Goal: Task Accomplishment & Management: Use online tool/utility

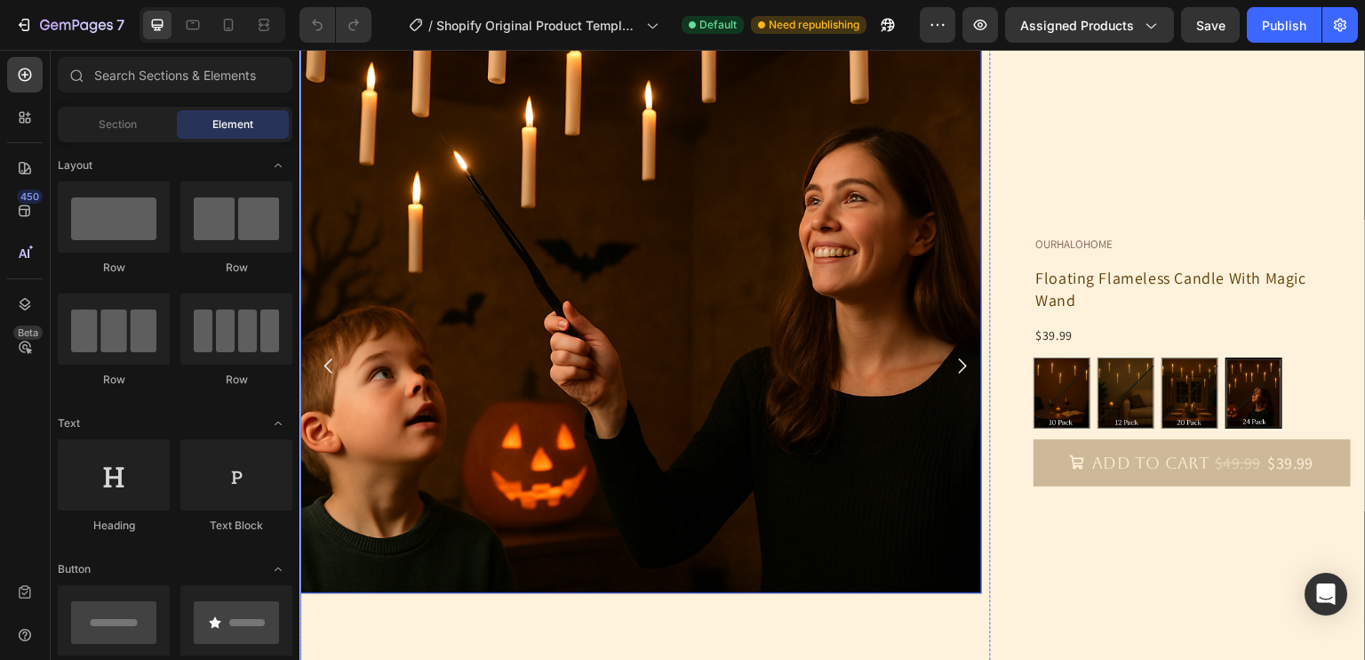
scroll to position [334, 0]
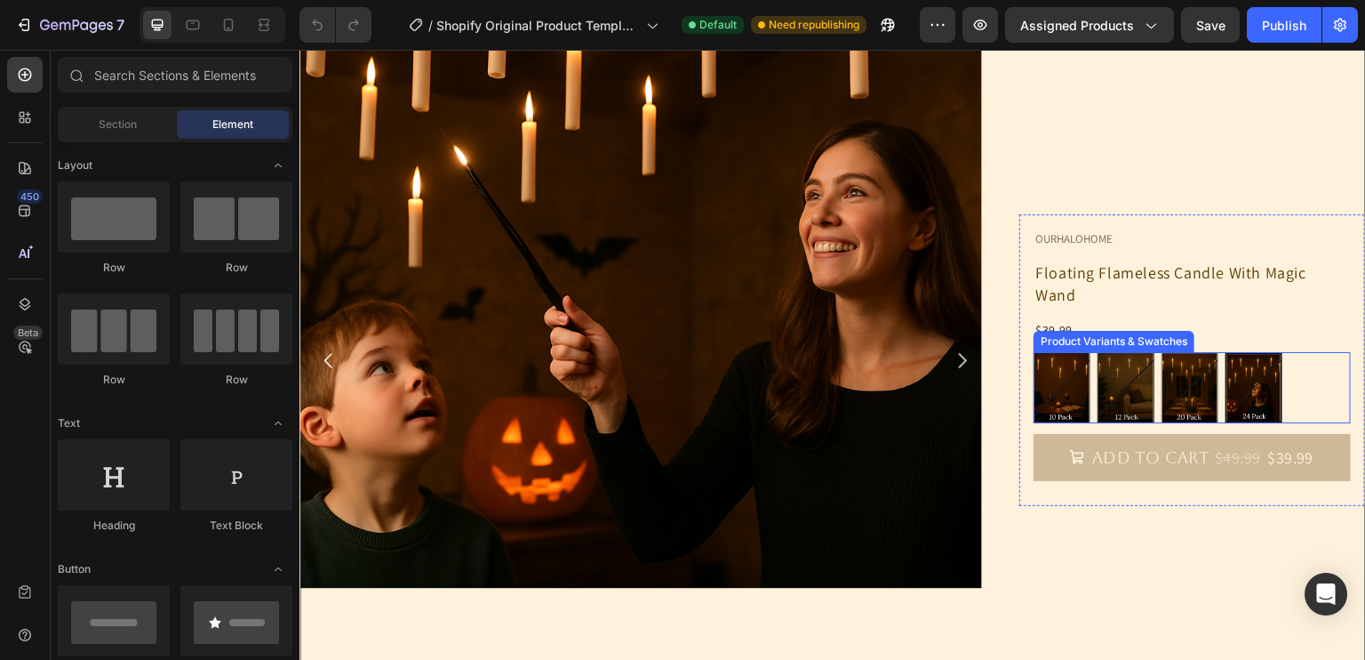
click at [1099, 391] on img at bounding box center [1126, 387] width 55 height 69
click at [1098, 352] on input "12 Pack 12 Pack" at bounding box center [1097, 351] width 1 height 1
radio input "true"
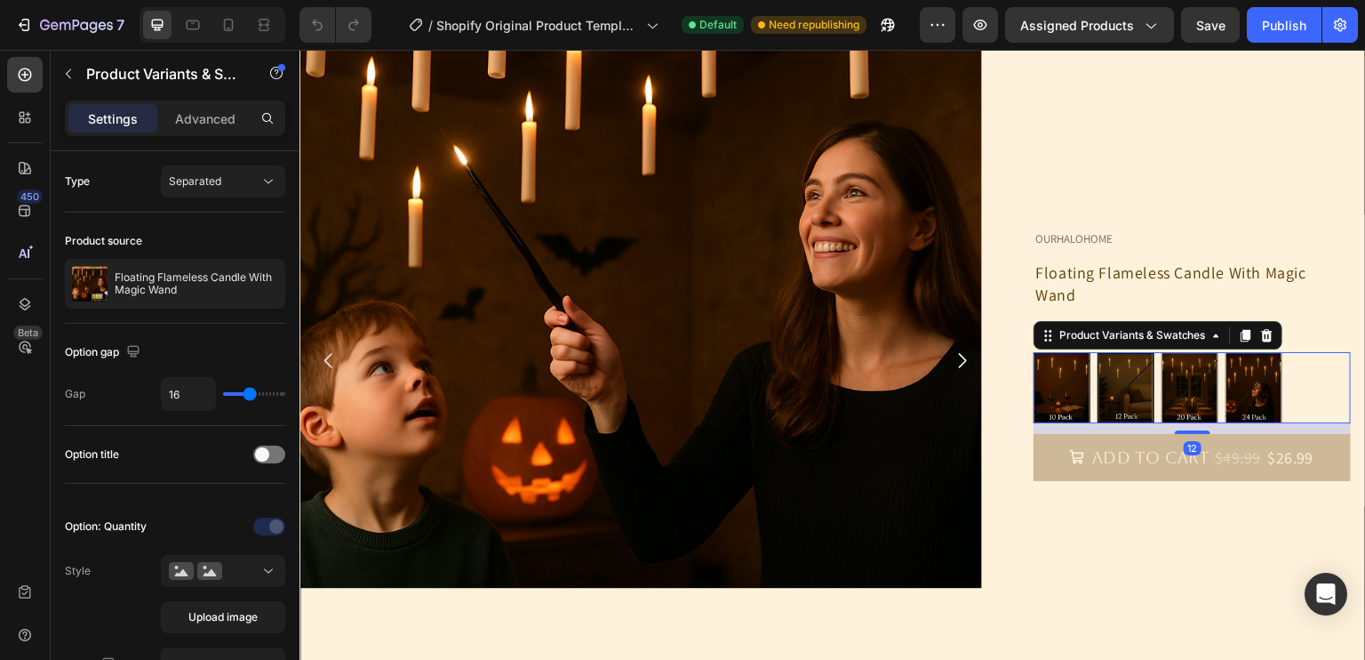
click at [1055, 386] on img at bounding box center [1062, 387] width 55 height 69
click at [1034, 352] on input "10 Pack 10 Pack" at bounding box center [1033, 351] width 1 height 1
radio input "true"
click at [1069, 380] on img at bounding box center [1062, 388] width 53 height 68
click at [1034, 352] on input "10 Pack 10 Pack" at bounding box center [1033, 351] width 1 height 1
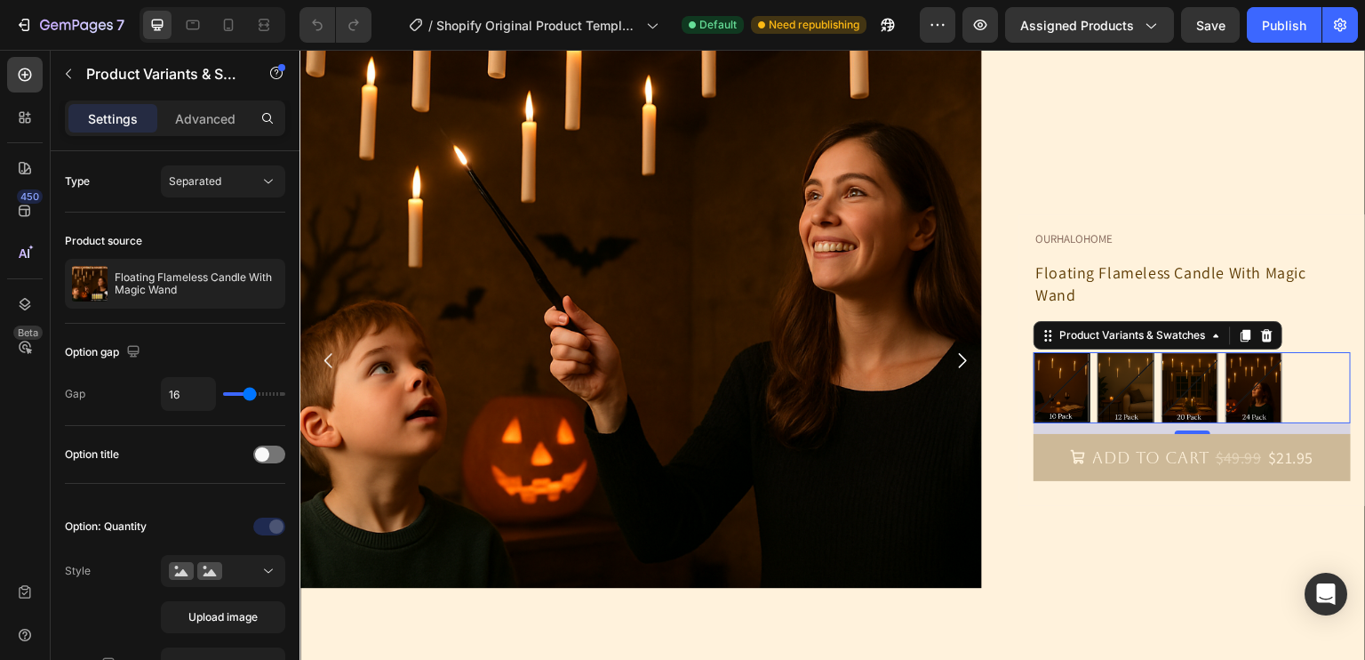
click at [1132, 380] on img at bounding box center [1126, 387] width 55 height 69
click at [1098, 352] on input "12 Pack 12 Pack" at bounding box center [1097, 351] width 1 height 1
radio input "true"
click at [1196, 384] on img at bounding box center [1190, 387] width 55 height 69
click at [1162, 352] on input "20 Pack 20 Pack" at bounding box center [1161, 351] width 1 height 1
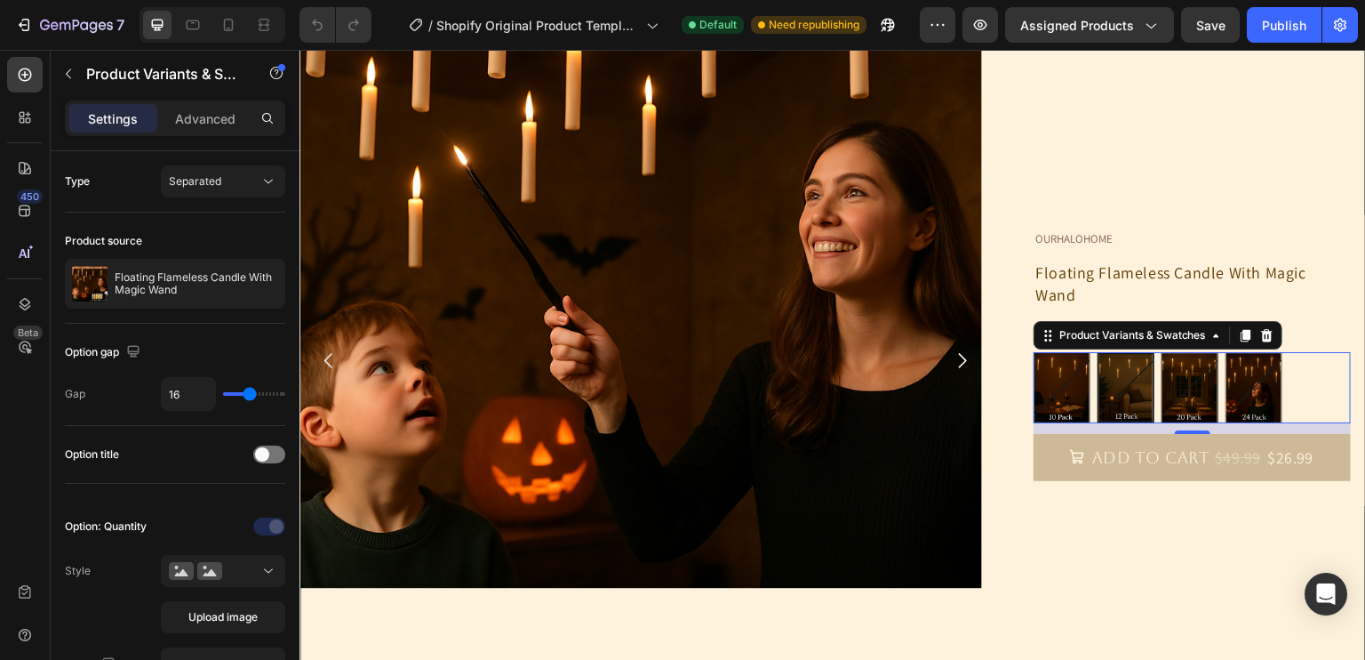
radio input "true"
click at [1248, 386] on img at bounding box center [1254, 387] width 55 height 69
click at [1226, 352] on input "24 Pack 24 Pack" at bounding box center [1225, 351] width 1 height 1
radio input "true"
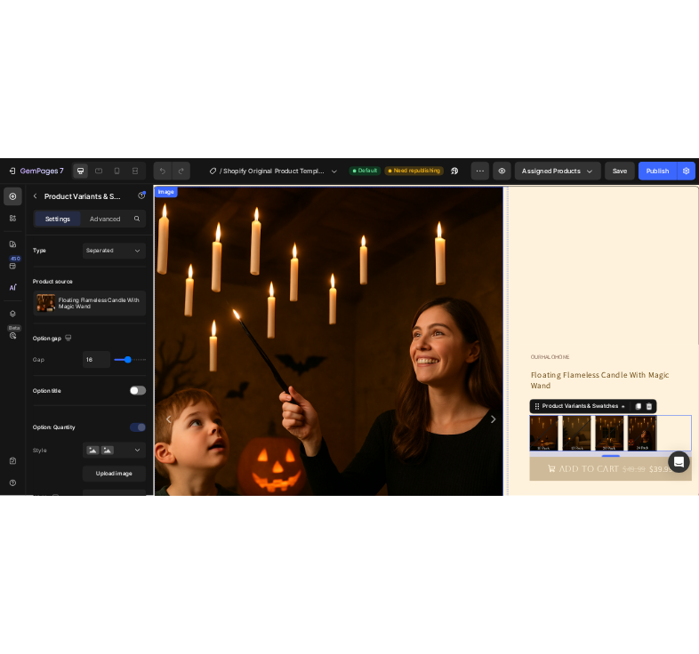
scroll to position [180, 0]
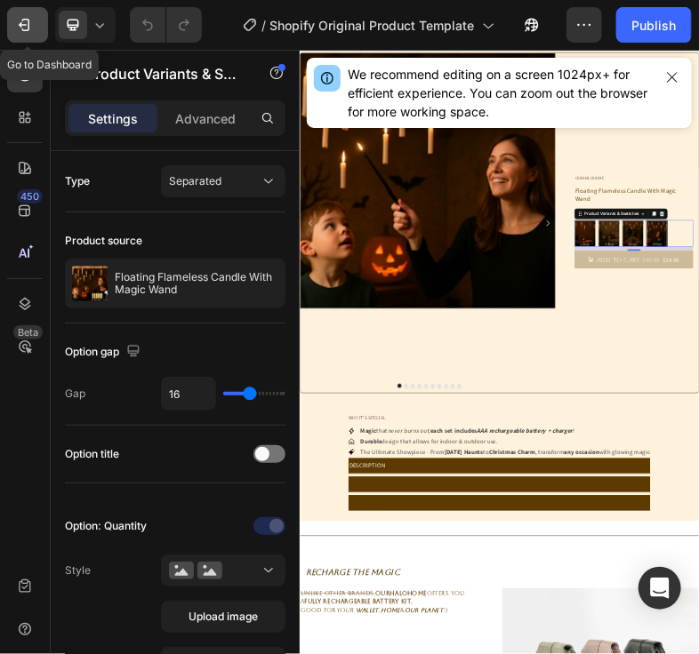
click at [29, 28] on icon "button" at bounding box center [24, 25] width 18 height 18
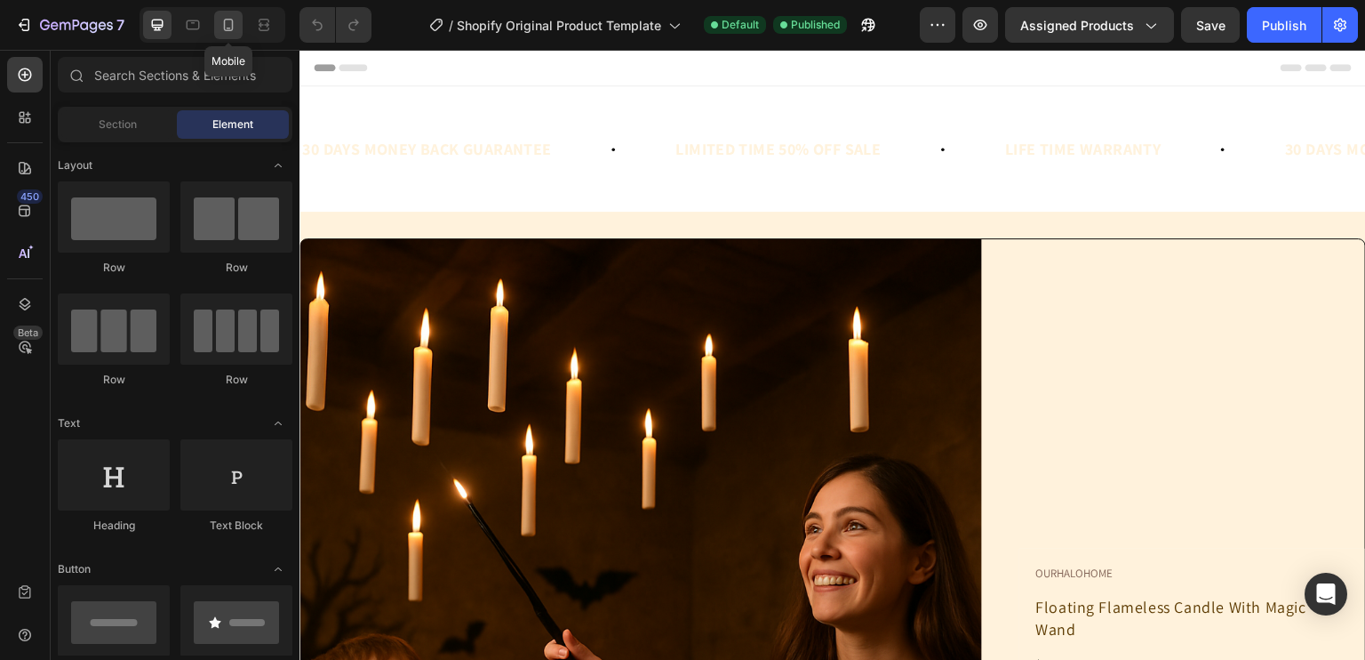
click at [228, 28] on icon at bounding box center [229, 25] width 18 height 18
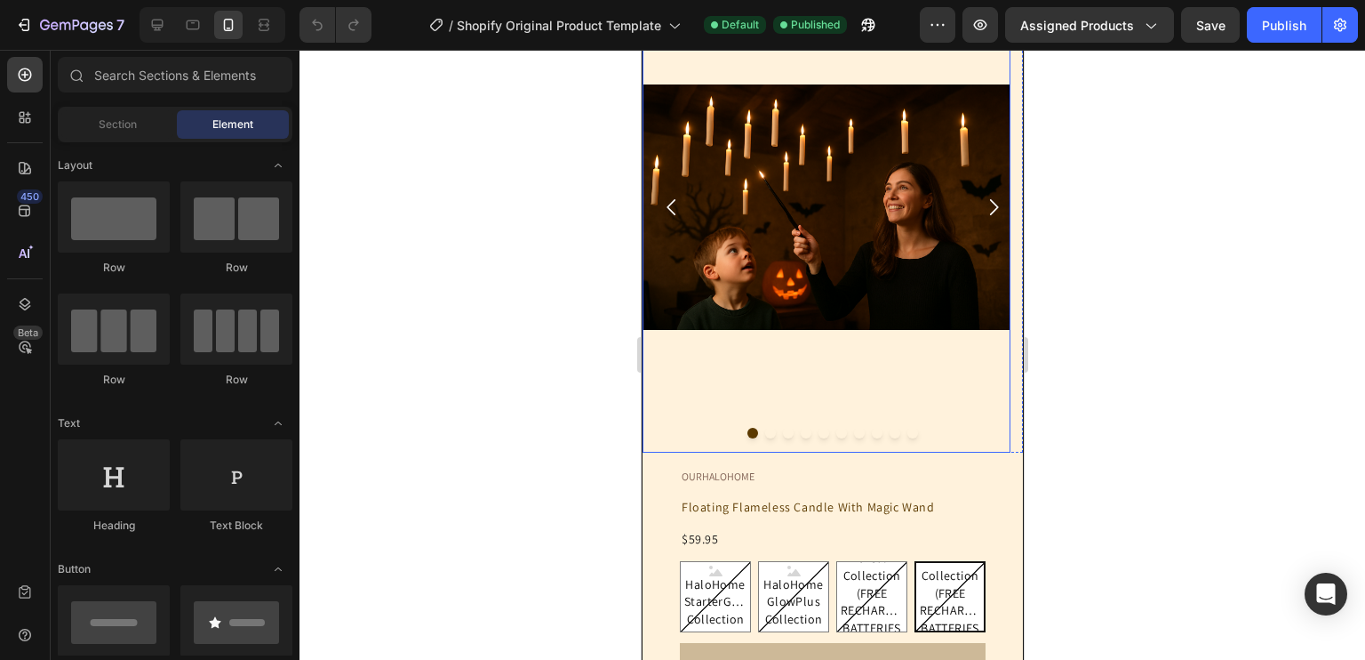
scroll to position [164, 0]
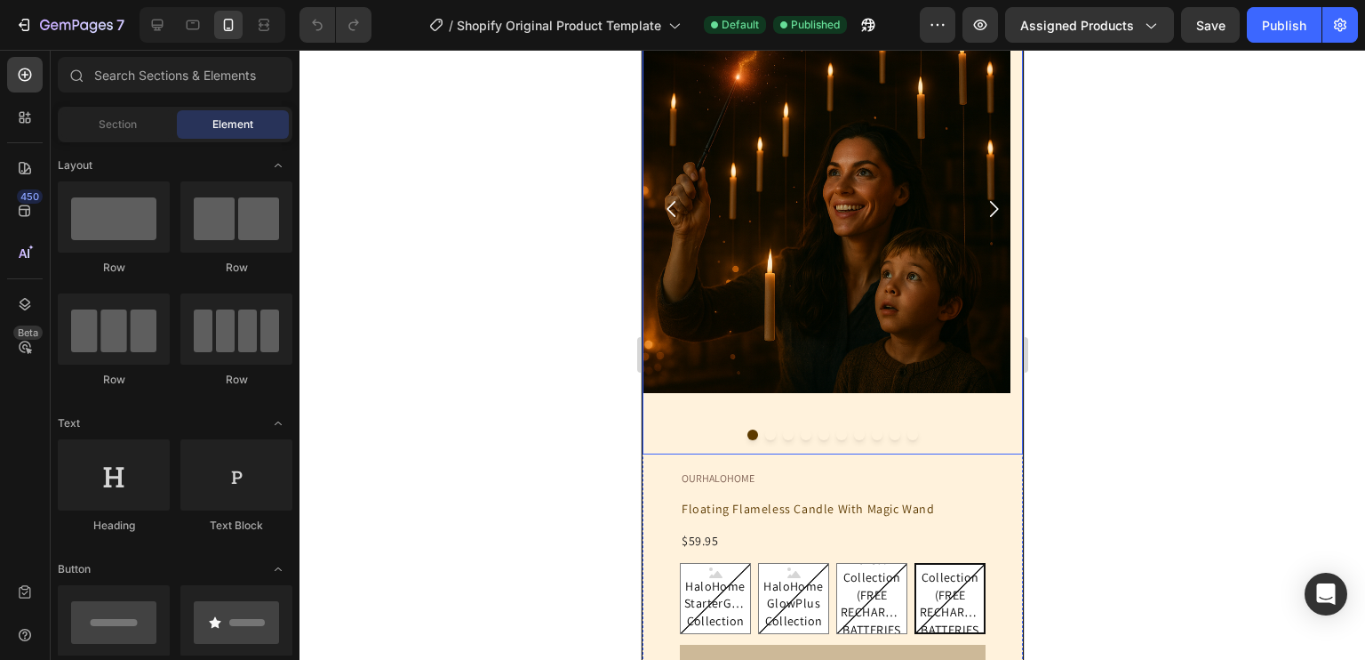
click at [981, 212] on icon "Carousel Next Arrow" at bounding box center [992, 208] width 23 height 23
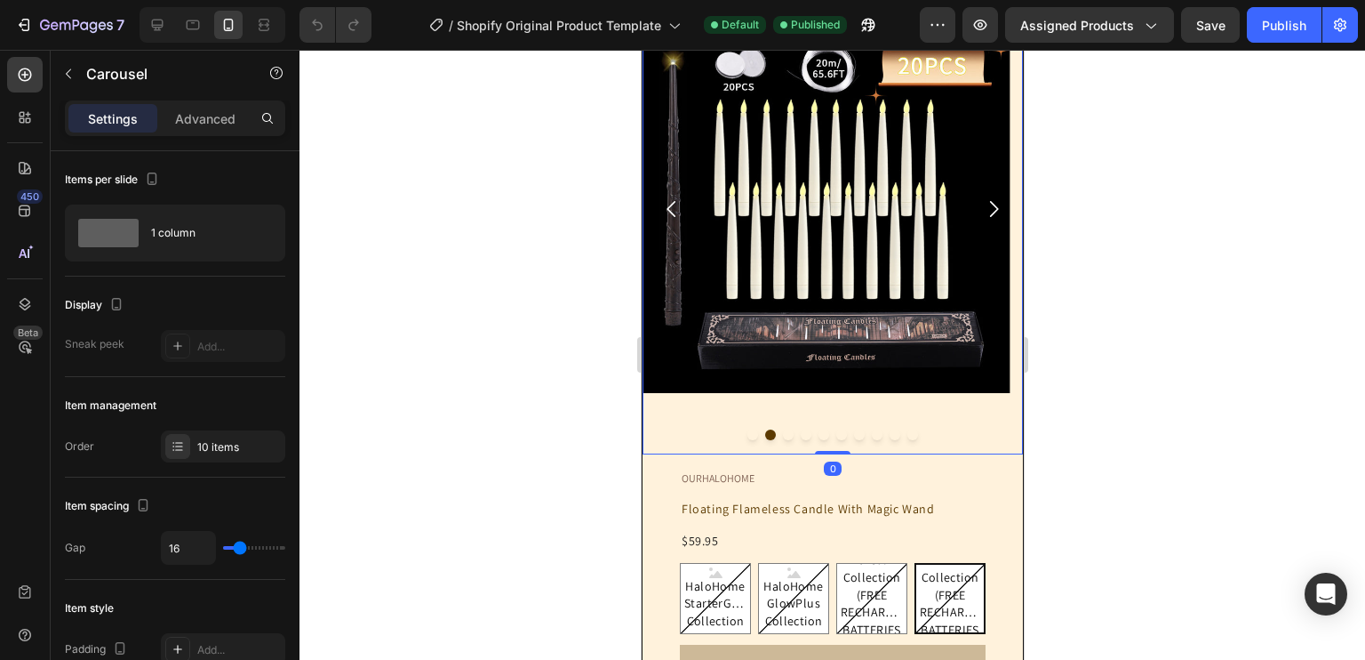
click at [991, 209] on button "Carousel Next Arrow" at bounding box center [993, 209] width 52 height 52
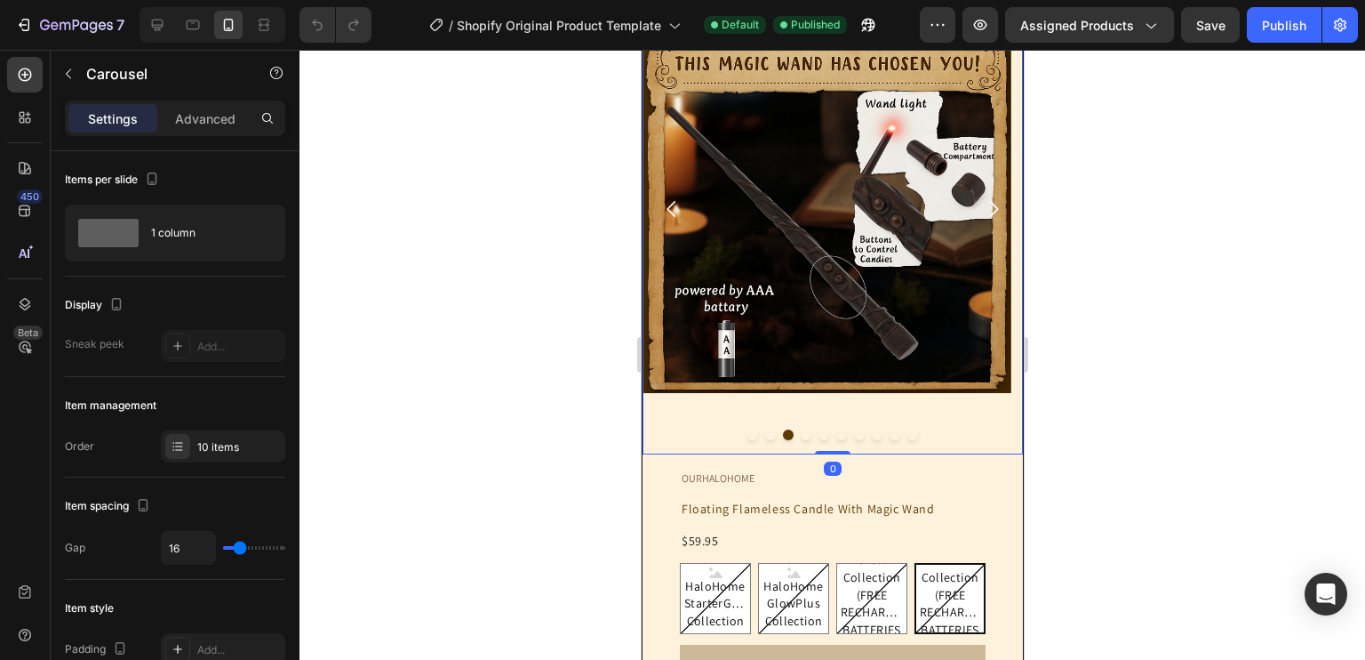
click at [991, 209] on button "Carousel Next Arrow" at bounding box center [993, 209] width 52 height 52
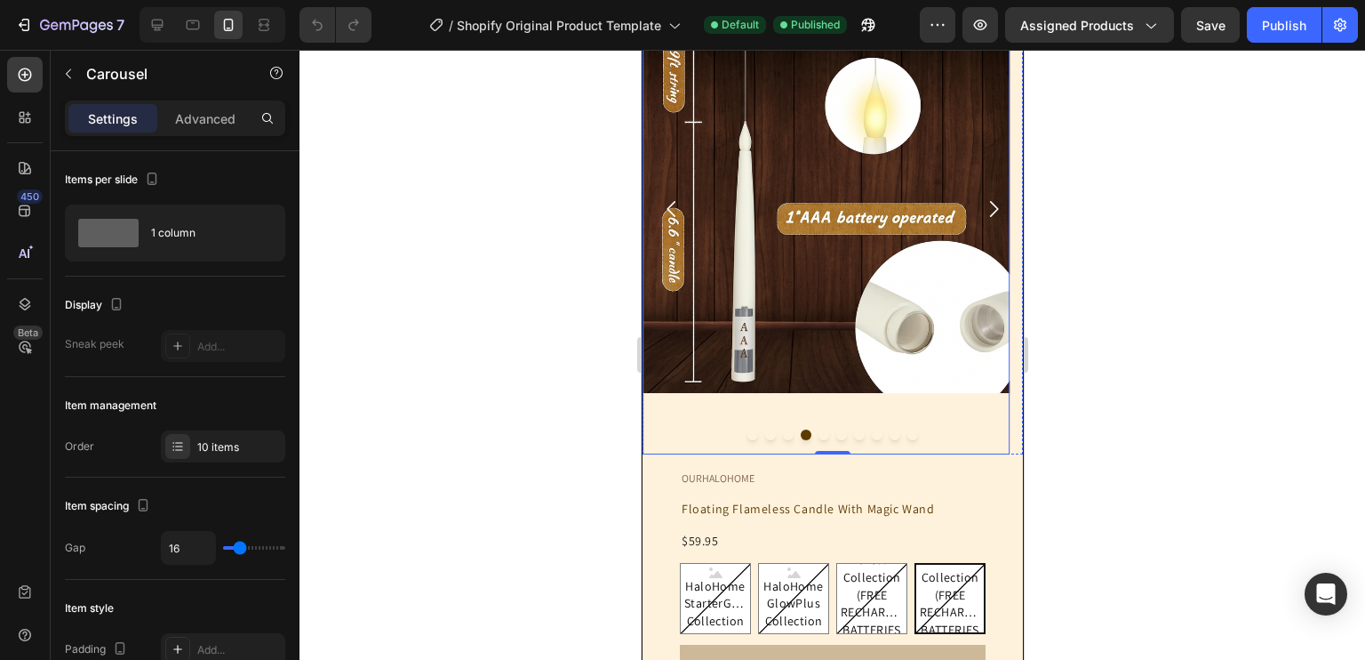
scroll to position [265, 0]
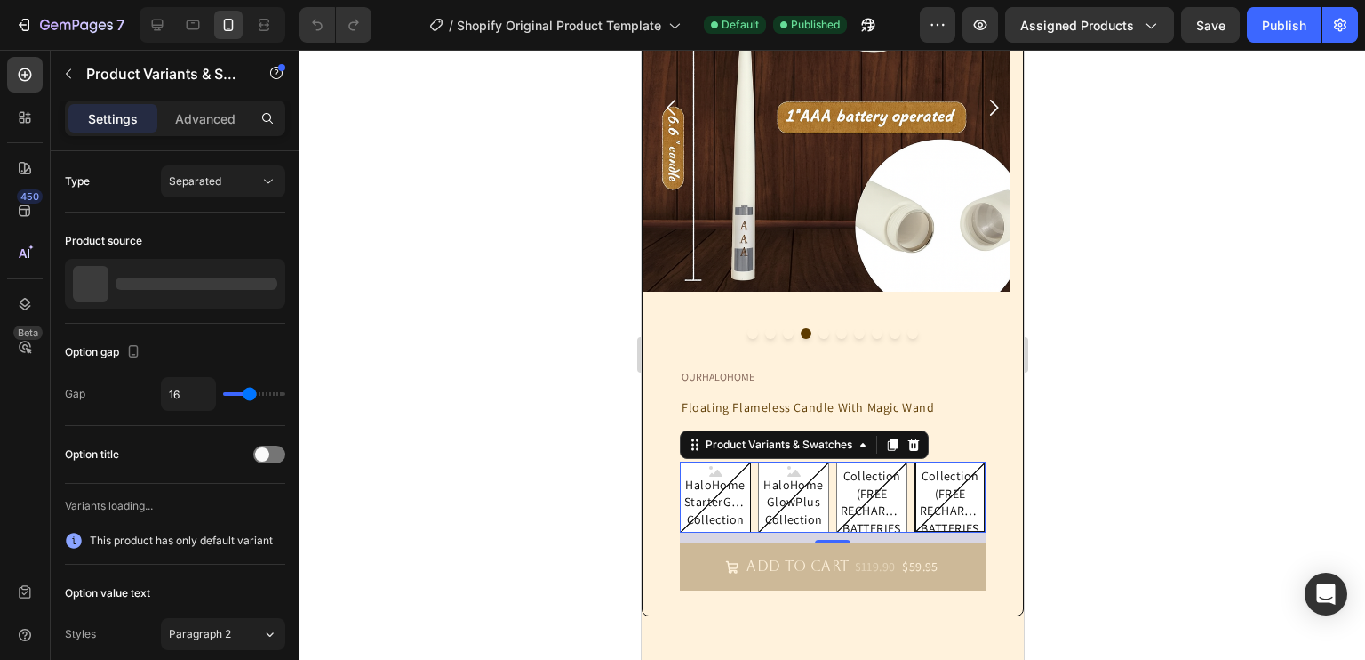
click at [726, 497] on span "HaloHome StarterGlow Collection" at bounding box center [714, 502] width 69 height 52
click at [679, 461] on input "HaloHome StarterGlow Collection HaloHome StarterGlow Collection HaloHome Starte…" at bounding box center [678, 460] width 1 height 1
radio input "true"
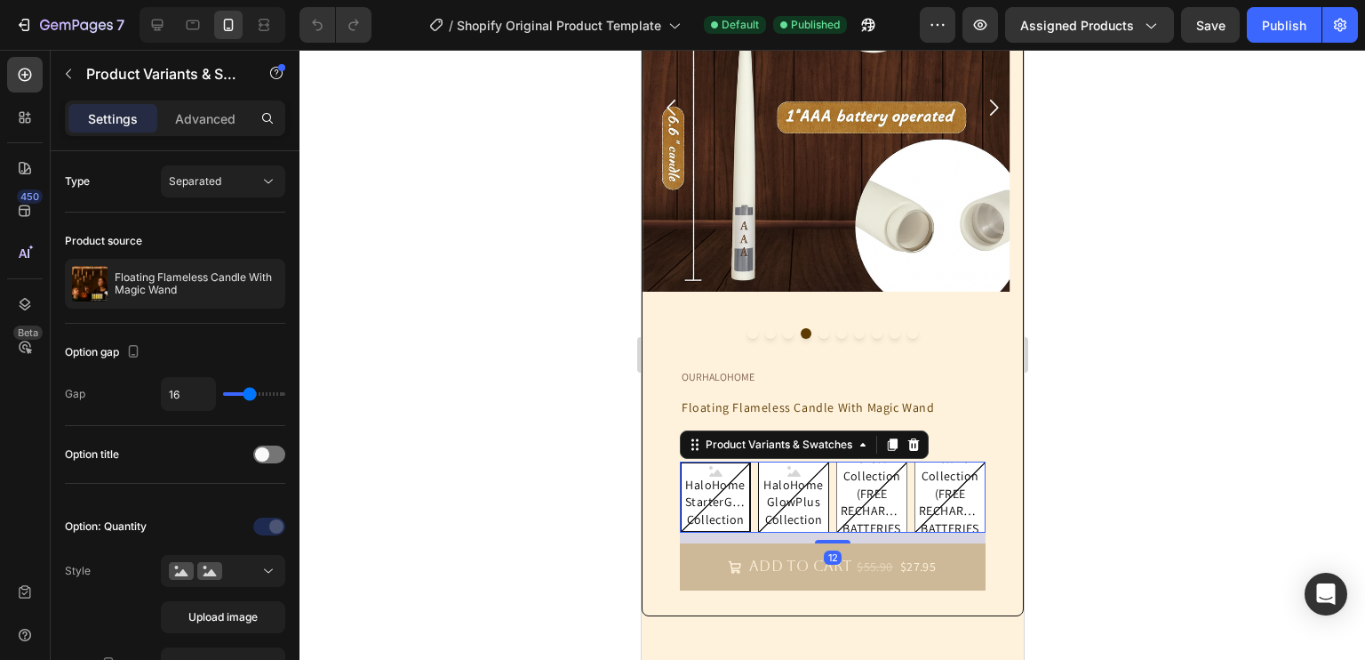
click at [805, 490] on span "HaloHome GlowPlus Collection" at bounding box center [792, 502] width 69 height 52
click at [757, 461] on input "HaloHome GlowPlus Collection HaloHome GlowPlus Collection HaloHome GlowPlus Col…" at bounding box center [756, 460] width 1 height 1
radio input "true"
click at [740, 492] on span "HaloHome StarterGlow Collection" at bounding box center [714, 502] width 69 height 52
click at [679, 461] on input "HaloHome StarterGlow Collection HaloHome StarterGlow Collection HaloHome Starte…" at bounding box center [678, 460] width 1 height 1
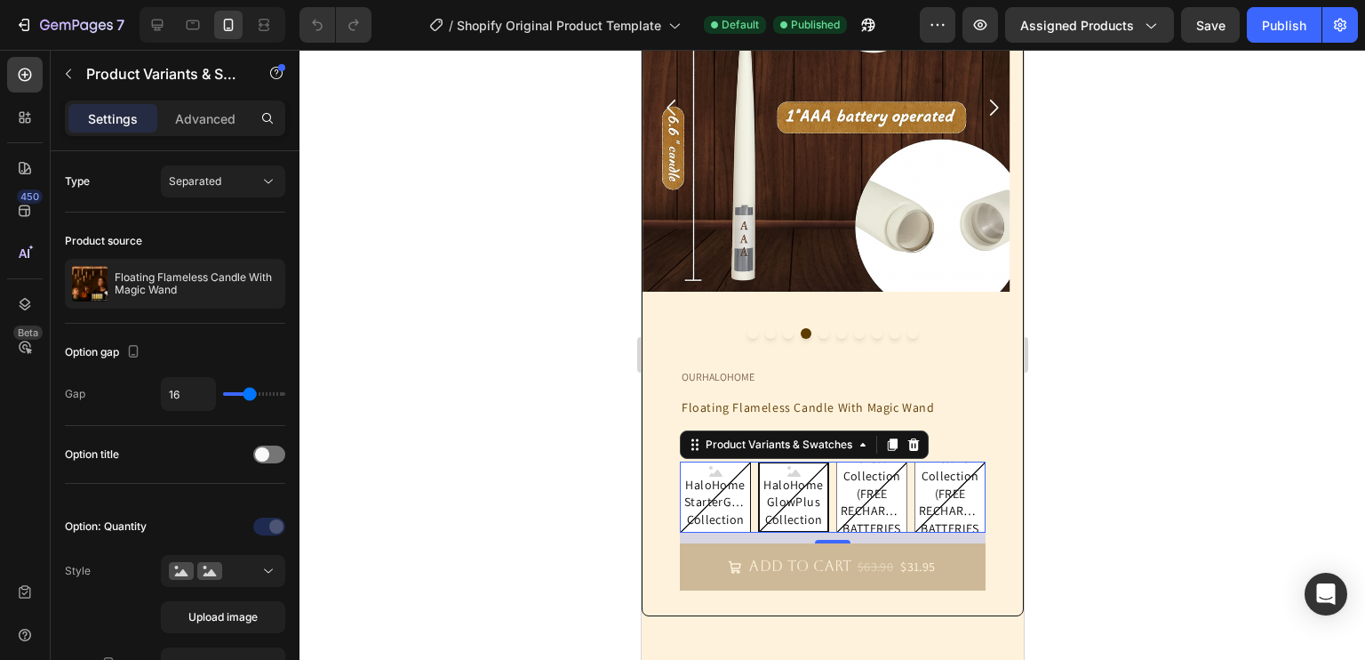
radio input "true"
click at [862, 496] on span "HaloHome EverGlow Collection (FREE RECHARGEABLE BATTERIES & CHARGER)" at bounding box center [870, 503] width 69 height 140
click at [836, 461] on input "HaloHome EverGlow Collection (FREE RECHARGEABLE BATTERIES & CHARGER) HaloHome E…" at bounding box center [835, 460] width 1 height 1
radio input "true"
click at [941, 504] on span "HaloHome Deluxe Collection (FREE RECHARGEABLE BATTERIES & CHARGER)" at bounding box center [949, 503] width 69 height 140
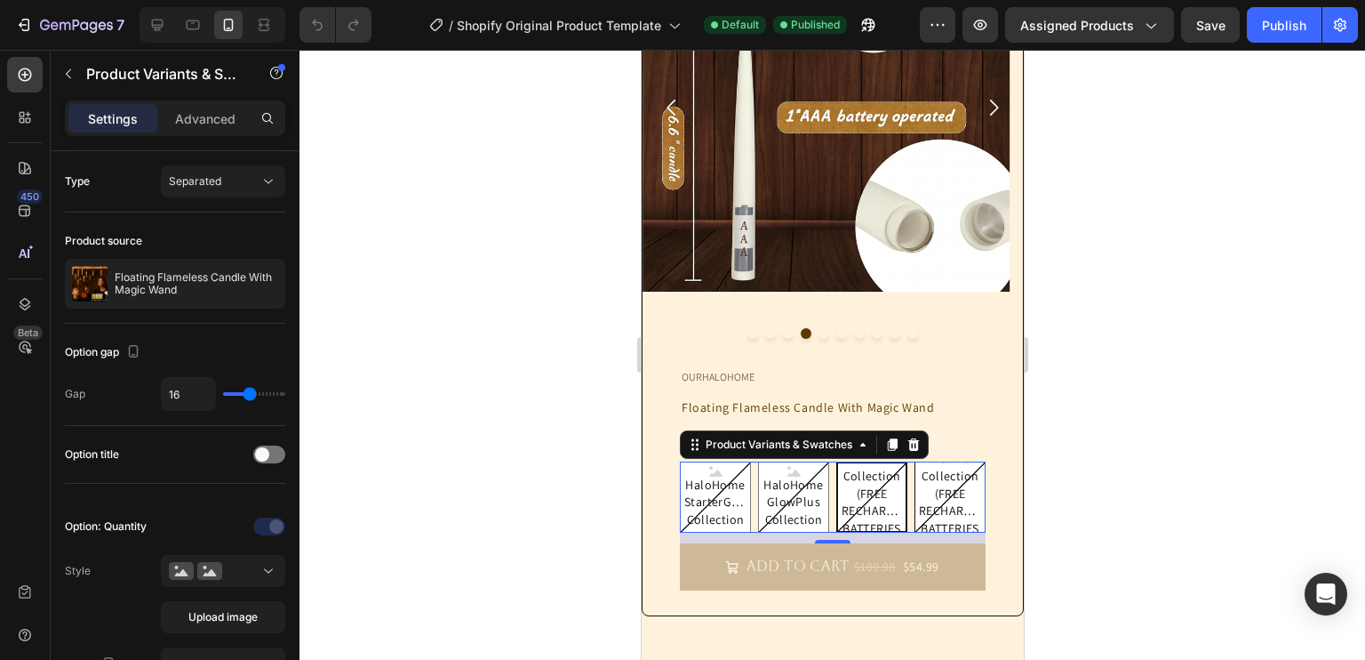
click at [914, 461] on input "HaloHome Deluxe Collection (FREE RECHARGEABLE BATTERIES & CHARGER) HaloHome Del…" at bounding box center [913, 460] width 1 height 1
radio input "true"
click at [710, 503] on span "HaloHome StarterGlow Collection" at bounding box center [714, 502] width 69 height 52
click at [679, 461] on input "HaloHome StarterGlow Collection HaloHome StarterGlow Collection HaloHome Starte…" at bounding box center [678, 460] width 1 height 1
radio input "true"
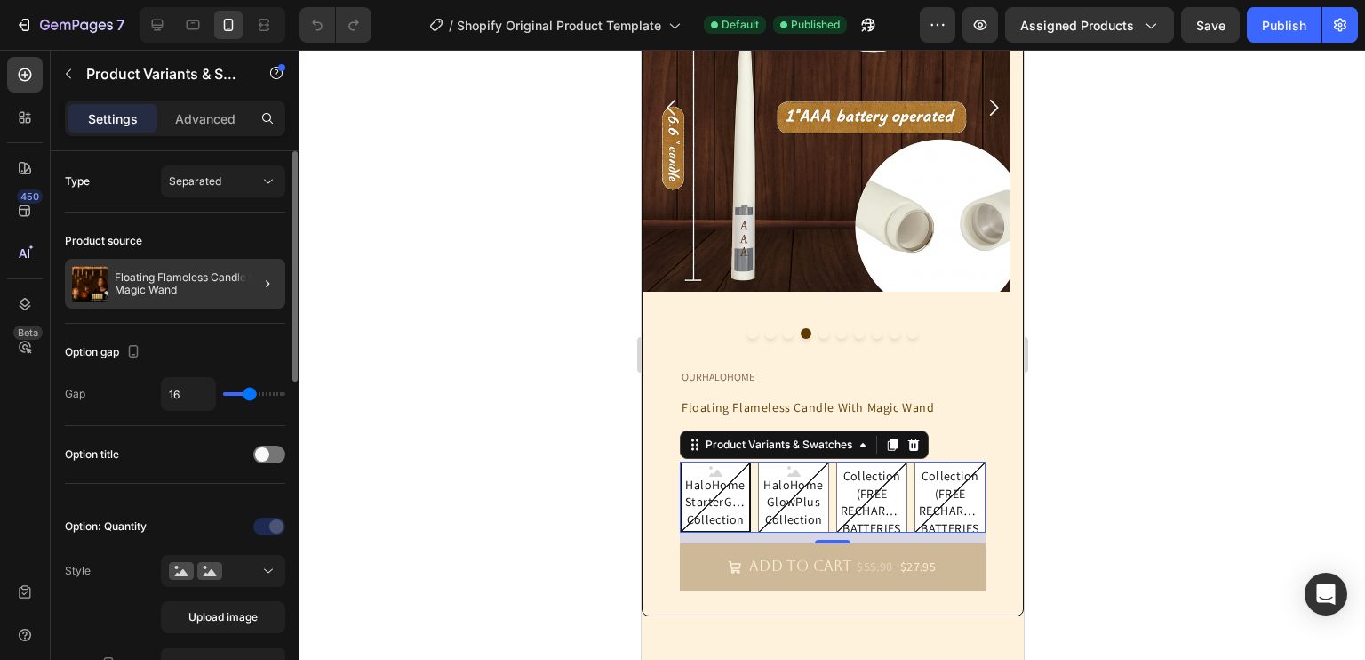
click at [245, 269] on div at bounding box center [261, 284] width 50 height 50
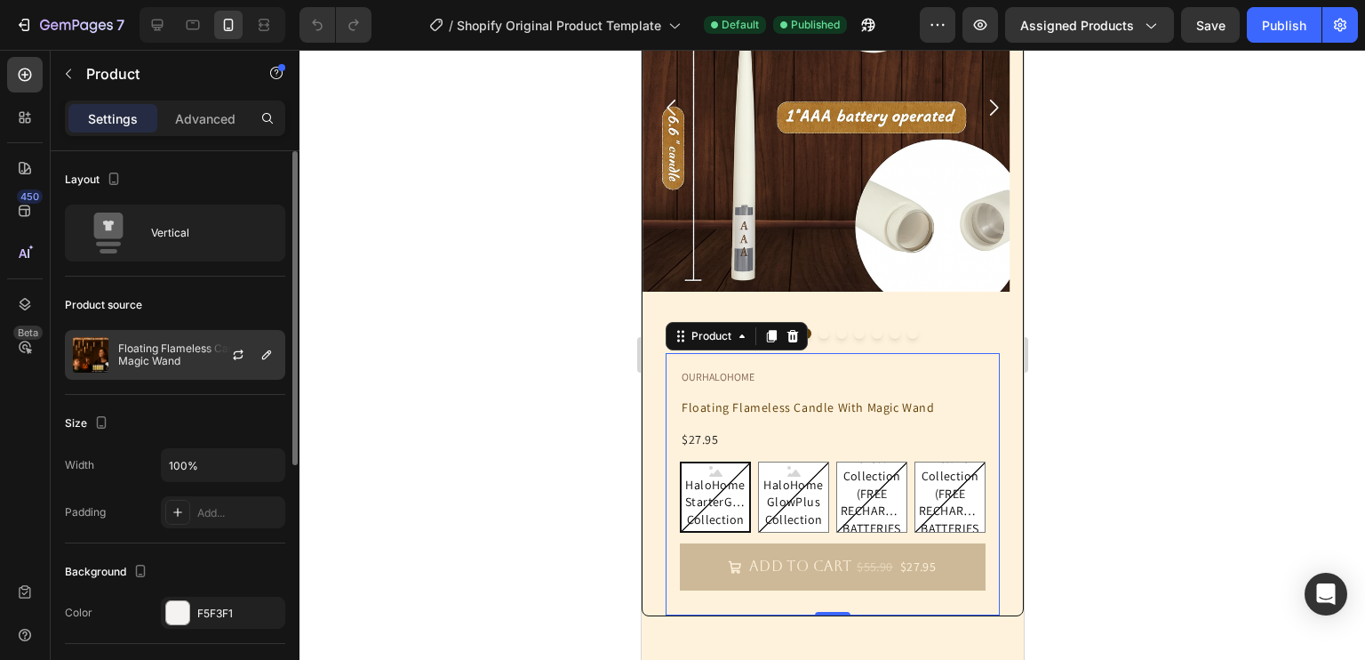
click at [181, 348] on p "Floating Flameless Candle With Magic Wand" at bounding box center [197, 354] width 159 height 25
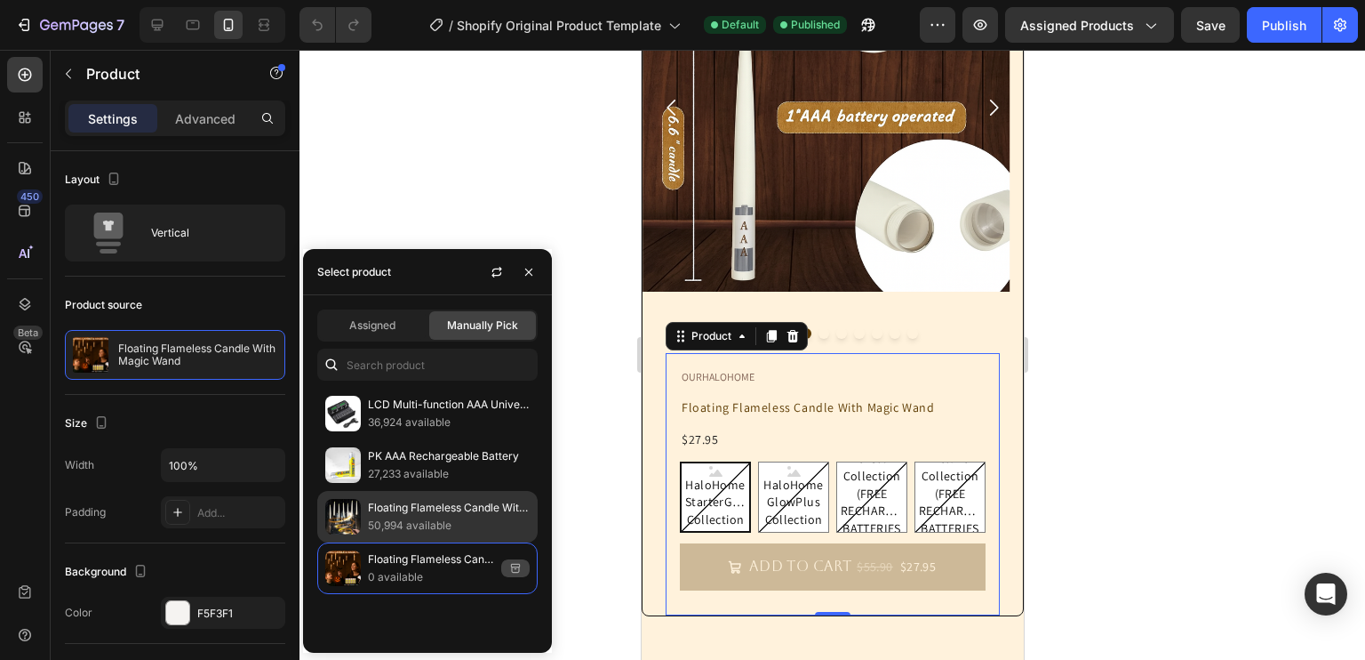
click at [348, 516] on img at bounding box center [343, 517] width 36 height 36
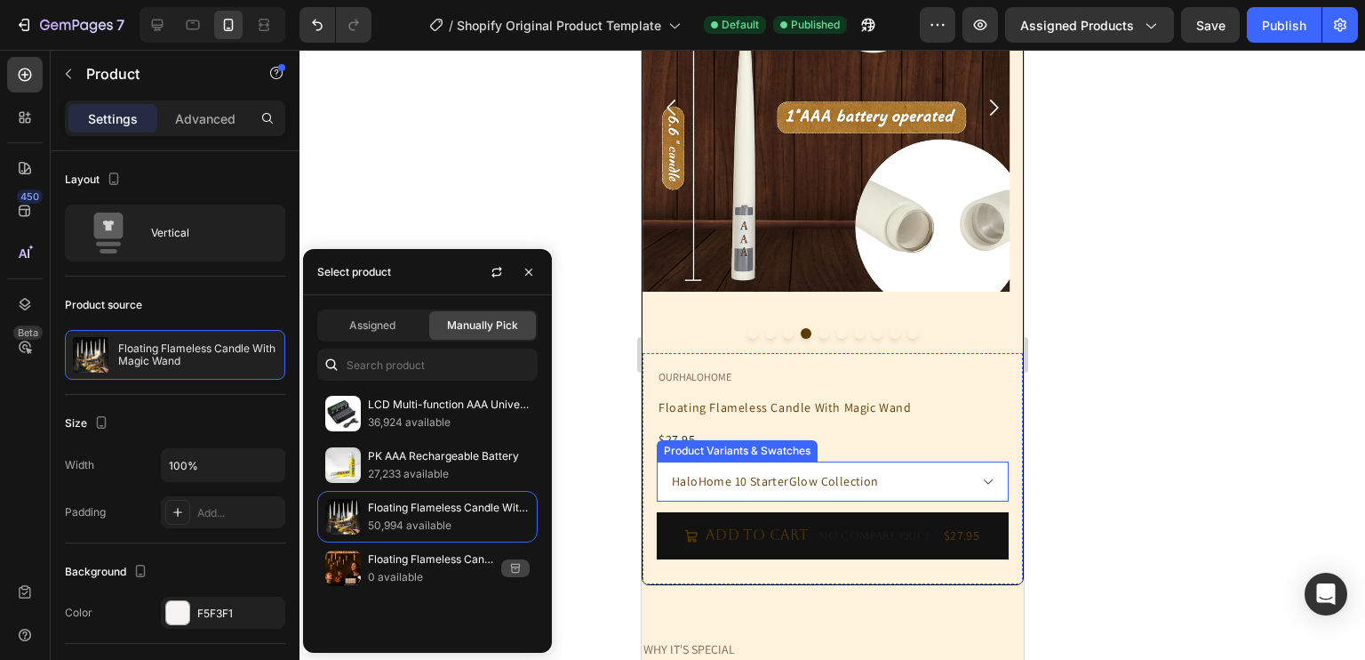
click at [726, 487] on select "HaloHome 10 StarterGlow Collection HaloHome 12 GlowPlus Collection HaloHome 20 …" at bounding box center [832, 481] width 352 height 40
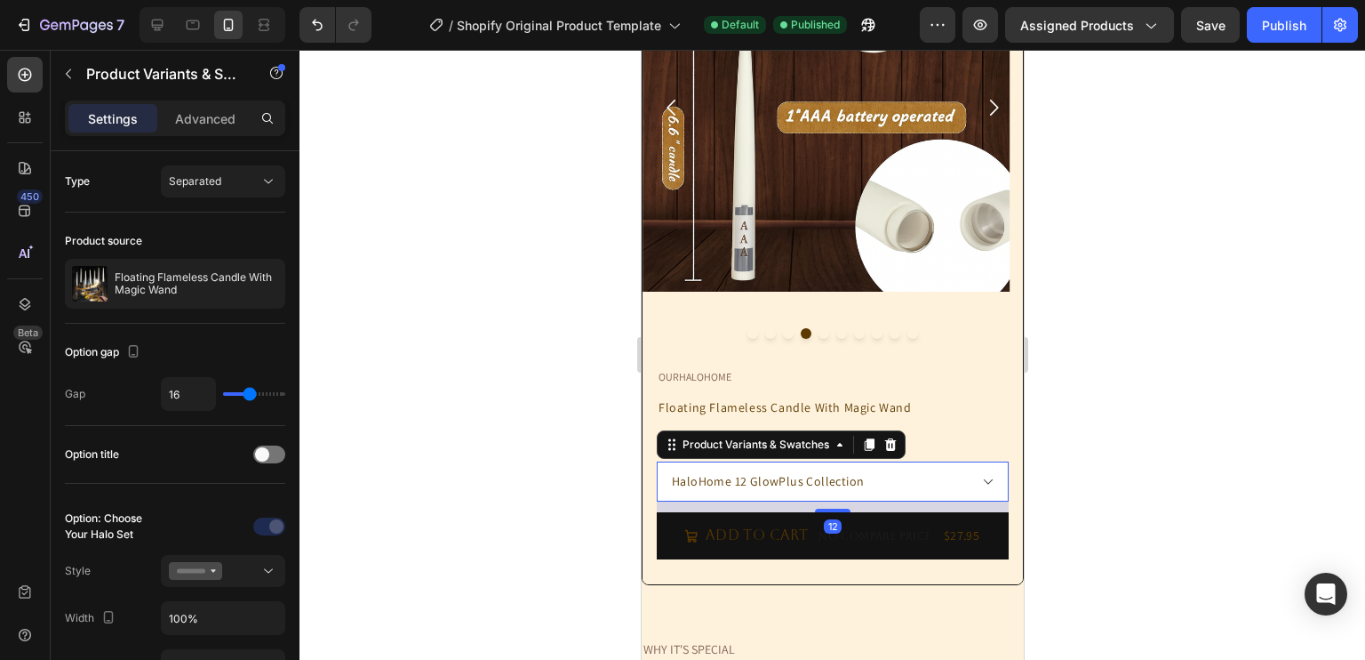
click at [656, 461] on select "HaloHome 10 StarterGlow Collection HaloHome 12 GlowPlus Collection HaloHome 20 …" at bounding box center [832, 481] width 352 height 40
click at [840, 484] on select "HaloHome 10 StarterGlow Collection HaloHome 12 GlowPlus Collection HaloHome 20 …" at bounding box center [832, 481] width 352 height 40
click at [656, 461] on select "HaloHome 10 StarterGlow Collection HaloHome 12 GlowPlus Collection HaloHome 20 …" at bounding box center [832, 481] width 352 height 40
click at [860, 480] on select "HaloHome 10 StarterGlow Collection HaloHome 12 GlowPlus Collection HaloHome 20 …" at bounding box center [832, 481] width 352 height 40
click at [656, 461] on select "HaloHome 10 StarterGlow Collection HaloHome 12 GlowPlus Collection HaloHome 20 …" at bounding box center [832, 481] width 352 height 40
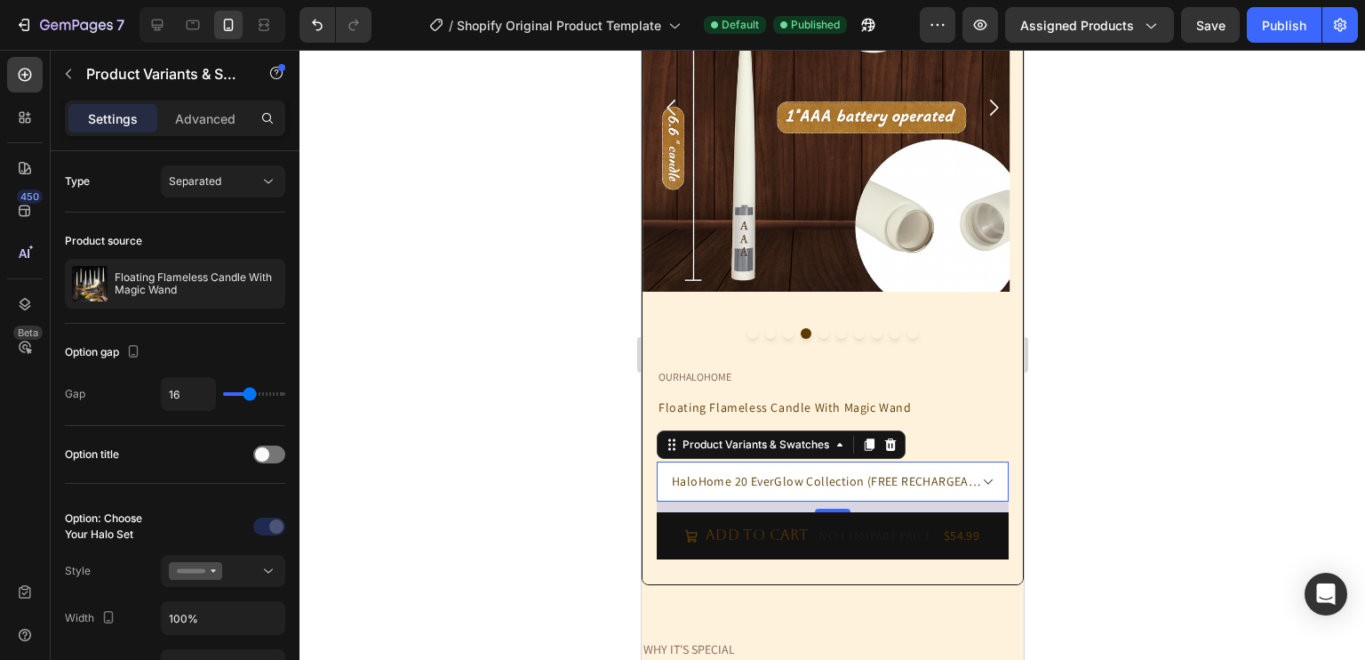
click at [865, 490] on select "HaloHome 10 StarterGlow Collection HaloHome 12 GlowPlus Collection HaloHome 20 …" at bounding box center [832, 481] width 352 height 40
click at [656, 461] on select "HaloHome 10 StarterGlow Collection HaloHome 12 GlowPlus Collection HaloHome 20 …" at bounding box center [832, 481] width 352 height 40
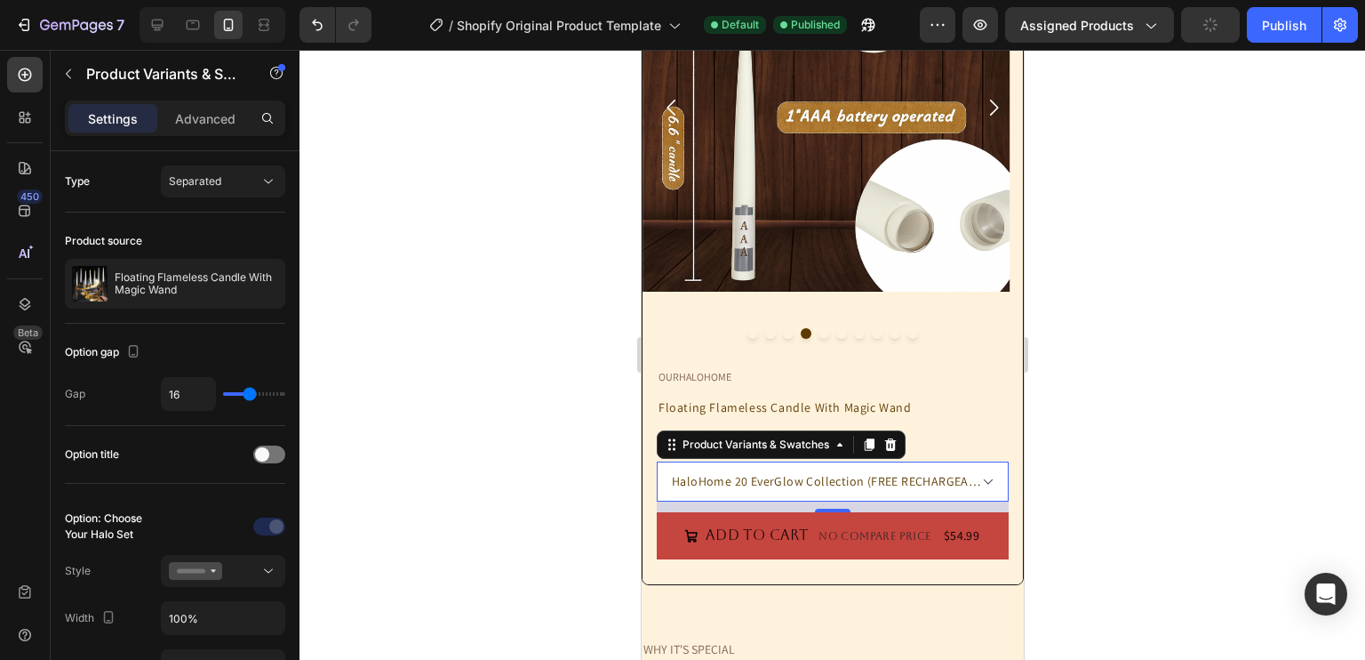
select select "HaloHome 24 Deluxe Collection (FREE RECHARGEABLE BATTERIES & CHARGER)"
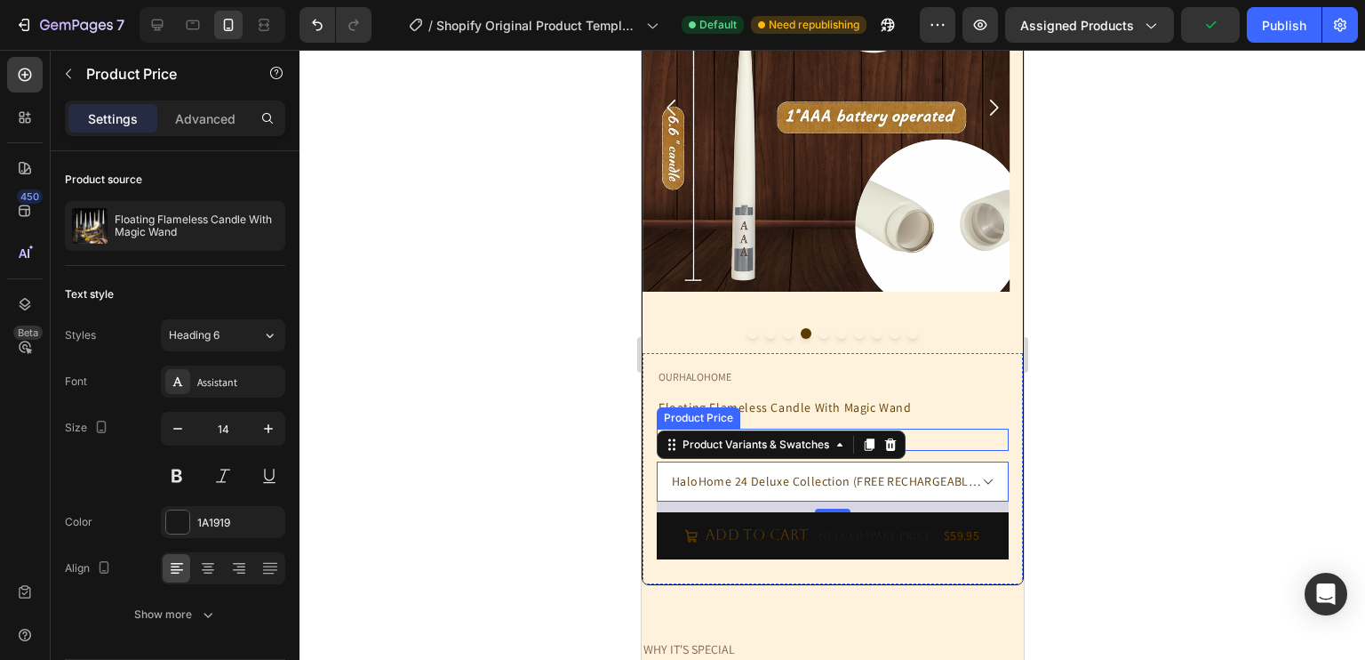
click at [929, 433] on div "$59.95" at bounding box center [832, 439] width 352 height 22
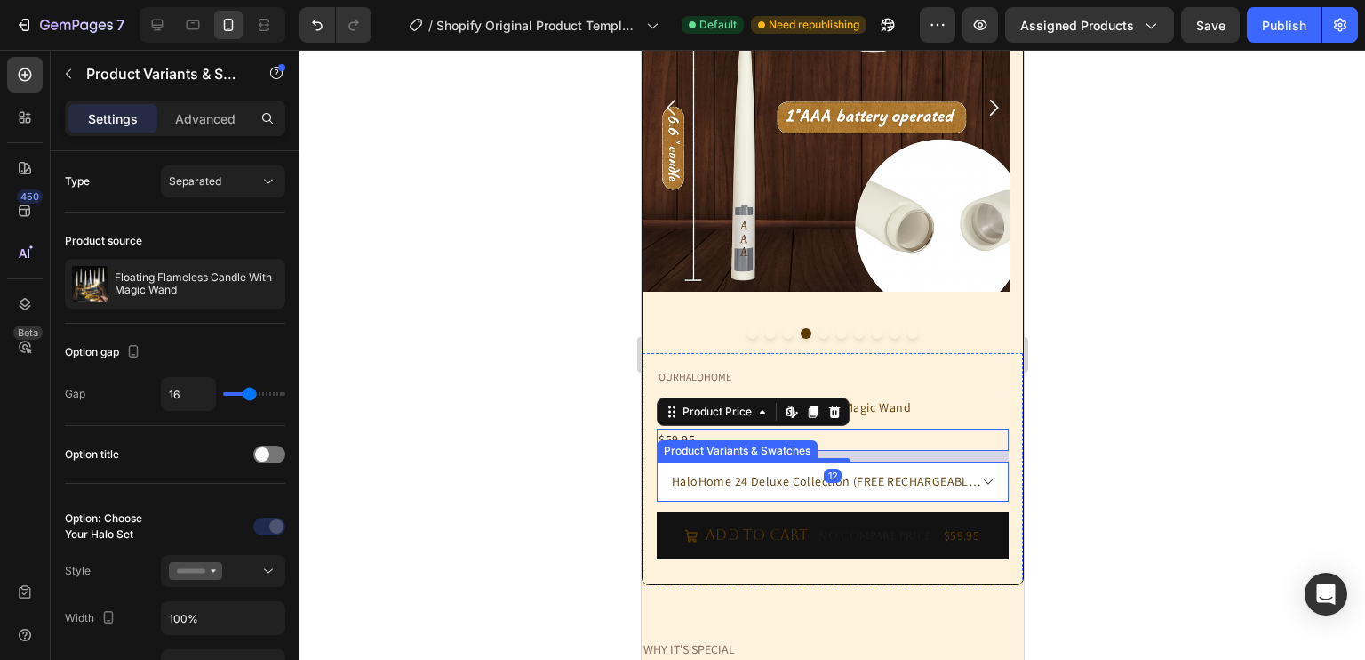
click at [904, 463] on select "HaloHome 10 StarterGlow Collection HaloHome 12 GlowPlus Collection HaloHome 20 …" at bounding box center [832, 481] width 352 height 40
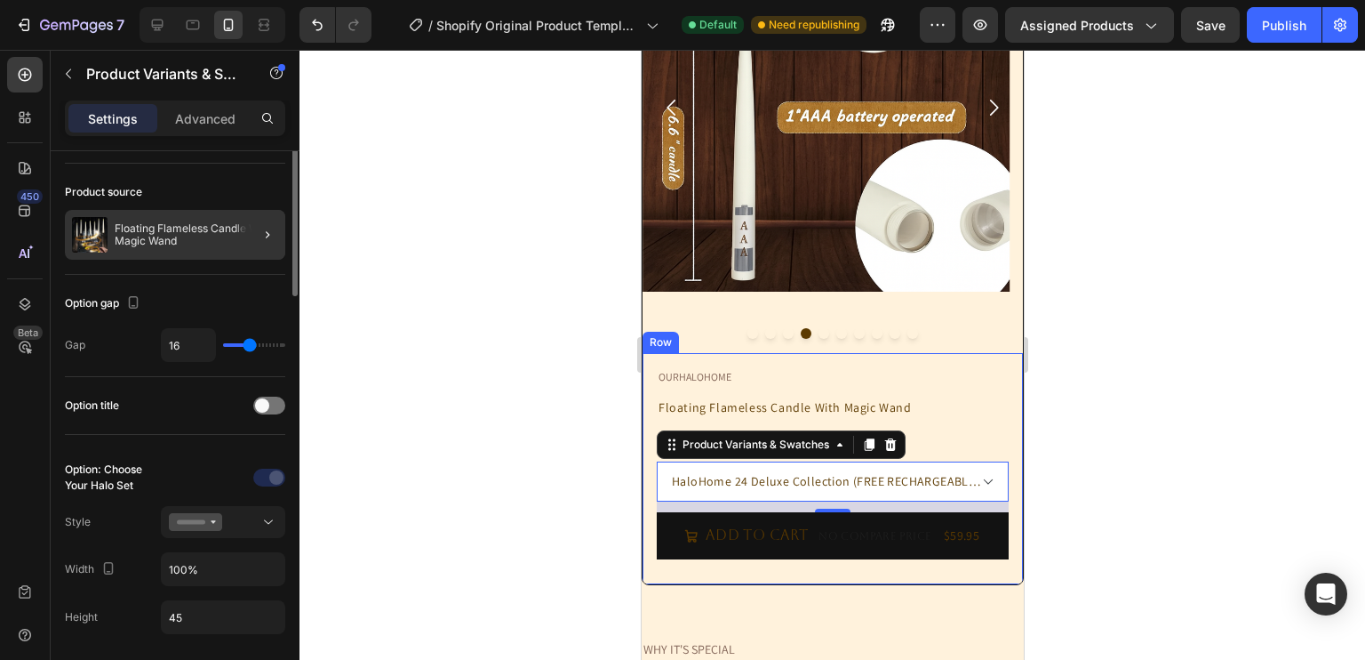
scroll to position [0, 0]
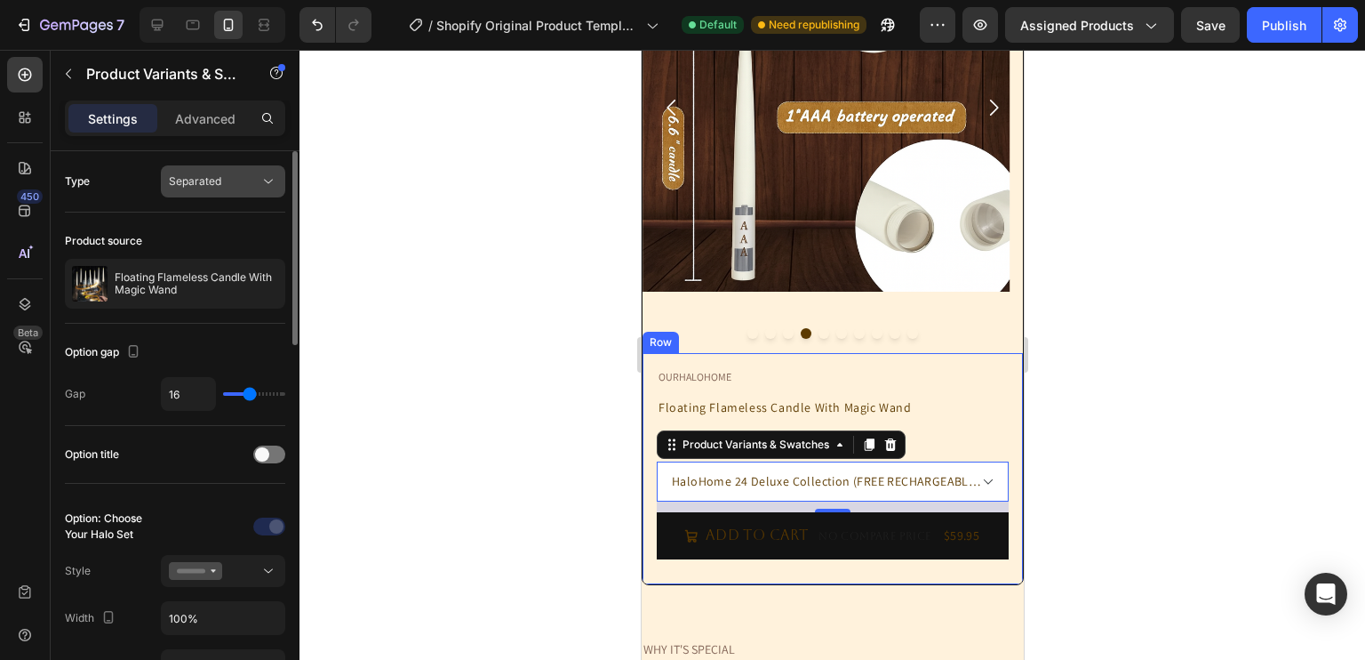
click at [216, 184] on span "Separated" at bounding box center [195, 180] width 52 height 13
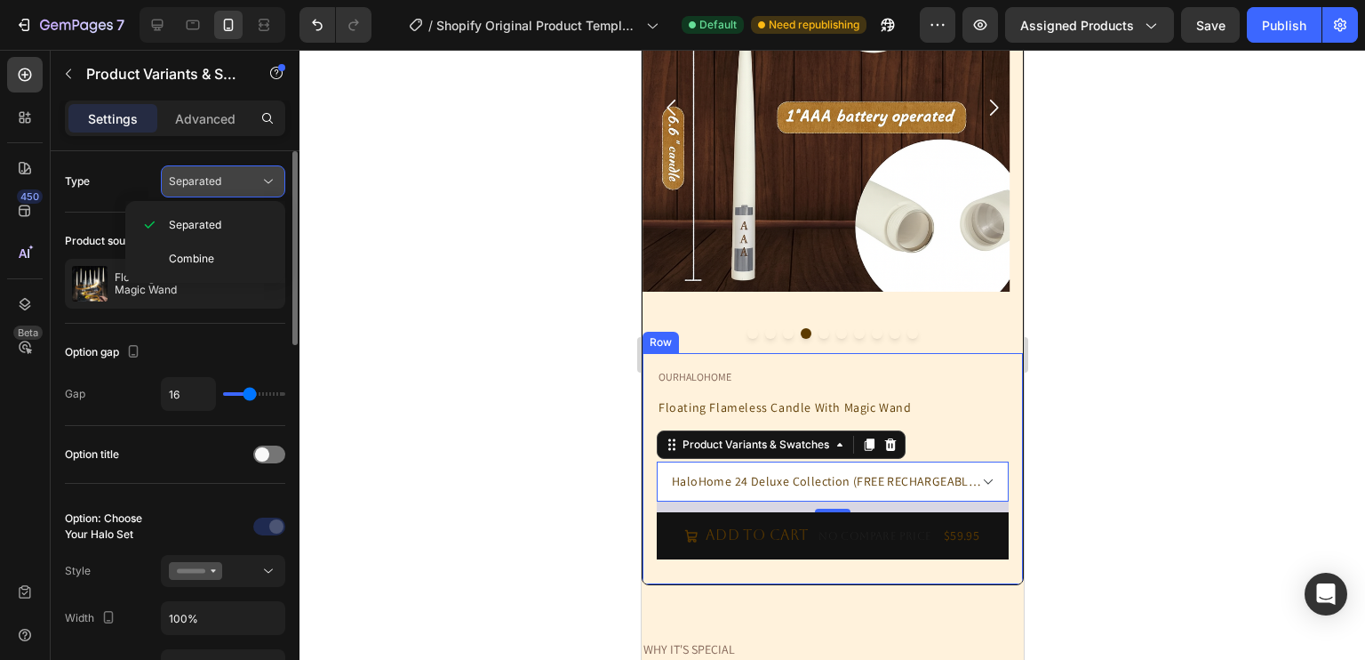
click at [204, 194] on button "Separated" at bounding box center [223, 181] width 124 height 32
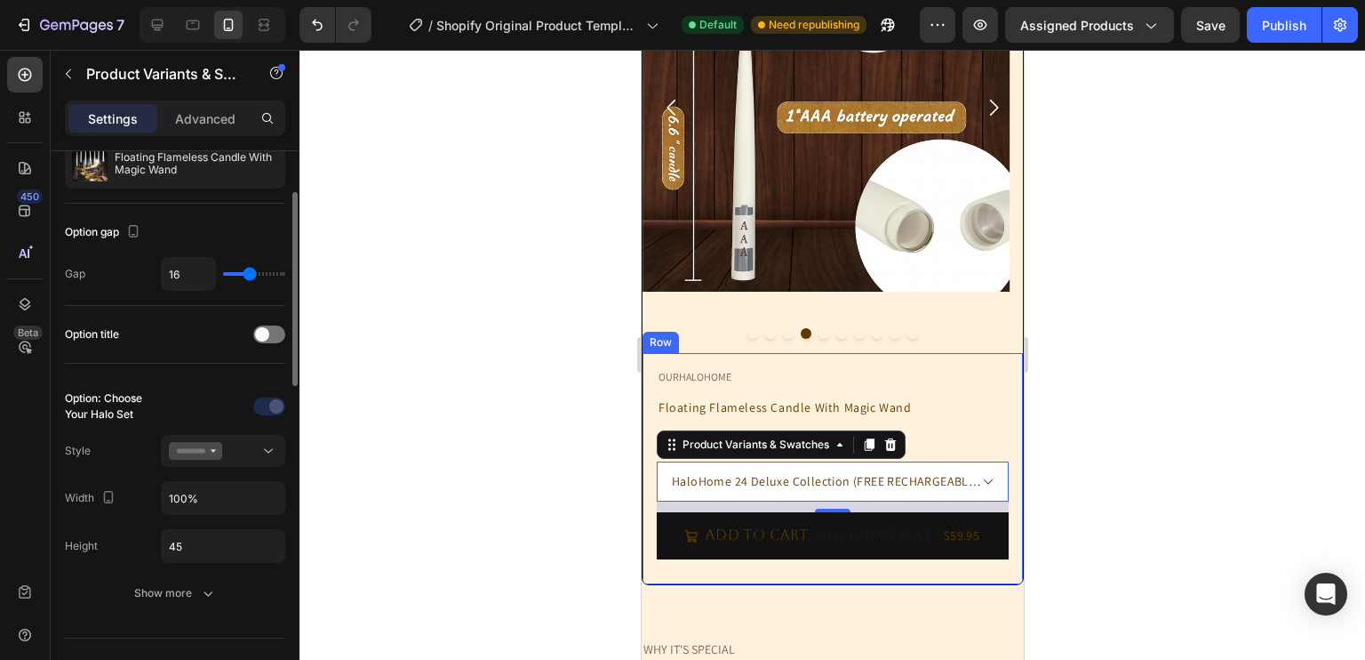
scroll to position [121, 0]
click at [950, 454] on div "OURHALOHOME Text Block Floating Flameless Candle With Magic Wand Product Title …" at bounding box center [832, 469] width 352 height 204
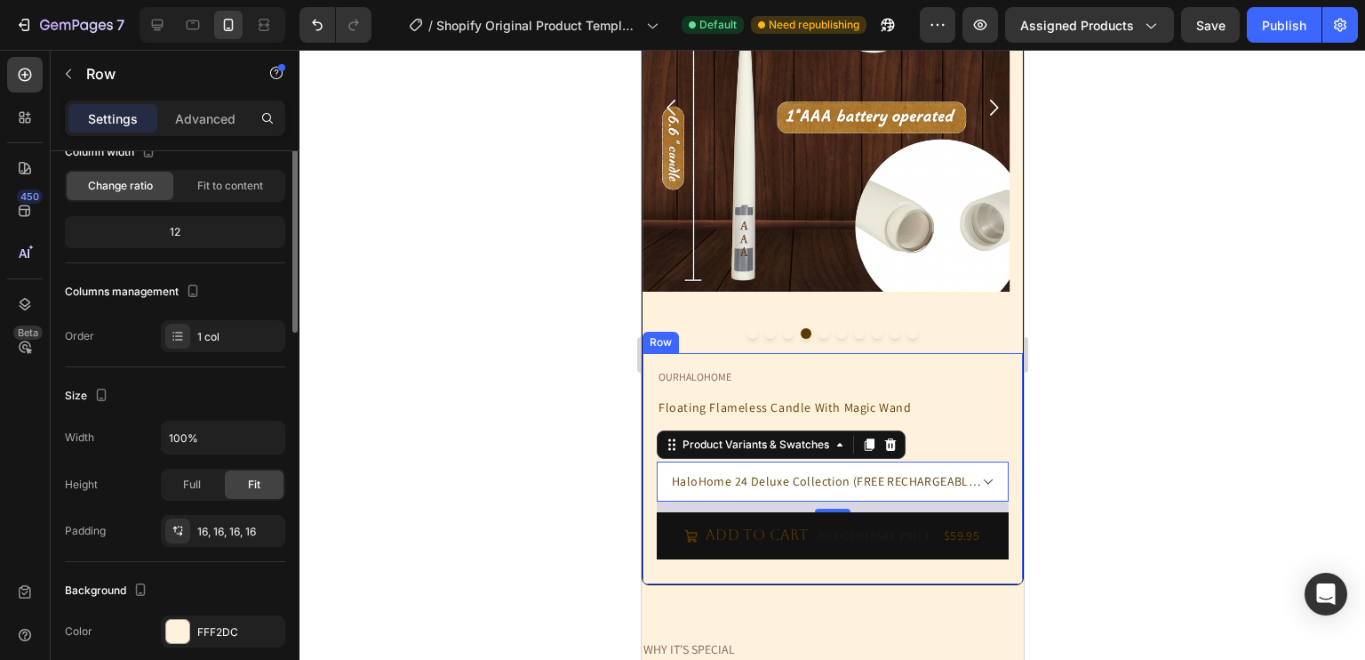
scroll to position [0, 0]
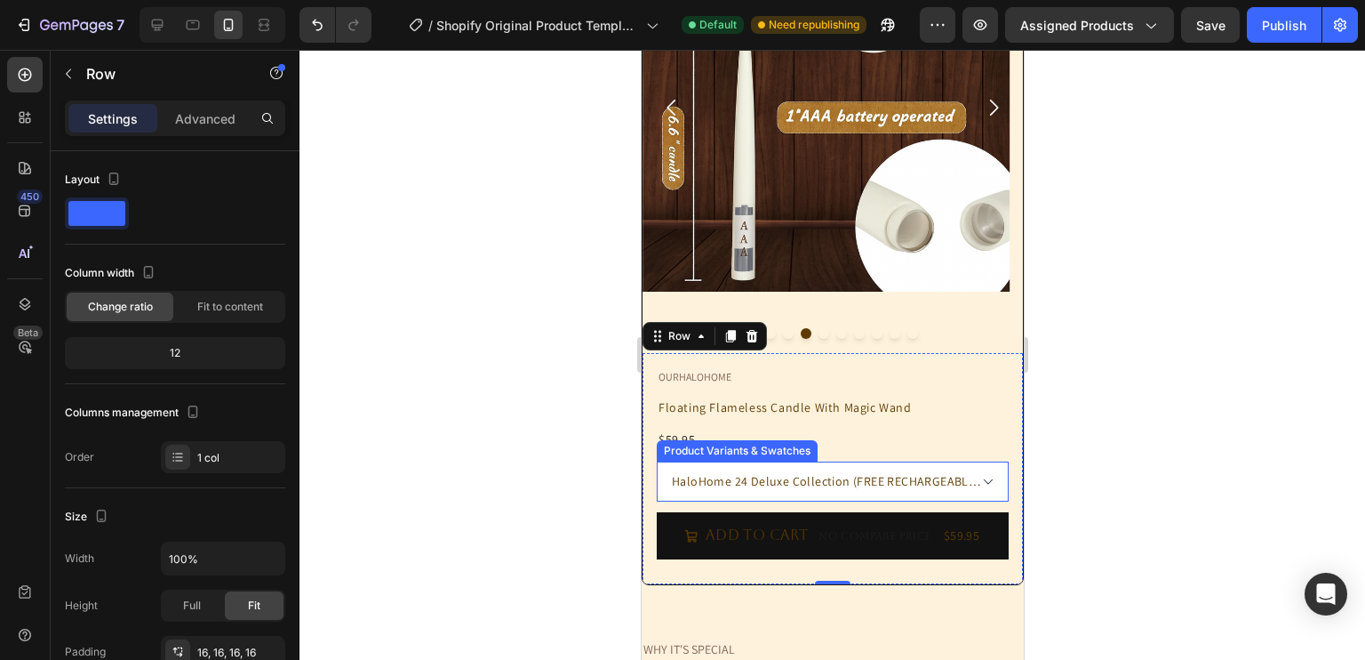
click at [755, 479] on select "HaloHome 10 StarterGlow Collection HaloHome 12 GlowPlus Collection HaloHome 20 …" at bounding box center [832, 481] width 352 height 40
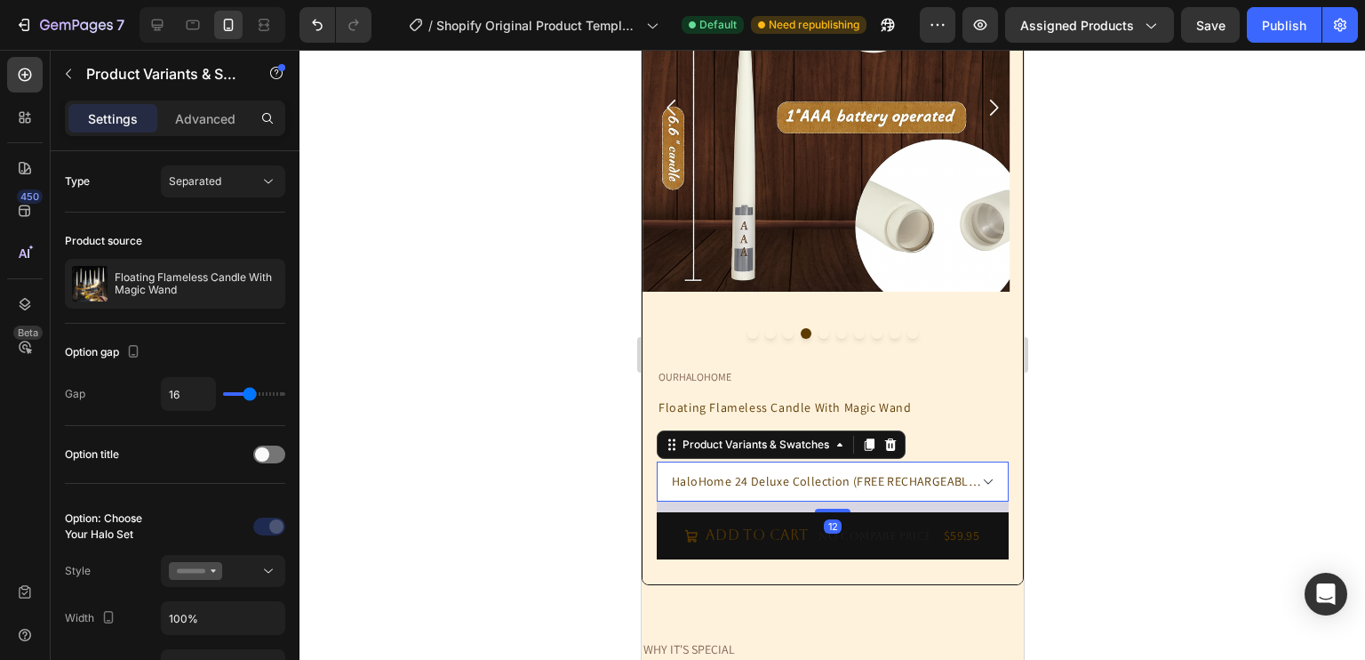
click at [779, 486] on select "HaloHome 10 StarterGlow Collection HaloHome 12 GlowPlus Collection HaloHome 20 …" at bounding box center [832, 481] width 352 height 40
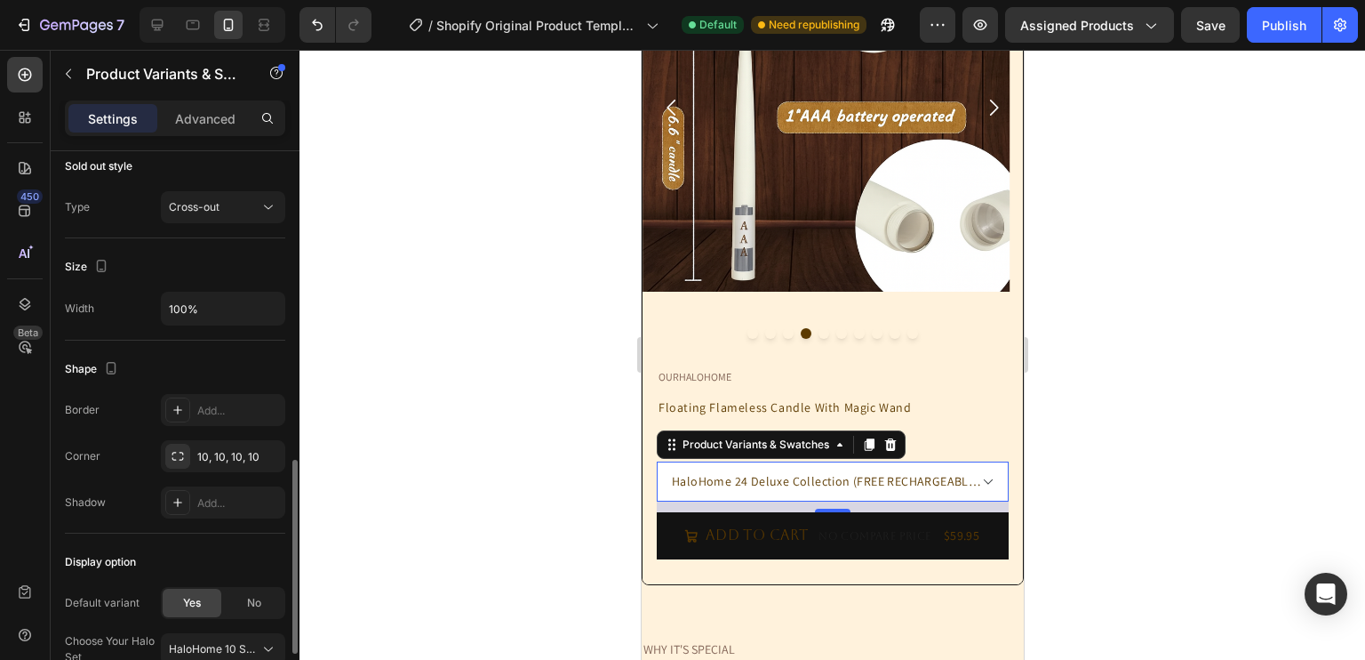
scroll to position [1055, 0]
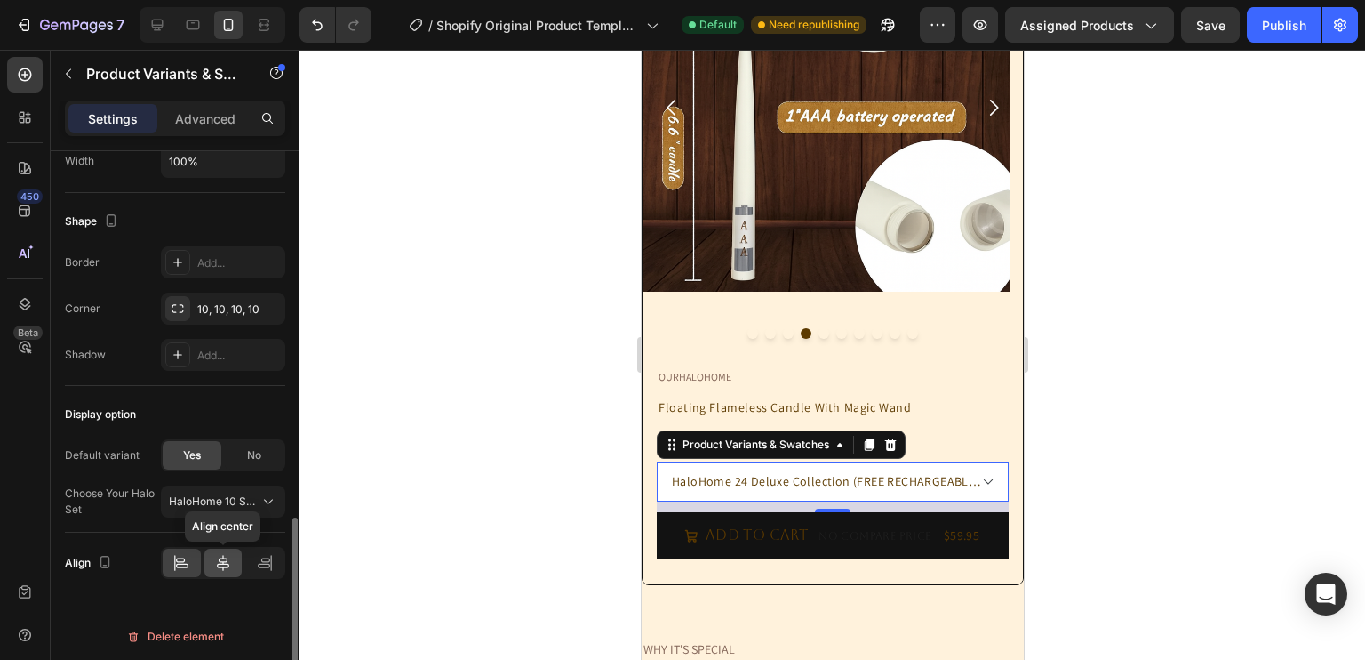
click at [228, 557] on icon at bounding box center [223, 563] width 18 height 18
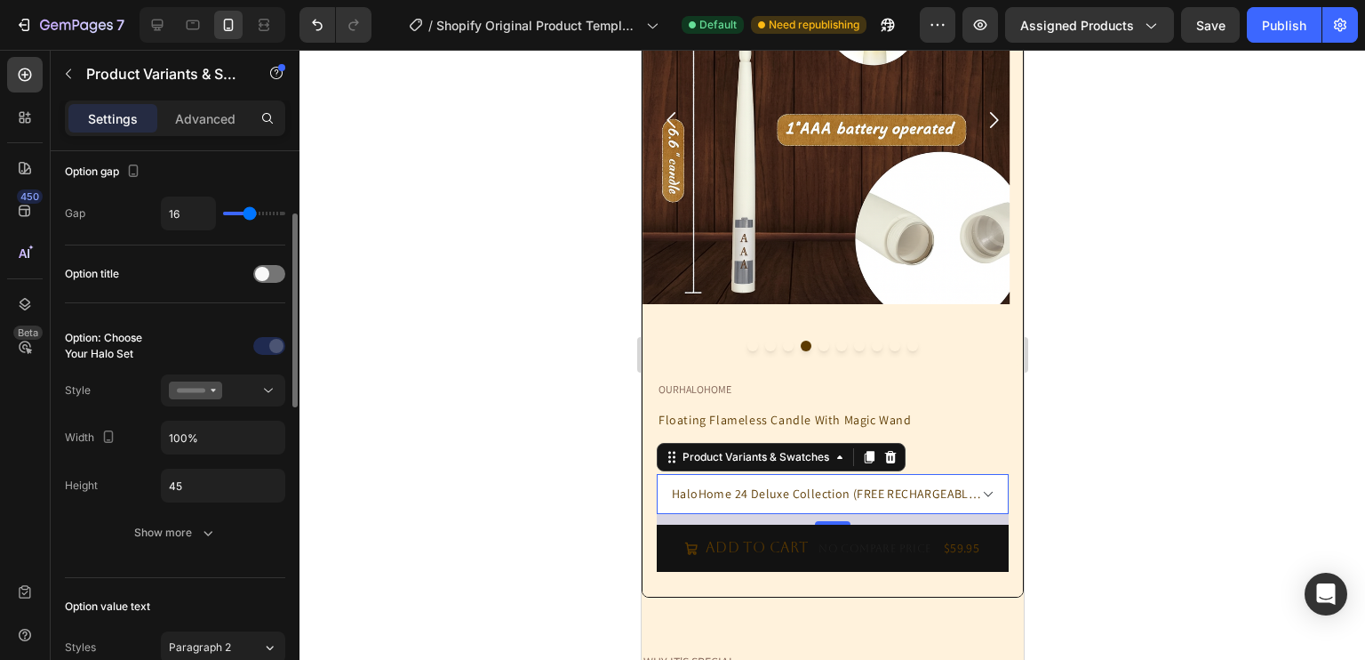
scroll to position [0, 0]
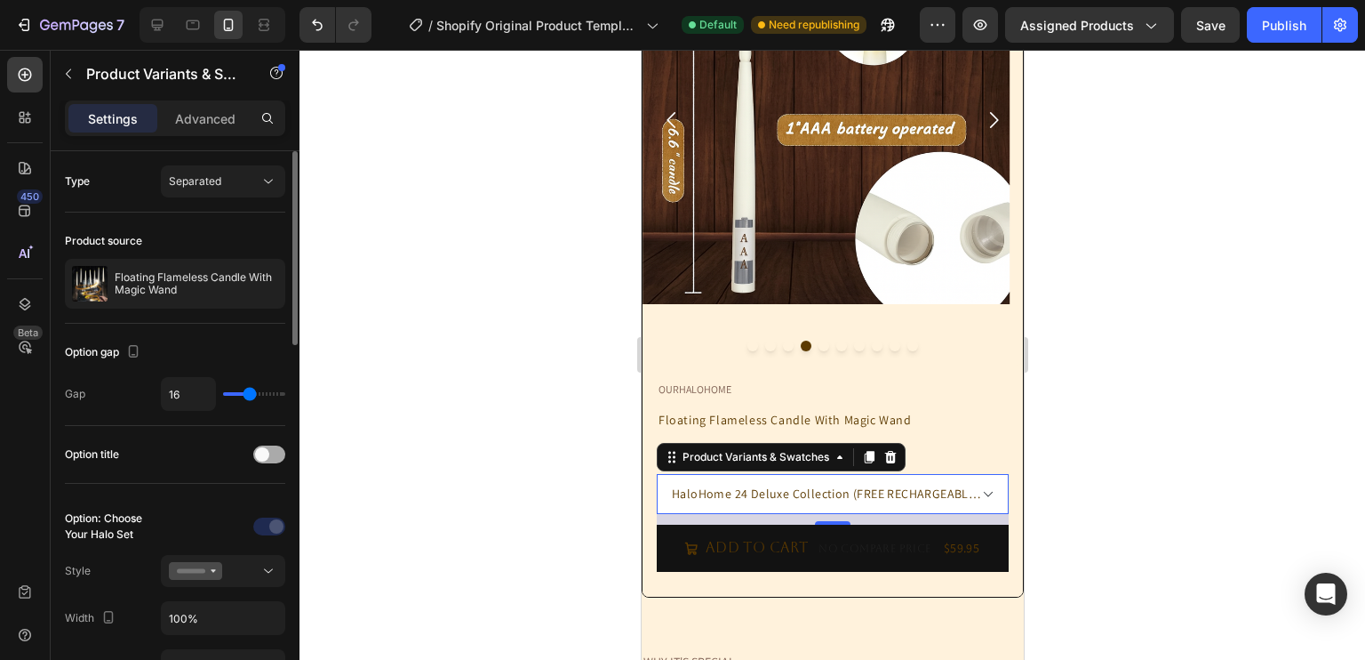
click at [265, 456] on span at bounding box center [262, 454] width 14 height 14
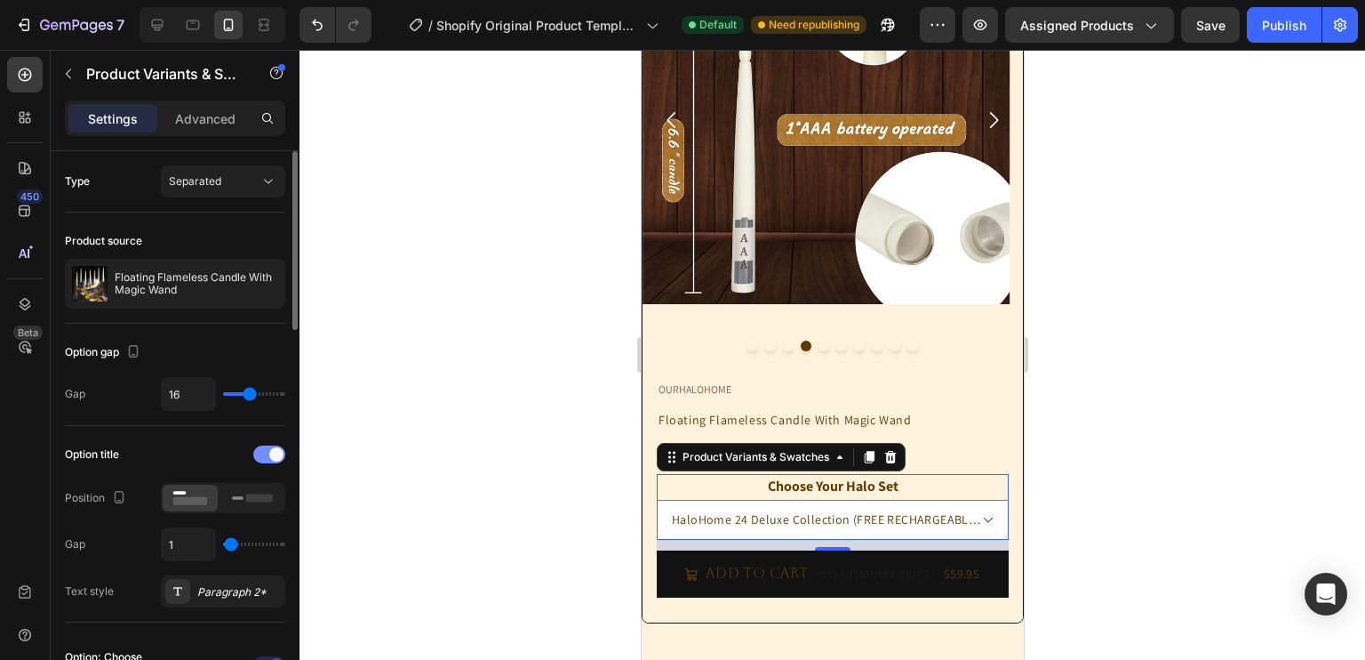
click at [270, 456] on span at bounding box center [276, 454] width 14 height 14
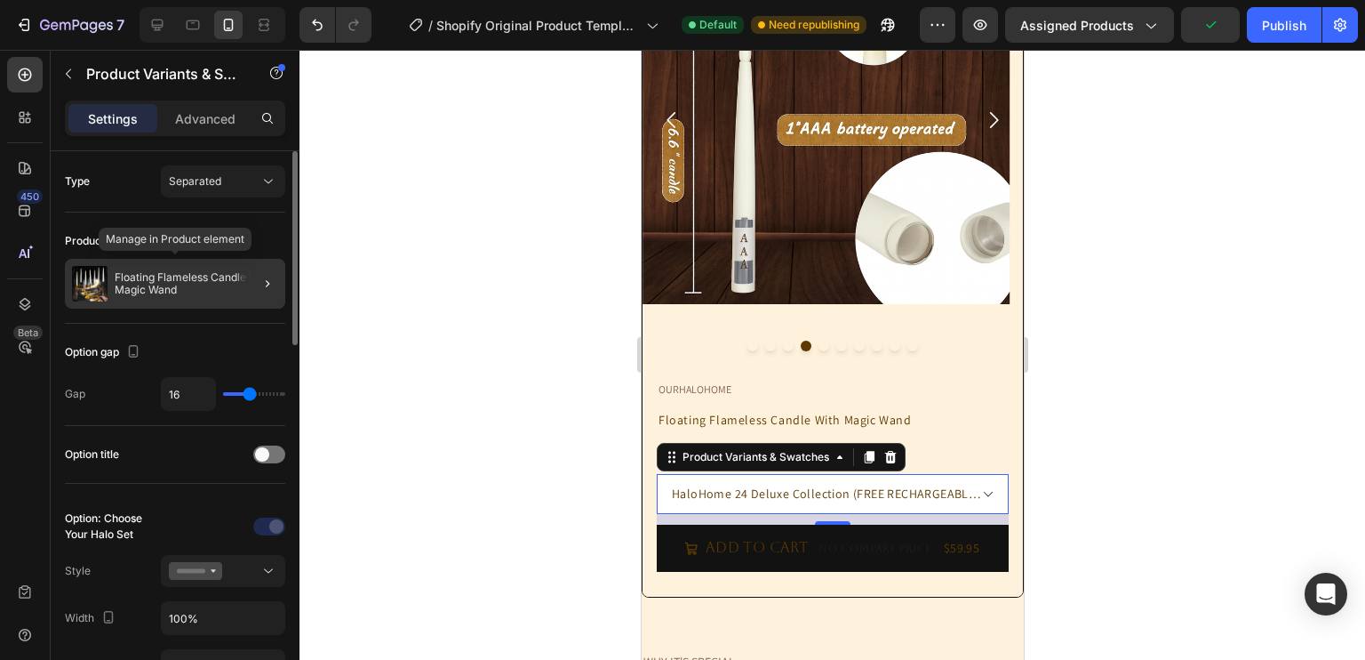
click at [180, 291] on p "Floating Flameless Candle With Magic Wand" at bounding box center [197, 283] width 164 height 25
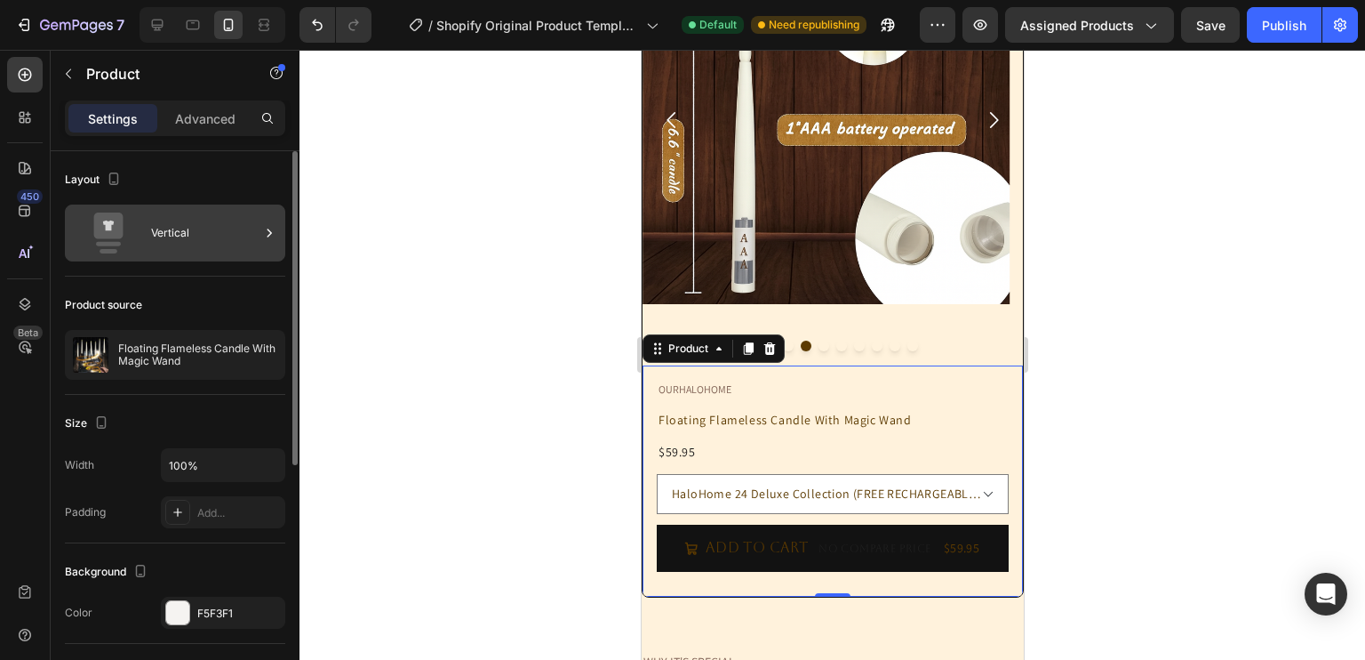
click at [180, 246] on div "Vertical" at bounding box center [205, 232] width 108 height 41
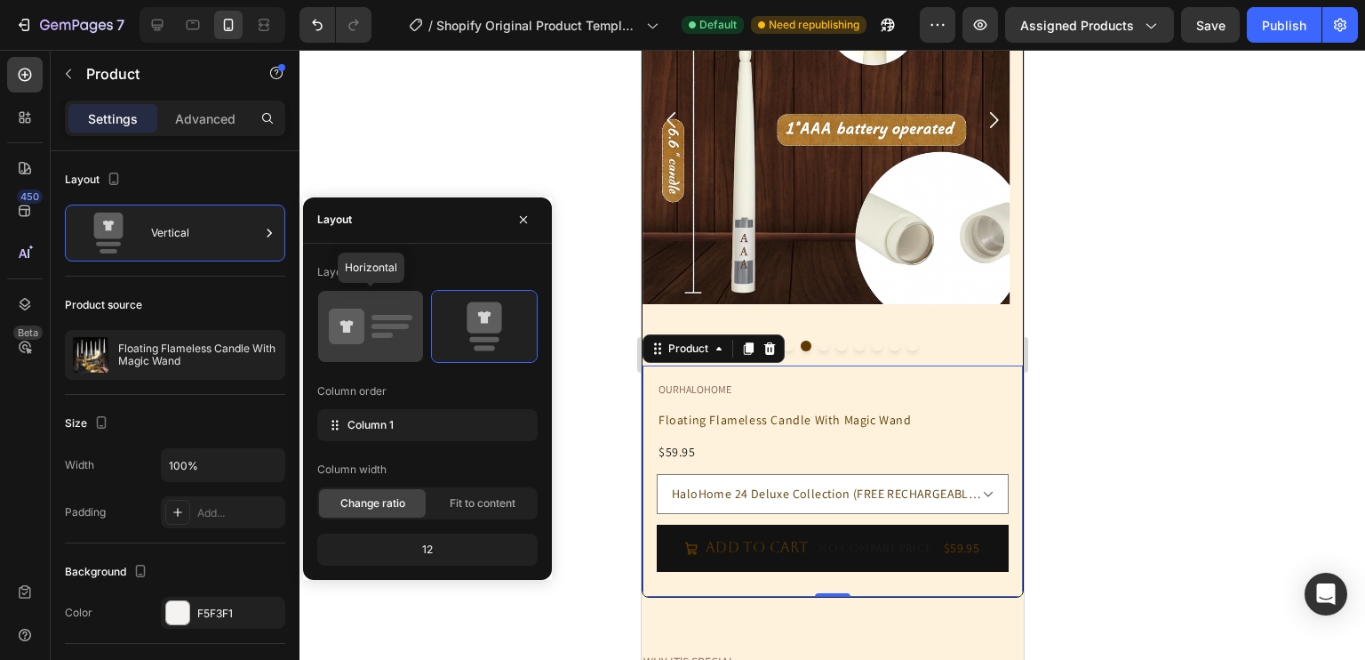
click at [389, 332] on rect at bounding box center [382, 334] width 21 height 5
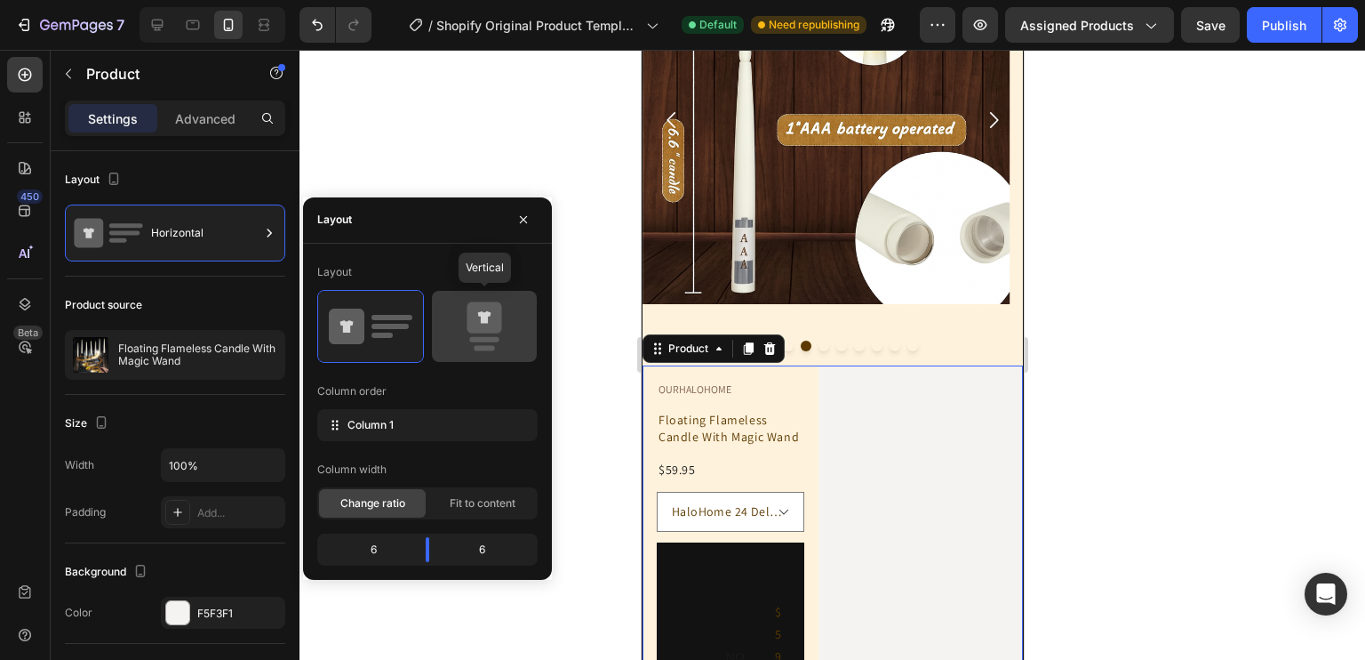
click at [520, 343] on icon at bounding box center [485, 326] width 84 height 50
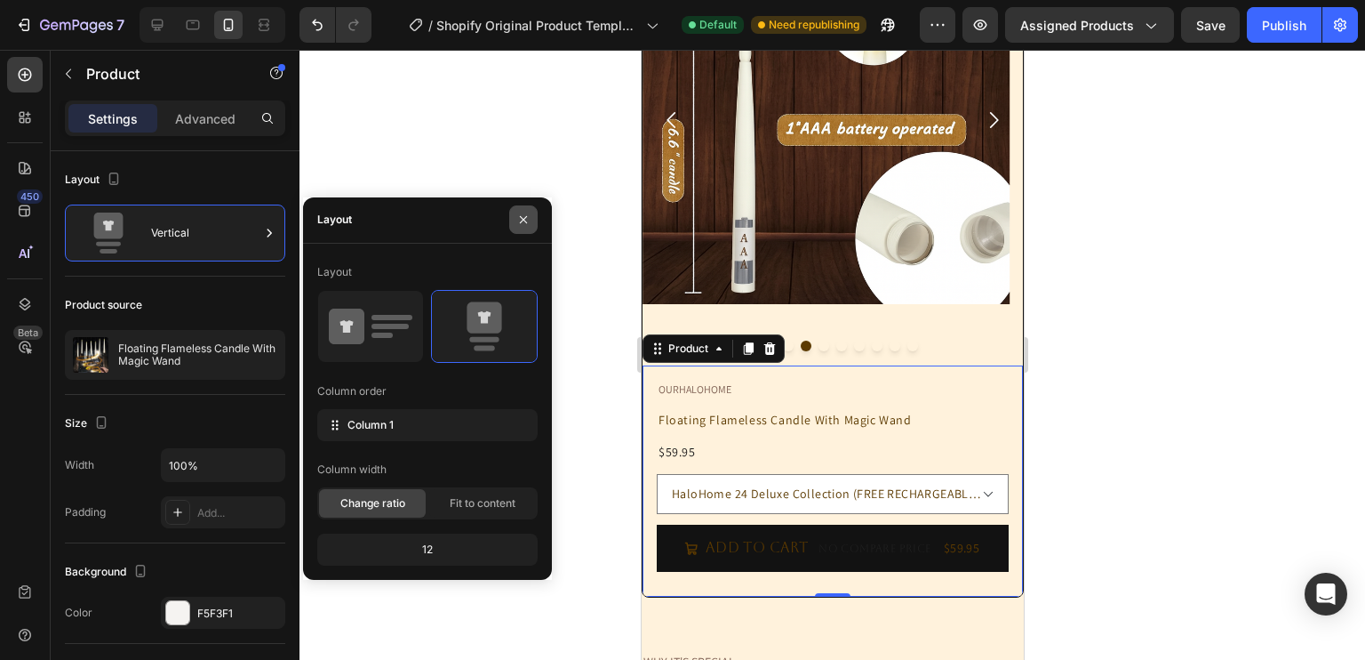
click at [522, 205] on button "button" at bounding box center [523, 219] width 28 height 28
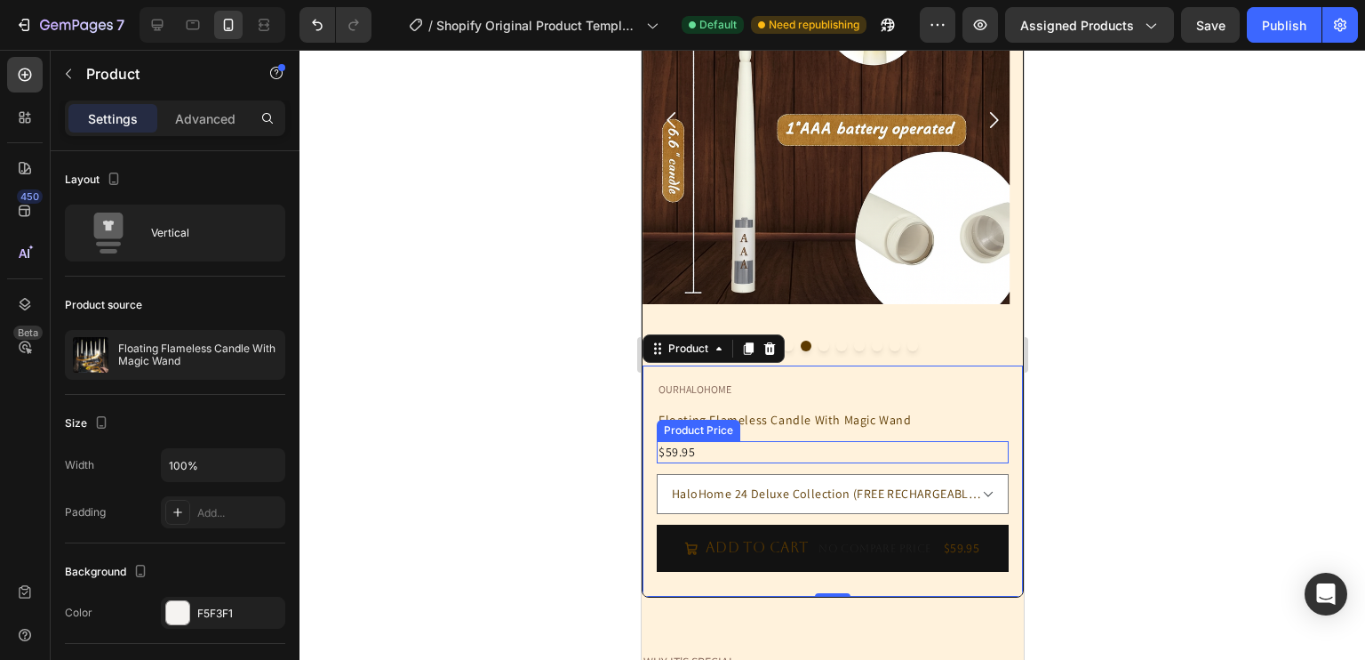
click at [881, 460] on div "$59.95" at bounding box center [832, 452] width 352 height 22
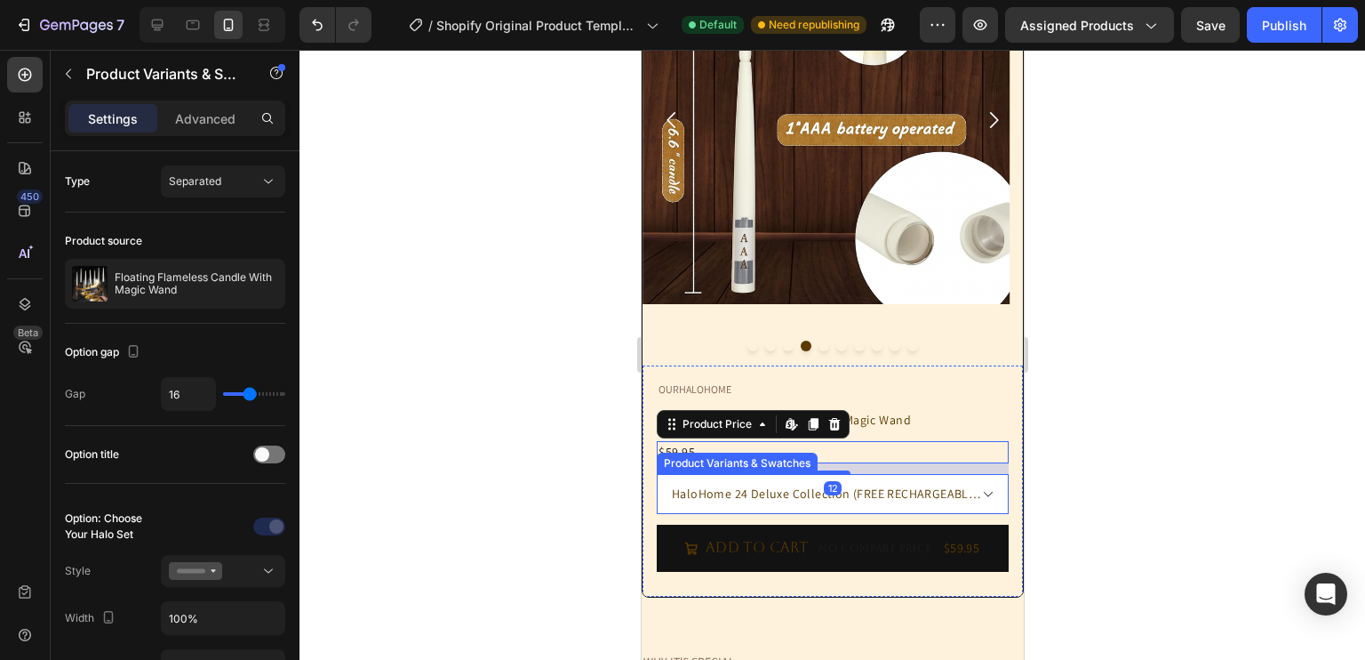
click at [900, 483] on select "HaloHome 10 StarterGlow Collection HaloHome 12 GlowPlus Collection HaloHome 20 …" at bounding box center [832, 494] width 352 height 40
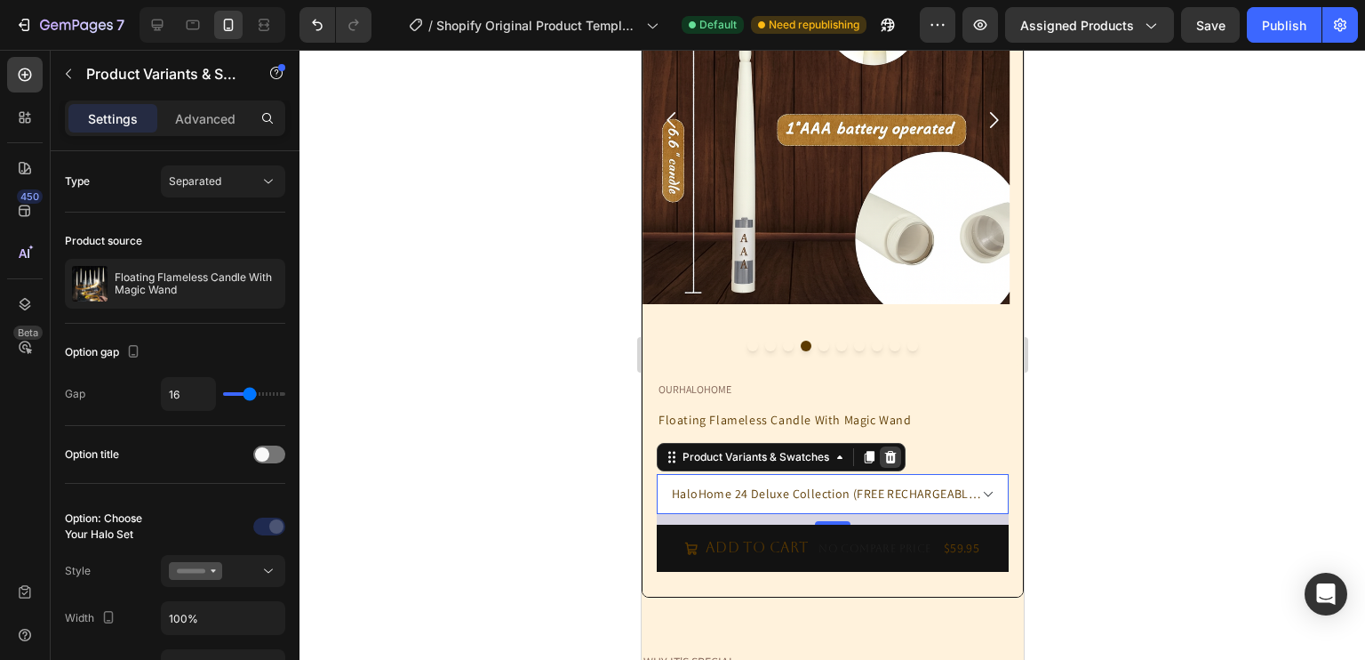
click at [886, 454] on icon at bounding box center [890, 457] width 12 height 12
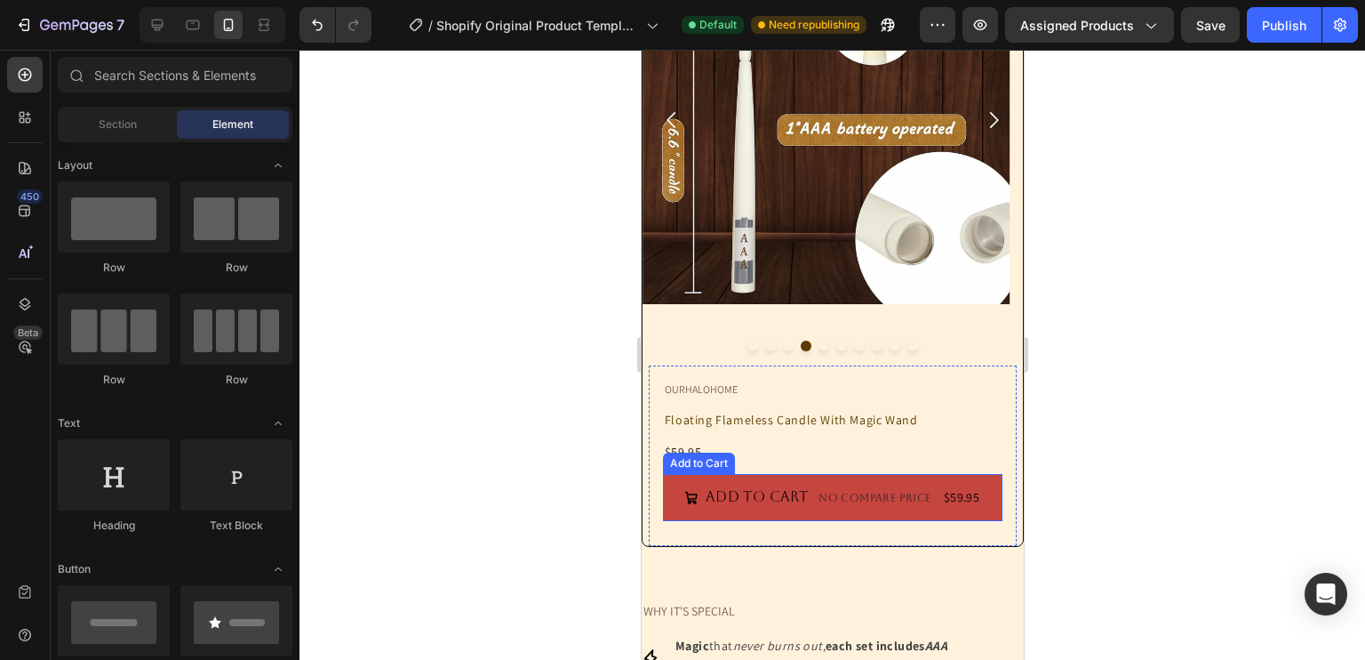
click at [811, 502] on div "No compare price" at bounding box center [874, 497] width 126 height 25
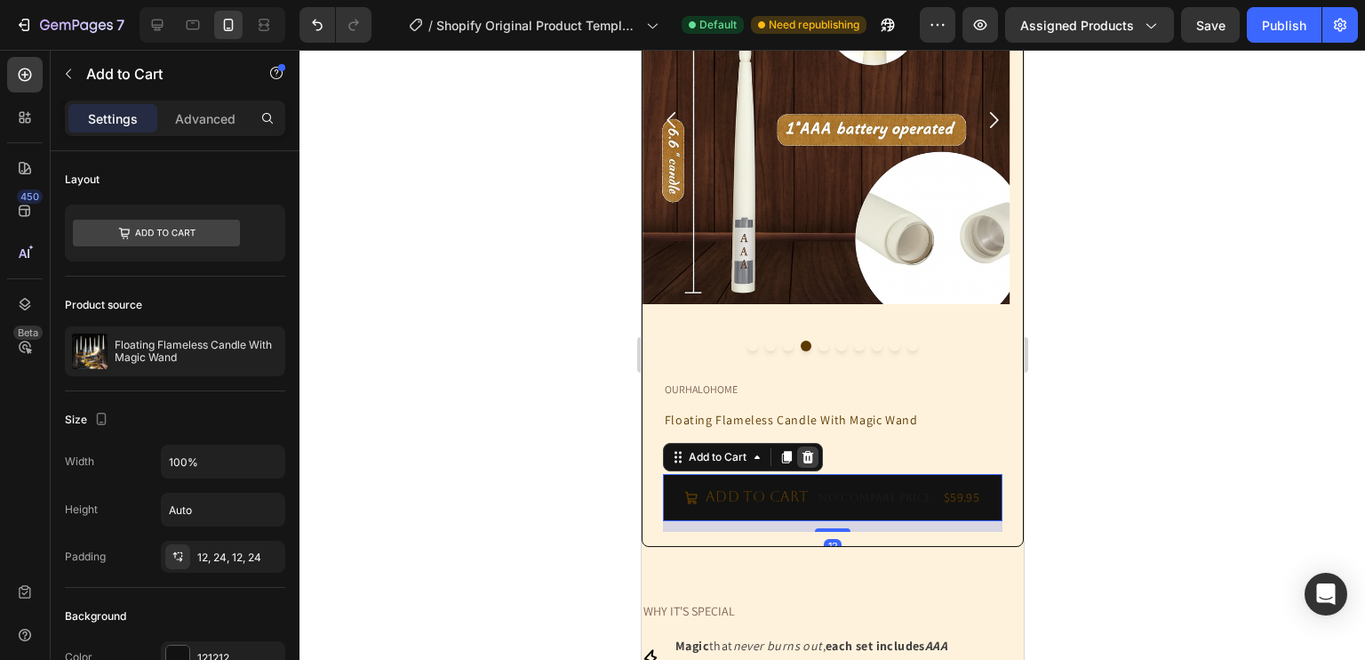
click at [809, 460] on div at bounding box center [806, 456] width 21 height 21
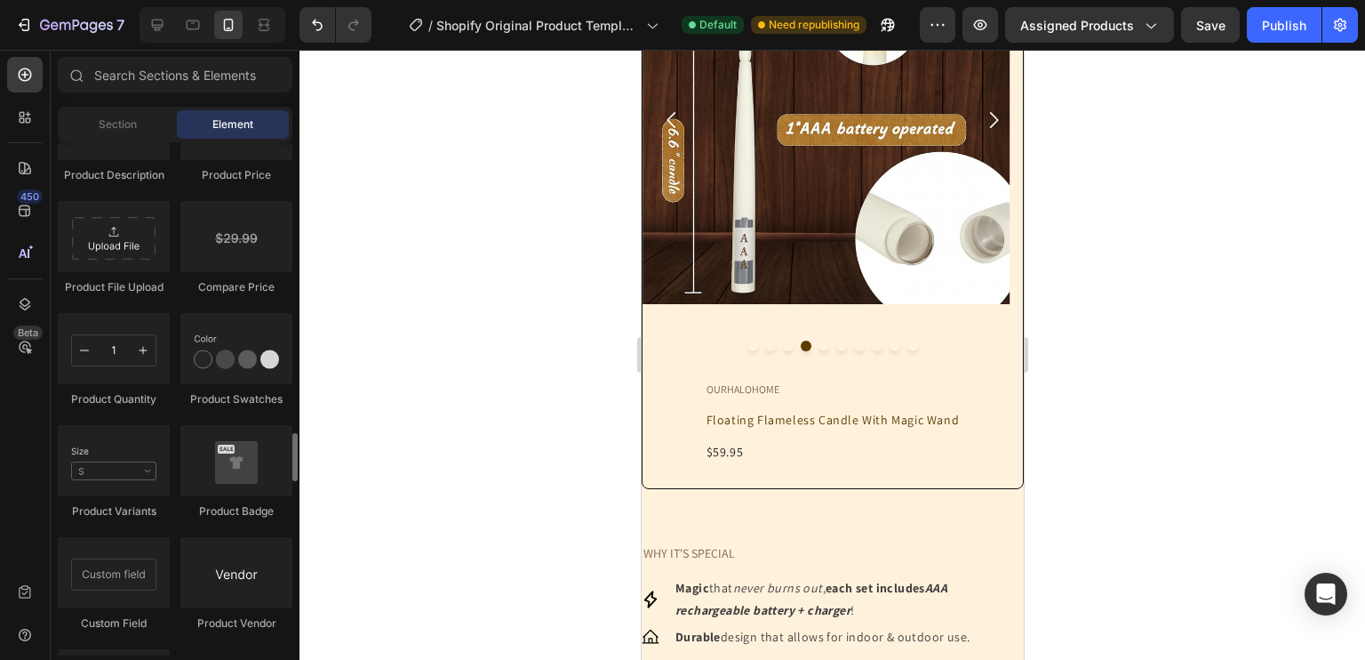
scroll to position [3017, 0]
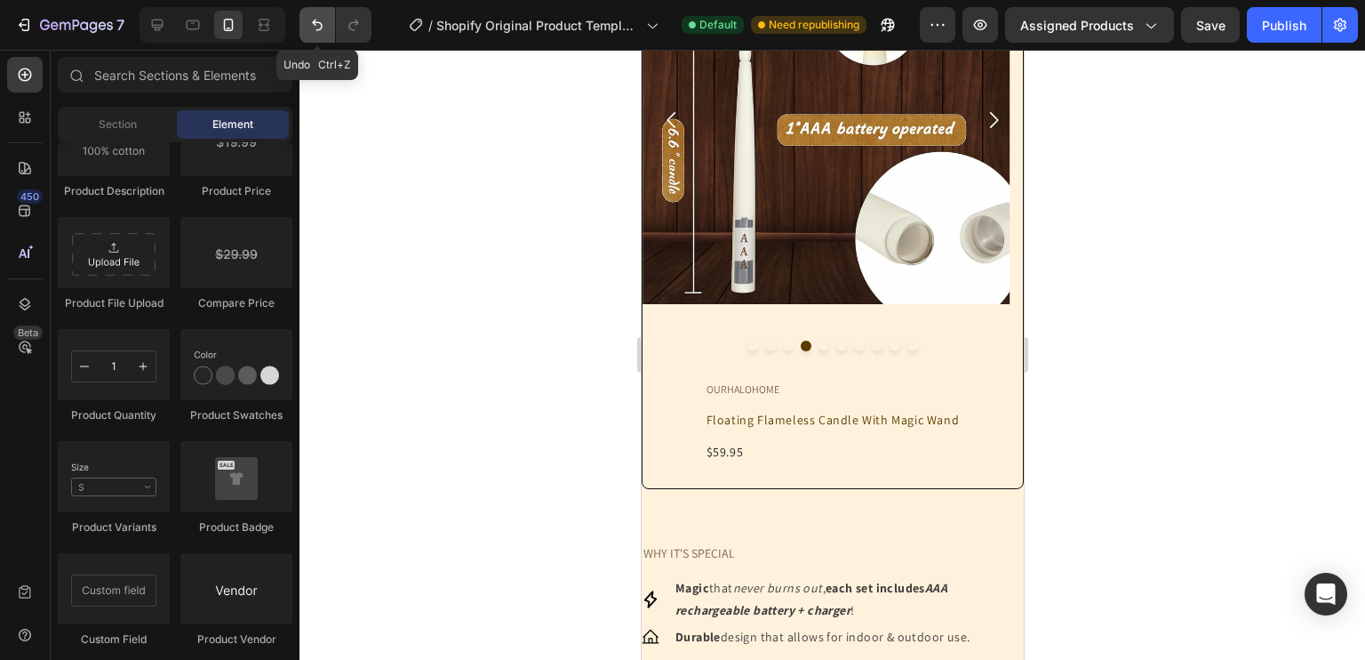
click at [311, 28] on icon "Undo/Redo" at bounding box center [317, 25] width 18 height 18
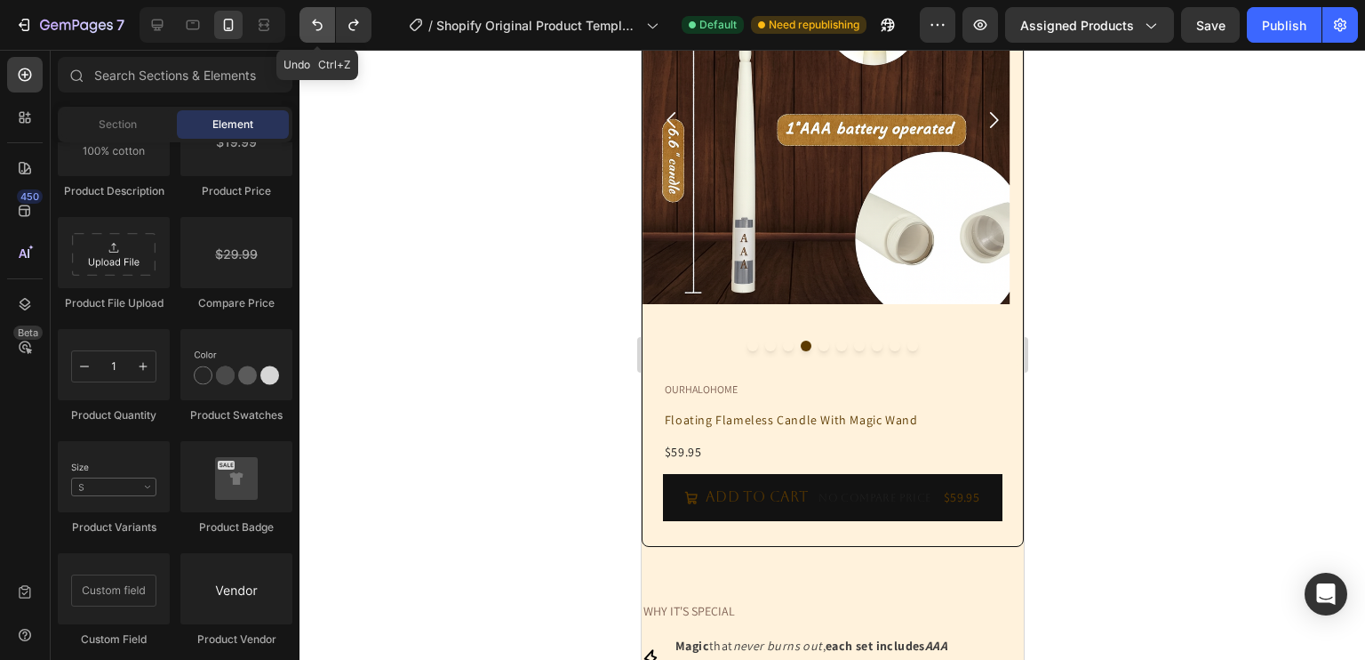
click at [311, 28] on icon "Undo/Redo" at bounding box center [317, 25] width 18 height 18
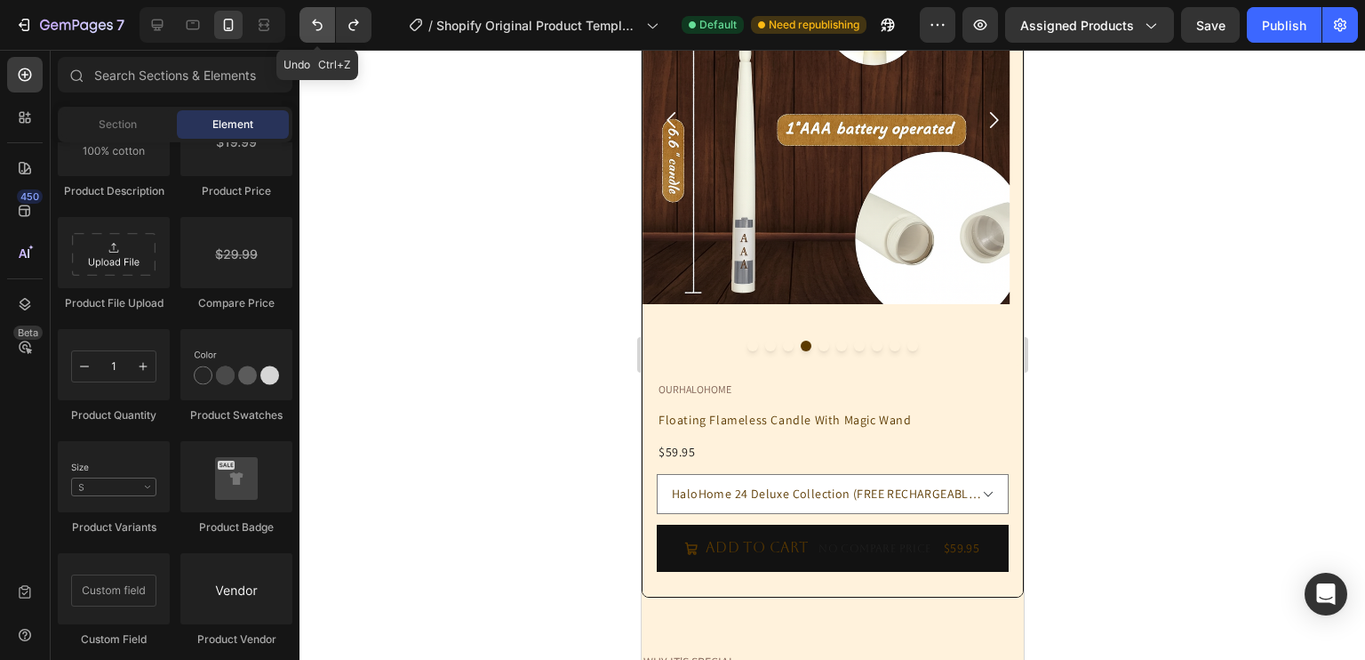
click at [311, 28] on icon "Undo/Redo" at bounding box center [317, 25] width 18 height 18
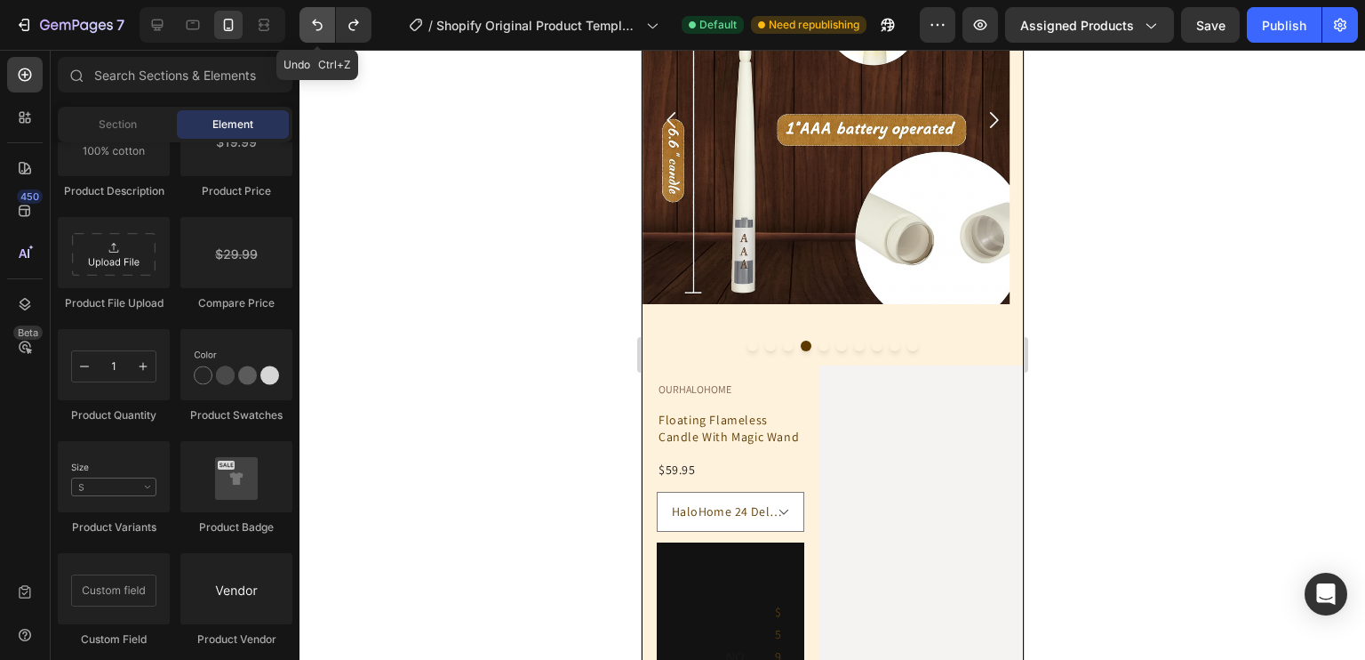
click at [311, 28] on icon "Undo/Redo" at bounding box center [317, 25] width 18 height 18
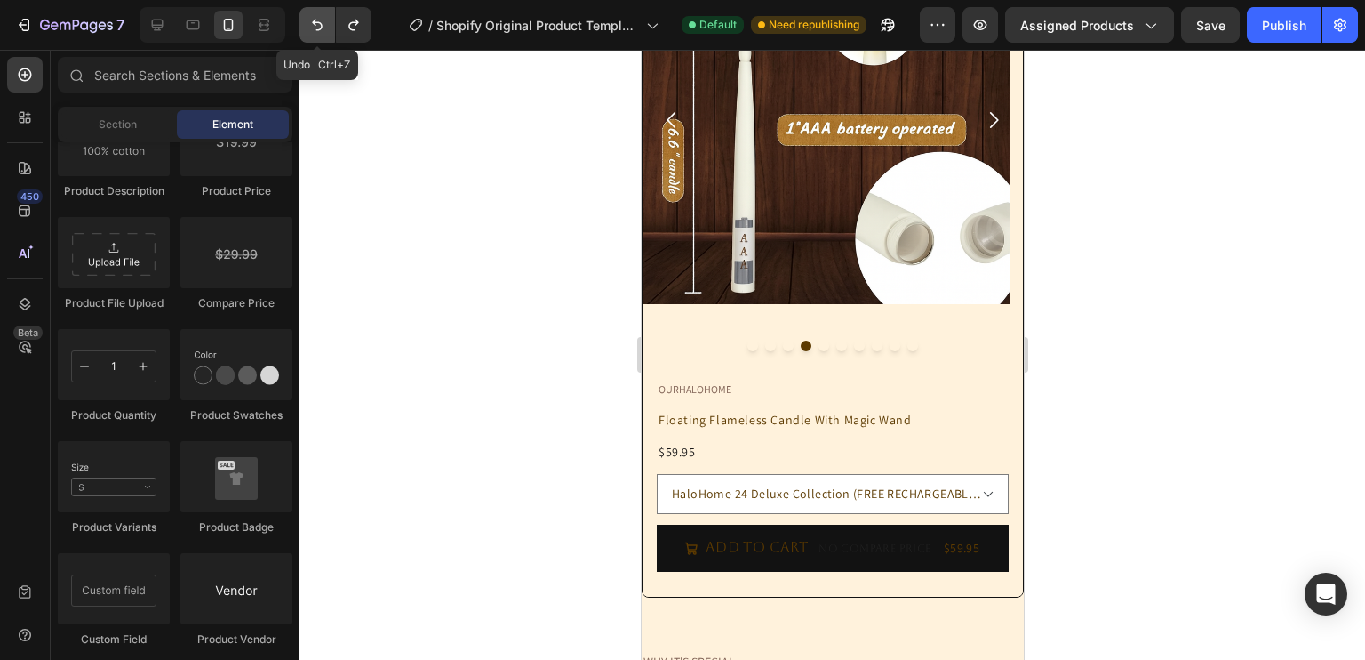
click at [311, 28] on icon "Undo/Redo" at bounding box center [317, 25] width 18 height 18
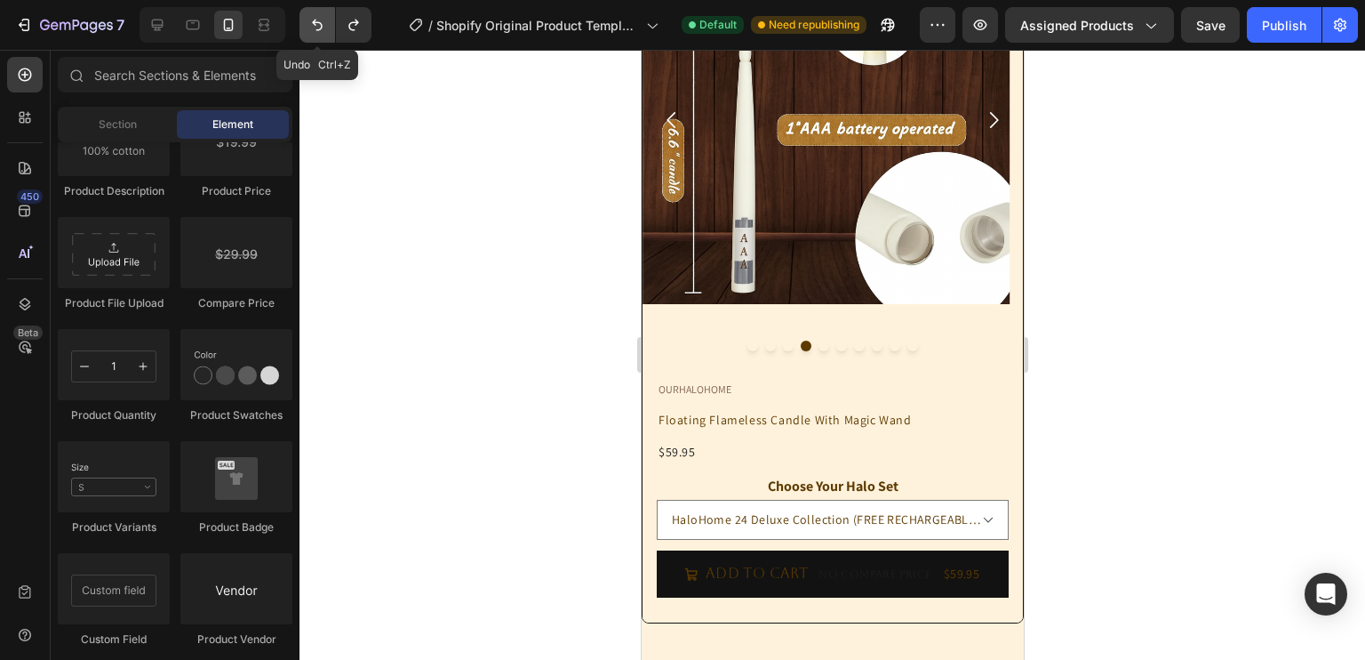
click at [311, 28] on icon "Undo/Redo" at bounding box center [317, 25] width 18 height 18
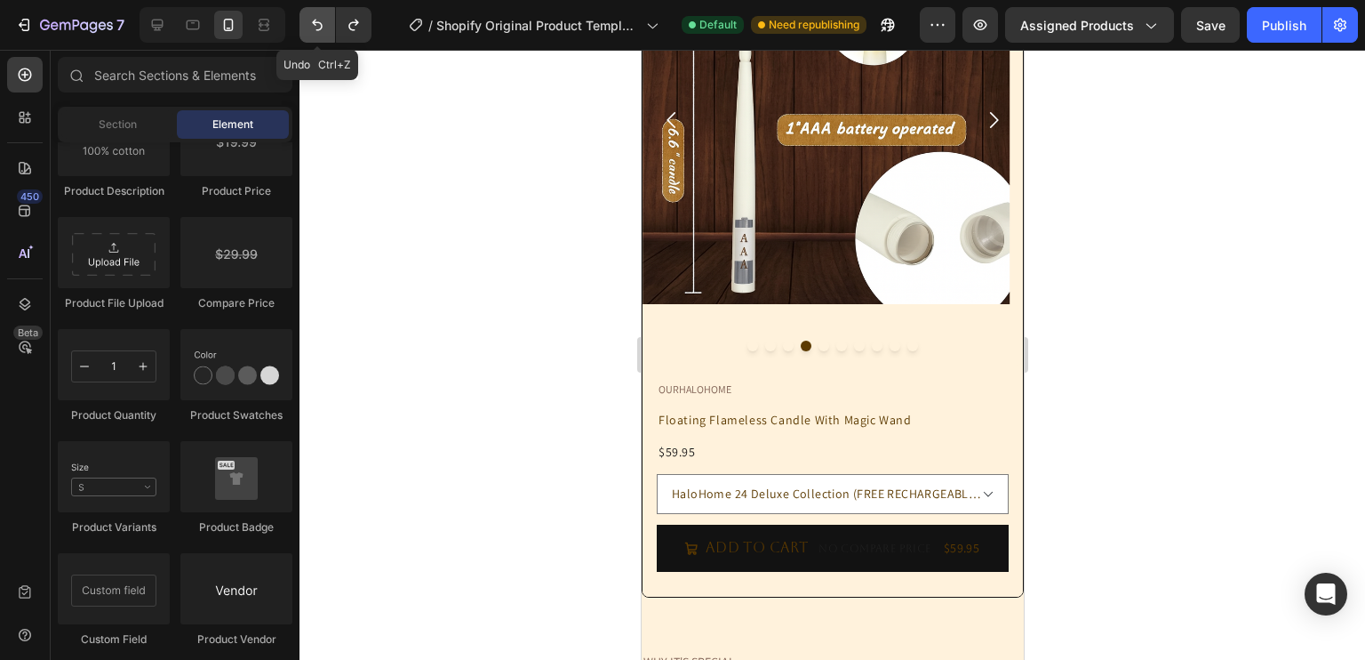
click at [311, 28] on icon "Undo/Redo" at bounding box center [317, 25] width 18 height 18
select select "HaloHome 10 StarterGlow Collection"
click at [311, 28] on icon "Undo/Redo" at bounding box center [317, 25] width 18 height 18
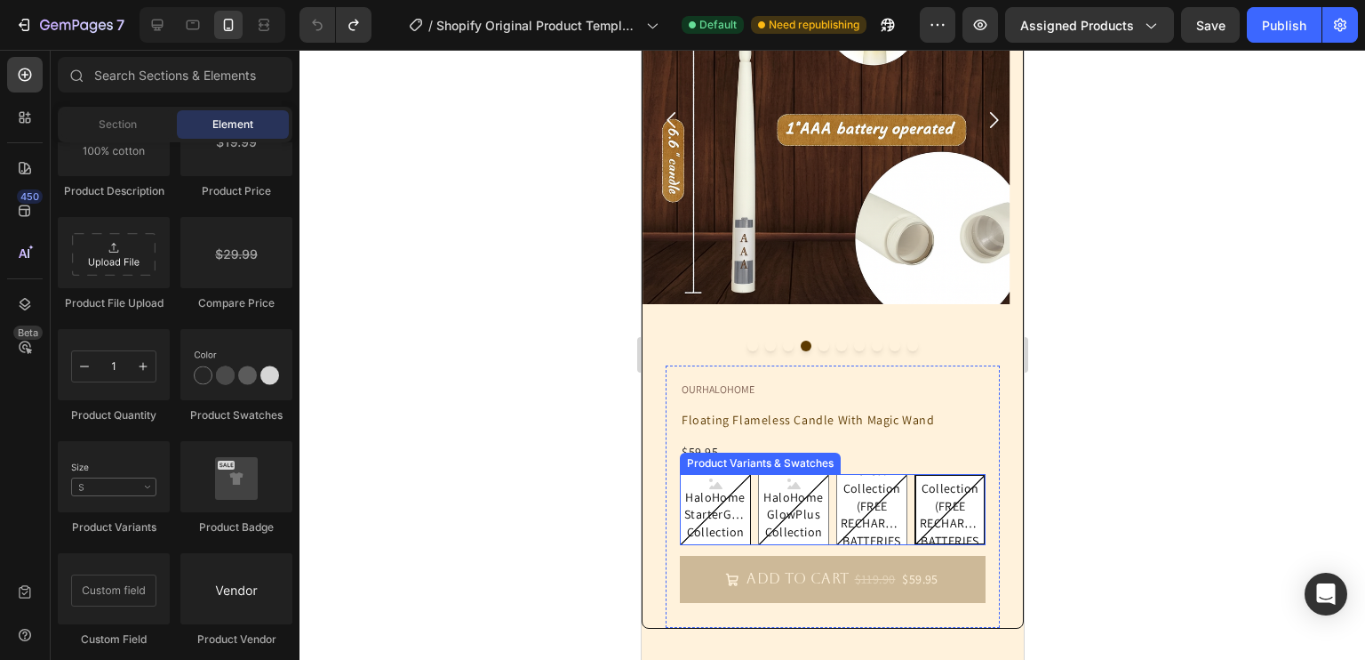
click at [700, 506] on span "HaloHome StarterGlow Collection" at bounding box center [714, 515] width 69 height 52
click at [679, 474] on input "HaloHome StarterGlow Collection HaloHome StarterGlow Collection HaloHome Starte…" at bounding box center [678, 473] width 1 height 1
radio input "true"
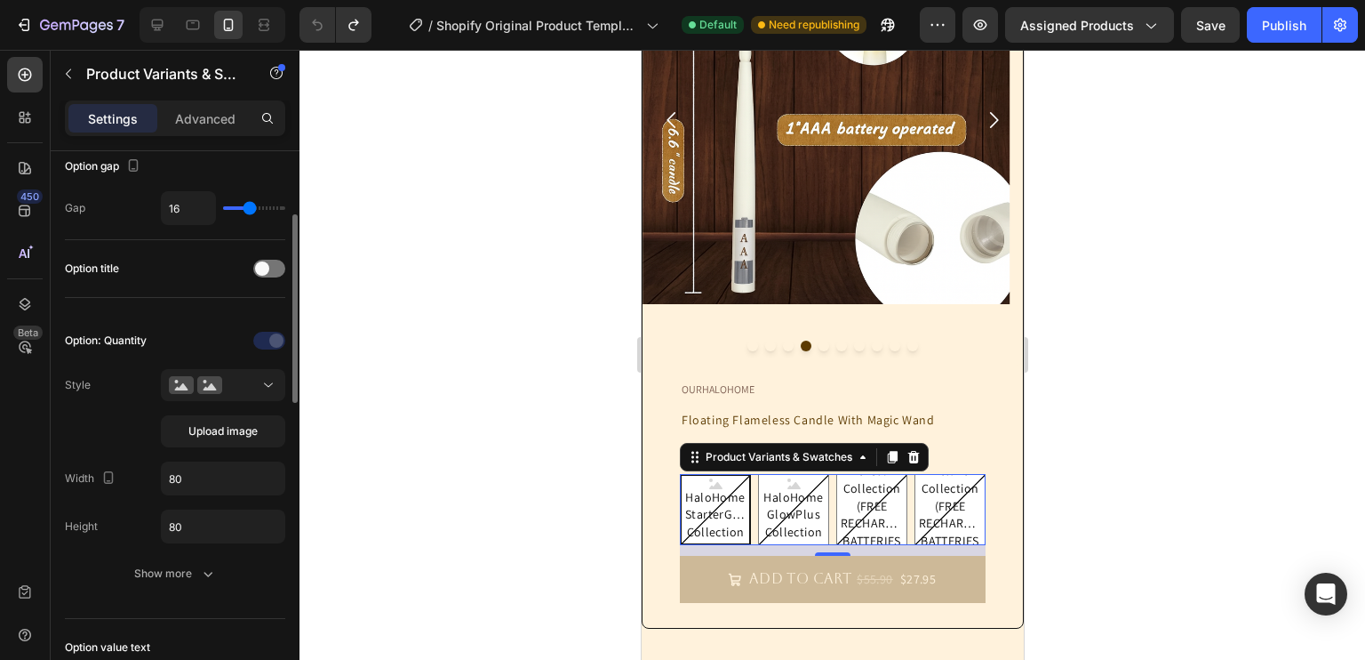
scroll to position [187, 0]
click at [263, 372] on button at bounding box center [223, 384] width 124 height 32
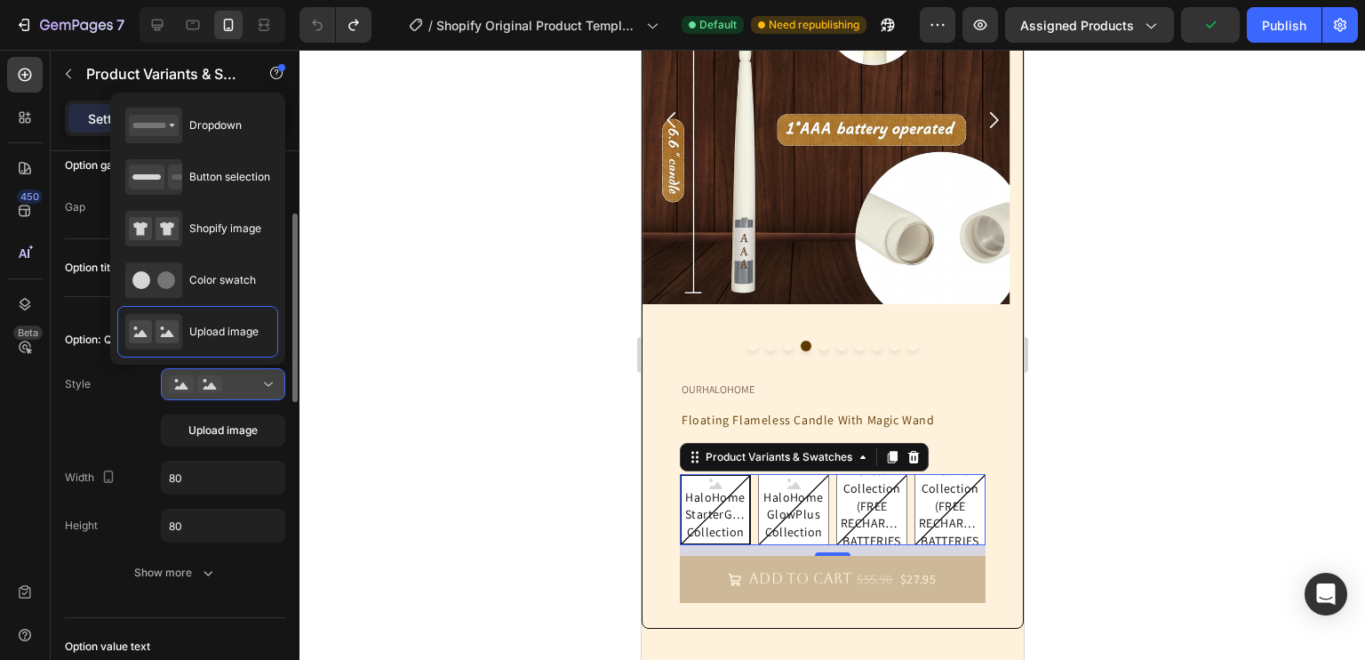
click at [263, 372] on button at bounding box center [223, 384] width 124 height 32
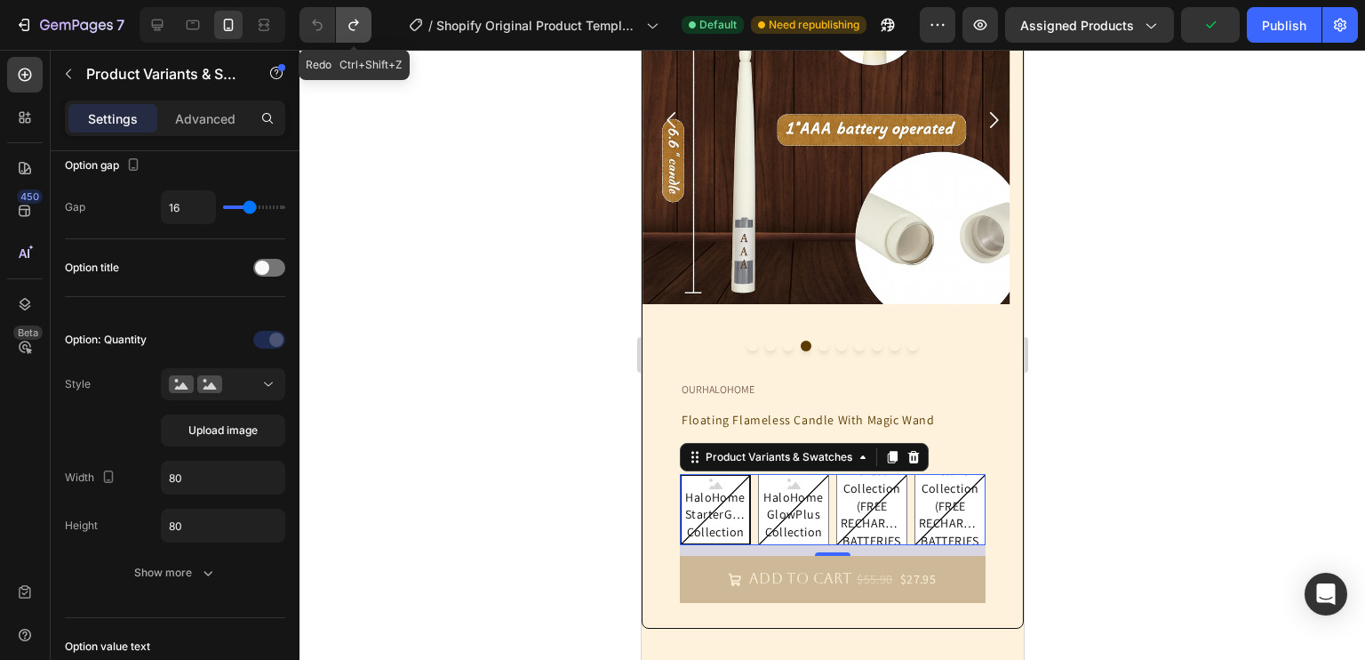
click at [370, 28] on button "Undo/Redo" at bounding box center [354, 25] width 36 height 36
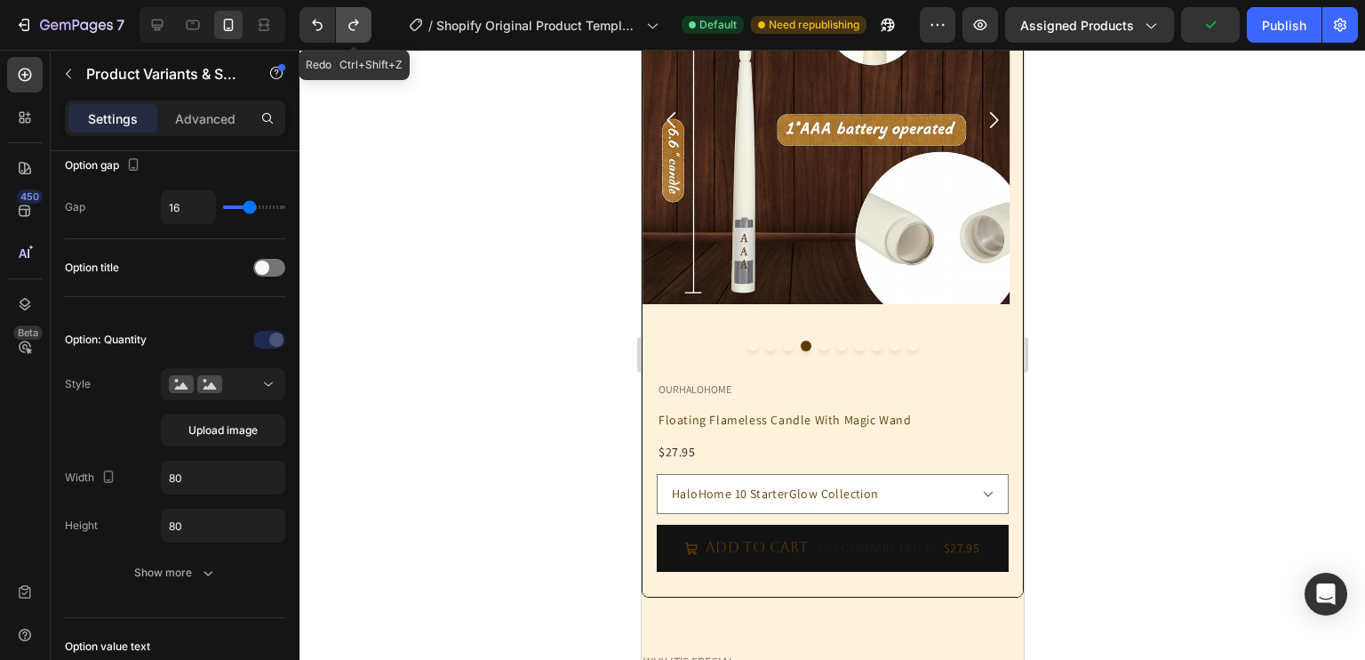
click at [370, 28] on button "Undo/Redo" at bounding box center [354, 25] width 36 height 36
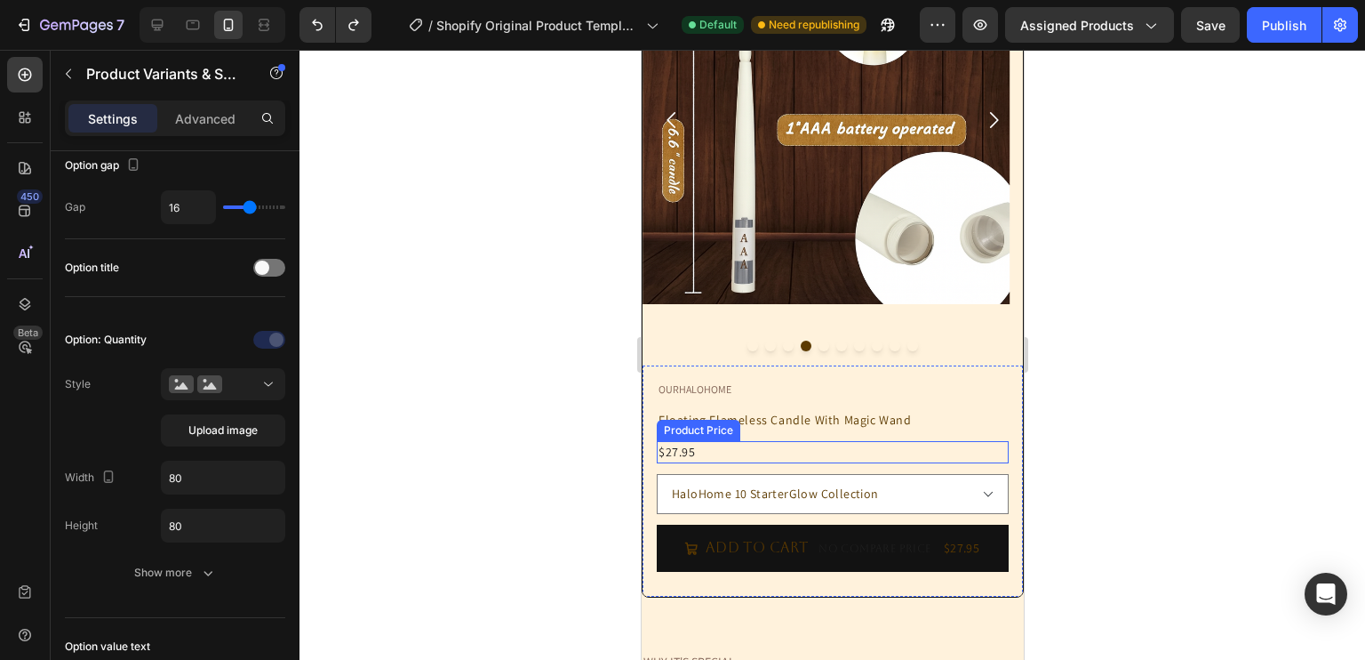
click at [726, 448] on div "$27.95" at bounding box center [832, 452] width 352 height 22
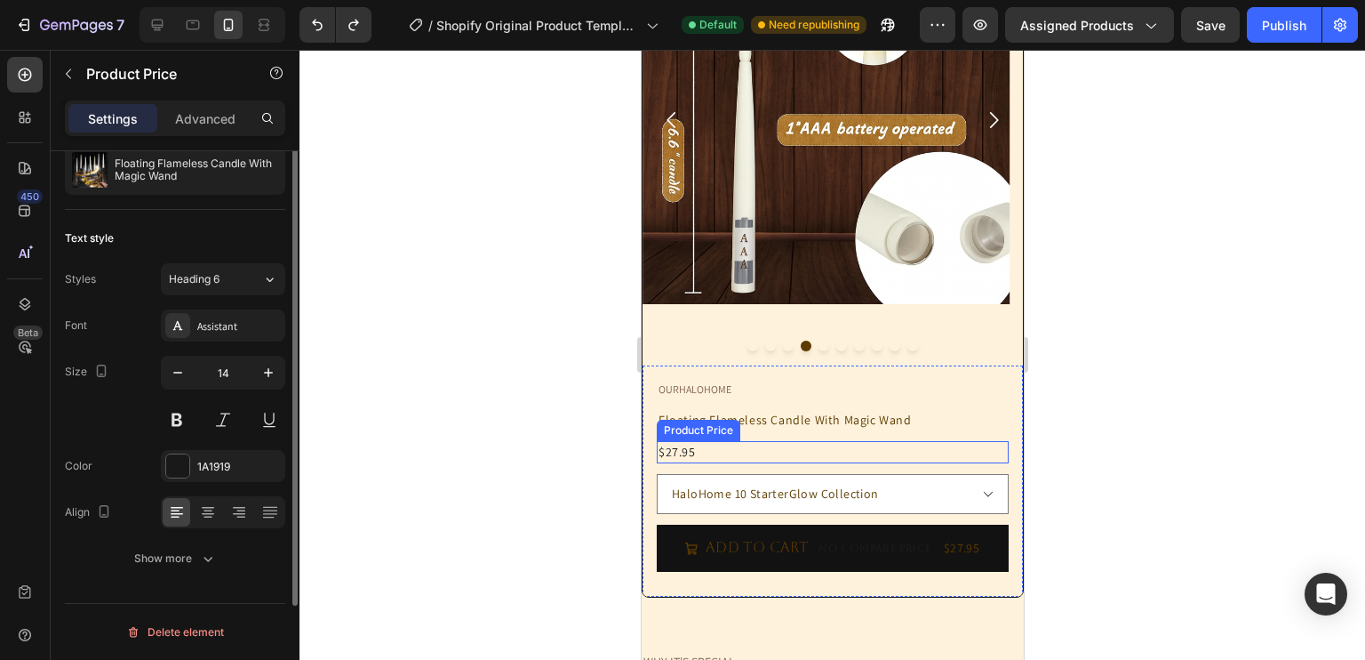
scroll to position [0, 0]
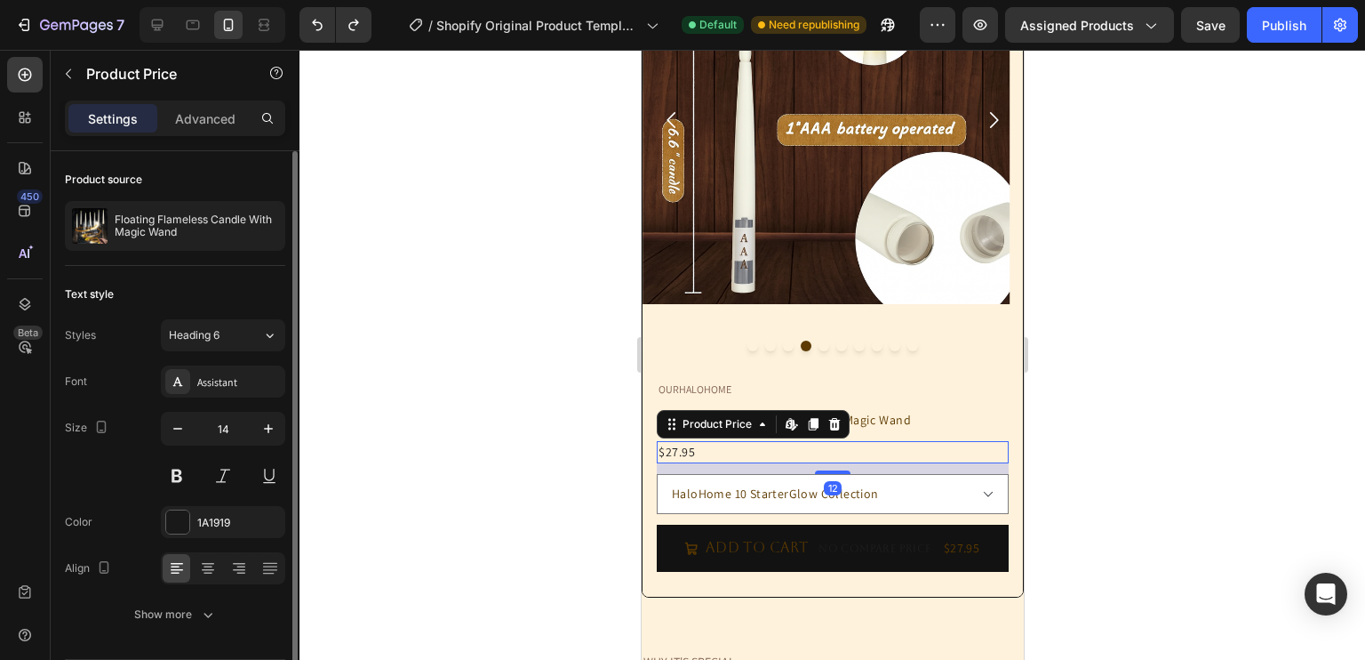
click at [730, 463] on div "12" at bounding box center [832, 468] width 352 height 11
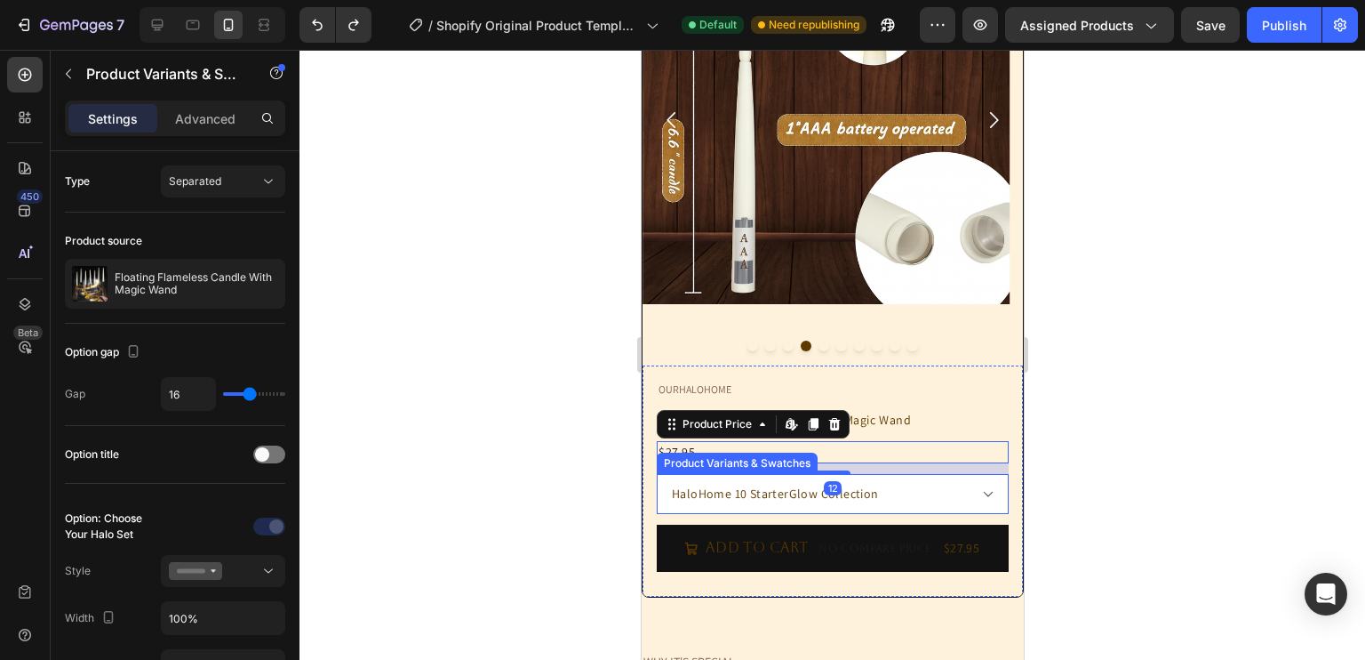
click at [755, 481] on select "HaloHome 10 StarterGlow Collection HaloHome 12 GlowPlus Collection HaloHome 20 …" at bounding box center [832, 494] width 352 height 40
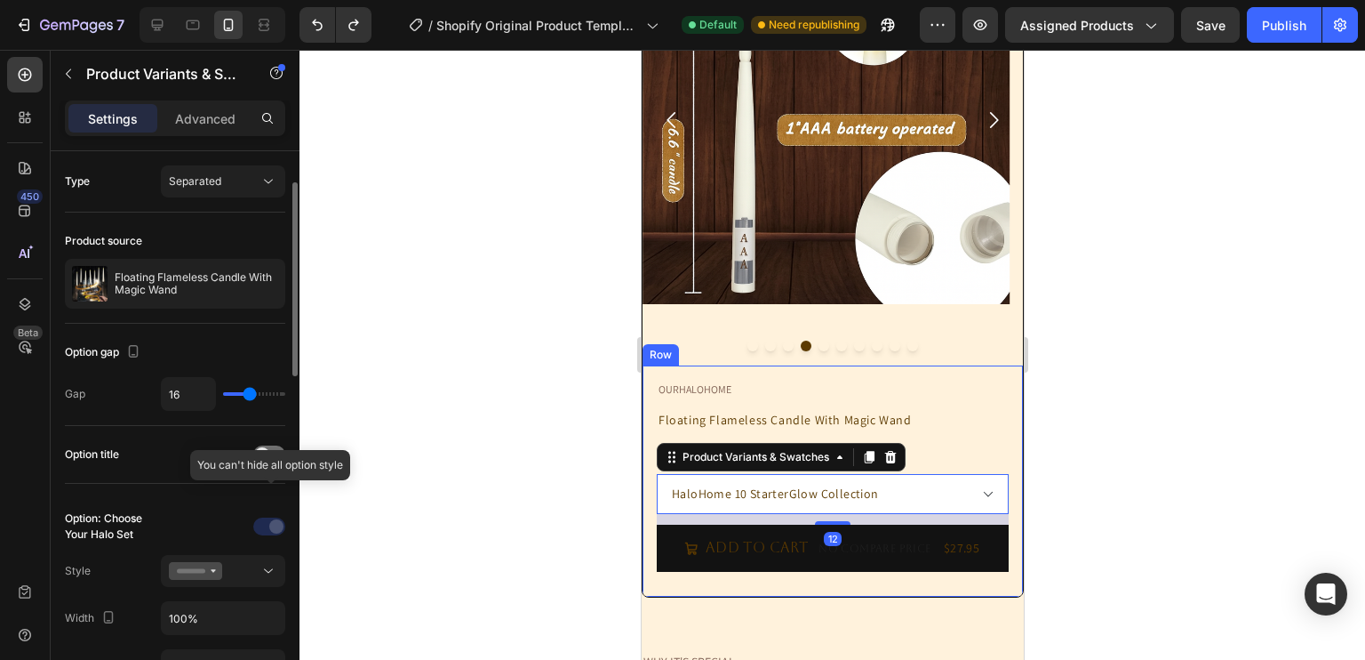
scroll to position [31, 0]
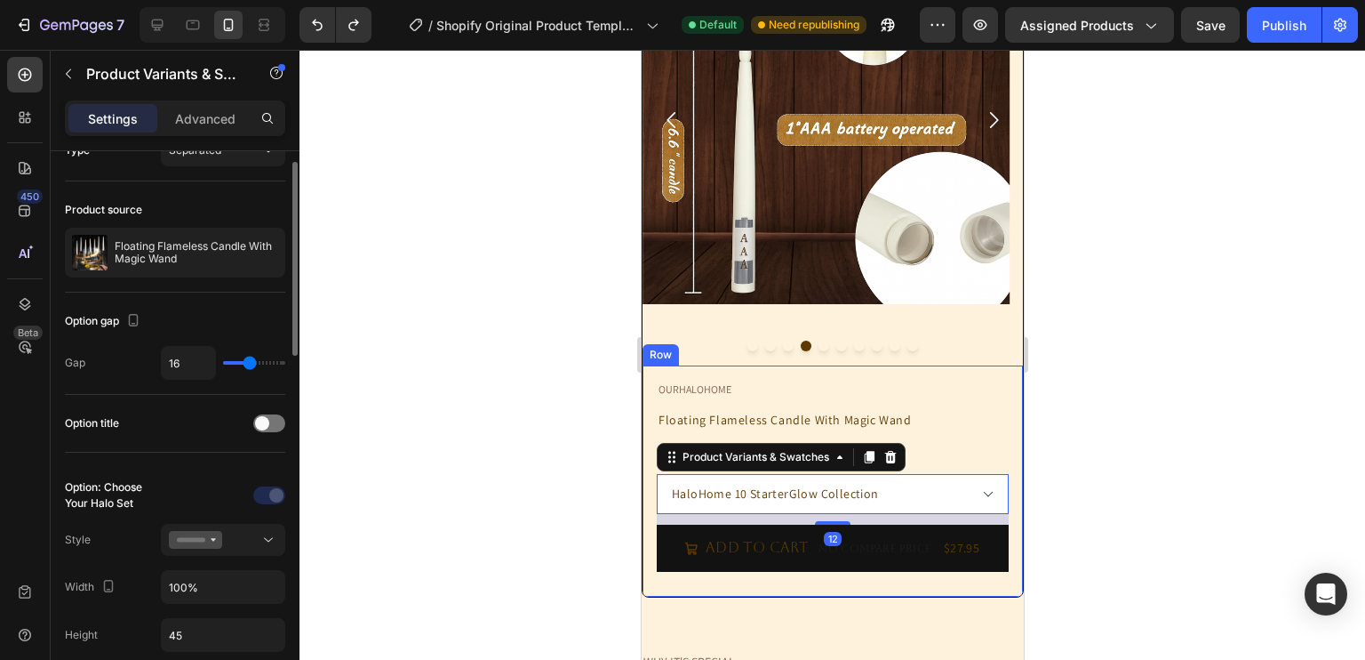
click at [156, 503] on div "Option: Choose Your Halo Set" at bounding box center [111, 495] width 92 height 32
click at [242, 542] on div at bounding box center [223, 540] width 108 height 18
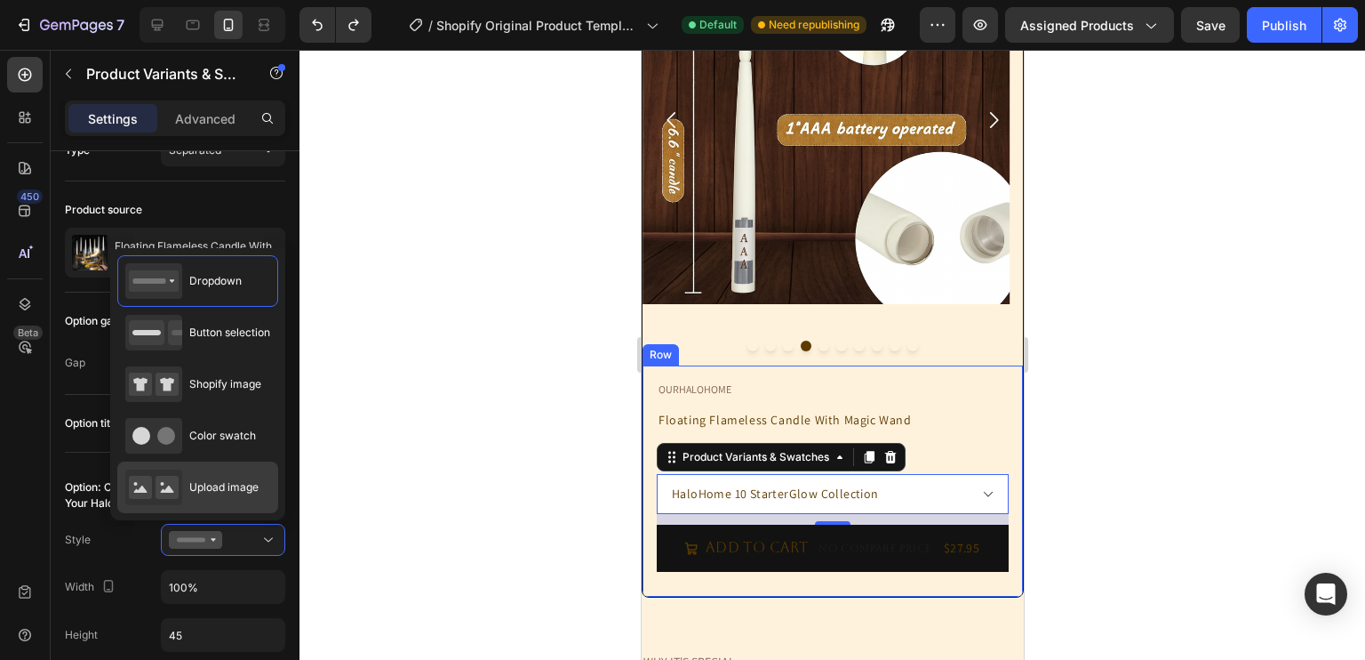
click at [207, 492] on span "Upload image" at bounding box center [223, 487] width 69 height 16
type input "64"
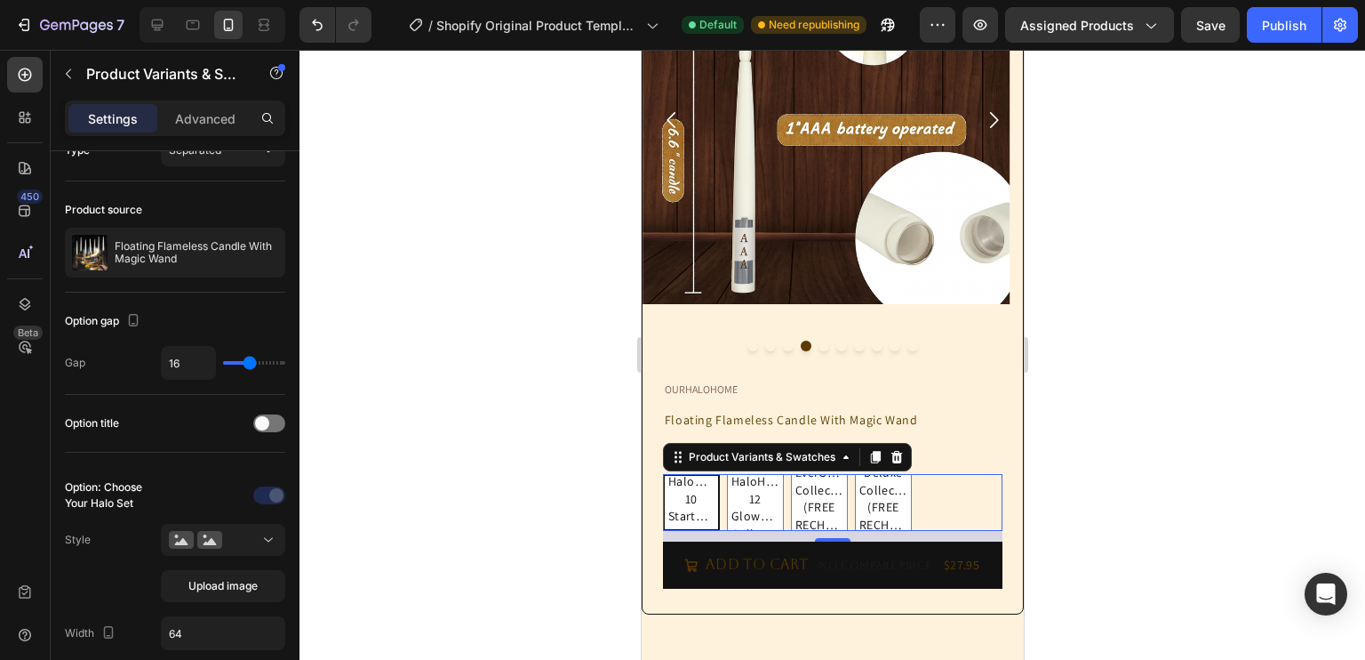
click at [715, 508] on div "HaloHome 10 StarterGlow Collection HaloHome 10 StarterGlow Collection HaloHome …" at bounding box center [832, 502] width 340 height 57
click at [691, 508] on span "HaloHome 10 StarterGlow Collection" at bounding box center [690, 507] width 53 height 69
click at [662, 474] on input "HaloHome 10 StarterGlow Collection HaloHome 10 StarterGlow Collection HaloHome …" at bounding box center [661, 473] width 1 height 1
click at [264, 420] on span at bounding box center [262, 423] width 14 height 14
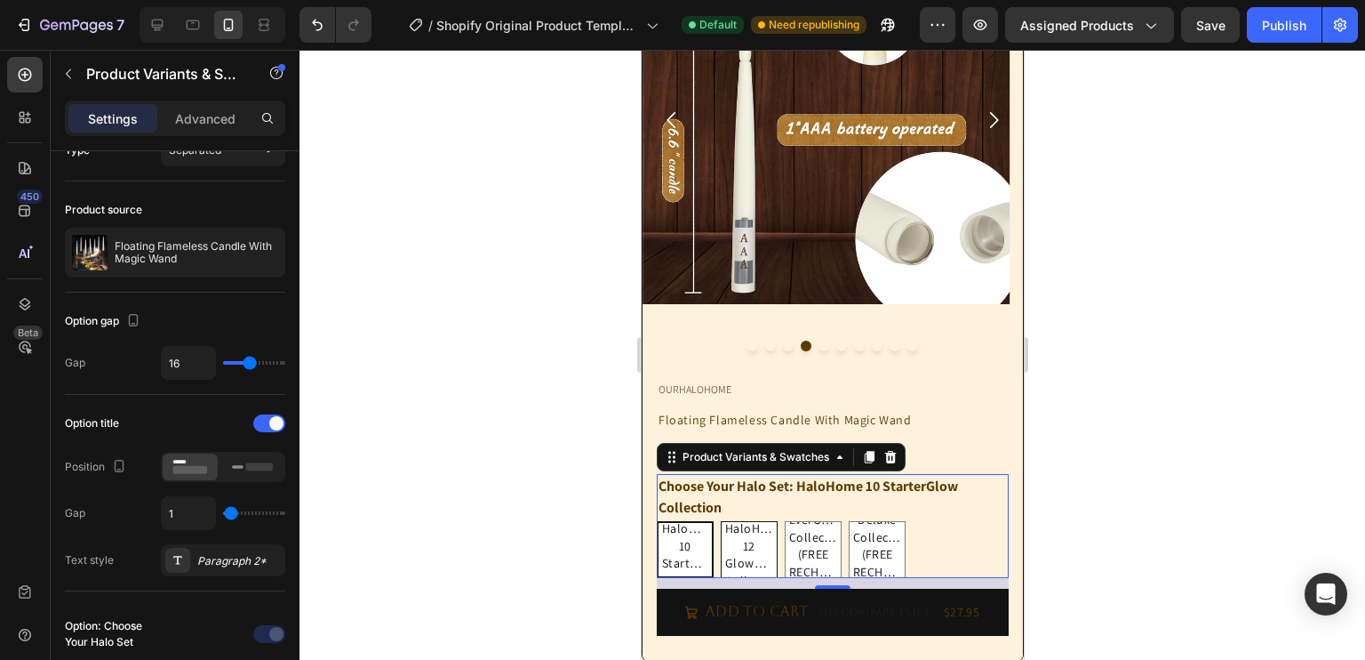
click at [737, 536] on span "HaloHome 12 GlowPlus Collection" at bounding box center [748, 554] width 55 height 69
click at [720, 521] on input "HaloHome 12 GlowPlus Collection HaloHome 12 GlowPlus Collection HaloHome 12 Glo…" at bounding box center [719, 520] width 1 height 1
radio input "true"
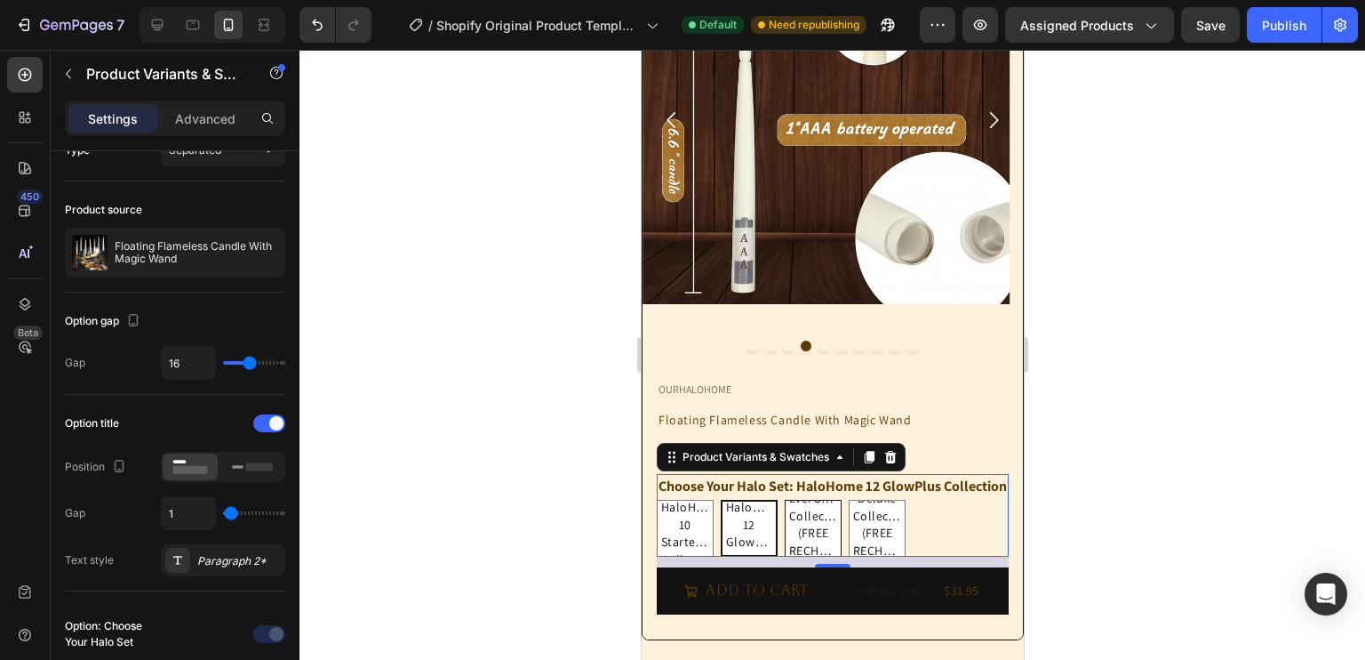
click at [828, 554] on span "HaloHome 20 EverGlow Collection (FREE RECHARGEABLE BATTERIES & CHARGER)" at bounding box center [812, 533] width 55 height 156
click at [784, 500] on input "HaloHome 20 EverGlow Collection (FREE RECHARGEABLE BATTERIES & CHARGER) HaloHom…" at bounding box center [783, 499] width 1 height 1
radio input "true"
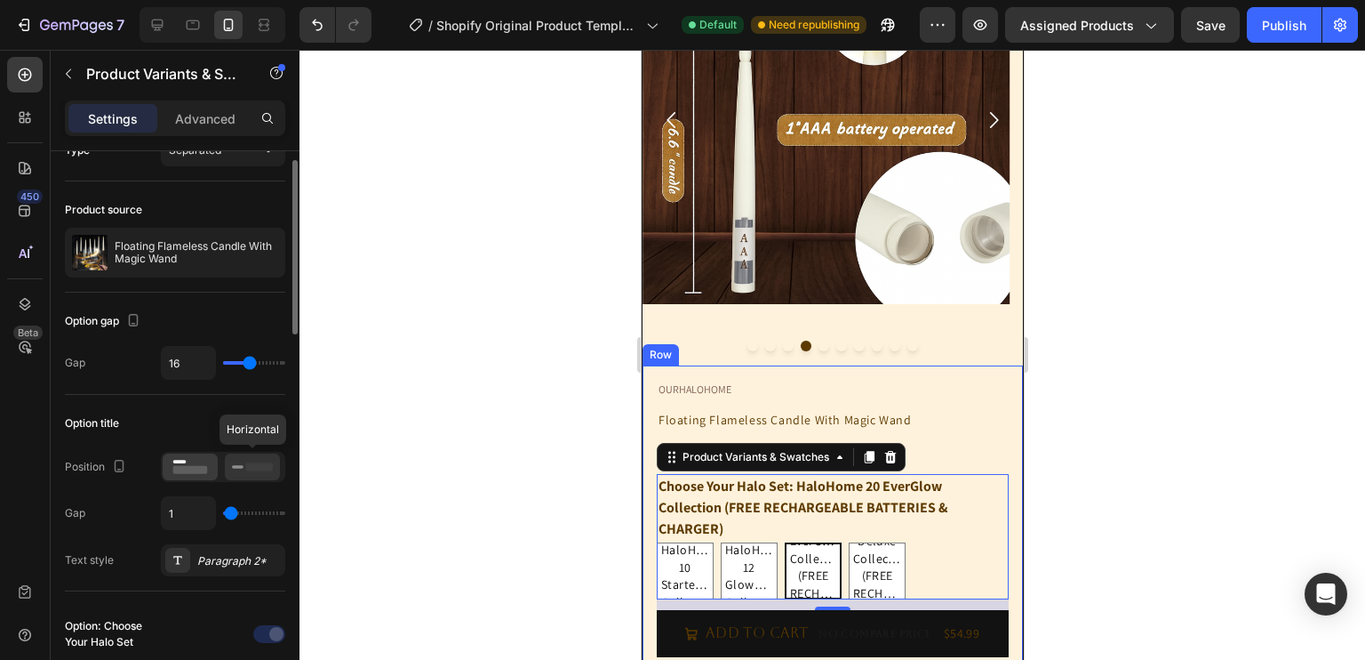
click at [246, 468] on rect at bounding box center [259, 466] width 27 height 8
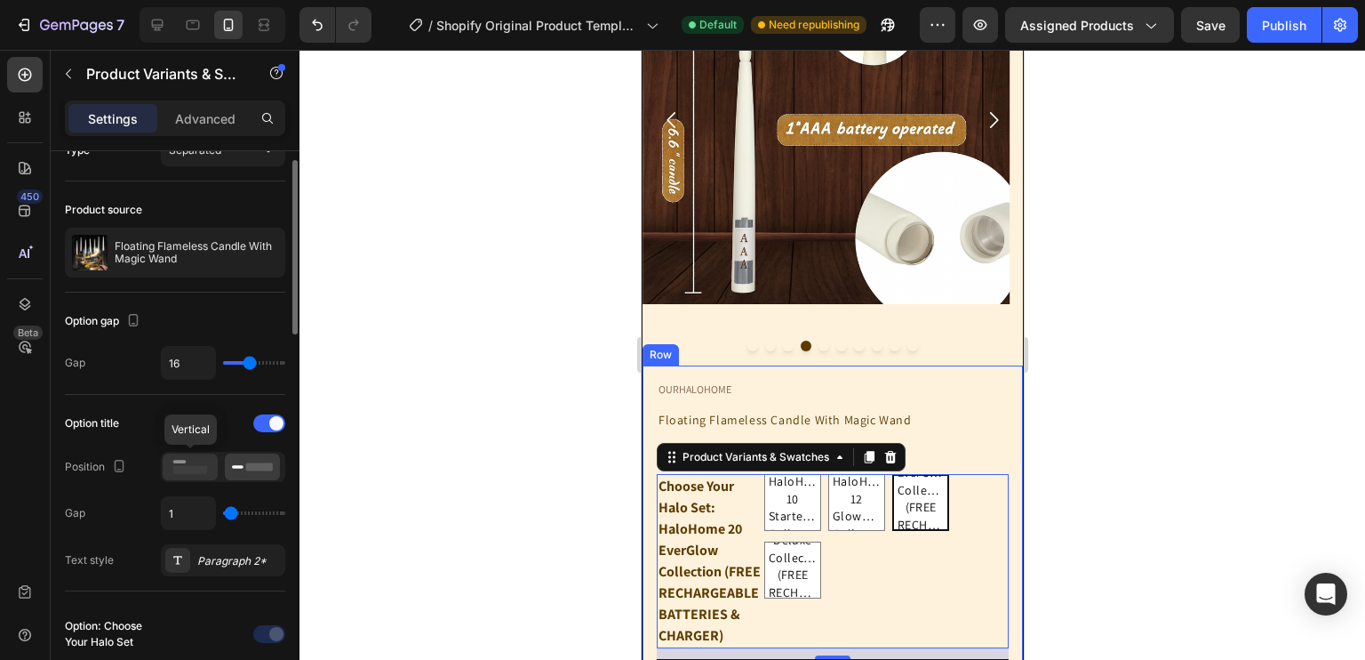
click at [196, 469] on rect at bounding box center [190, 470] width 35 height 8
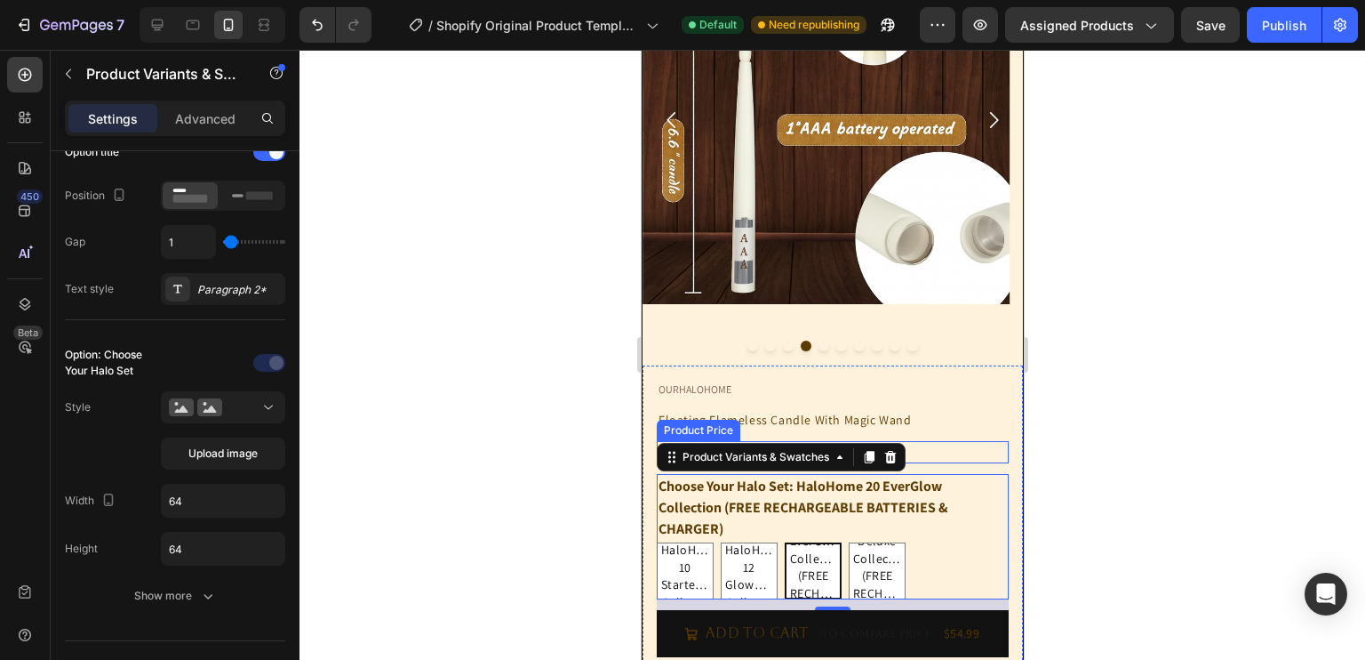
scroll to position [390, 0]
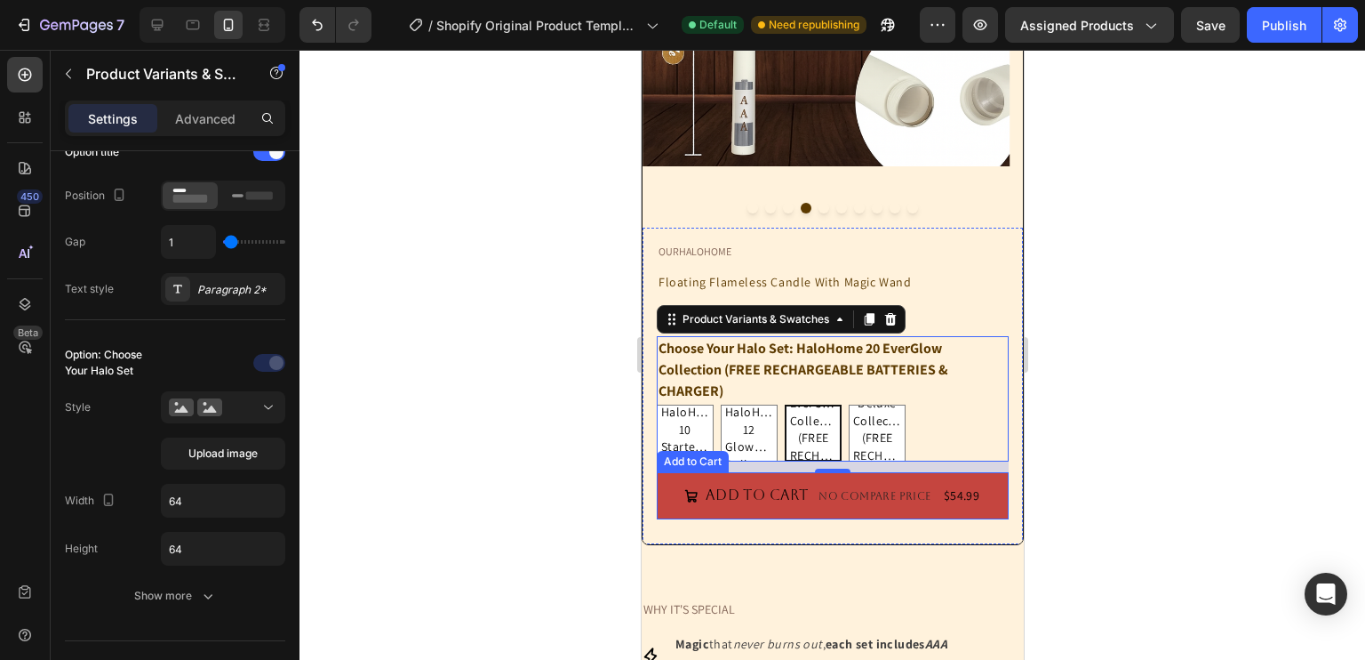
click at [903, 519] on button "Add to cart No compare price $54.99" at bounding box center [832, 495] width 352 height 47
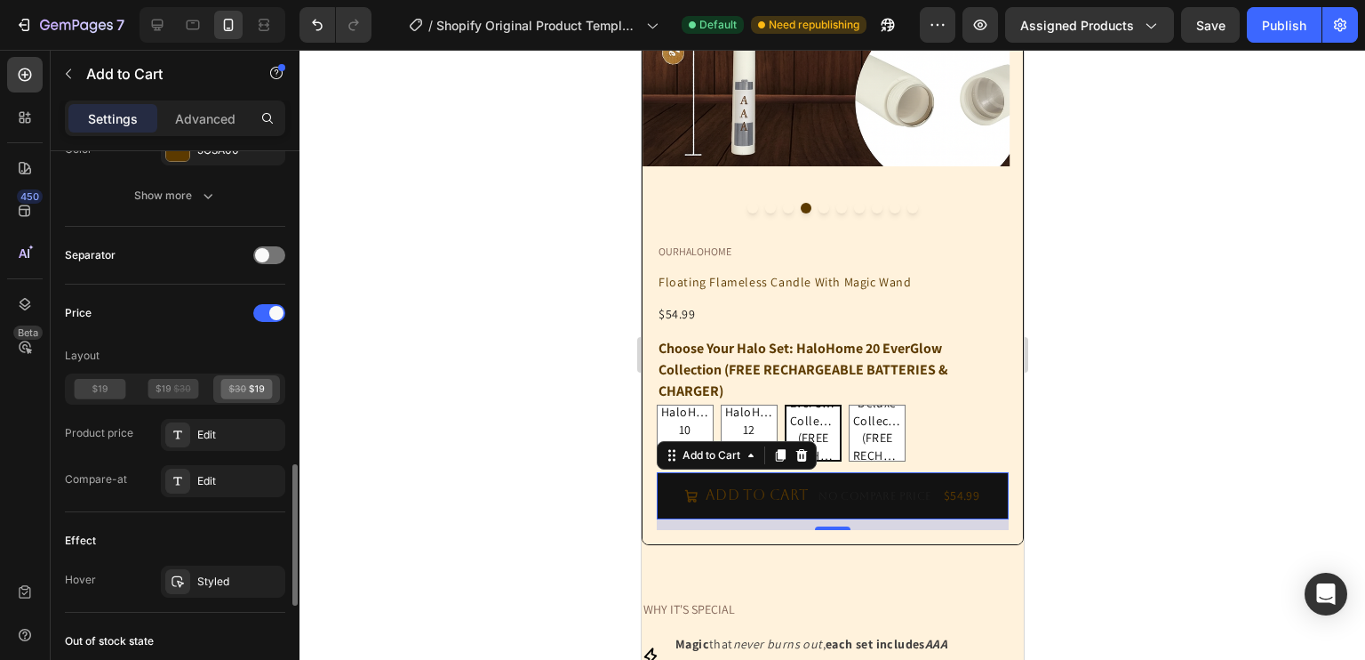
scroll to position [1233, 0]
click at [186, 387] on icon at bounding box center [174, 388] width 52 height 20
click at [237, 387] on icon at bounding box center [237, 387] width 17 height 8
click at [185, 393] on icon at bounding box center [174, 388] width 52 height 20
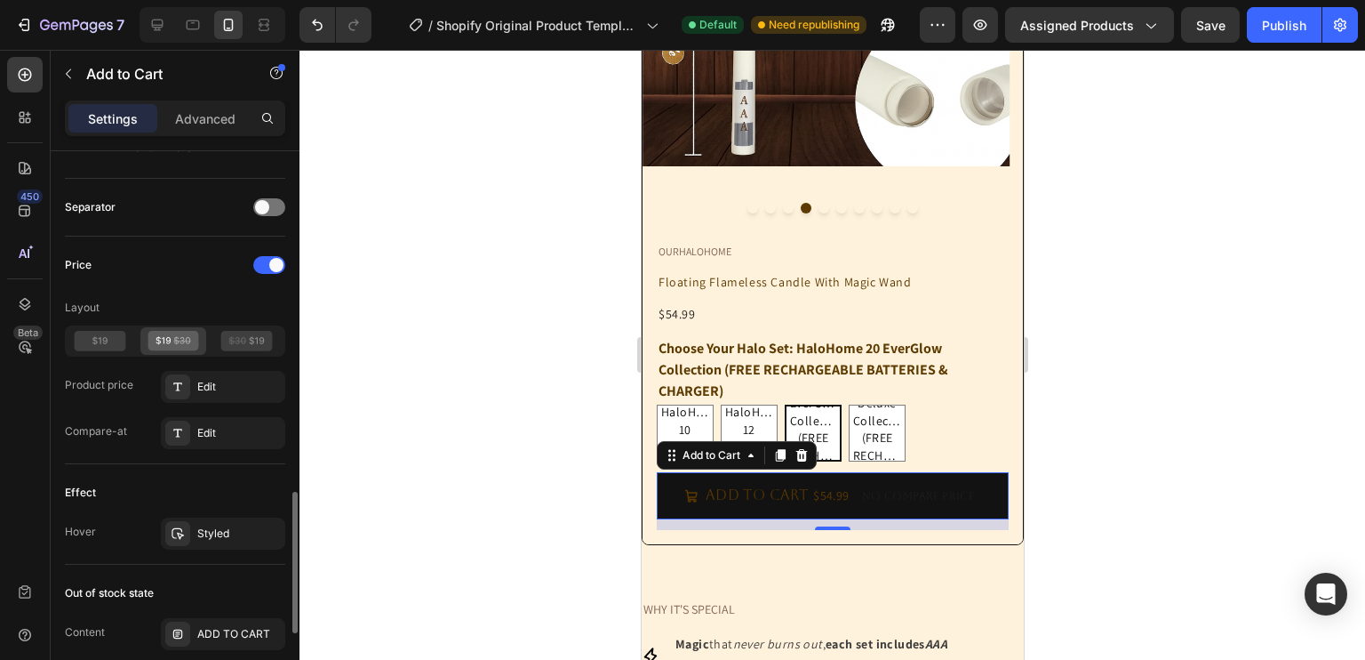
scroll to position [1308, 0]
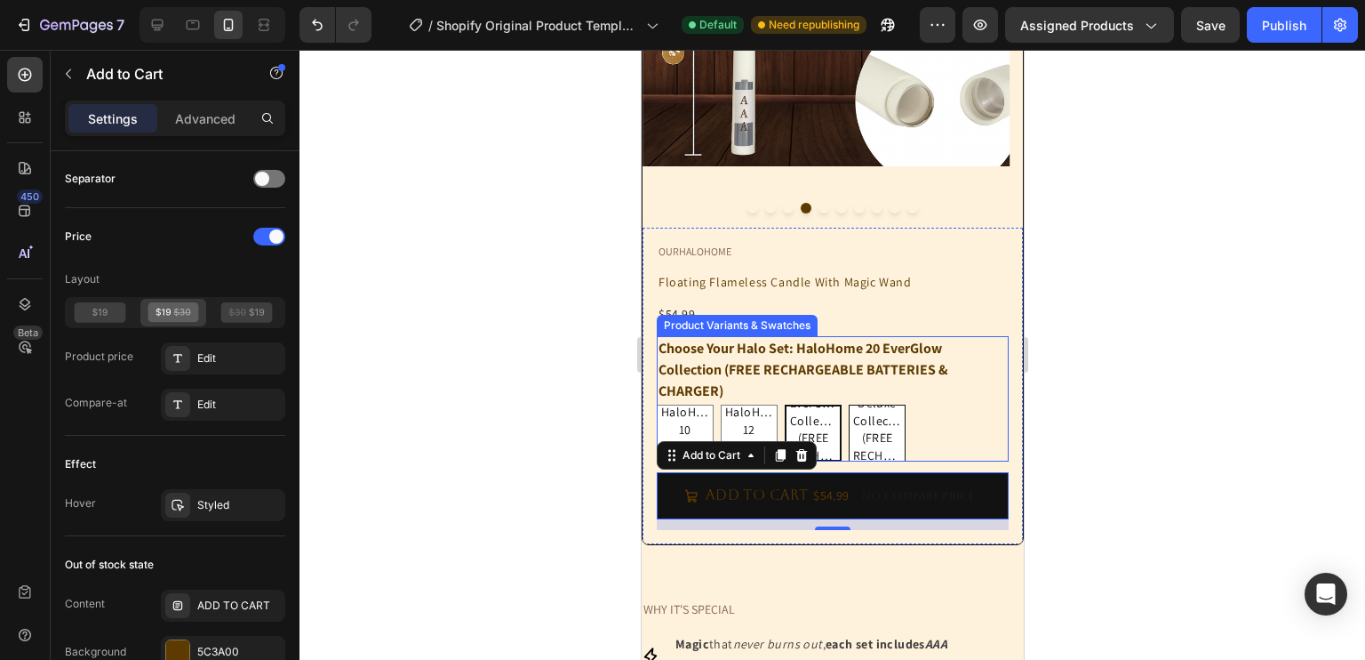
click at [872, 430] on span "HaloHome 24 Deluxe Collection (FREE RECHARGEABLE BATTERIES & CHARGER)" at bounding box center [876, 438] width 55 height 156
click at [848, 404] on input "HaloHome 24 Deluxe Collection (FREE RECHARGEABLE BATTERIES & CHARGER) HaloHome …" at bounding box center [847, 404] width 1 height 1
radio input "true"
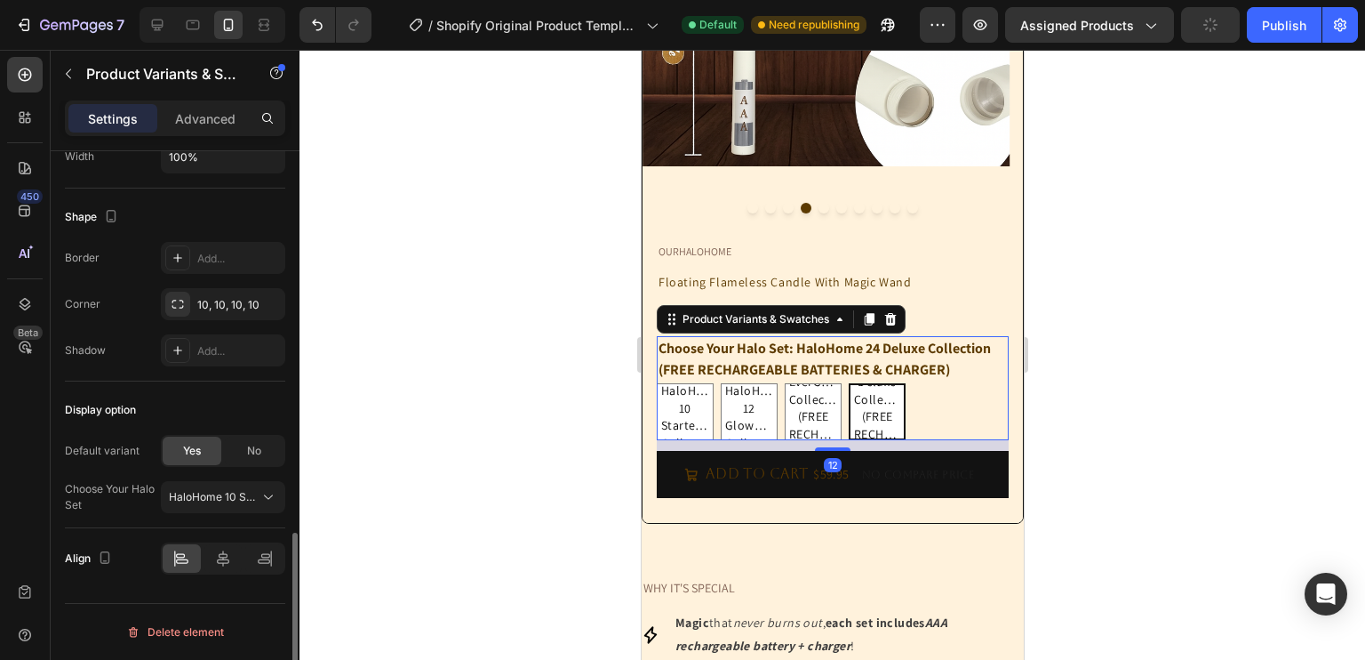
scroll to position [0, 0]
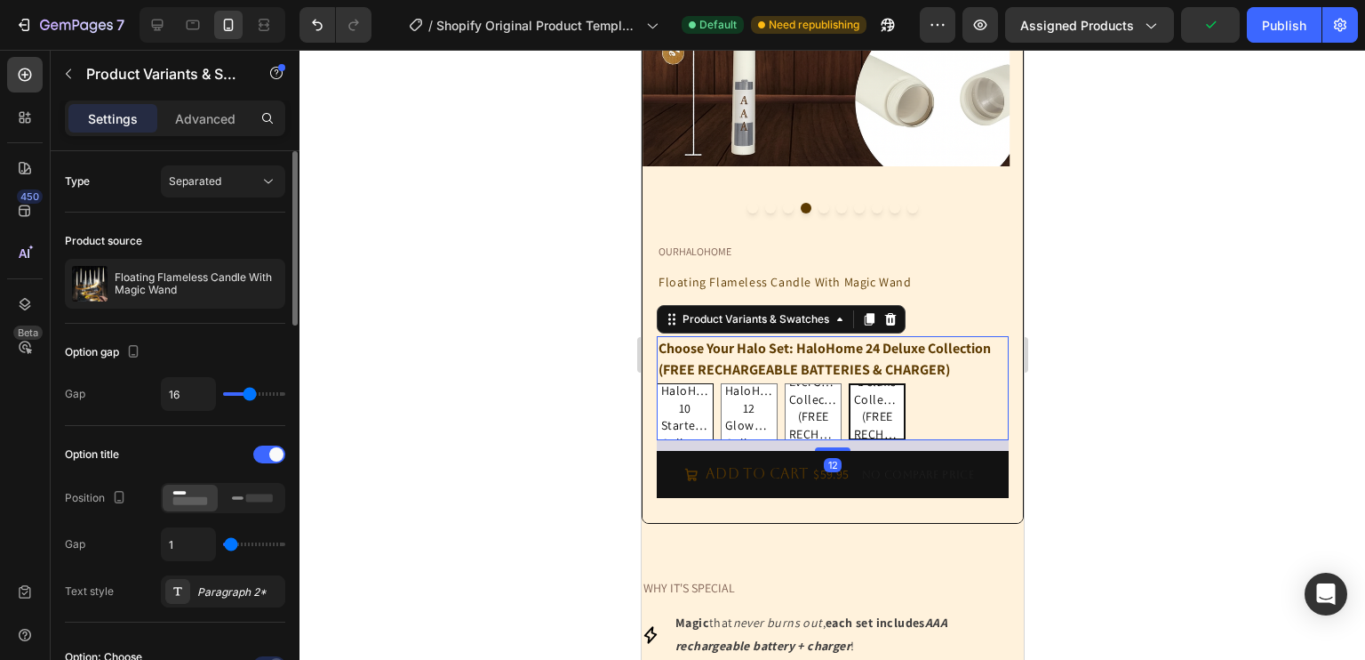
click at [699, 404] on span "HaloHome 10 StarterGlow Collection" at bounding box center [684, 416] width 55 height 69
click at [656, 383] on input "HaloHome 10 StarterGlow Collection HaloHome 10 StarterGlow Collection HaloHome …" at bounding box center [655, 382] width 1 height 1
radio input "true"
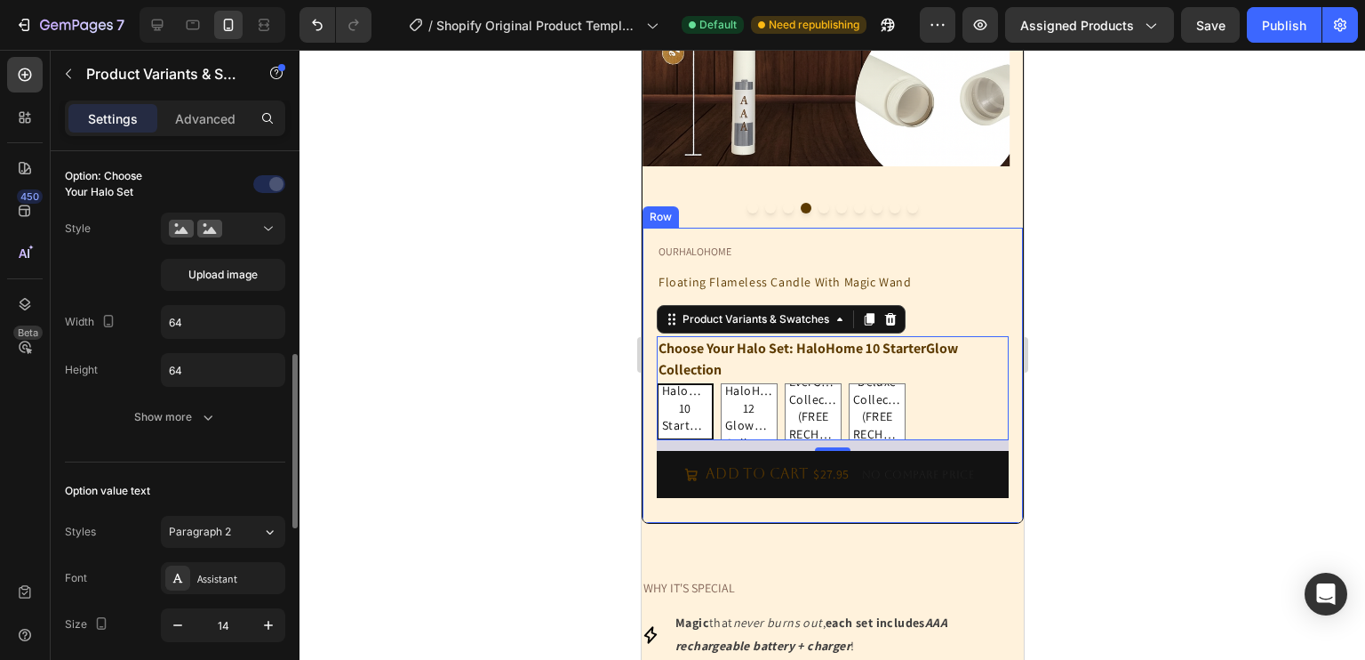
scroll to position [522, 0]
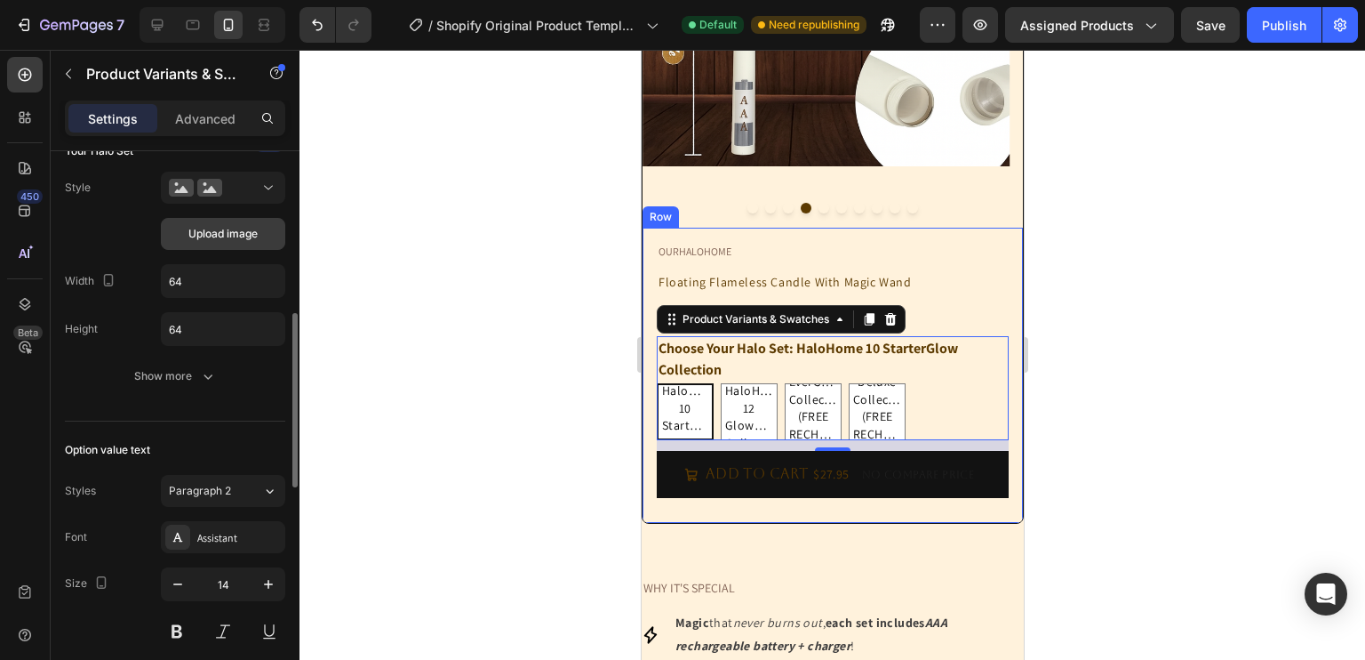
click at [227, 218] on button "Upload image" at bounding box center [223, 234] width 124 height 32
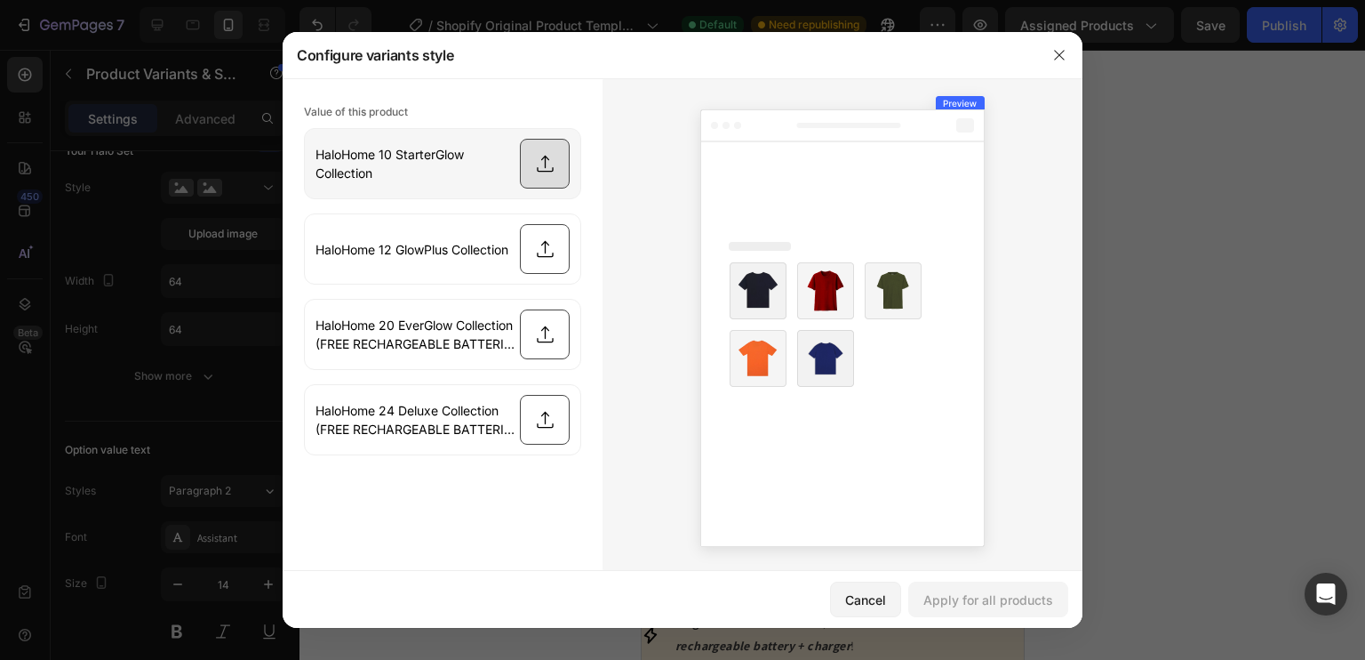
click at [519, 170] on input "file" at bounding box center [443, 163] width 276 height 69
type input "C:\fakepath\10_Pack.png"
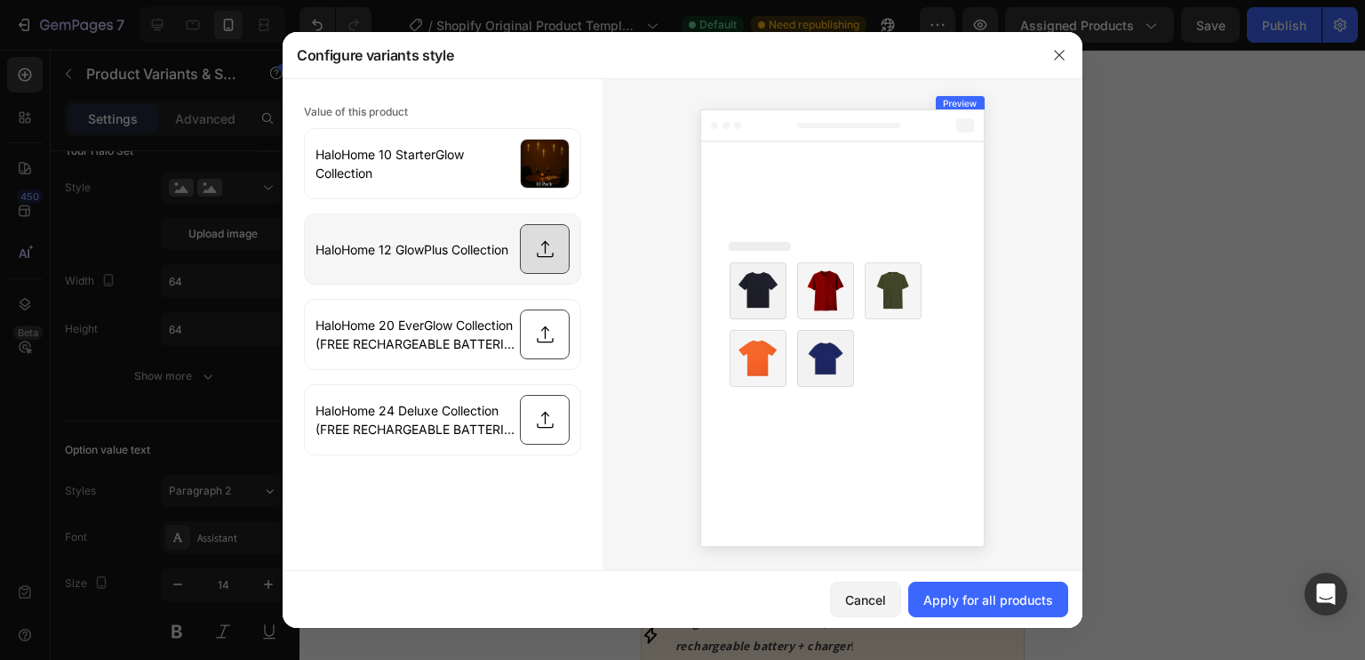
click at [543, 247] on input "file" at bounding box center [443, 248] width 276 height 69
type input "C:\fakepath\12_Pack.png"
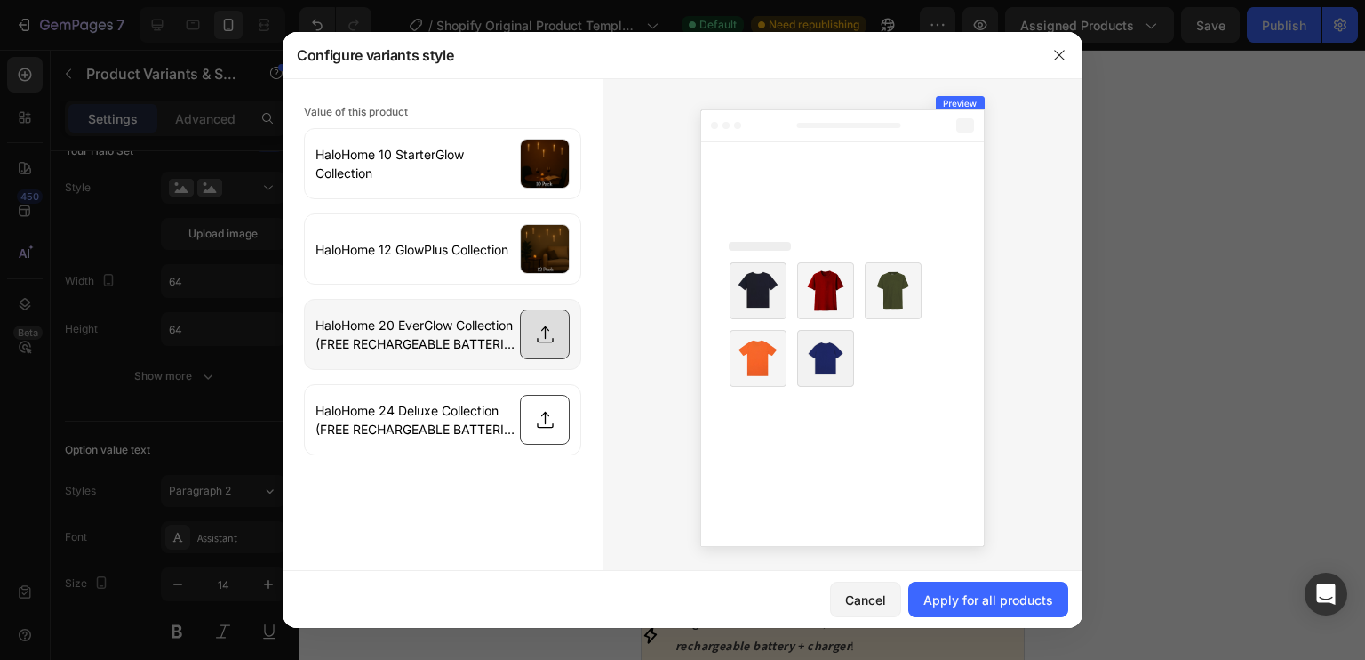
click at [530, 324] on input "file" at bounding box center [443, 334] width 276 height 69
type input "C:\fakepath\20_Pack.png"
click at [556, 404] on input "file" at bounding box center [443, 419] width 276 height 69
type input "C:\fakepath\24_Pack.png"
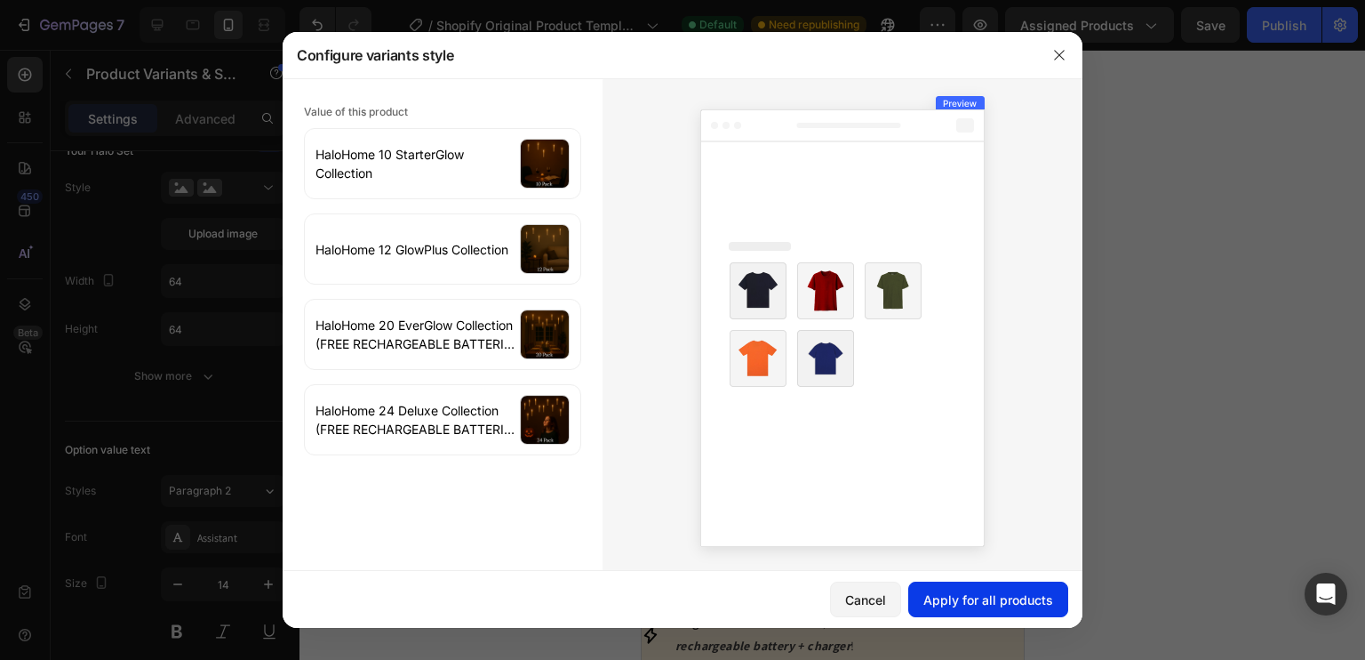
click at [971, 607] on div "Apply for all products" at bounding box center [989, 599] width 130 height 19
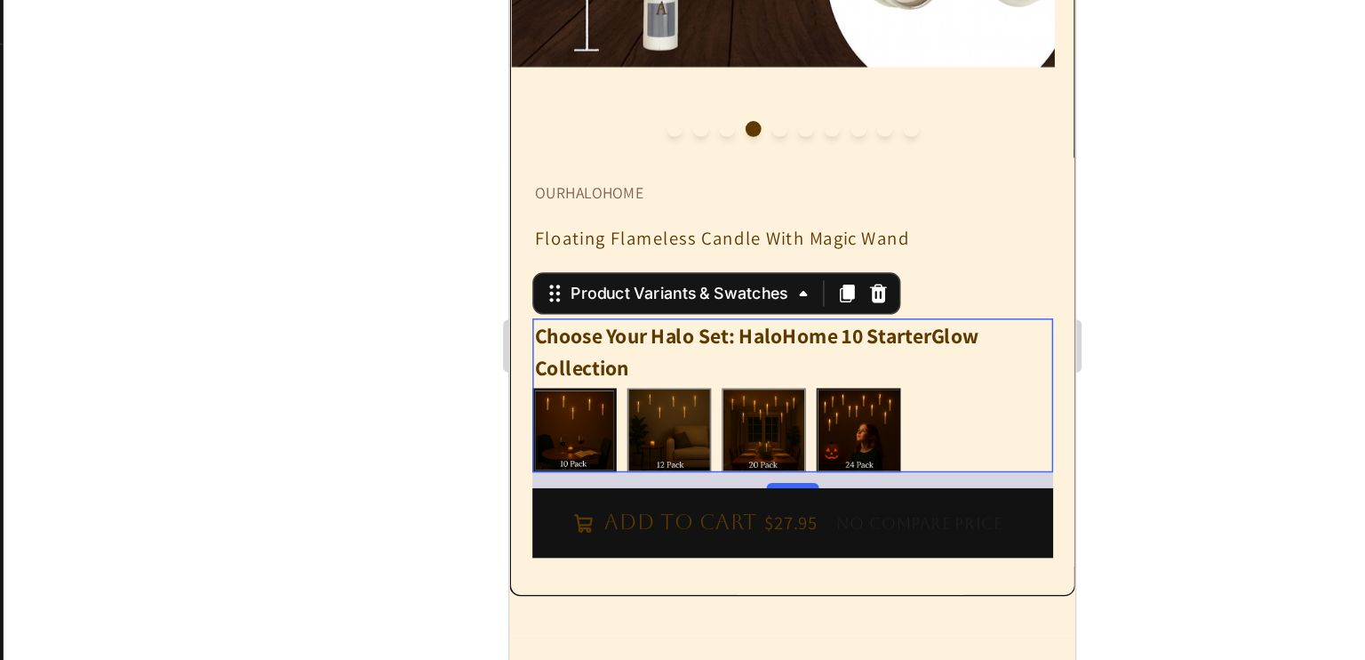
click at [741, 248] on img at bounding box center [743, 256] width 55 height 55
click at [716, 228] on input "HaloHome 24 Deluxe Collection (FREE RECHARGEABLE BATTERIES & CHARGER) HaloHome …" at bounding box center [715, 228] width 1 height 1
radio input "true"
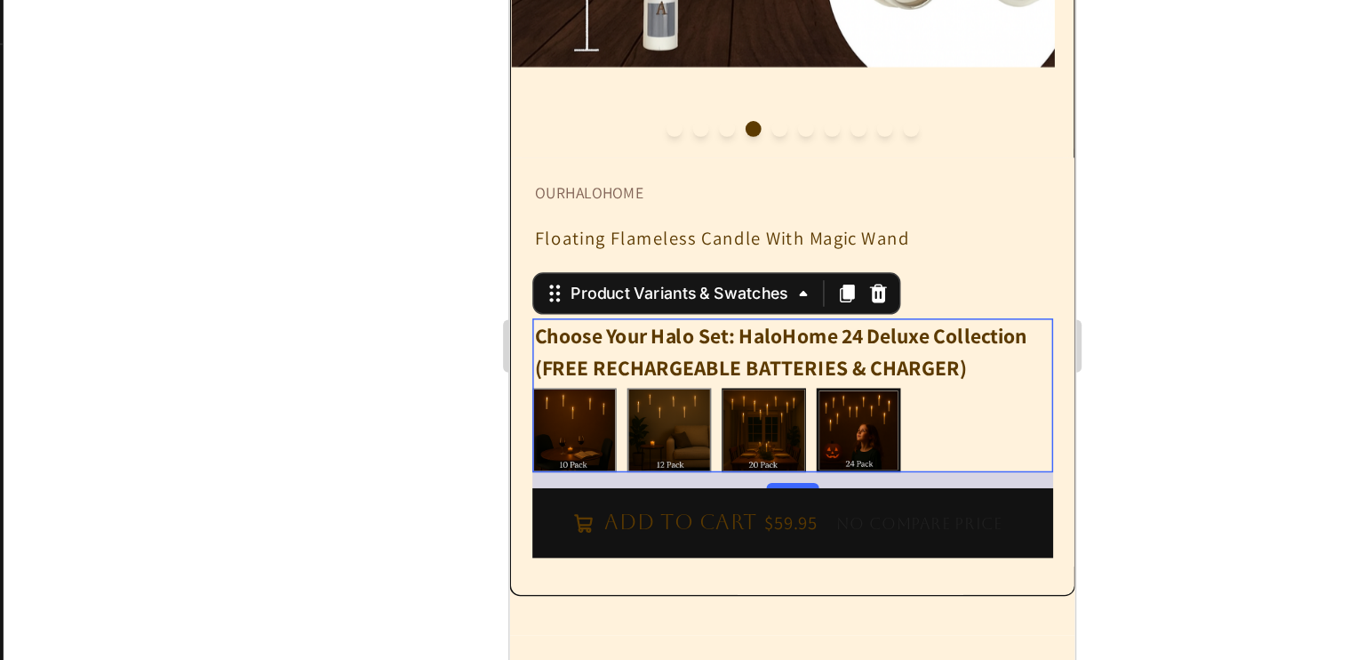
click at [676, 250] on img at bounding box center [679, 256] width 55 height 55
click at [652, 228] on input "HaloHome 20 EverGlow Collection (FREE RECHARGEABLE BATTERIES & CHARGER) HaloHom…" at bounding box center [651, 228] width 1 height 1
radio input "true"
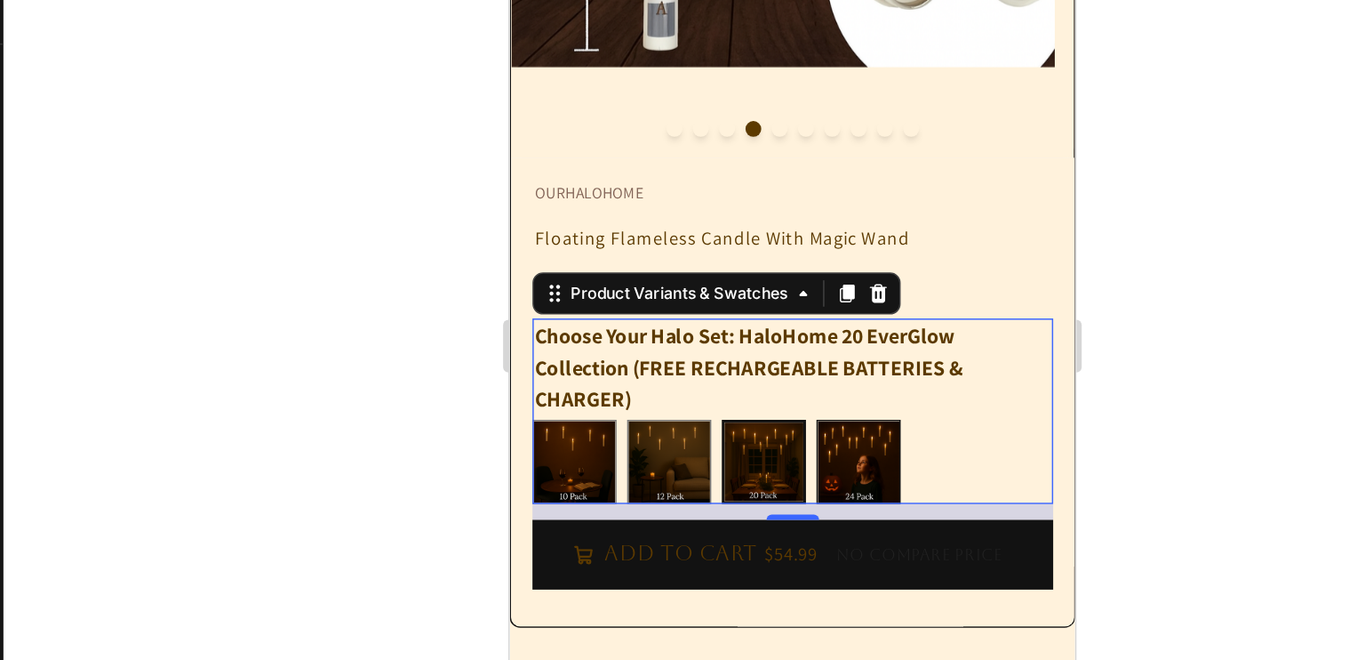
click at [739, 280] on img at bounding box center [743, 278] width 55 height 55
click at [716, 250] on input "HaloHome 24 Deluxe Collection (FREE RECHARGEABLE BATTERIES & CHARGER) HaloHome …" at bounding box center [715, 249] width 1 height 1
radio input "true"
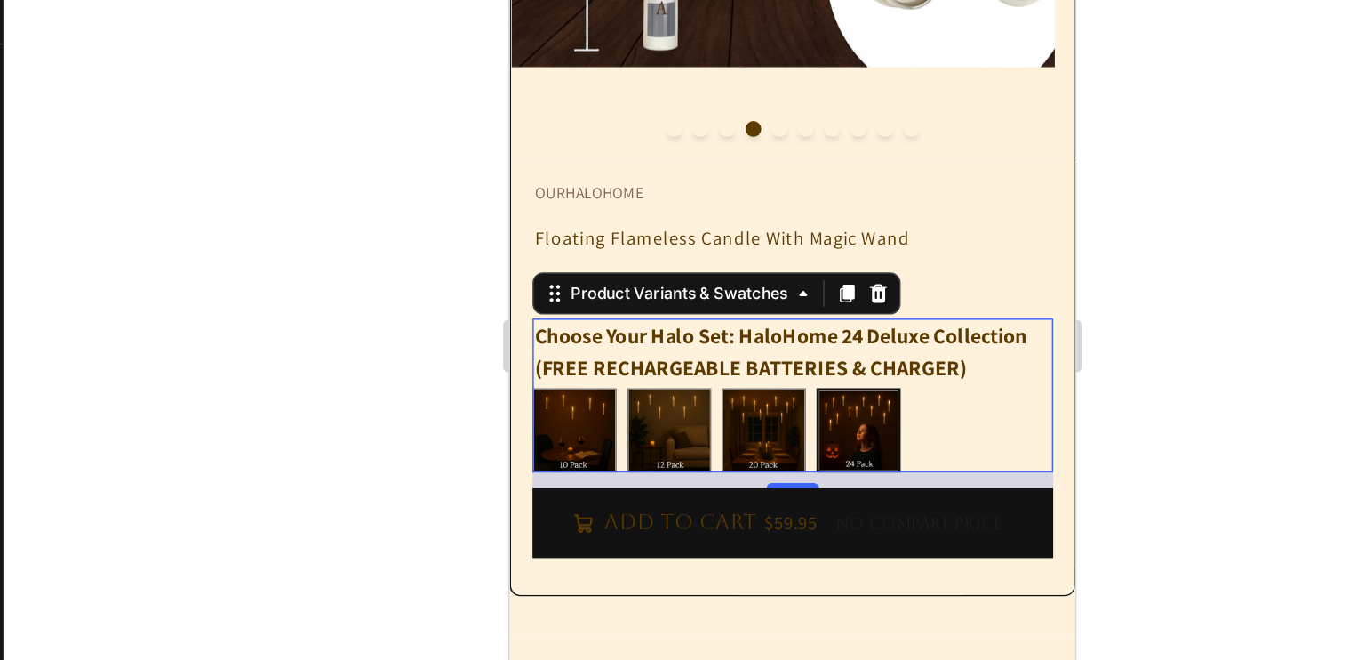
click at [670, 194] on legend "Choose Your Halo Set: HaloHome 24 Deluxe Collection (FREE RECHARGEABLE BATTERIE…" at bounding box center [700, 204] width 352 height 46
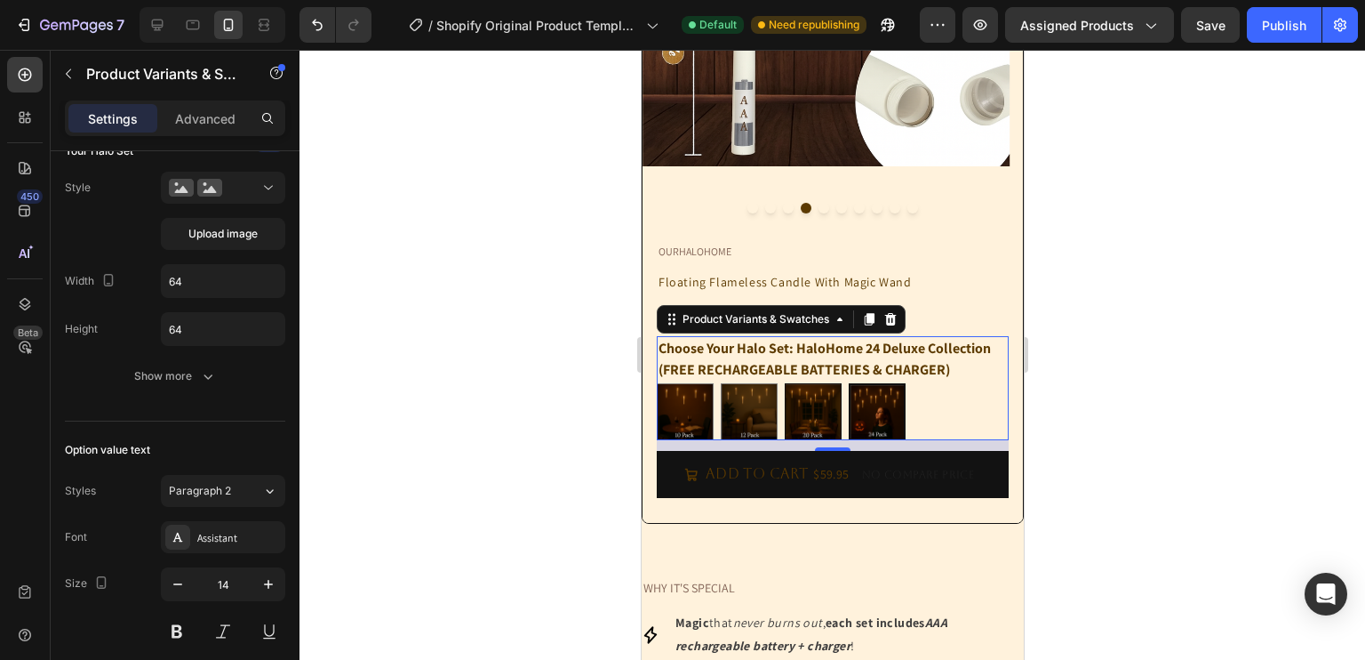
click at [816, 424] on img at bounding box center [812, 411] width 55 height 55
click at [784, 383] on input "HaloHome 20 EverGlow Collection (FREE RECHARGEABLE BATTERIES & CHARGER) HaloHom…" at bounding box center [783, 382] width 1 height 1
radio input "true"
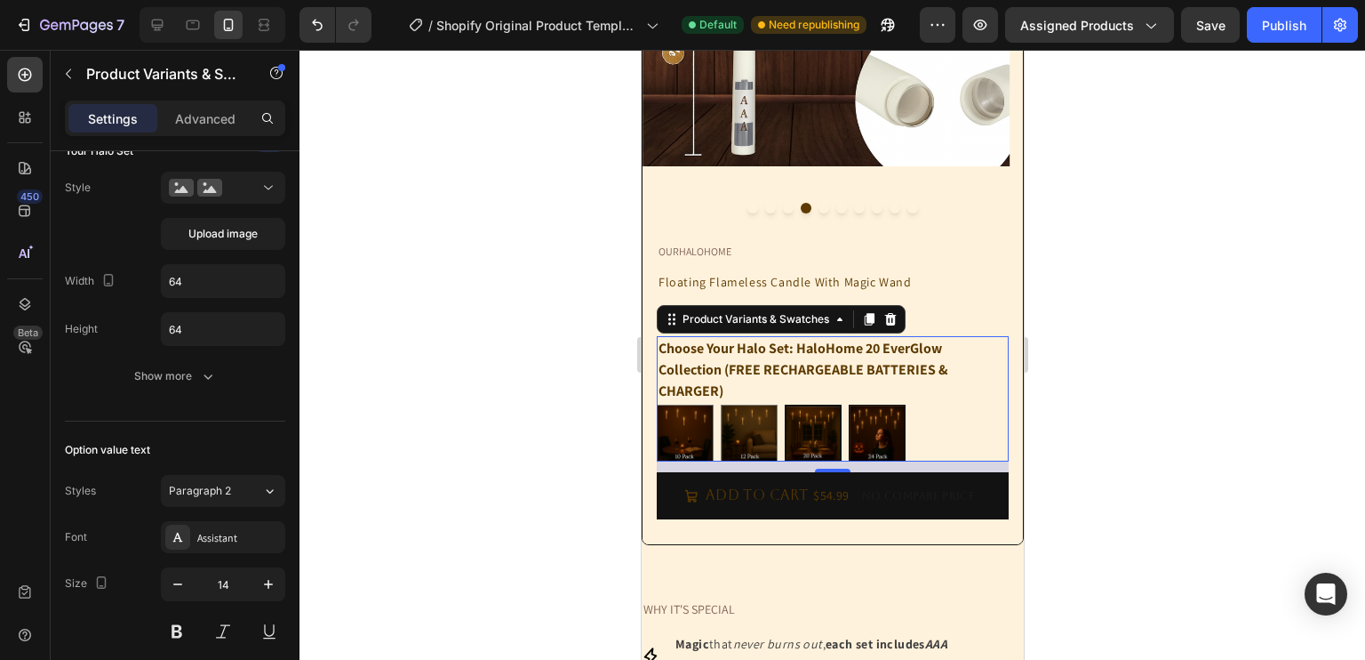
click at [883, 423] on img at bounding box center [876, 432] width 55 height 55
click at [848, 404] on input "HaloHome 24 Deluxe Collection (FREE RECHARGEABLE BATTERIES & CHARGER) HaloHome …" at bounding box center [847, 404] width 1 height 1
radio input "true"
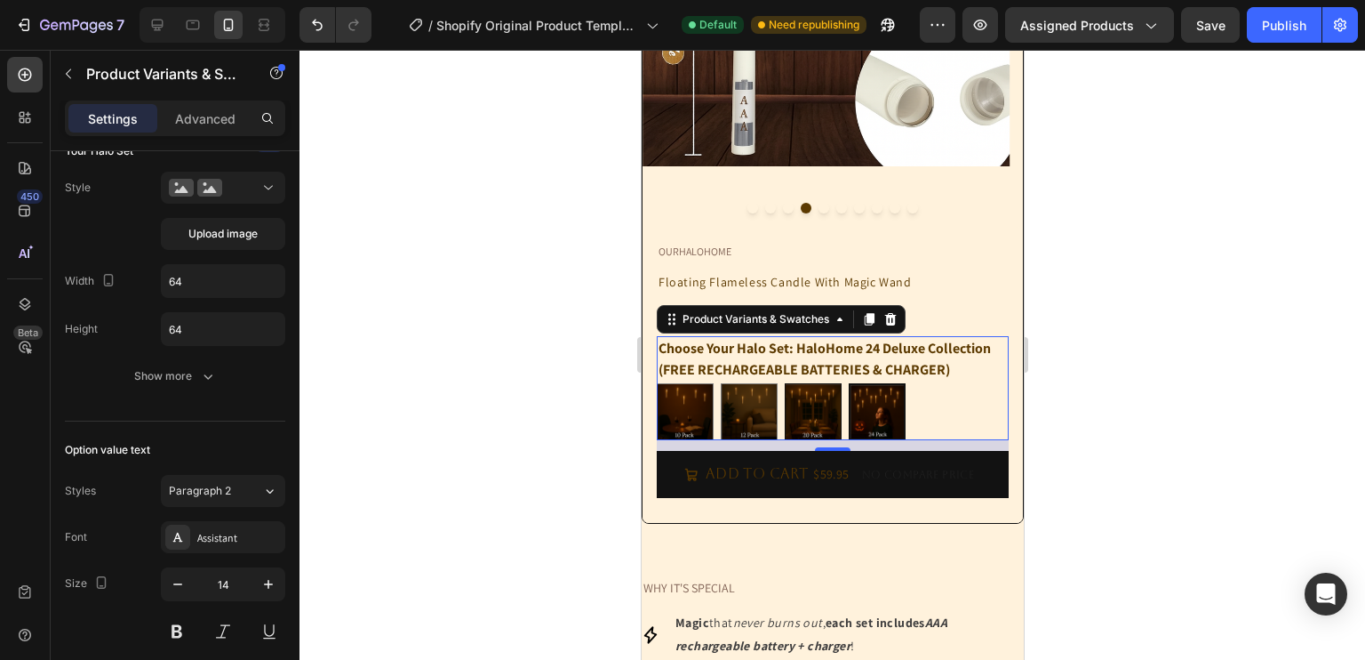
click at [808, 413] on img at bounding box center [812, 411] width 55 height 55
click at [784, 383] on input "HaloHome 20 EverGlow Collection (FREE RECHARGEABLE BATTERIES & CHARGER) HaloHom…" at bounding box center [783, 382] width 1 height 1
radio input "true"
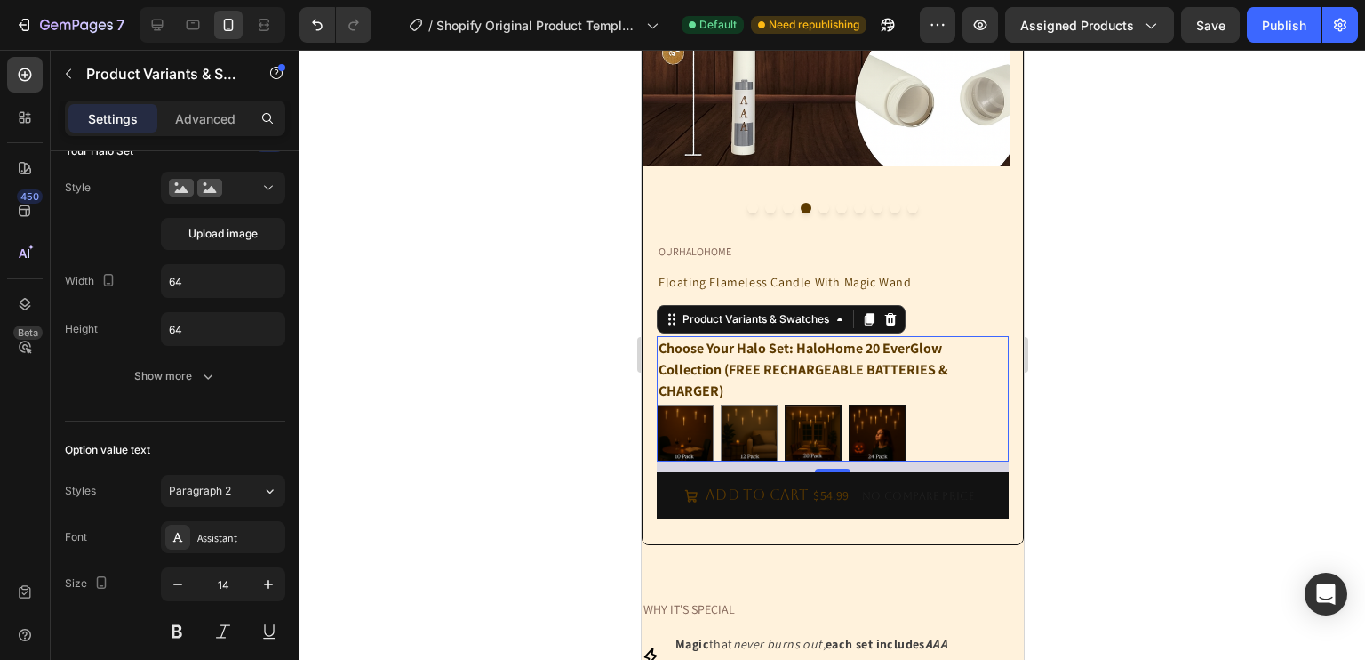
click at [870, 426] on img at bounding box center [876, 432] width 55 height 55
click at [848, 404] on input "HaloHome 24 Deluxe Collection (FREE RECHARGEABLE BATTERIES & CHARGER) HaloHome …" at bounding box center [847, 404] width 1 height 1
radio input "true"
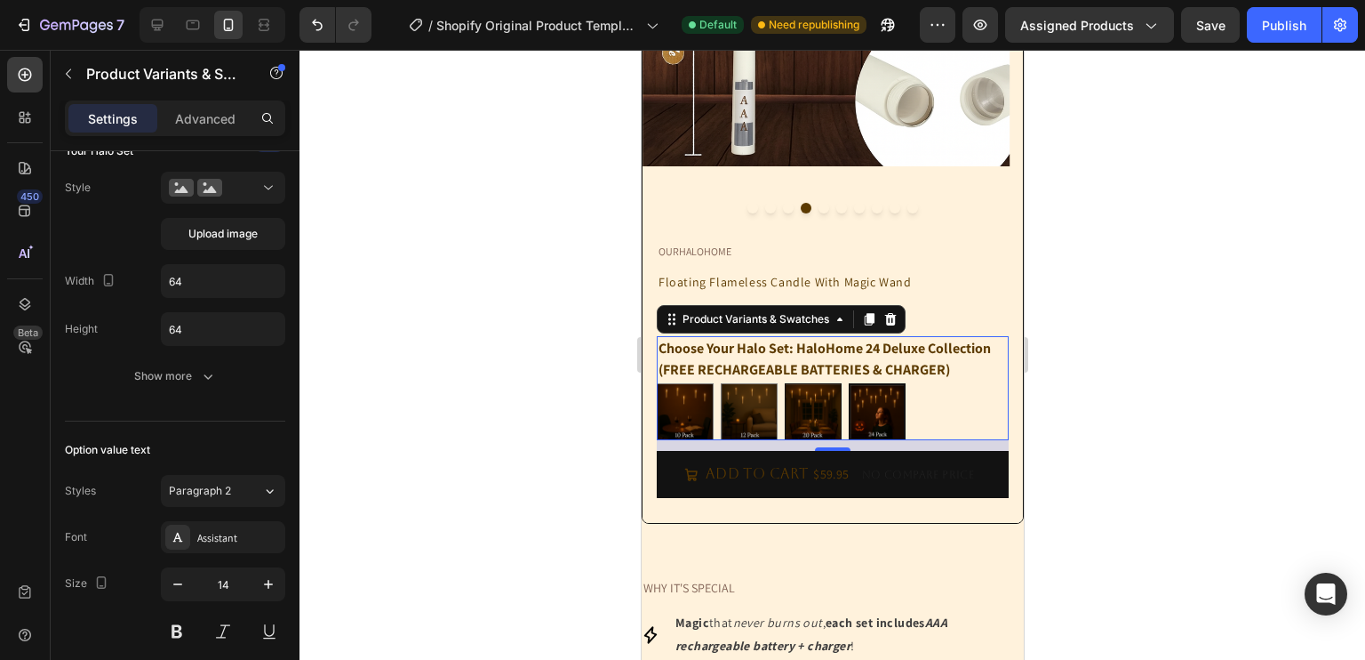
click at [820, 420] on img at bounding box center [812, 411] width 55 height 55
click at [784, 383] on input "HaloHome 20 EverGlow Collection (FREE RECHARGEABLE BATTERIES & CHARGER) HaloHom…" at bounding box center [783, 382] width 1 height 1
radio input "true"
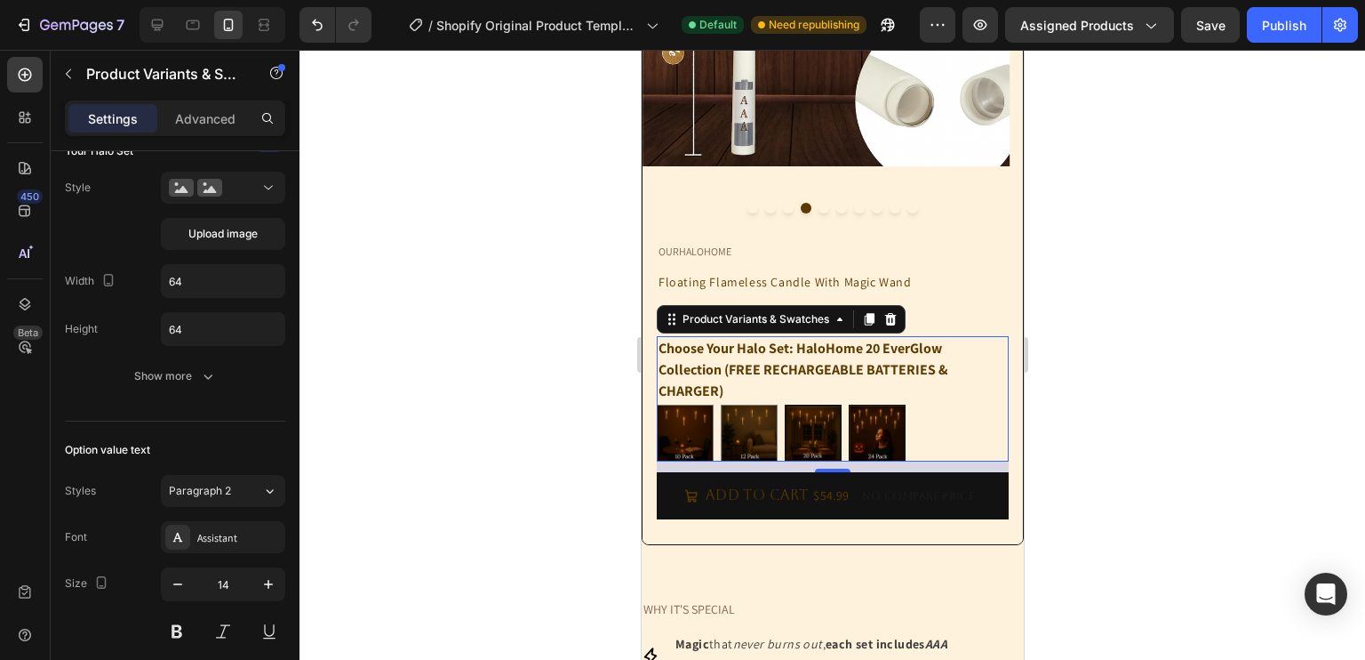
click at [886, 429] on img at bounding box center [876, 432] width 55 height 55
click at [848, 404] on input "HaloHome 24 Deluxe Collection (FREE RECHARGEABLE BATTERIES & CHARGER) HaloHome …" at bounding box center [847, 404] width 1 height 1
radio input "true"
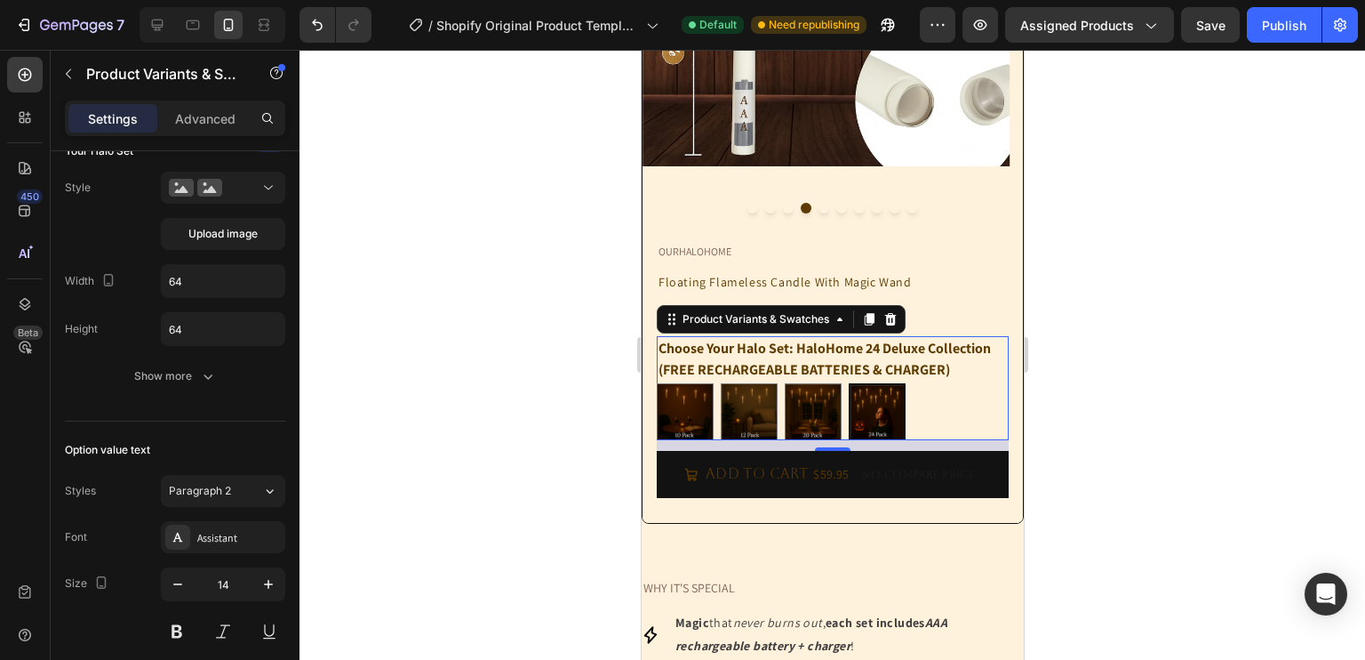
click at [904, 369] on legend "Choose Your Halo Set: HaloHome 24 Deluxe Collection (FREE RECHARGEABLE BATTERIE…" at bounding box center [832, 359] width 352 height 46
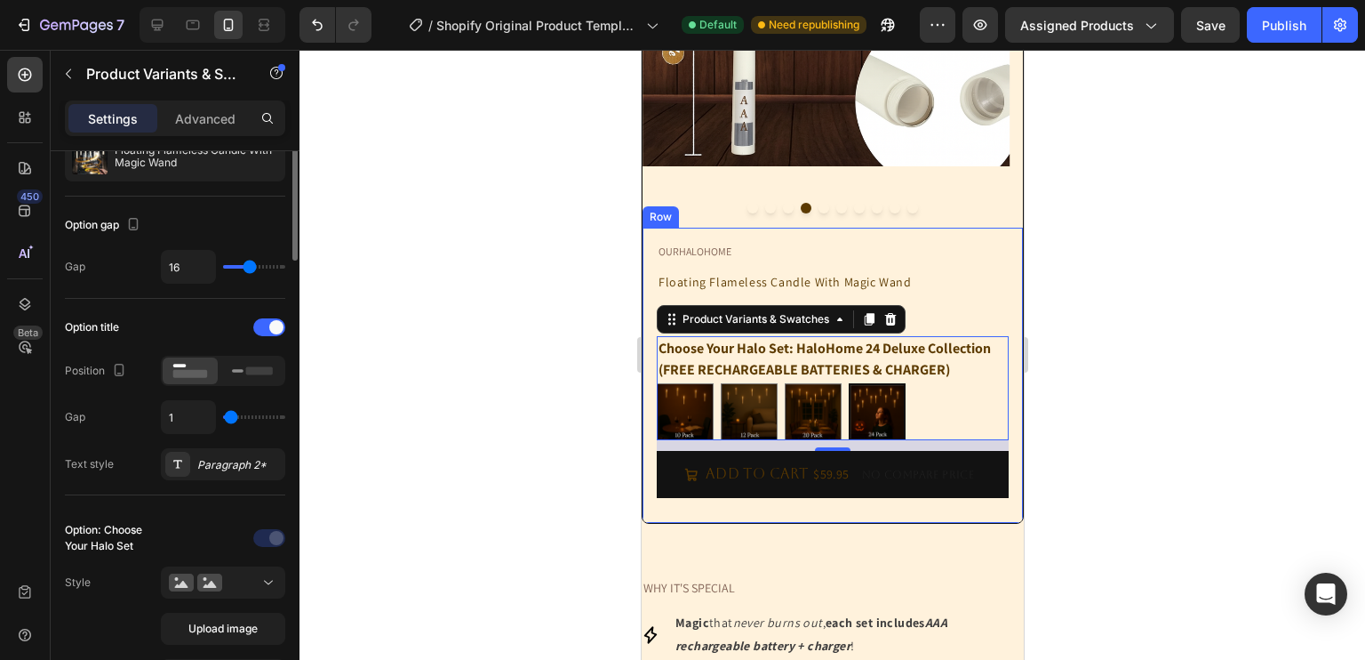
scroll to position [0, 0]
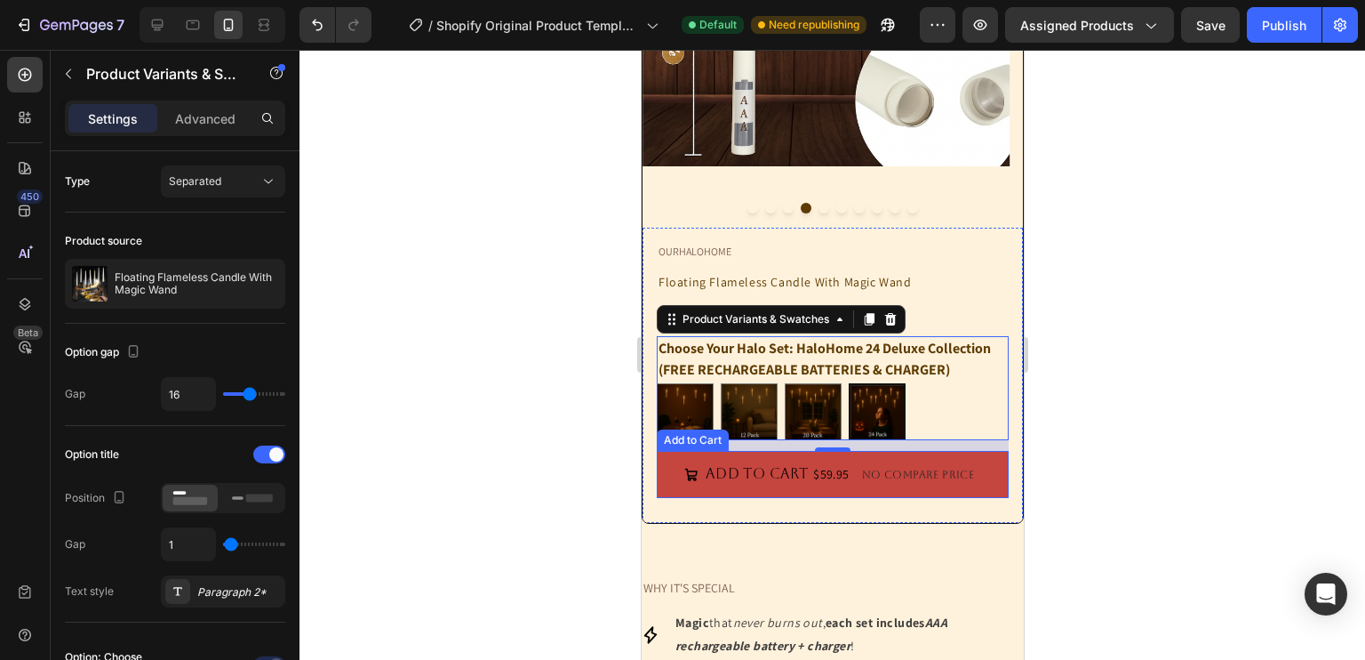
click at [892, 480] on p "No compare price" at bounding box center [917, 474] width 112 height 11
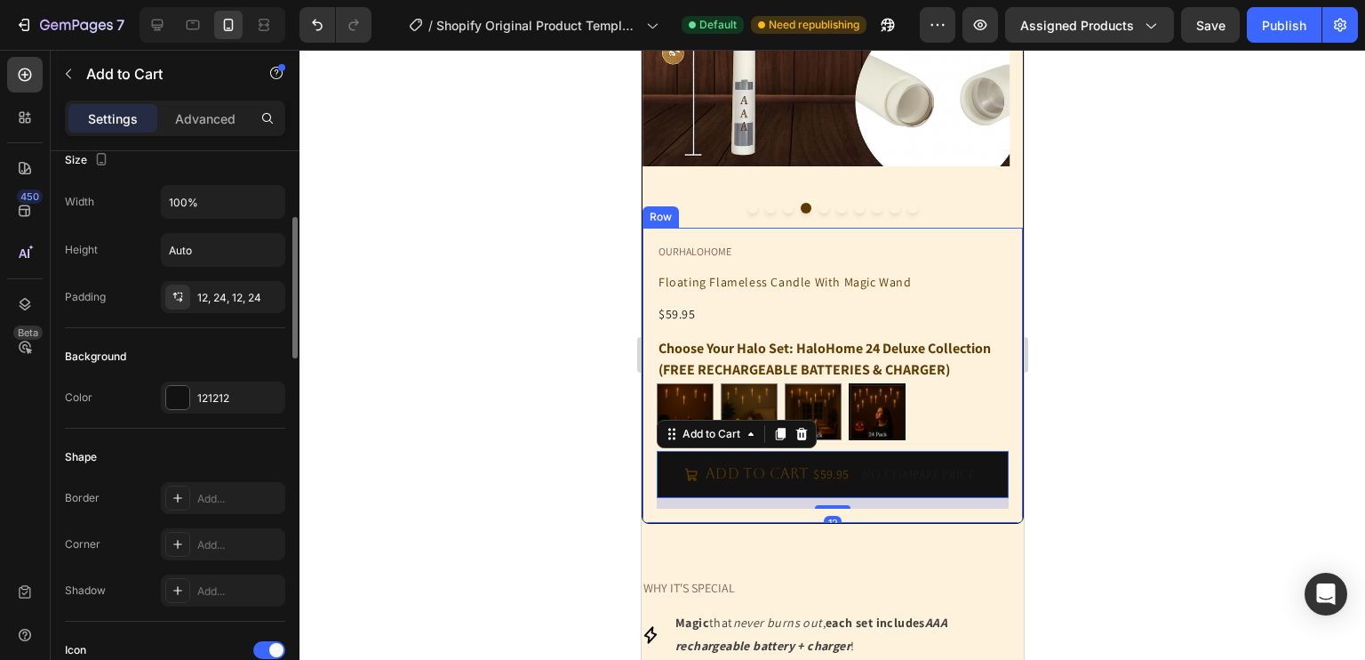
scroll to position [319, 0]
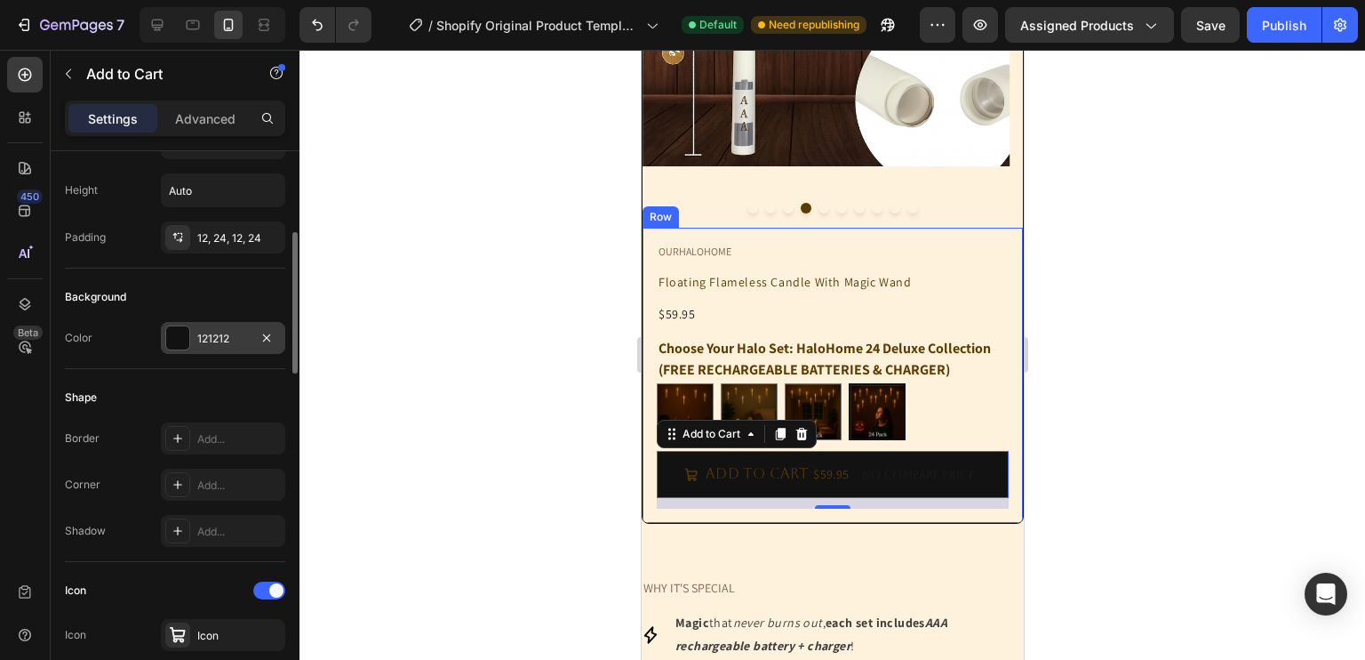
click at [223, 340] on div "121212" at bounding box center [223, 339] width 52 height 16
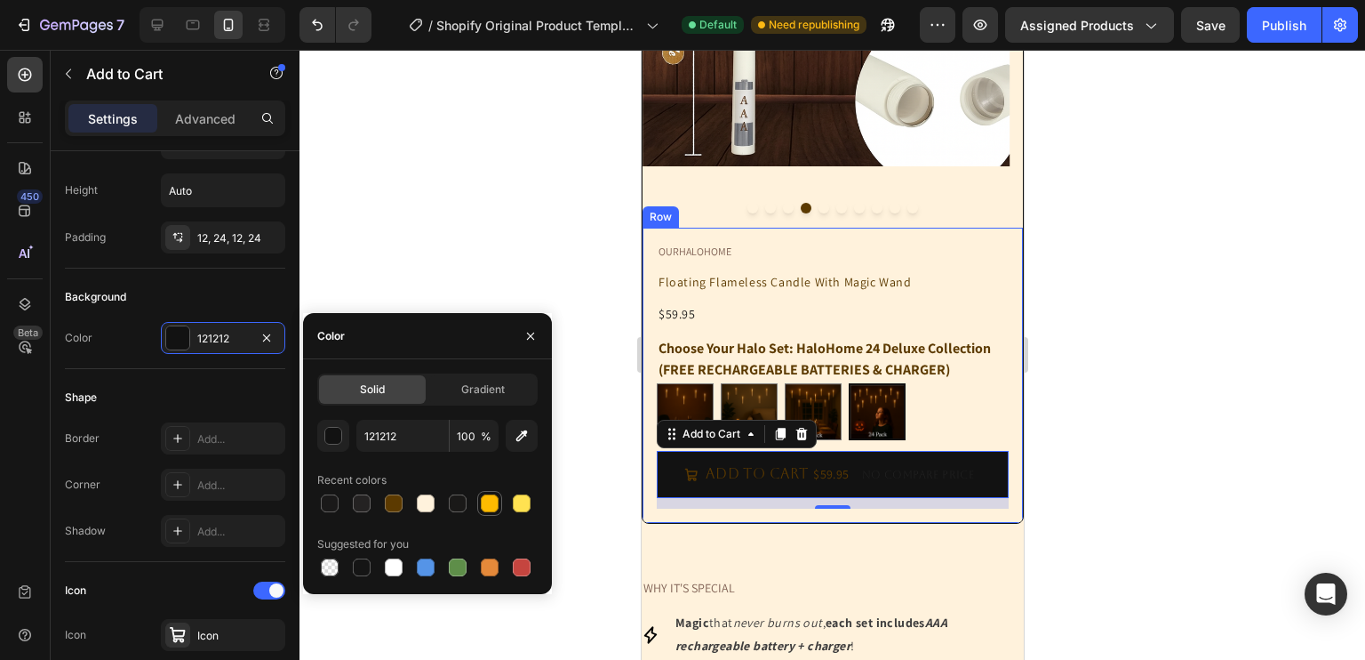
click at [493, 501] on div at bounding box center [490, 503] width 18 height 18
type input "FFBB00"
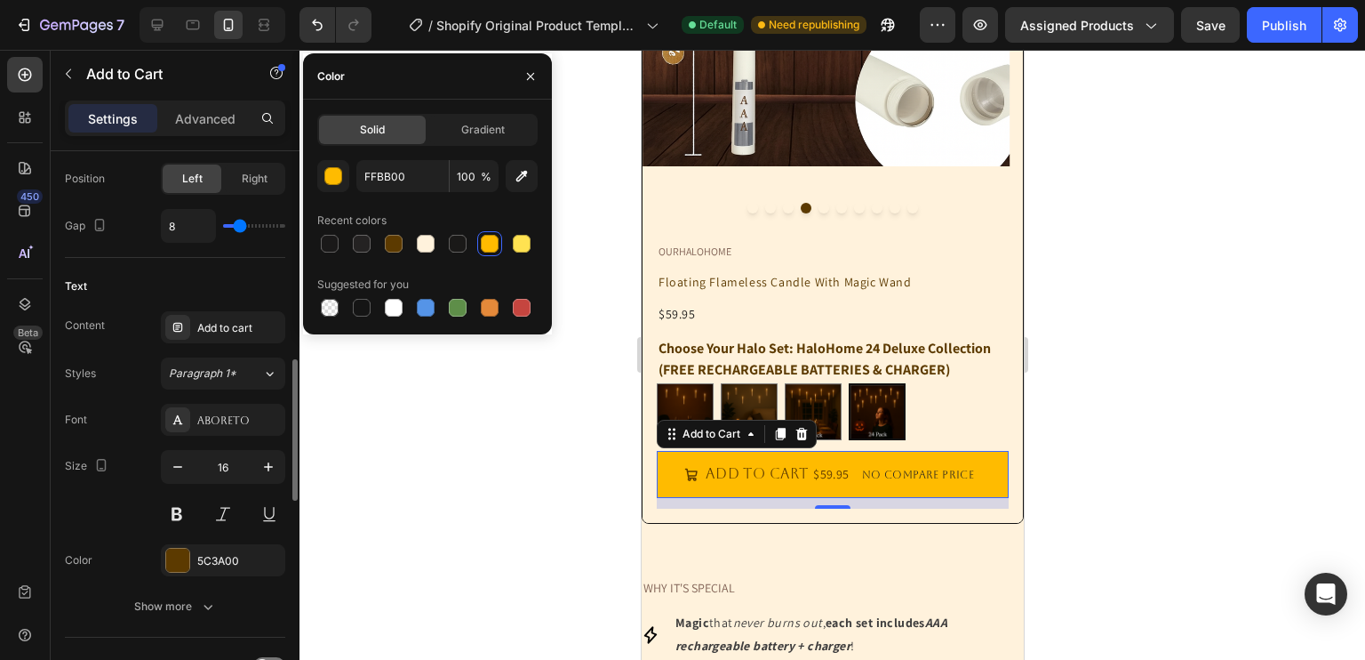
scroll to position [823, 0]
click at [190, 513] on button at bounding box center [177, 512] width 32 height 32
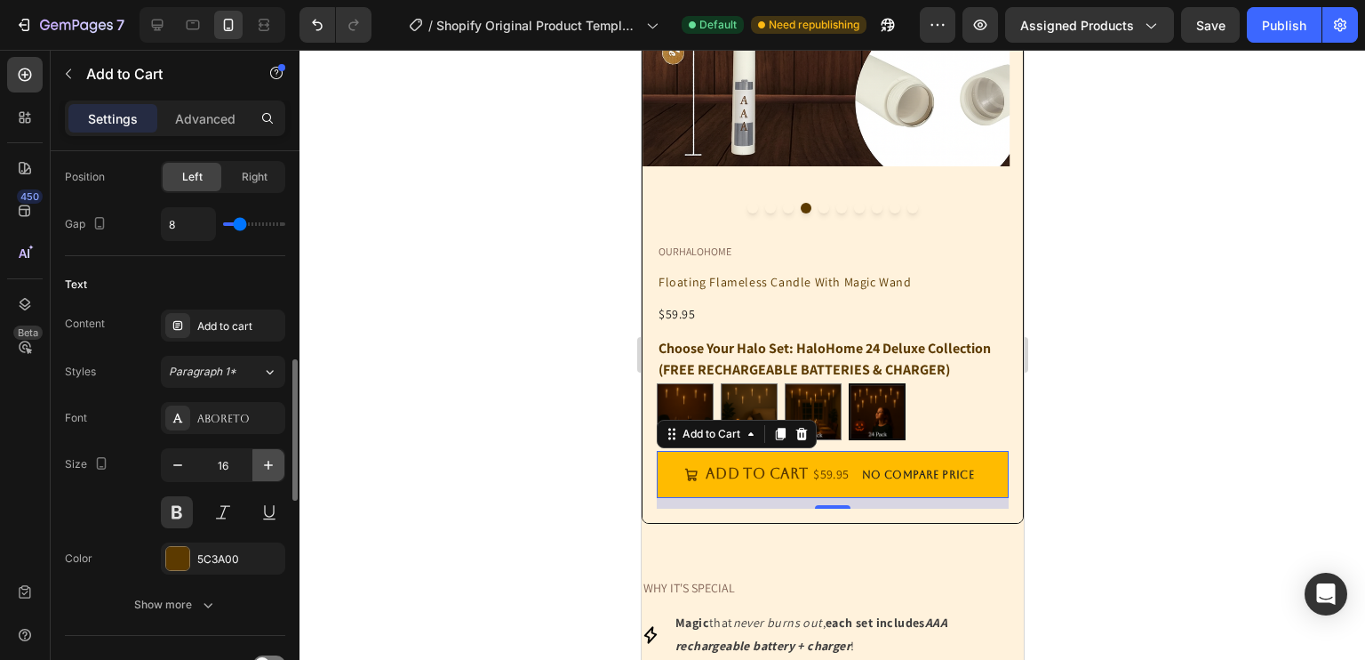
click at [261, 467] on icon "button" at bounding box center [269, 465] width 18 height 18
click at [180, 468] on icon "button" at bounding box center [178, 465] width 18 height 18
type input "15"
click at [236, 319] on div "Add to cart" at bounding box center [239, 326] width 84 height 16
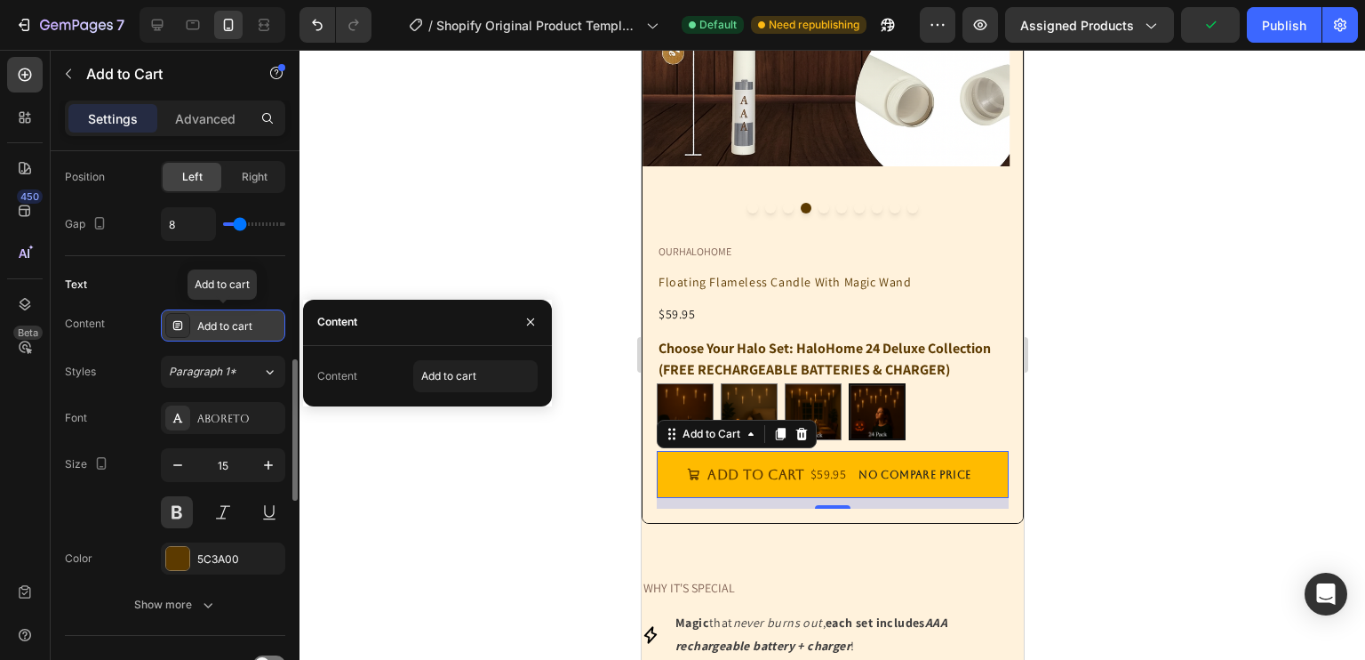
click at [236, 319] on div "Add to cart" at bounding box center [239, 326] width 84 height 16
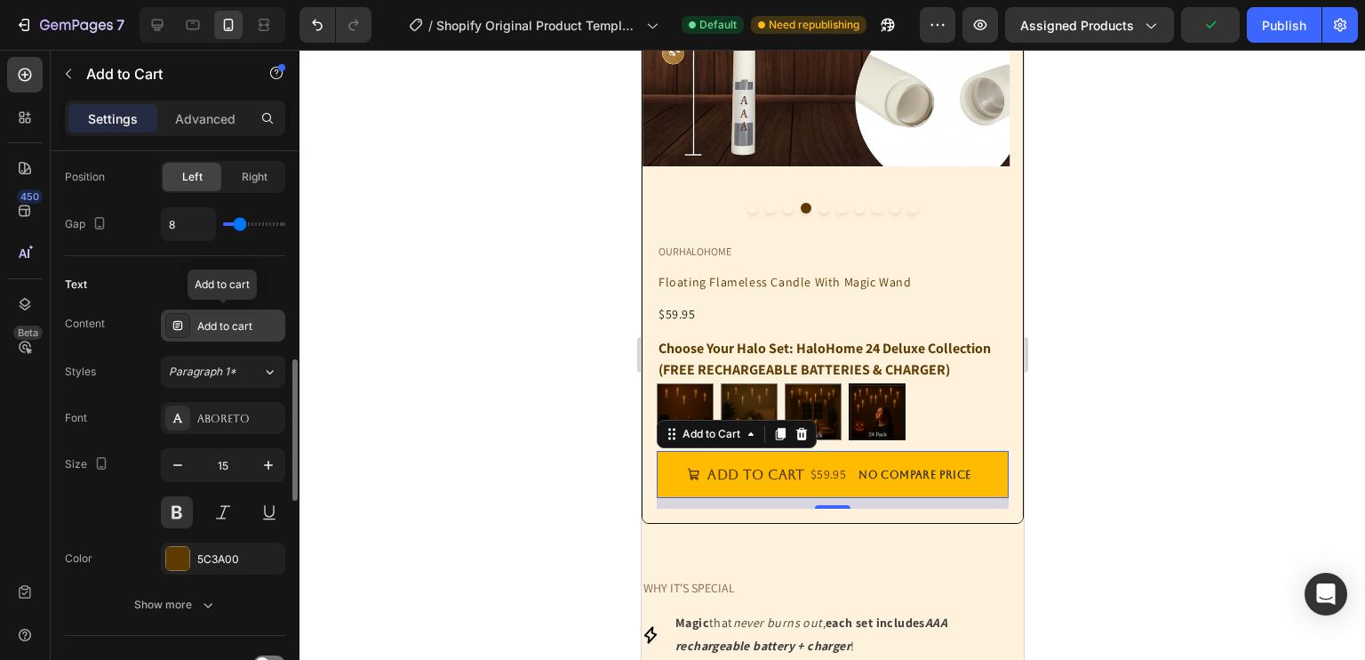
click at [236, 324] on div "Add to cart" at bounding box center [239, 326] width 84 height 16
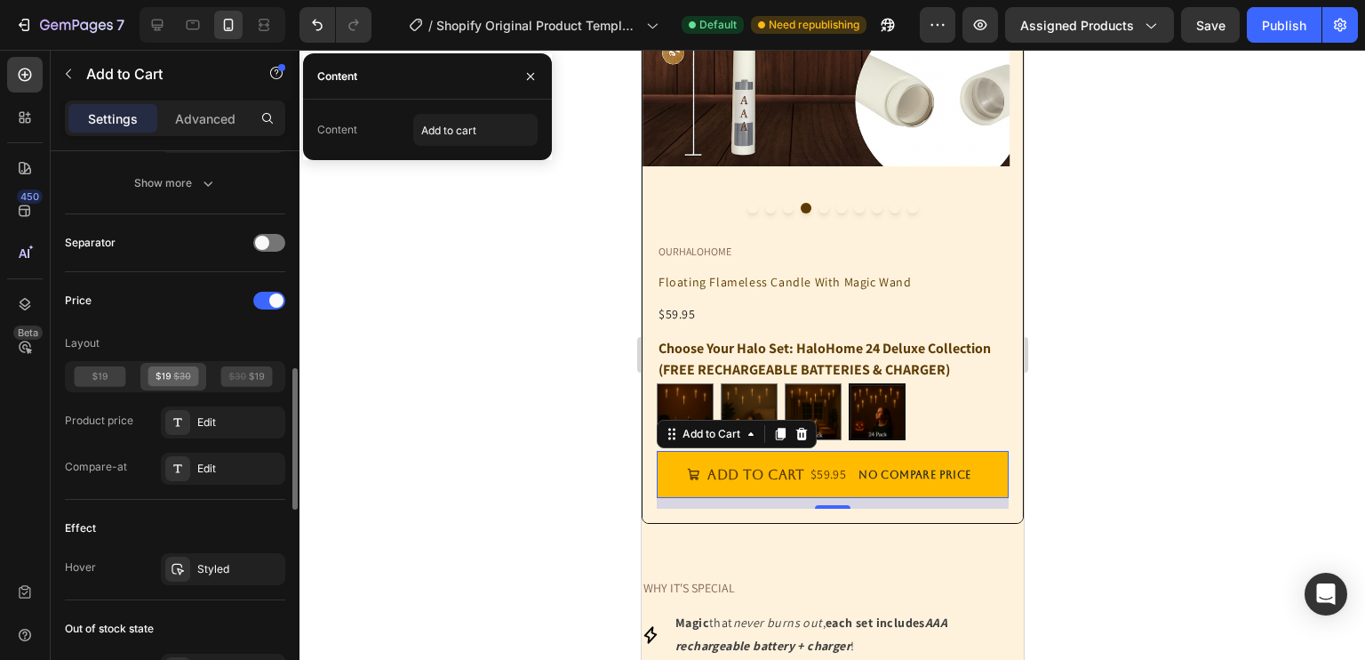
scroll to position [1257, 0]
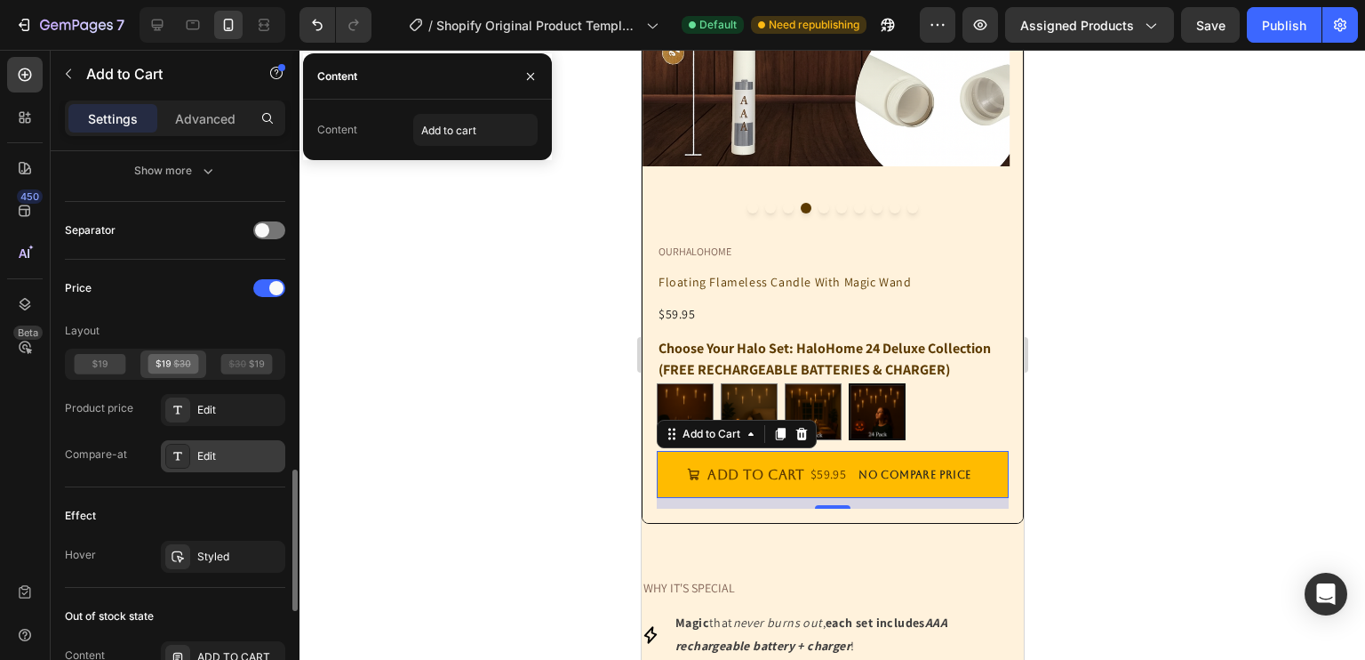
click at [228, 464] on div "Edit" at bounding box center [223, 456] width 124 height 32
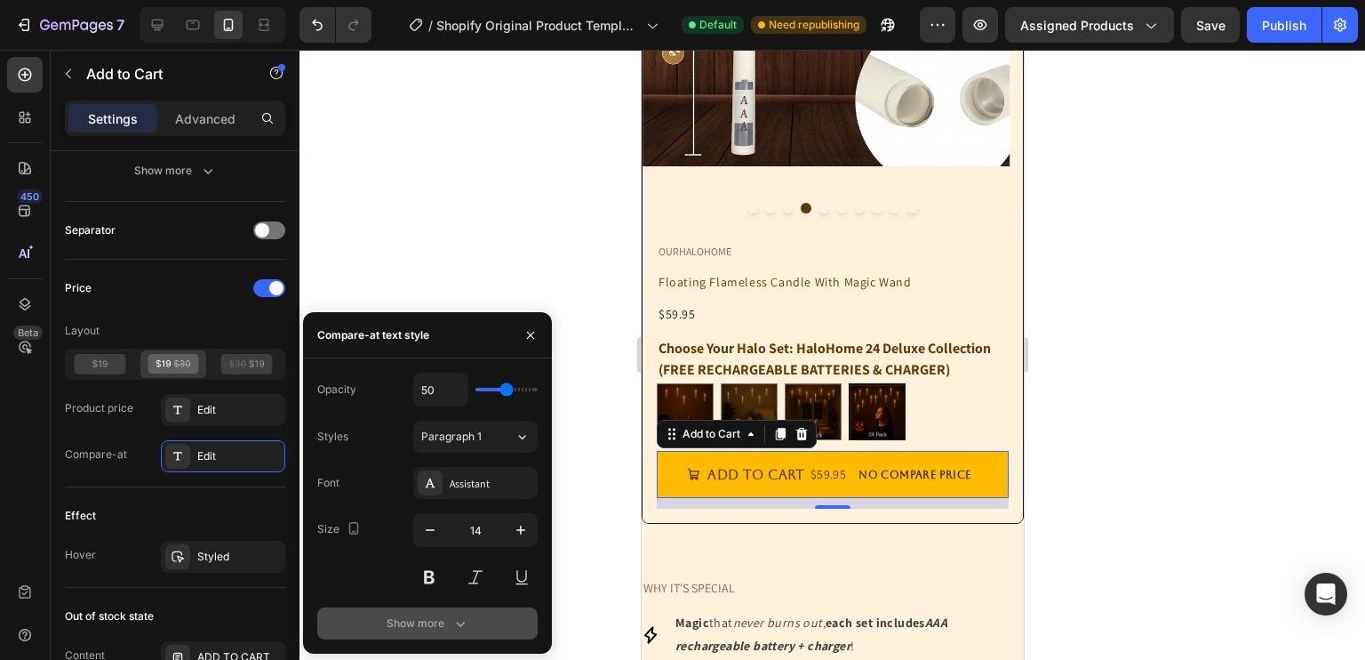
click at [429, 614] on div "Show more" at bounding box center [428, 623] width 83 height 18
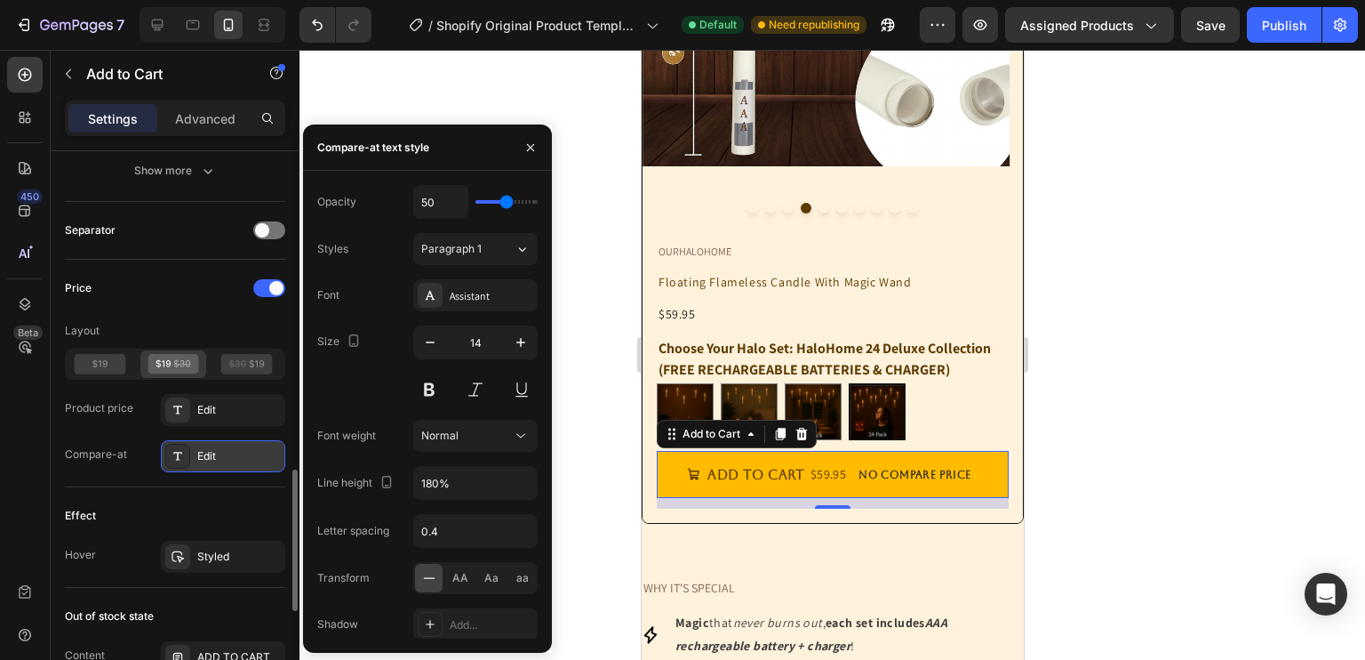
click at [212, 466] on div "Edit" at bounding box center [223, 456] width 124 height 32
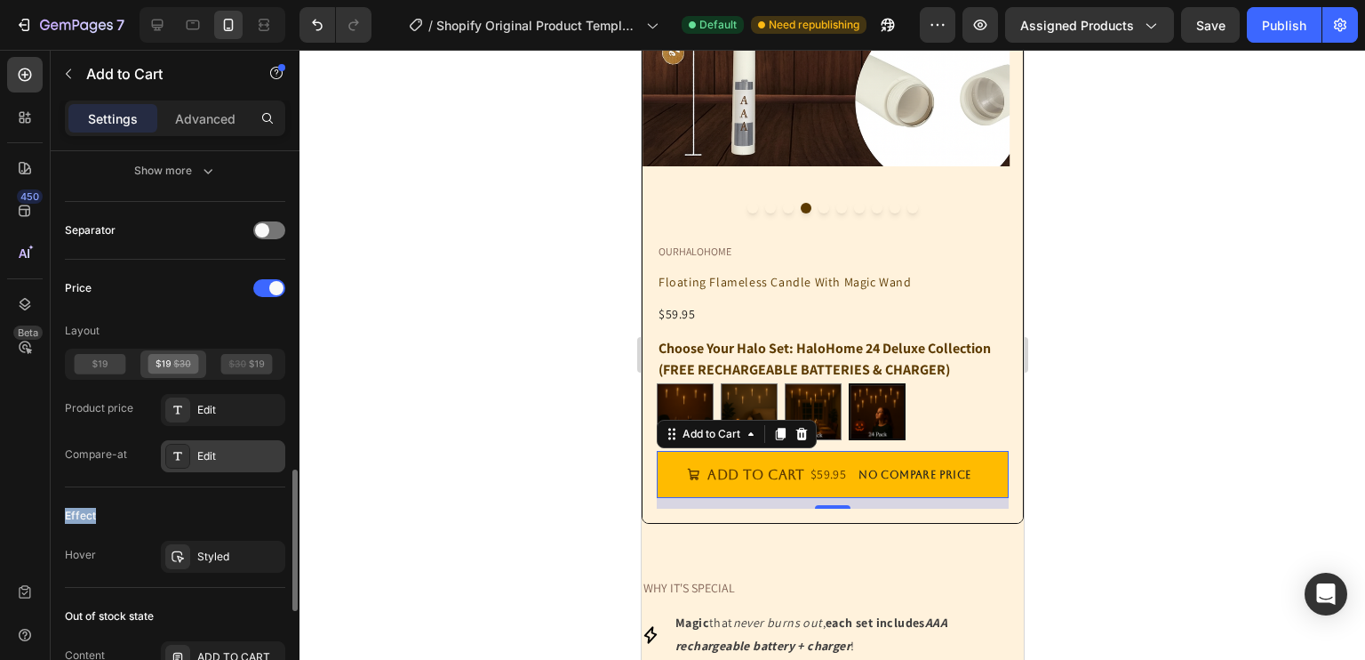
click at [212, 466] on div "Edit" at bounding box center [223, 456] width 124 height 32
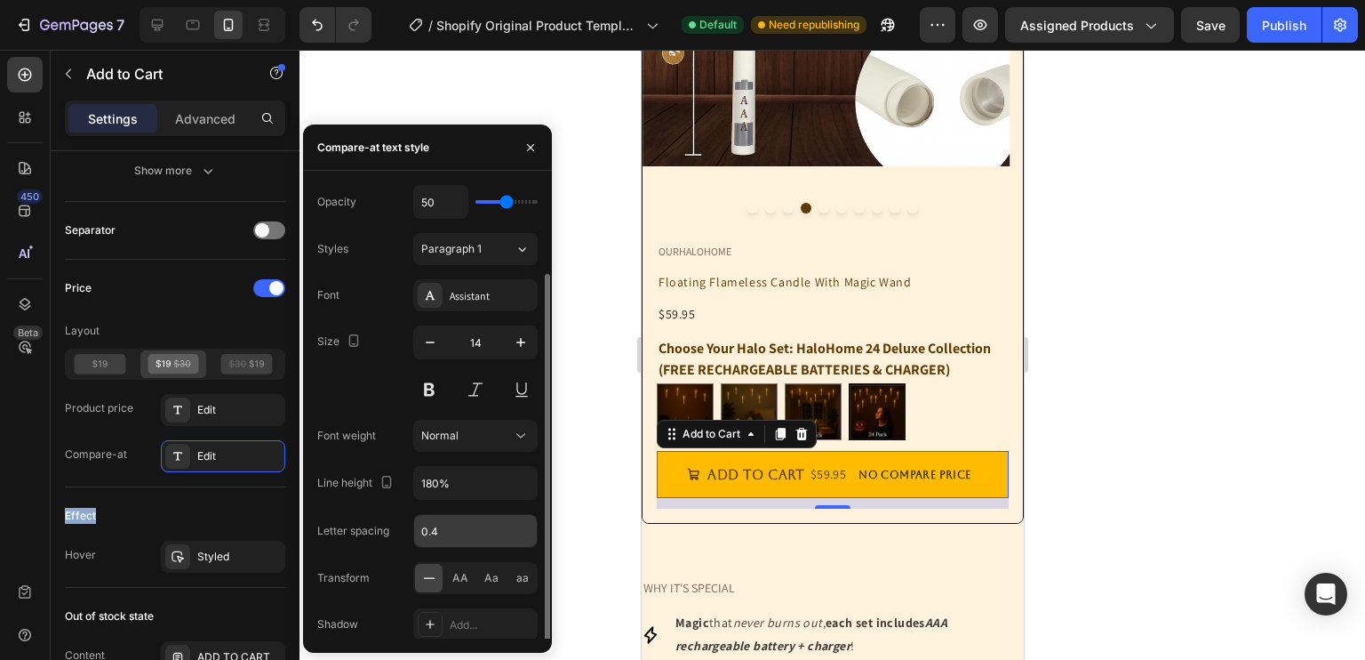
scroll to position [46, 0]
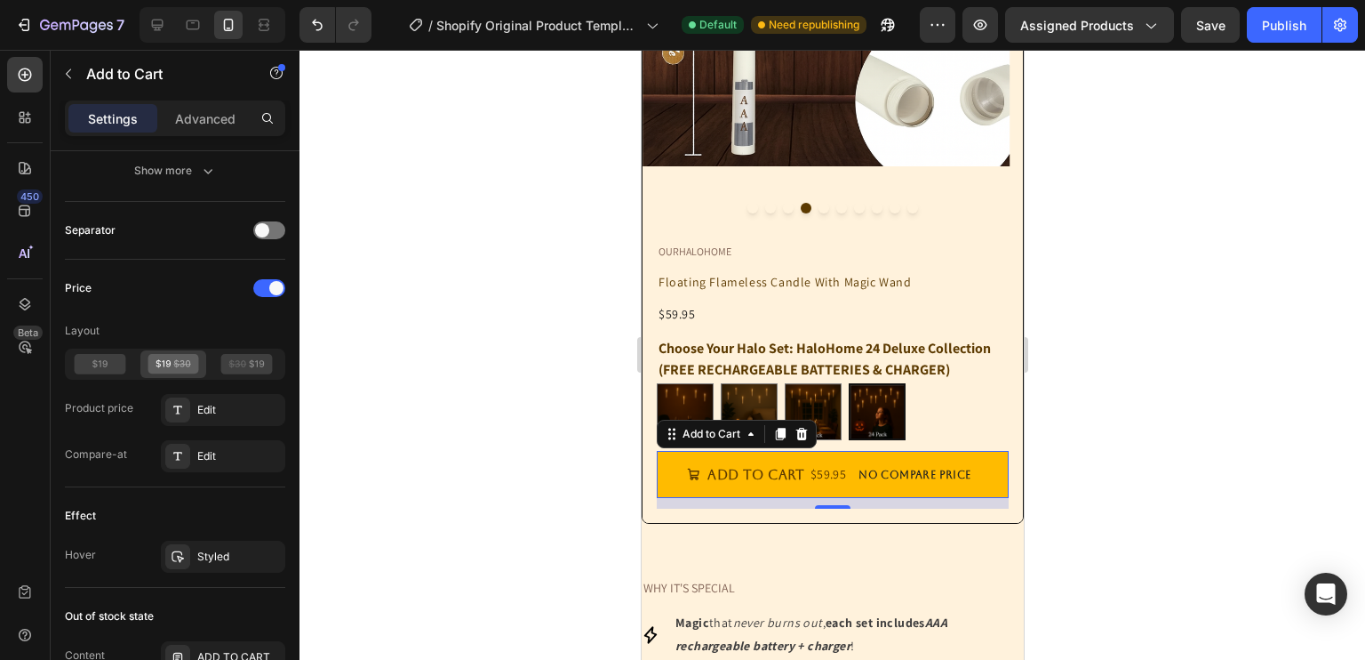
click at [1116, 271] on div at bounding box center [833, 355] width 1066 height 610
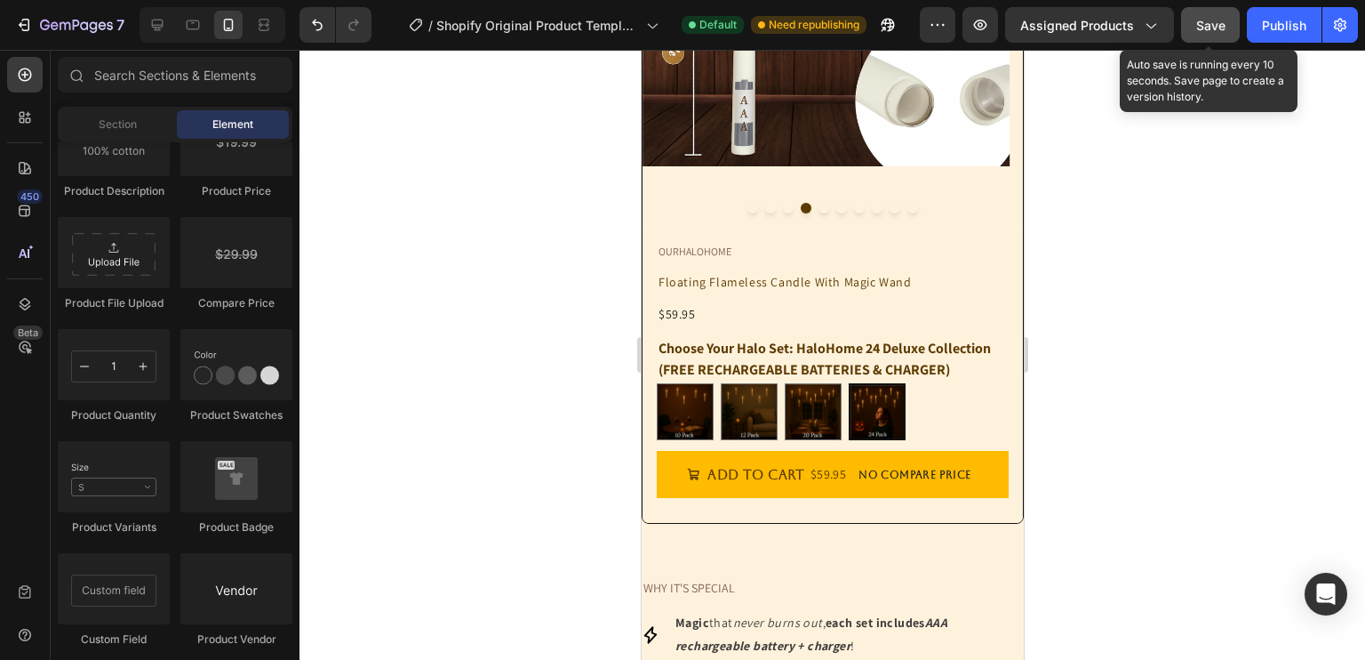
click at [1225, 19] on span "Save" at bounding box center [1210, 25] width 29 height 15
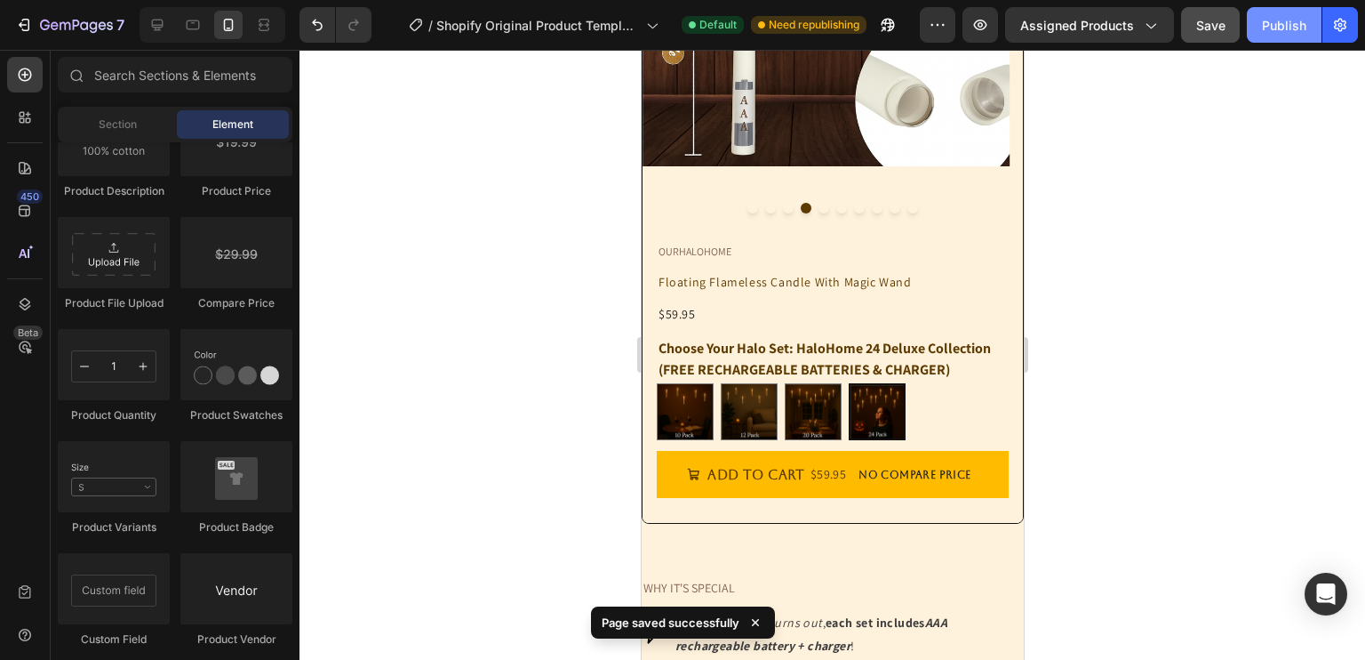
click at [1271, 31] on div "Publish" at bounding box center [1284, 25] width 44 height 19
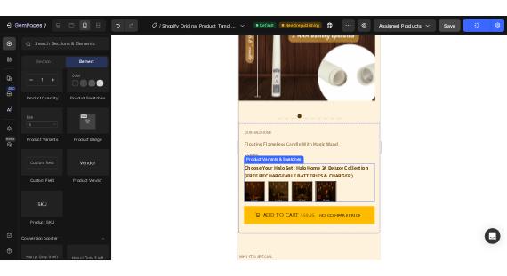
scroll to position [338, 0]
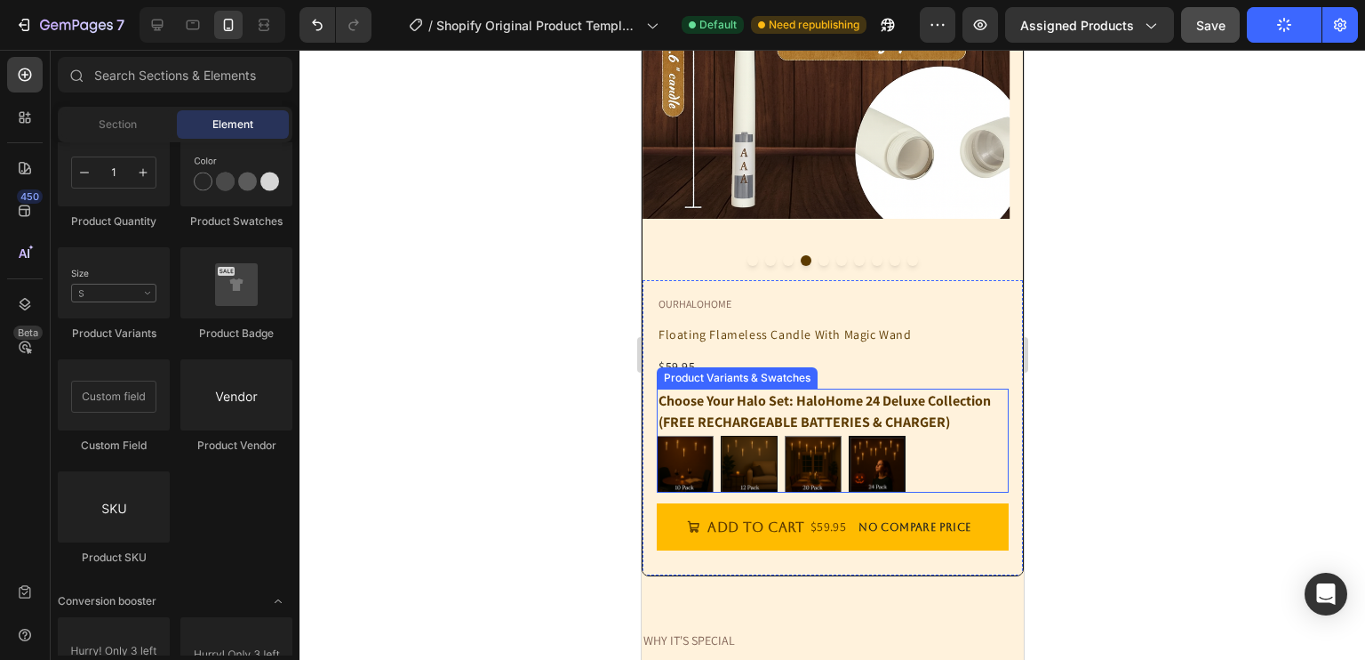
click at [730, 468] on img at bounding box center [748, 463] width 55 height 55
click at [720, 436] on input "HaloHome 12 GlowPlus Collection HaloHome 12 GlowPlus Collection" at bounding box center [719, 435] width 1 height 1
radio input "true"
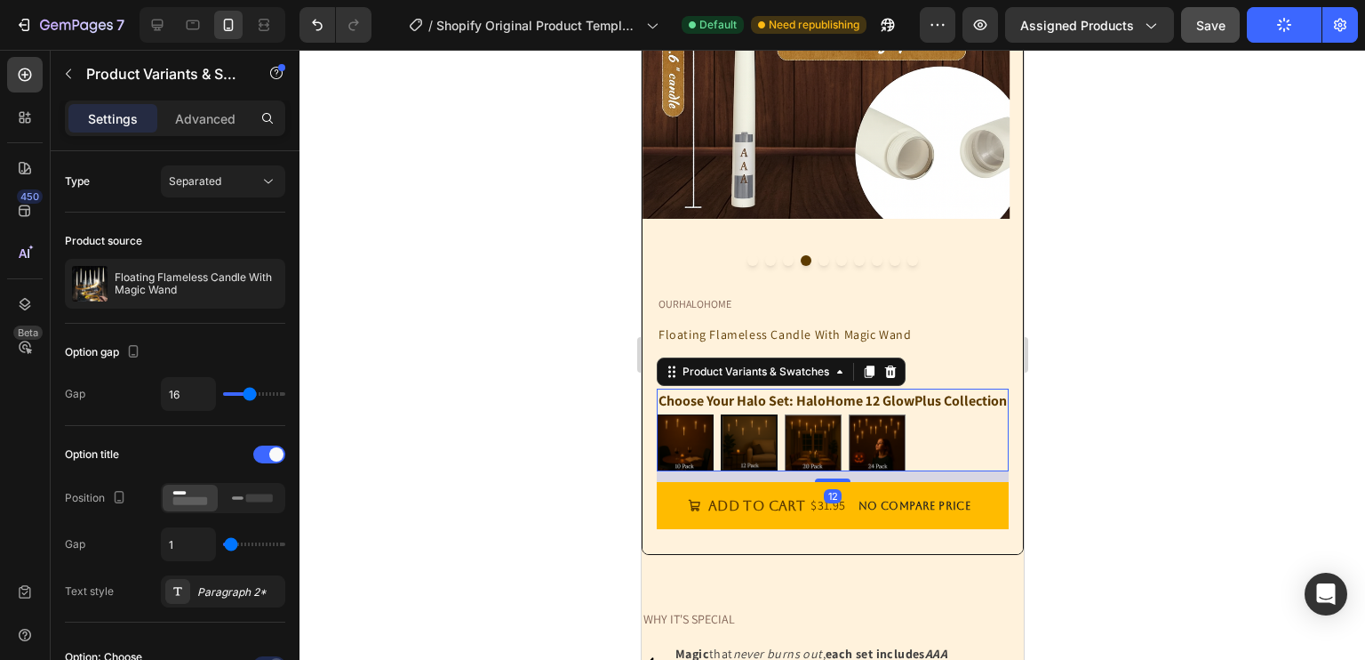
click at [701, 452] on img at bounding box center [684, 442] width 55 height 55
click at [656, 414] on input "HaloHome 10 StarterGlow Collection HaloHome 10 StarterGlow Collection" at bounding box center [655, 413] width 1 height 1
radio input "true"
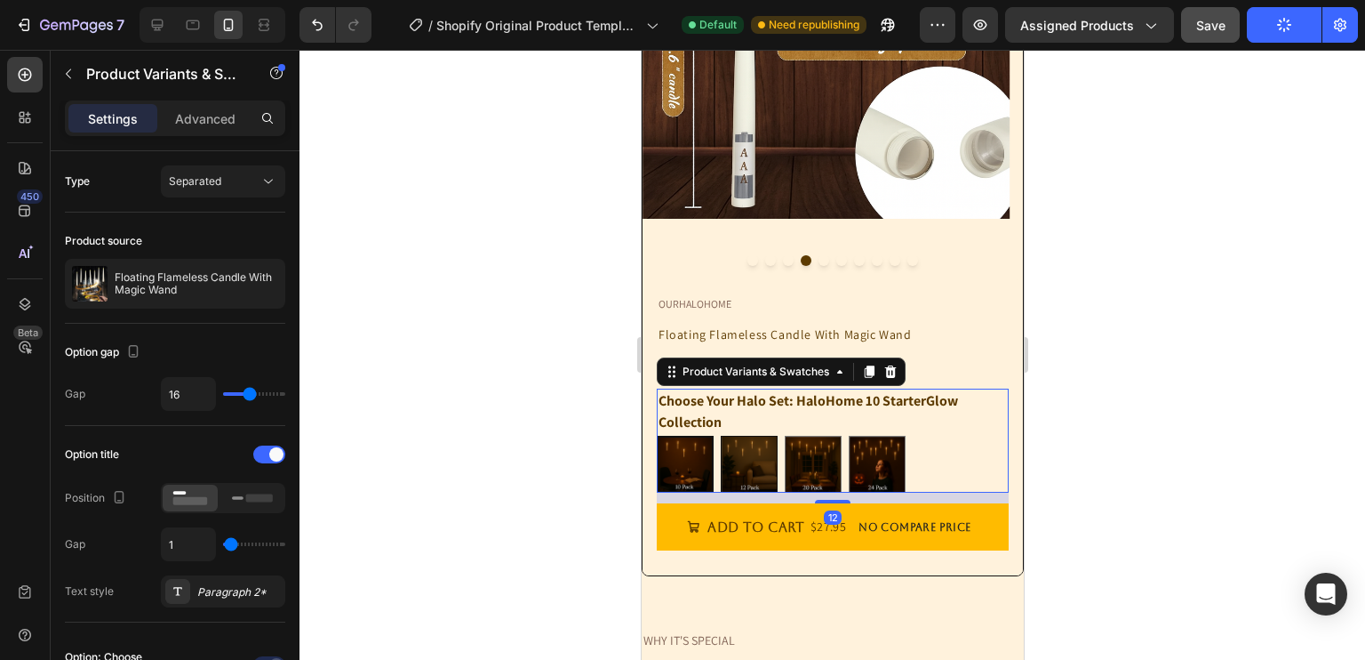
click at [751, 461] on img at bounding box center [748, 463] width 55 height 55
click at [720, 436] on input "HaloHome 12 GlowPlus Collection HaloHome 12 GlowPlus Collection" at bounding box center [719, 435] width 1 height 1
radio input "true"
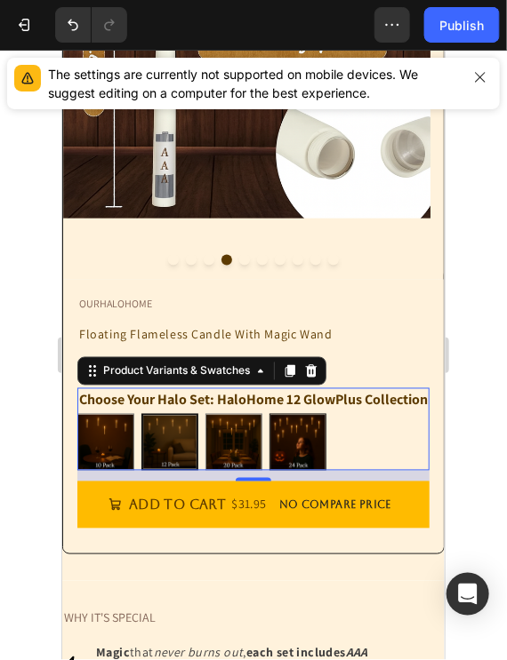
click at [293, 467] on img at bounding box center [296, 441] width 55 height 55
click at [268, 413] on input "HaloHome 24 Deluxe Collection (FREE RECHARGEABLE BATTERIES & CHARGER) HaloHome …" at bounding box center [268, 412] width 1 height 1
radio input "true"
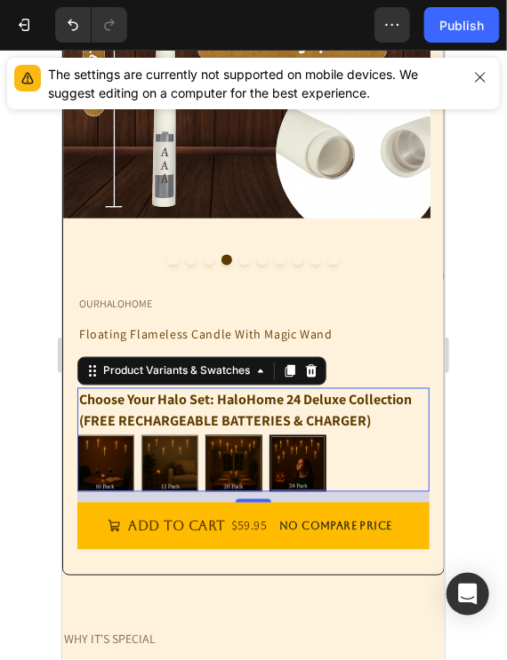
click at [251, 465] on img at bounding box center [232, 463] width 55 height 55
click at [204, 435] on input "HaloHome 20 EverGlow Collection (FREE RECHARGEABLE BATTERIES & CHARGER) HaloHom…" at bounding box center [204, 434] width 1 height 1
radio input "true"
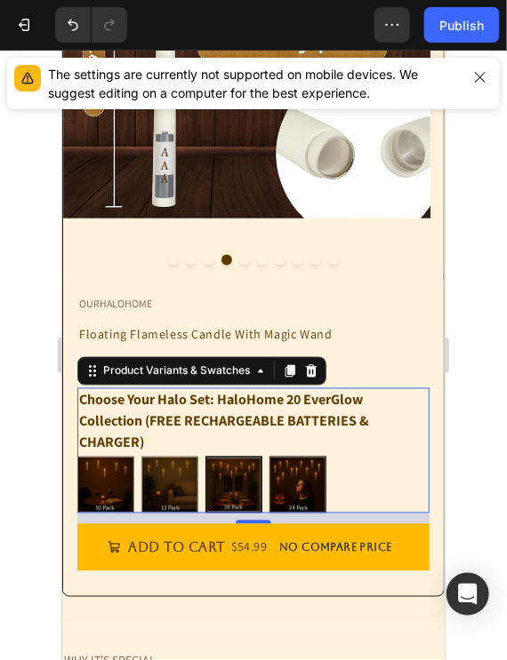
click at [308, 477] on img at bounding box center [296, 484] width 55 height 55
click at [268, 456] on input "HaloHome 24 Deluxe Collection (FREE RECHARGEABLE BATTERIES & CHARGER) HaloHome …" at bounding box center [268, 455] width 1 height 1
radio input "true"
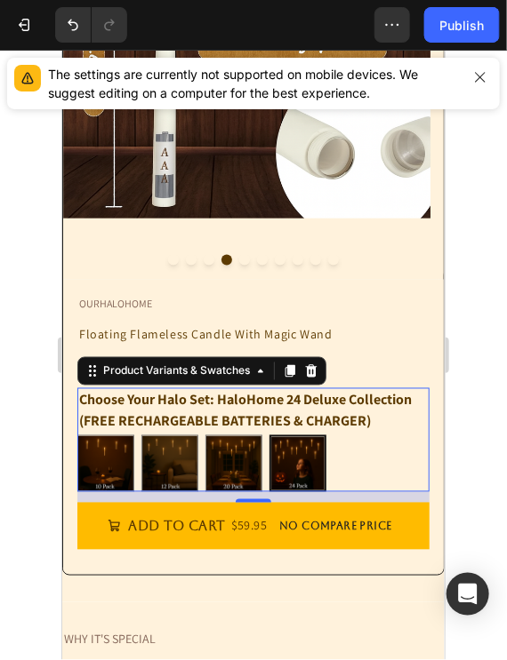
click at [304, 465] on img at bounding box center [296, 462] width 53 height 53
click at [268, 435] on input "HaloHome 24 Deluxe Collection (FREE RECHARGEABLE BATTERIES & CHARGER) HaloHome …" at bounding box center [268, 434] width 1 height 1
click at [235, 468] on img at bounding box center [232, 463] width 55 height 55
click at [204, 435] on input "HaloHome 20 EverGlow Collection (FREE RECHARGEABLE BATTERIES & CHARGER) HaloHom…" at bounding box center [204, 434] width 1 height 1
radio input "true"
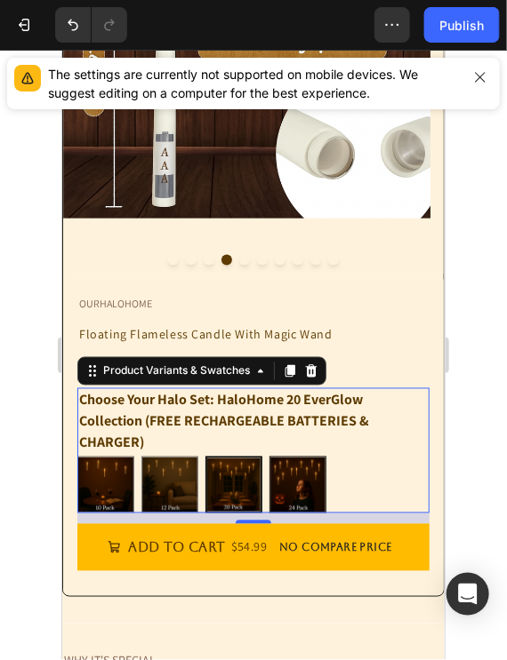
click at [298, 484] on img at bounding box center [296, 484] width 55 height 55
click at [268, 456] on input "HaloHome 24 Deluxe Collection (FREE RECHARGEABLE BATTERIES & CHARGER) HaloHome …" at bounding box center [268, 455] width 1 height 1
radio input "true"
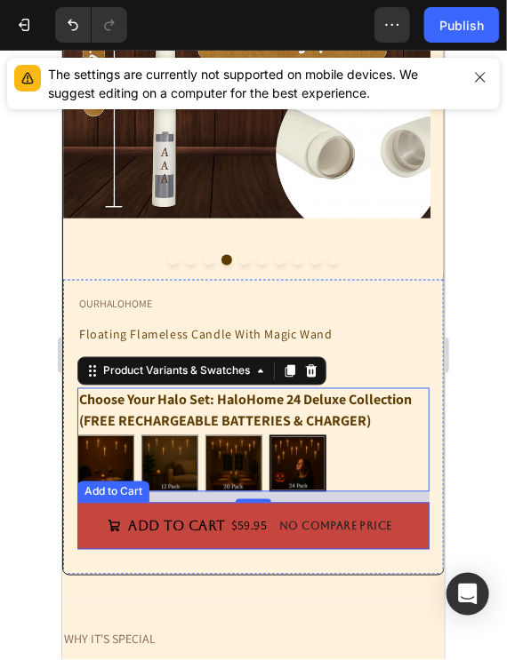
click at [232, 542] on button "Add to cart $59.95 No compare price" at bounding box center [252, 525] width 352 height 47
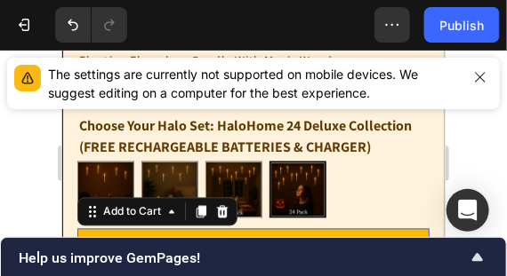
scroll to position [679, 0]
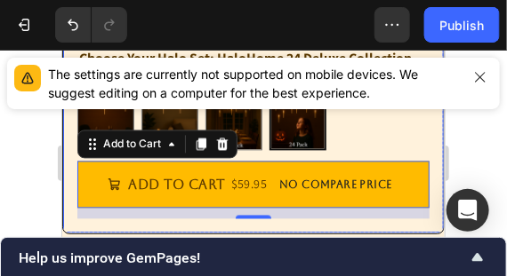
click at [312, 146] on img at bounding box center [296, 121] width 53 height 53
click at [268, 93] on input "HaloHome 24 Deluxe Collection (FREE RECHARGEABLE BATTERIES & CHARGER) HaloHome …" at bounding box center [268, 92] width 1 height 1
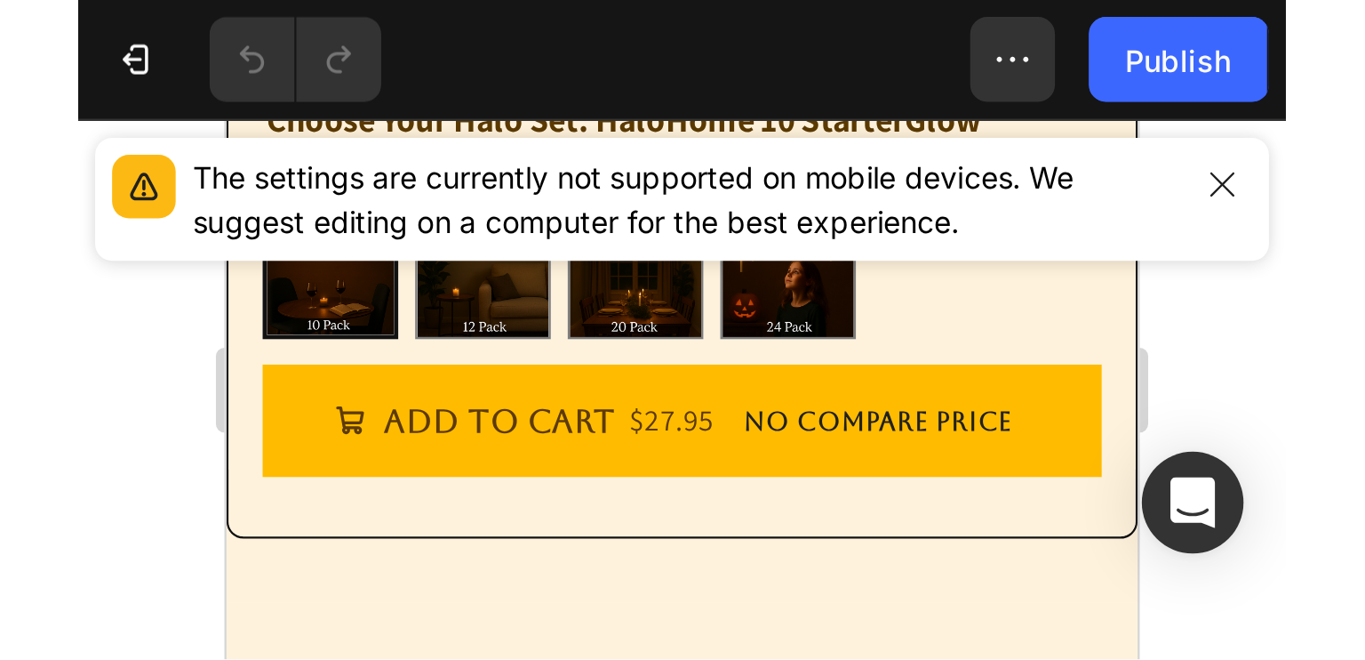
scroll to position [689, 0]
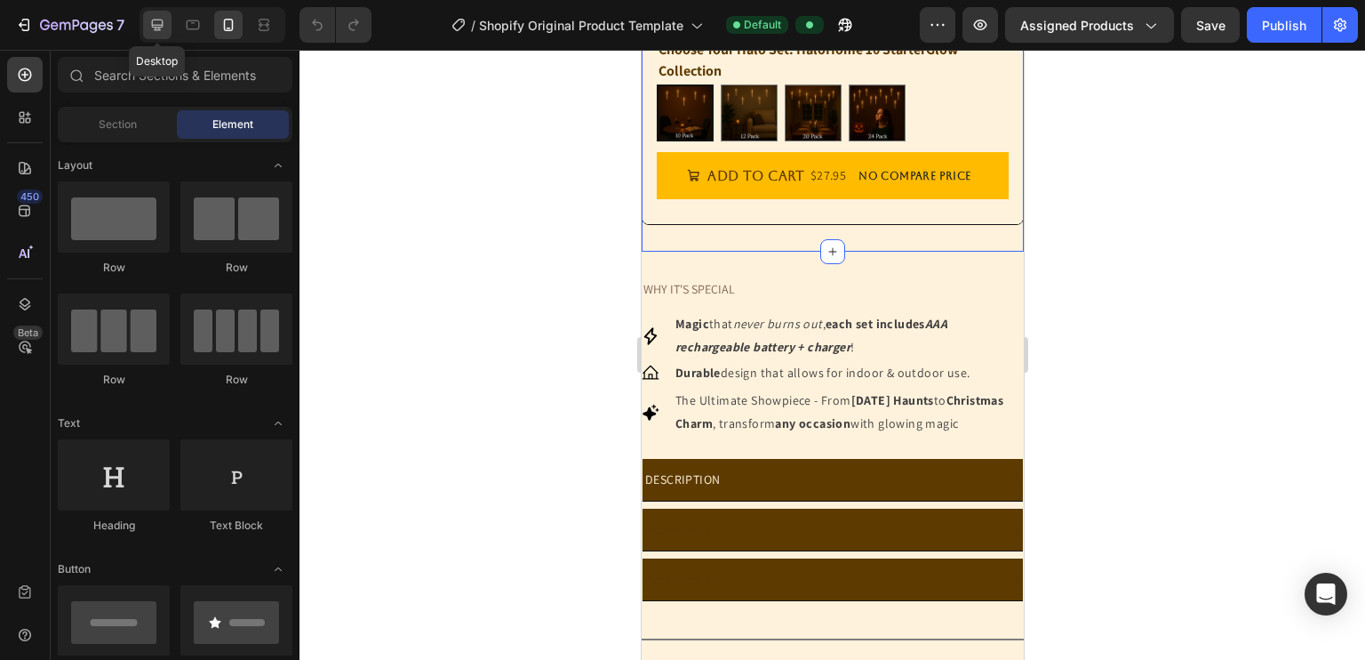
click at [154, 16] on icon at bounding box center [157, 25] width 18 height 18
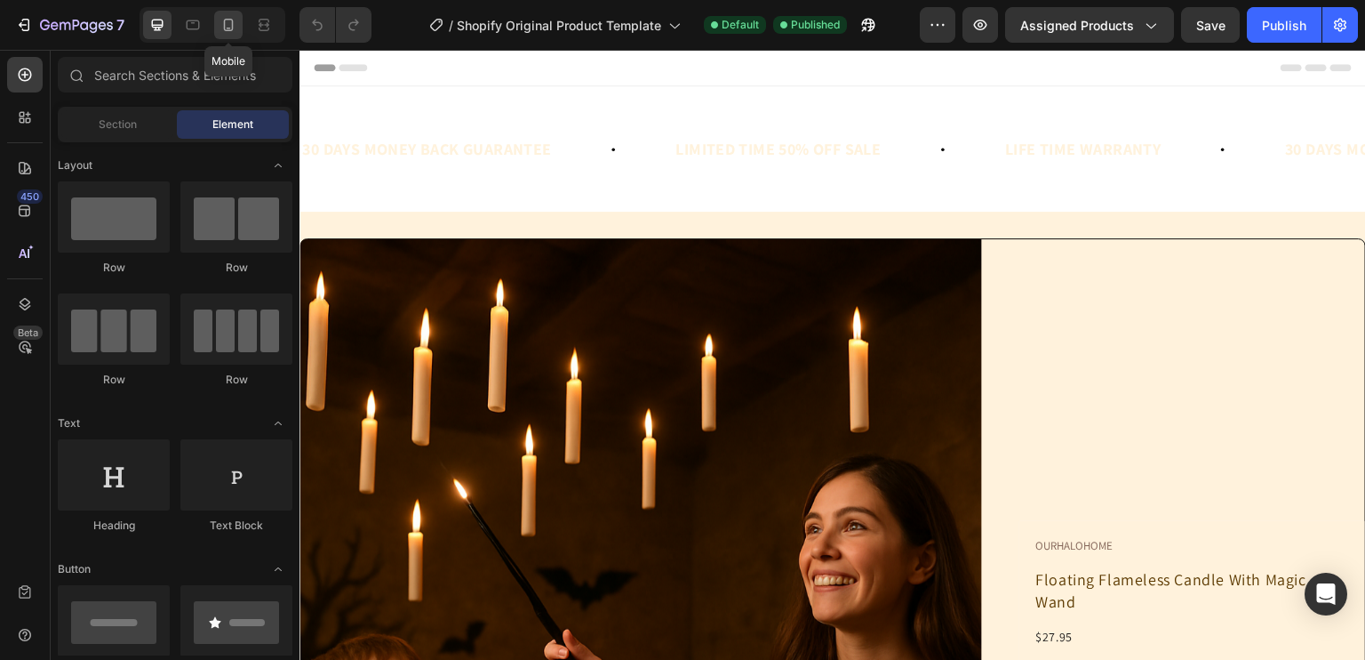
click at [232, 20] on icon at bounding box center [229, 25] width 10 height 12
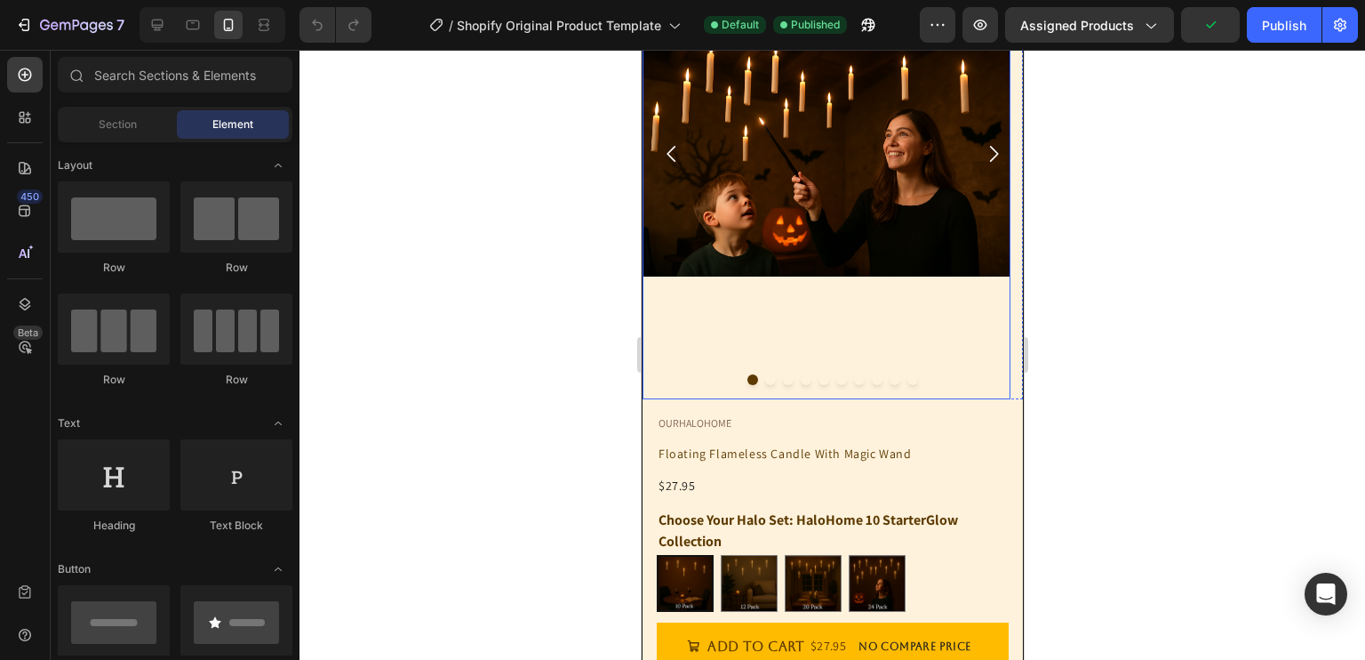
scroll to position [340, 0]
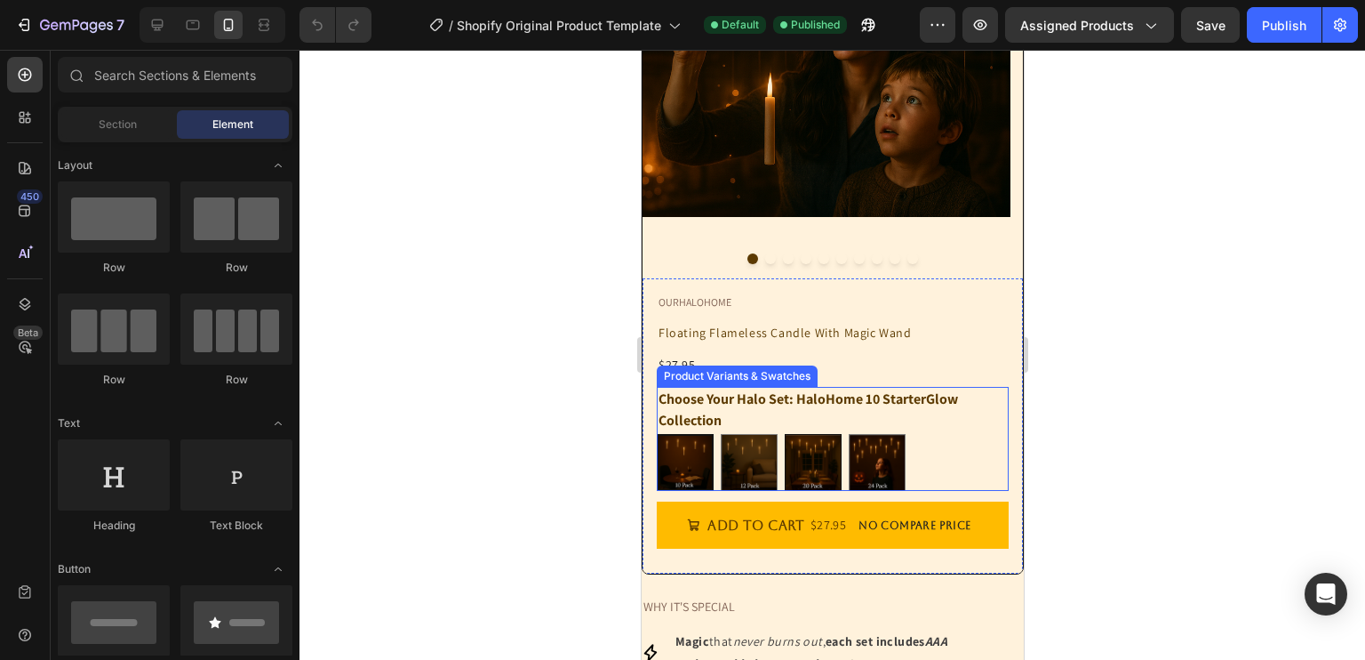
click at [815, 470] on img at bounding box center [812, 462] width 55 height 55
click at [784, 434] on input "HaloHome 20 EverGlow Collection (FREE RECHARGEABLE BATTERIES & CHARGER) HaloHom…" at bounding box center [783, 433] width 1 height 1
radio input "true"
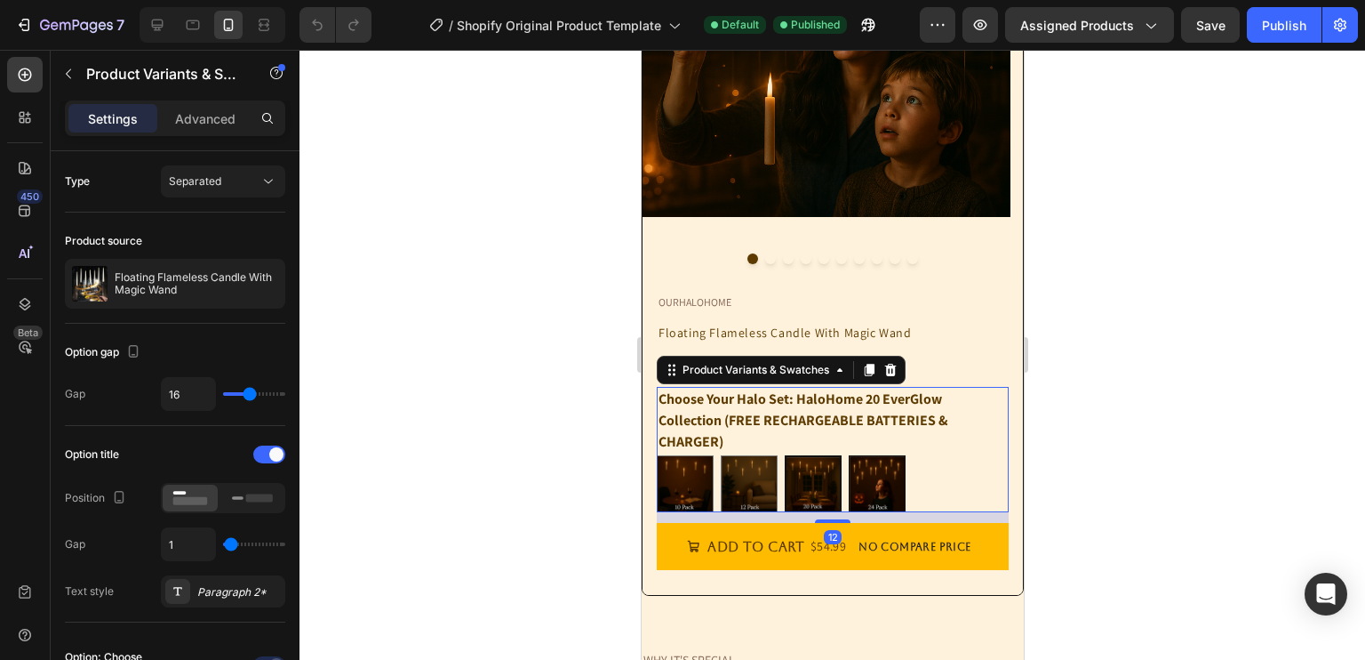
click at [872, 463] on img at bounding box center [876, 483] width 55 height 55
click at [848, 455] on input "HaloHome 24 Deluxe Collection (FREE RECHARGEABLE BATTERIES & CHARGER) HaloHome …" at bounding box center [847, 454] width 1 height 1
radio input "true"
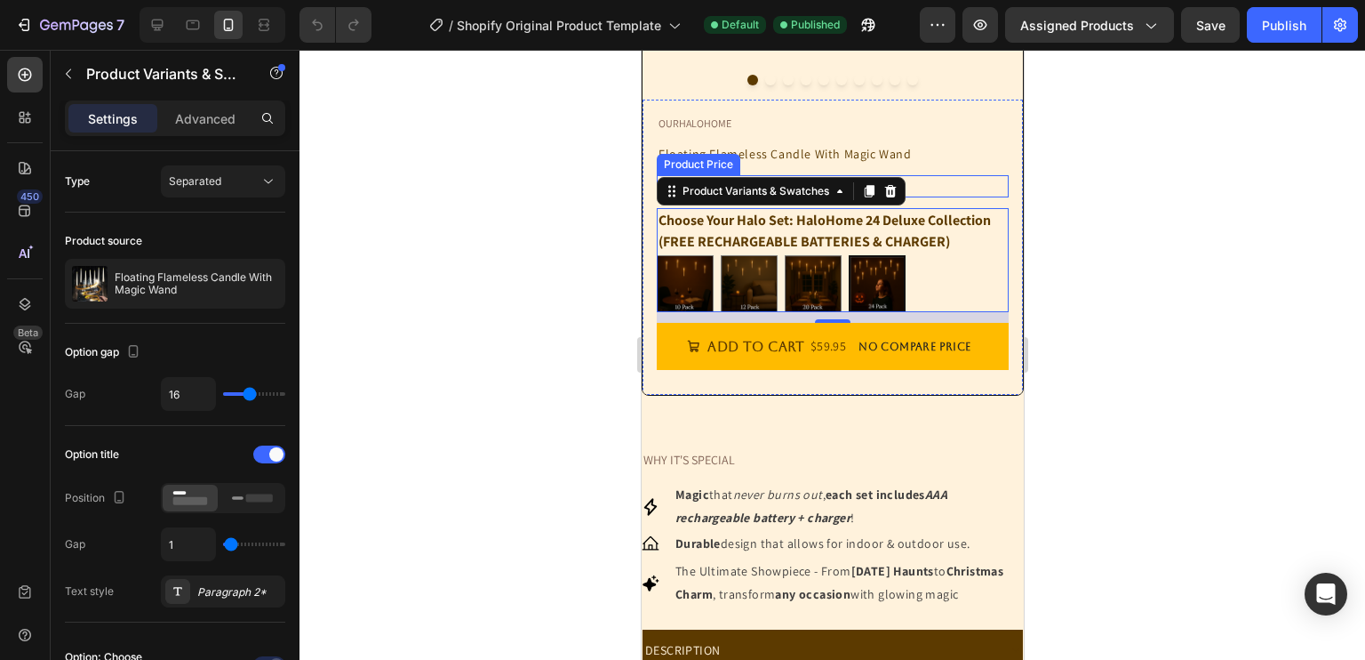
scroll to position [519, 0]
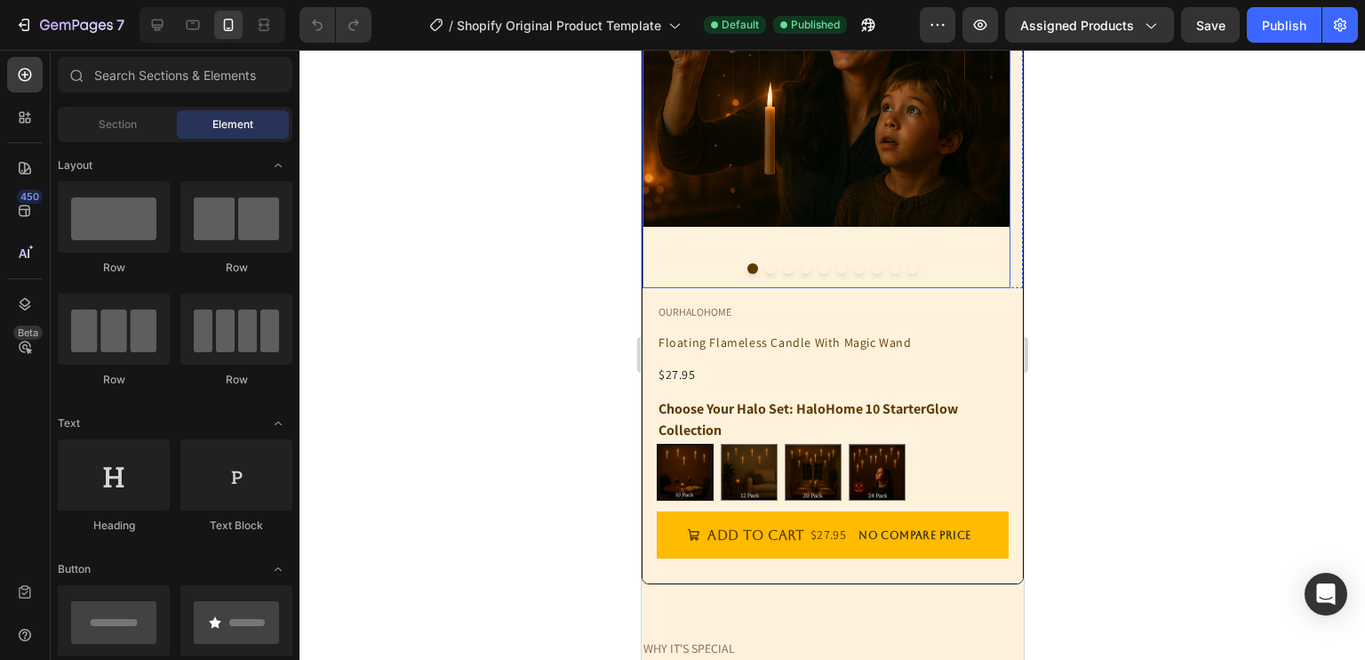
scroll to position [331, 0]
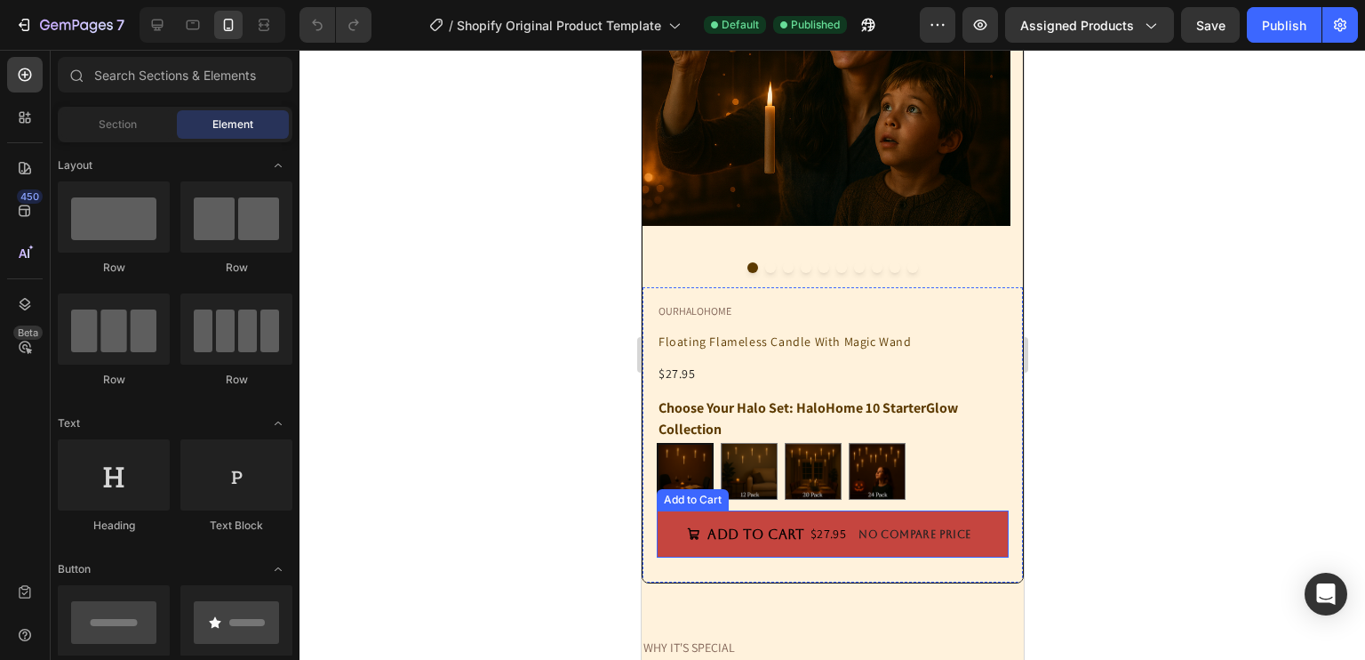
click at [858, 533] on p "No compare price" at bounding box center [914, 534] width 112 height 11
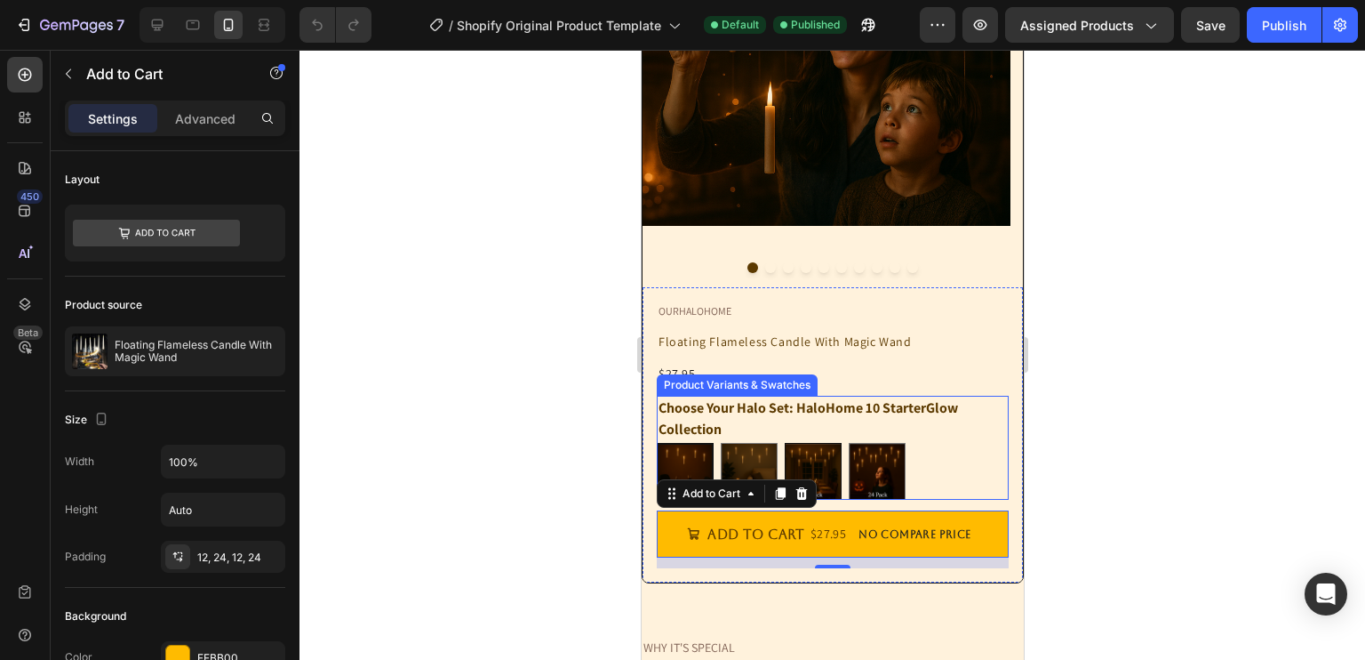
click at [813, 451] on img at bounding box center [812, 471] width 55 height 55
click at [784, 443] on input "HaloHome 20 EverGlow Collection (FREE RECHARGEABLE BATTERIES & CHARGER) HaloHom…" at bounding box center [783, 442] width 1 height 1
radio input "true"
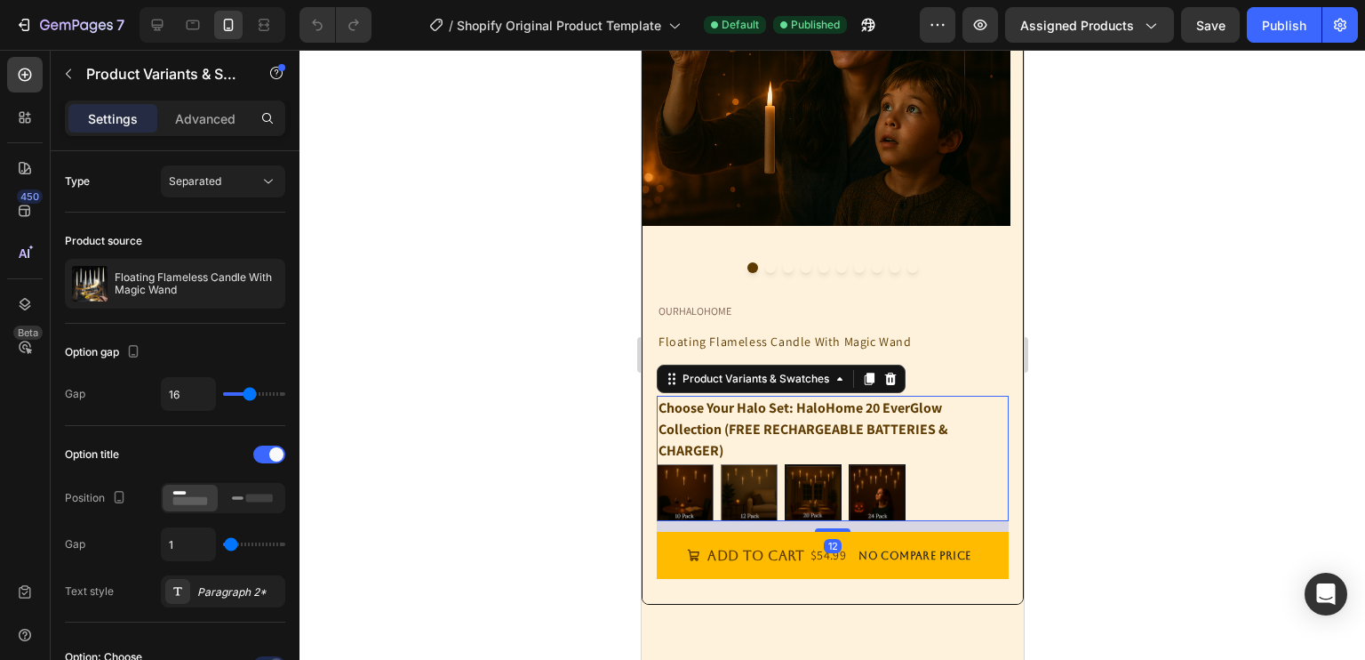
click at [879, 479] on img at bounding box center [876, 492] width 55 height 55
click at [848, 464] on input "HaloHome 24 Deluxe Collection (FREE RECHARGEABLE BATTERIES & CHARGER) HaloHome …" at bounding box center [847, 463] width 1 height 1
radio input "true"
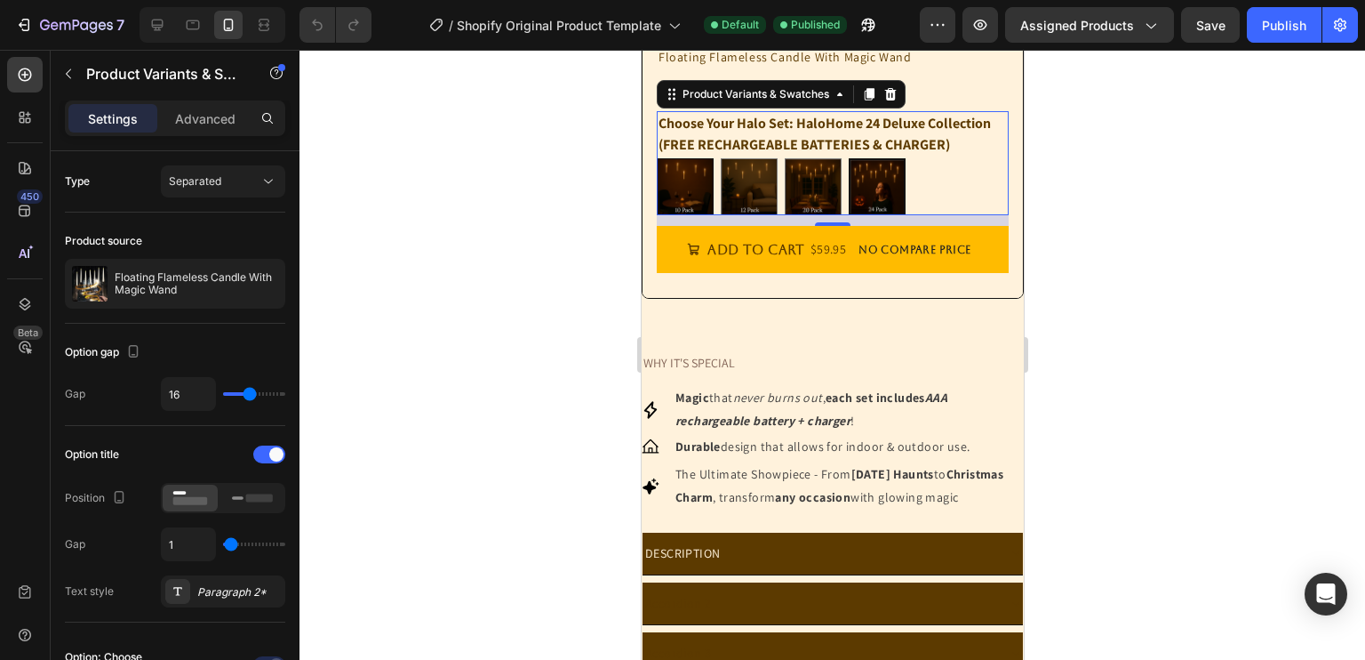
scroll to position [617, 0]
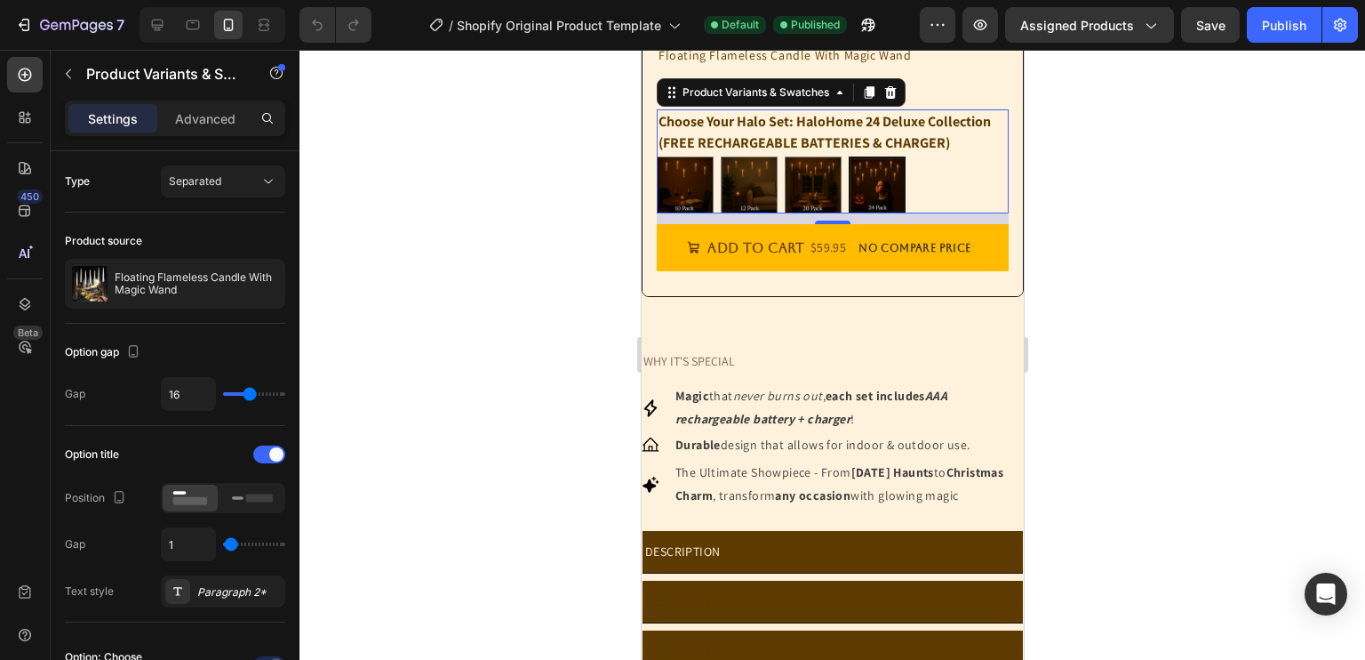
click at [1093, 376] on div at bounding box center [833, 355] width 1066 height 610
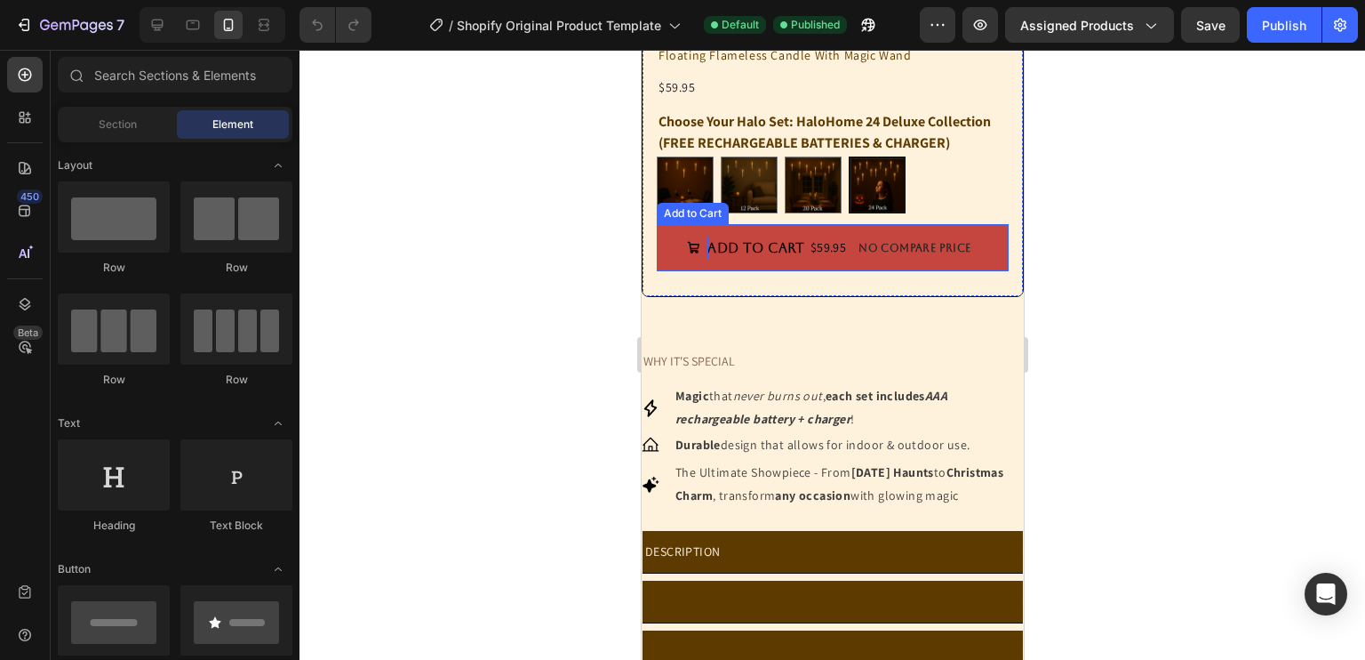
click at [779, 236] on div "Add to cart" at bounding box center [755, 248] width 97 height 24
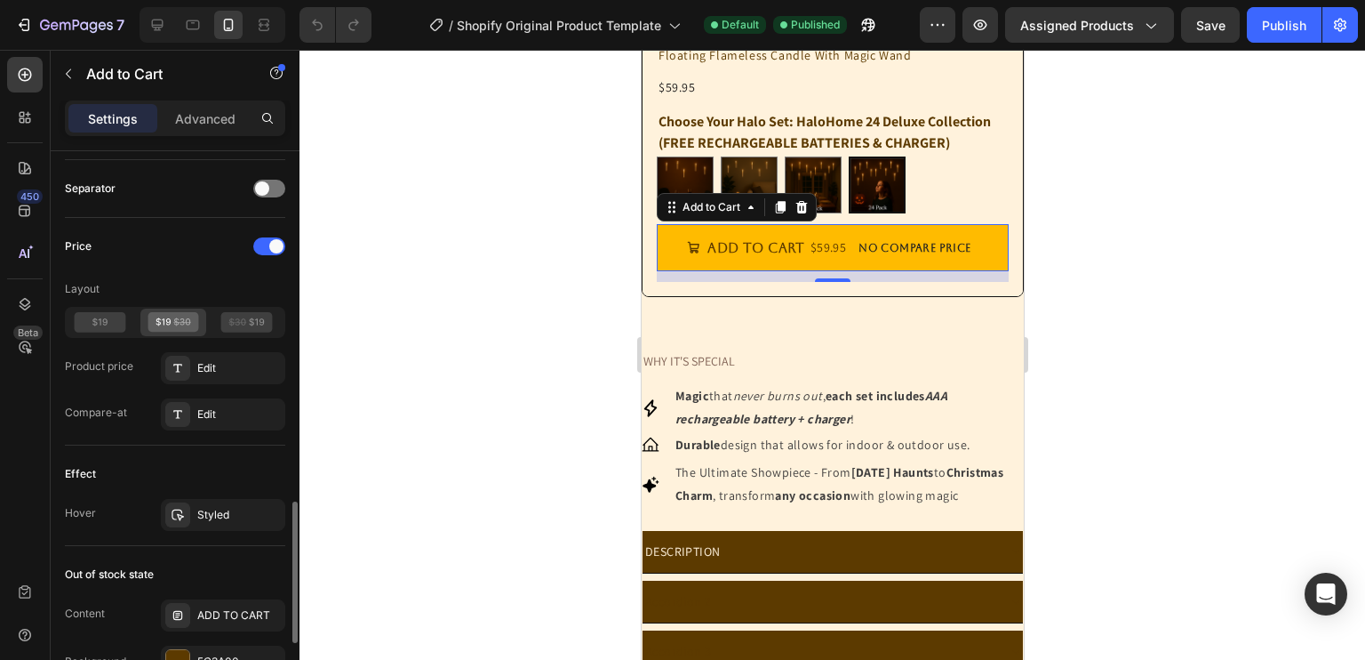
scroll to position [1298, 0]
click at [214, 407] on div "Edit" at bounding box center [239, 415] width 84 height 16
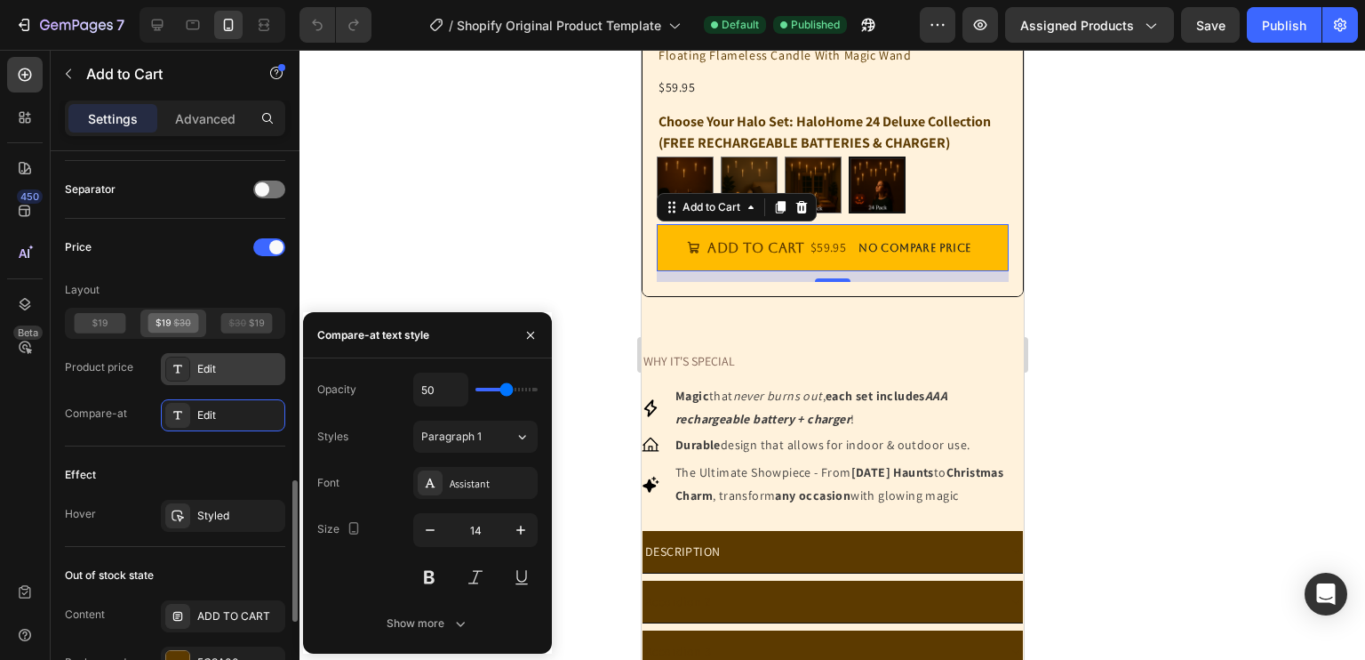
click at [217, 368] on div "Edit" at bounding box center [239, 369] width 84 height 16
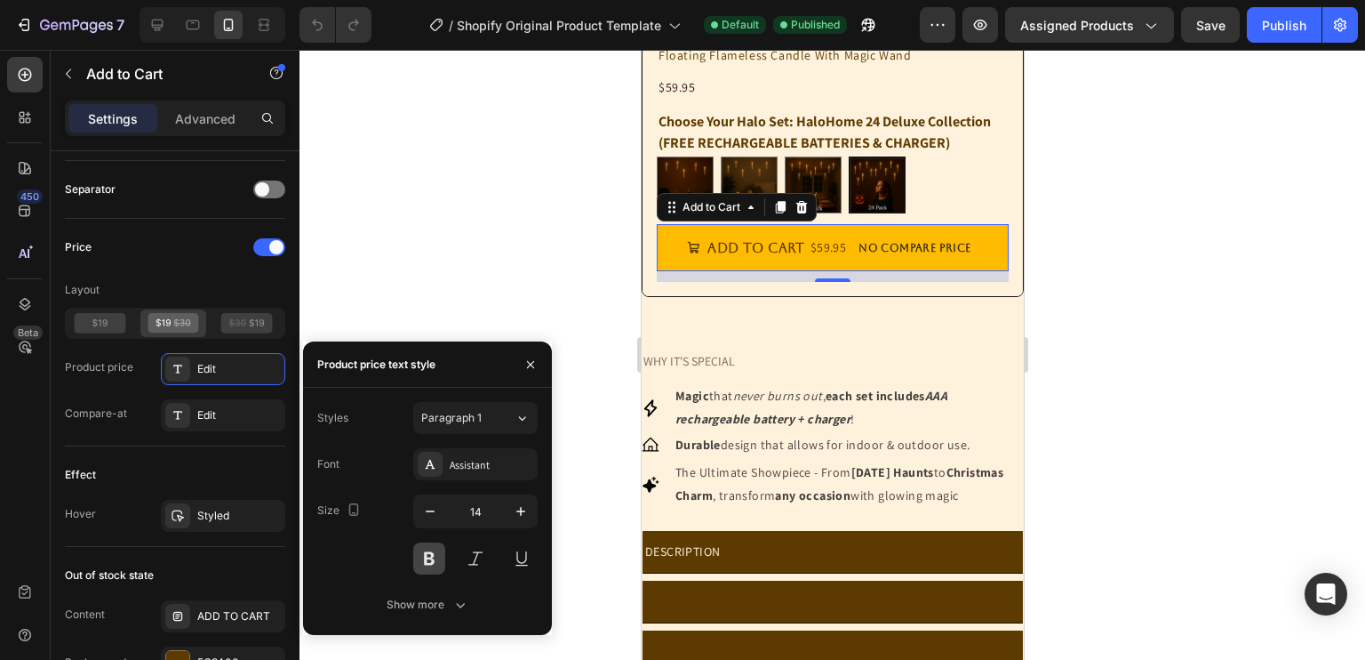
click at [437, 553] on button at bounding box center [429, 558] width 32 height 32
click at [420, 551] on button at bounding box center [429, 558] width 32 height 32
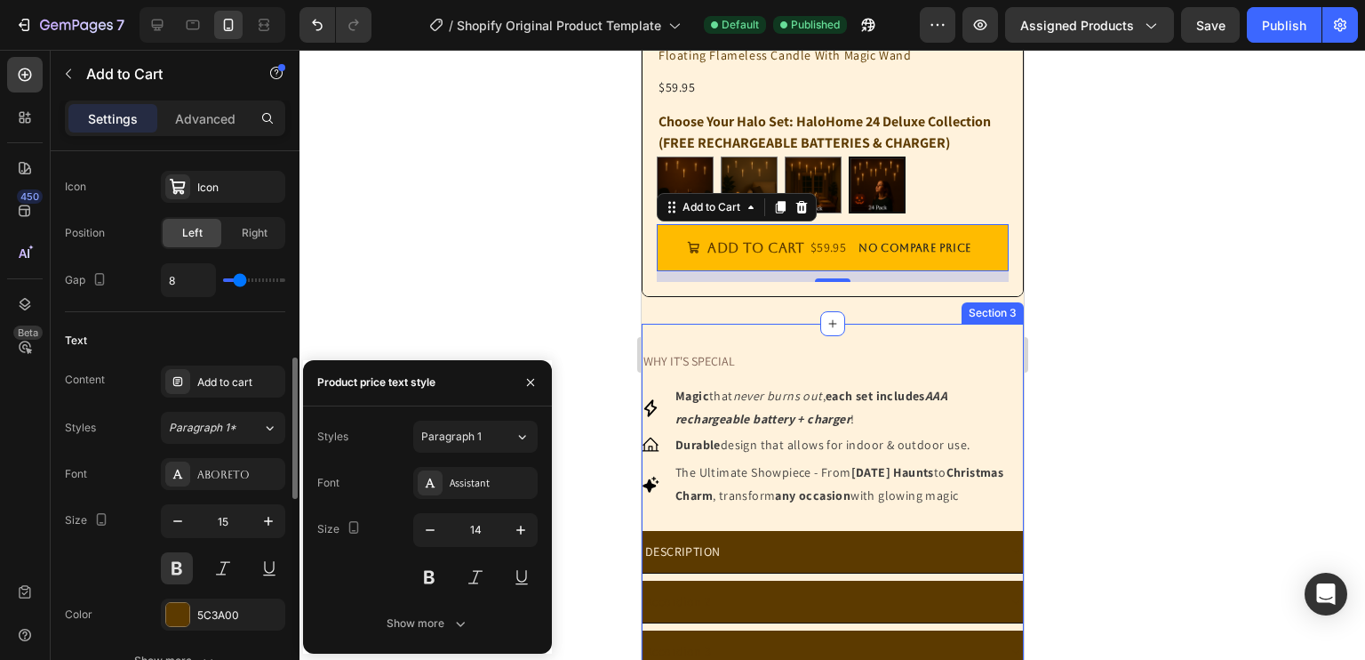
scroll to position [764, 0]
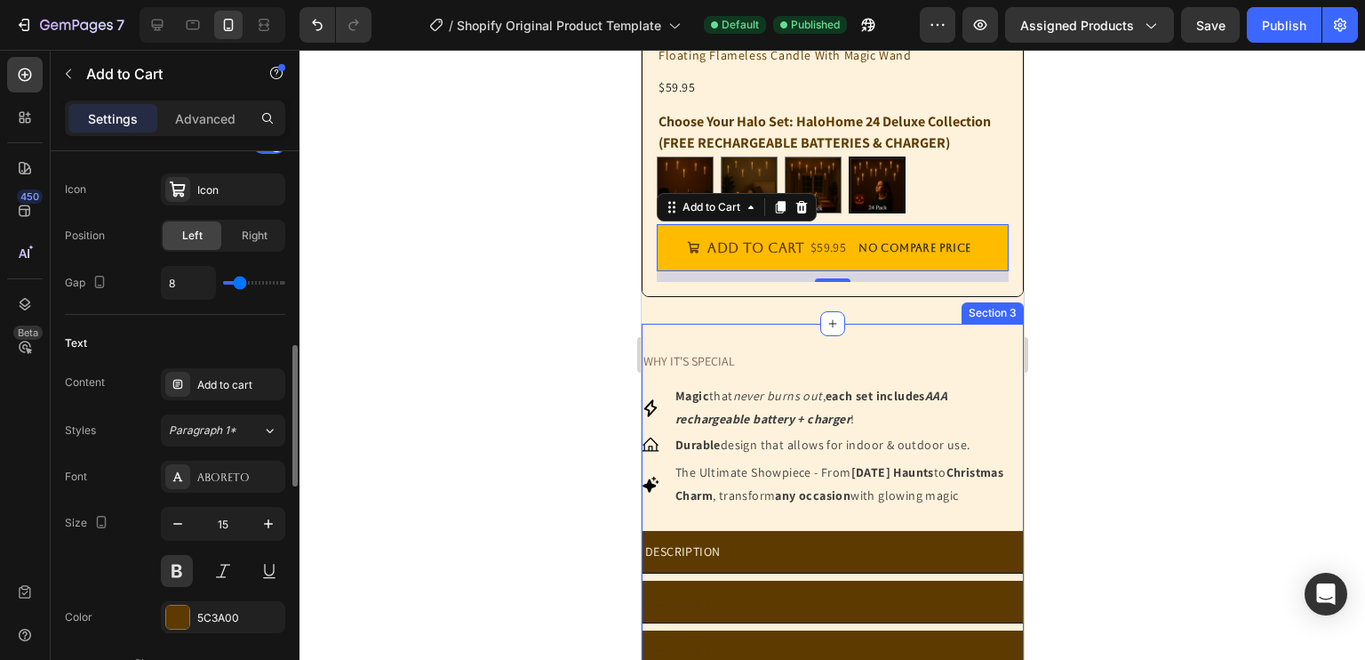
click at [232, 402] on div "Content Add to cart Styles Paragraph 1* Font Aboreto Size 15 Color 5C3A00 Show …" at bounding box center [175, 523] width 220 height 311
click at [239, 388] on div "Add to cart" at bounding box center [239, 385] width 84 height 16
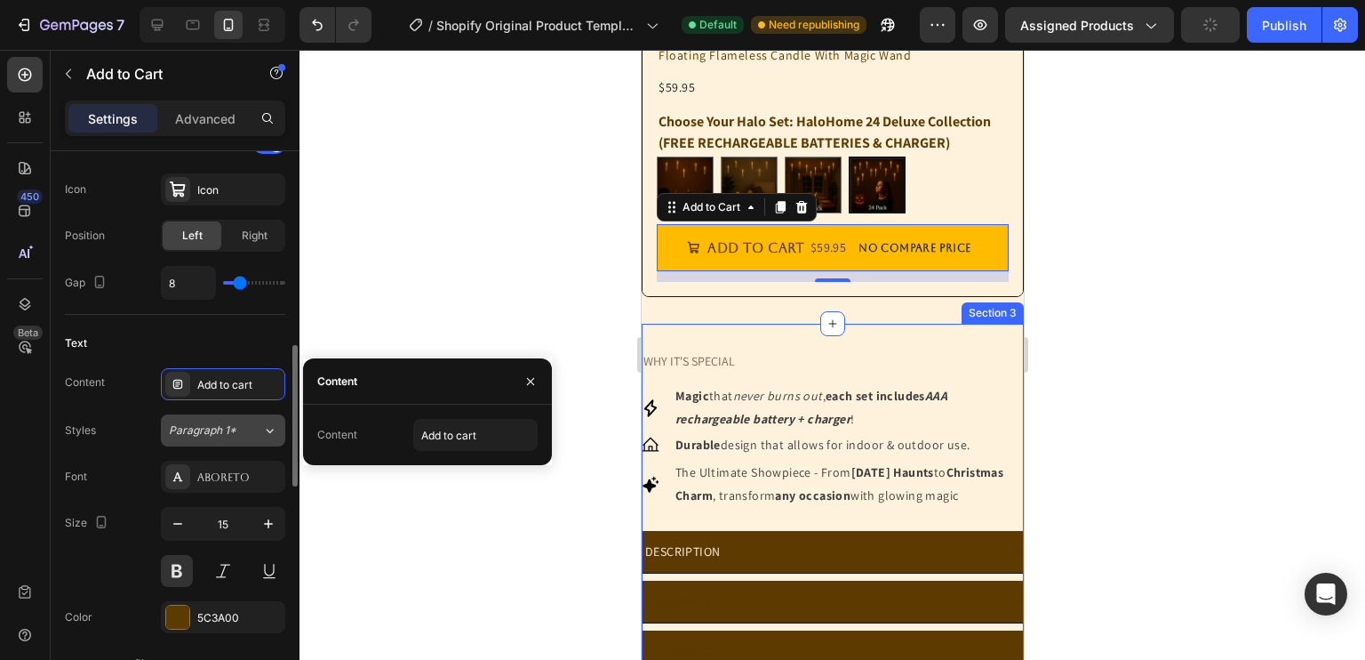
click at [260, 426] on div "Paragraph 1*" at bounding box center [215, 430] width 93 height 16
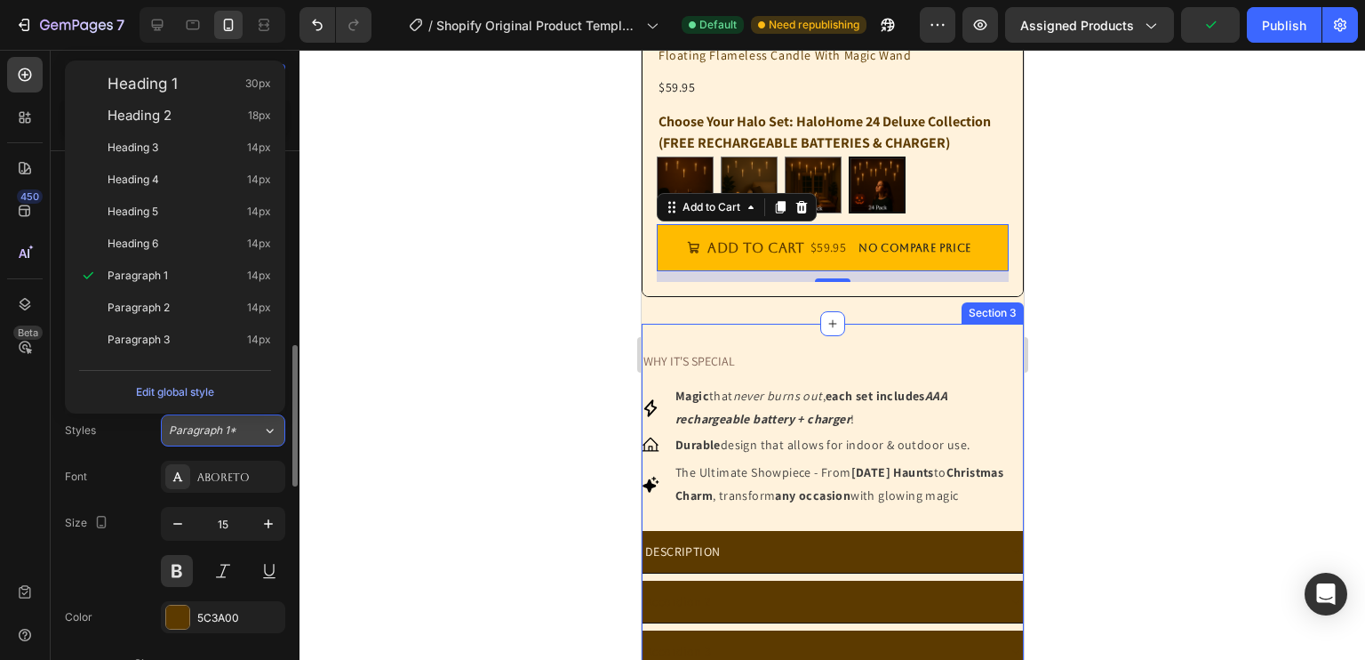
click at [259, 426] on div "Paragraph 1*" at bounding box center [215, 430] width 93 height 16
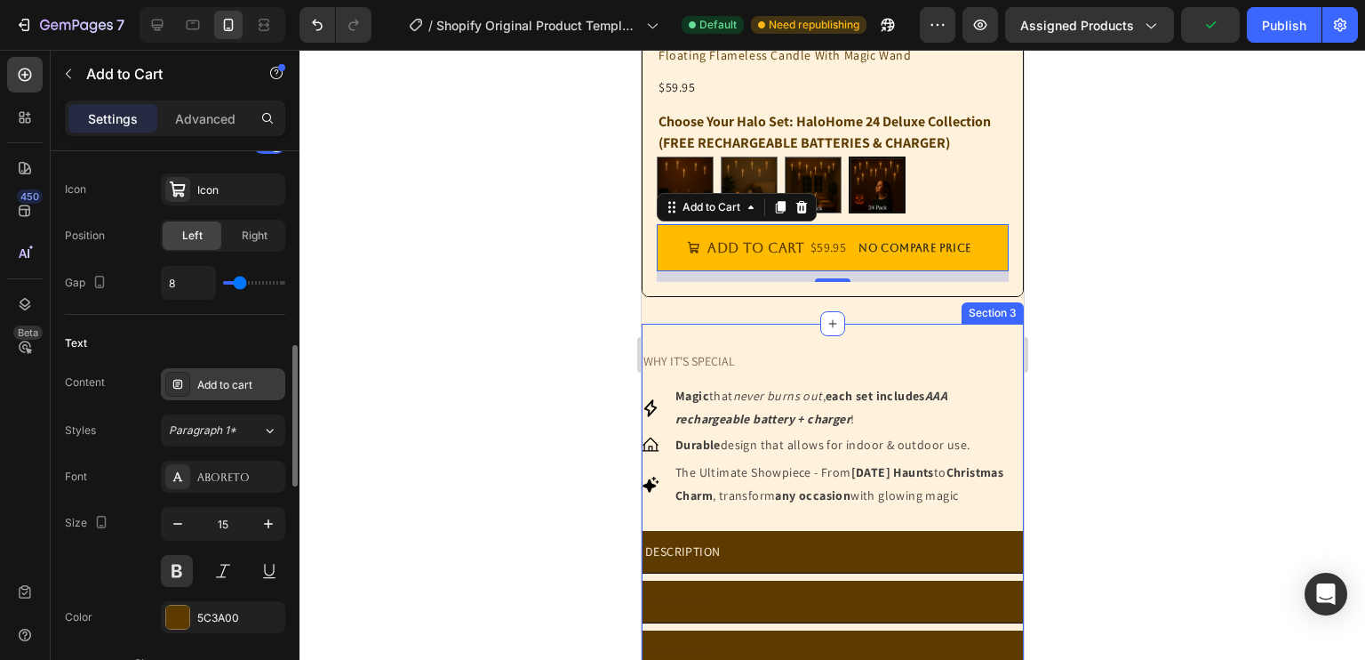
click at [252, 396] on div "Add to cart" at bounding box center [223, 384] width 124 height 32
click at [180, 570] on button at bounding box center [177, 571] width 32 height 32
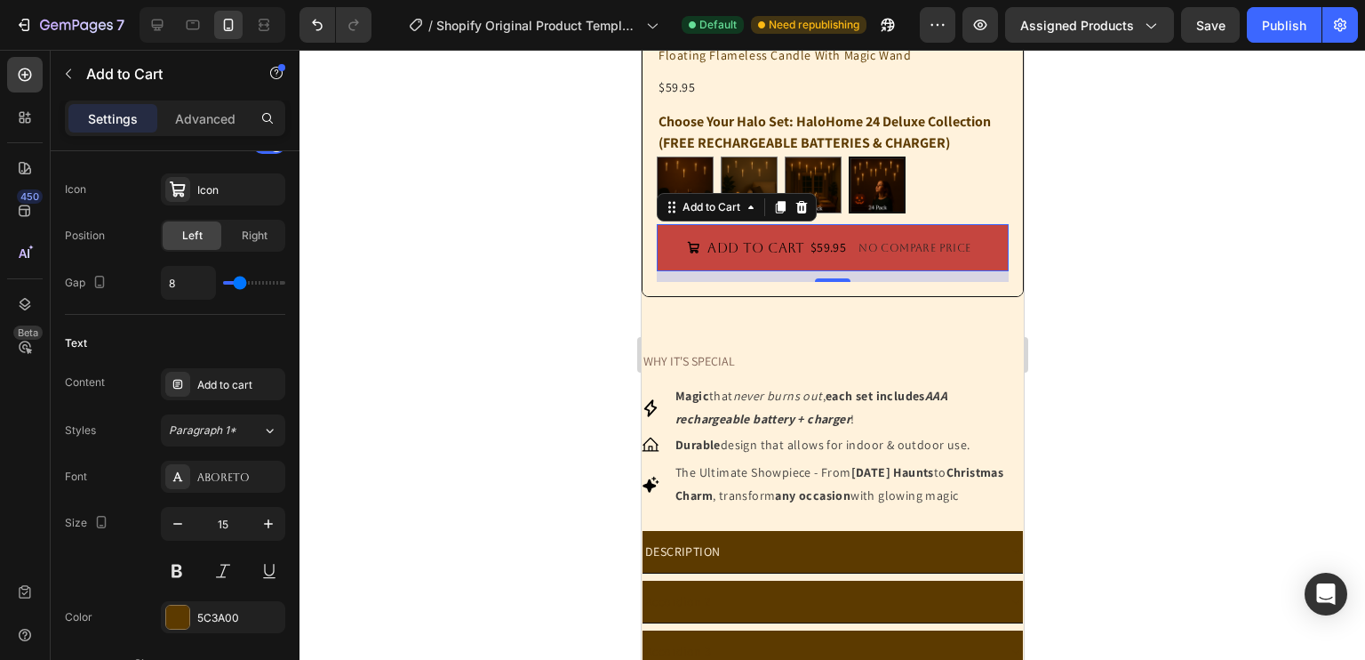
click at [895, 238] on div "No compare price" at bounding box center [914, 248] width 126 height 25
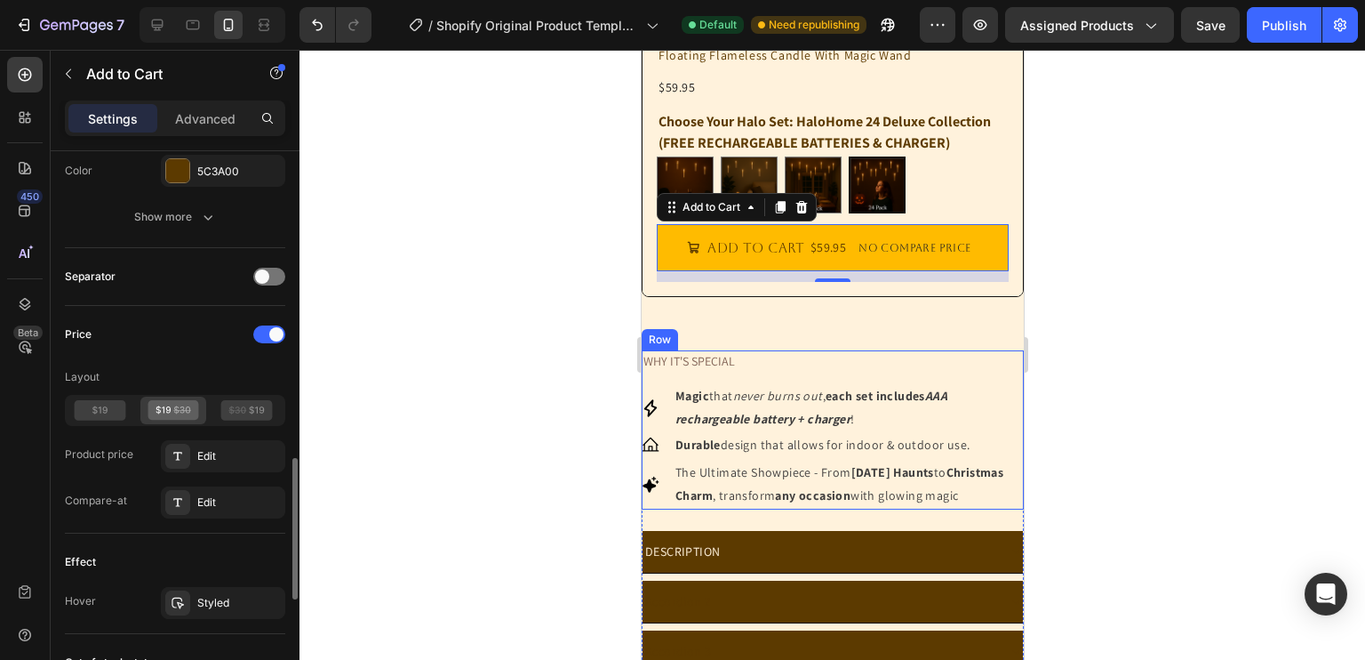
scroll to position [1212, 0]
click at [200, 485] on div "Edit" at bounding box center [223, 501] width 124 height 32
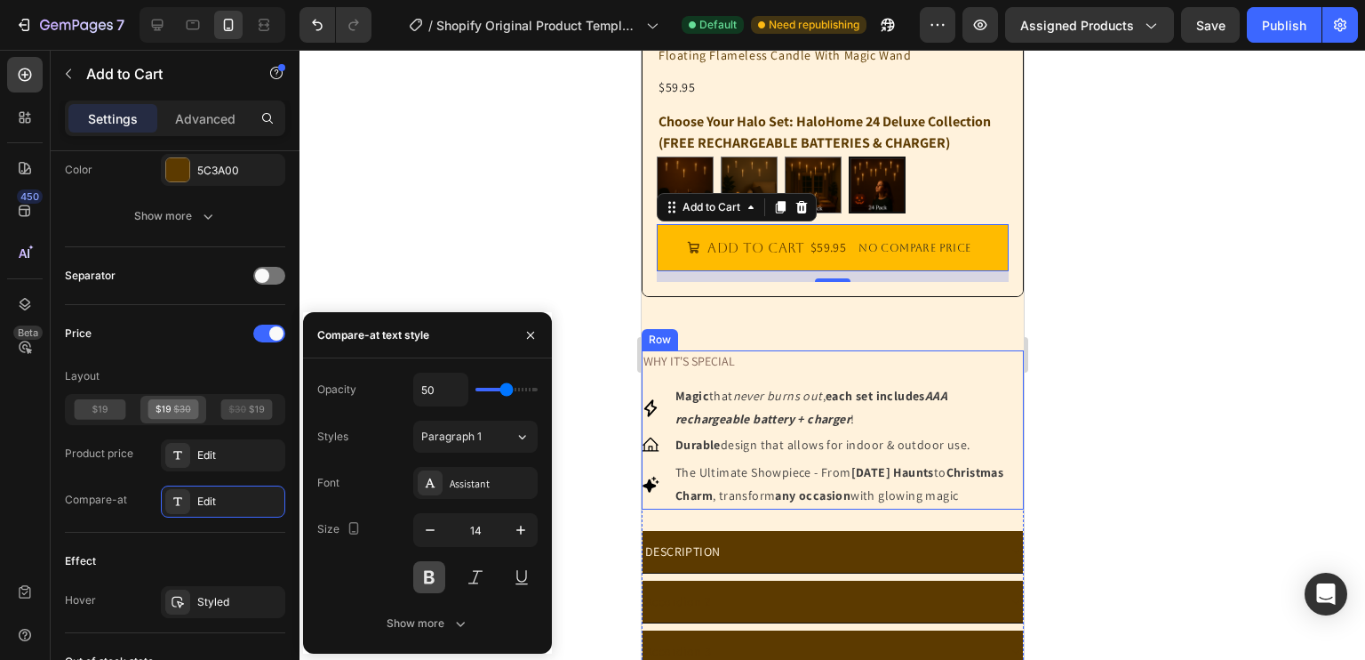
click at [419, 575] on button at bounding box center [429, 577] width 32 height 32
click at [426, 573] on button at bounding box center [429, 577] width 32 height 32
click at [444, 575] on button at bounding box center [429, 577] width 32 height 32
click at [433, 579] on button at bounding box center [429, 577] width 32 height 32
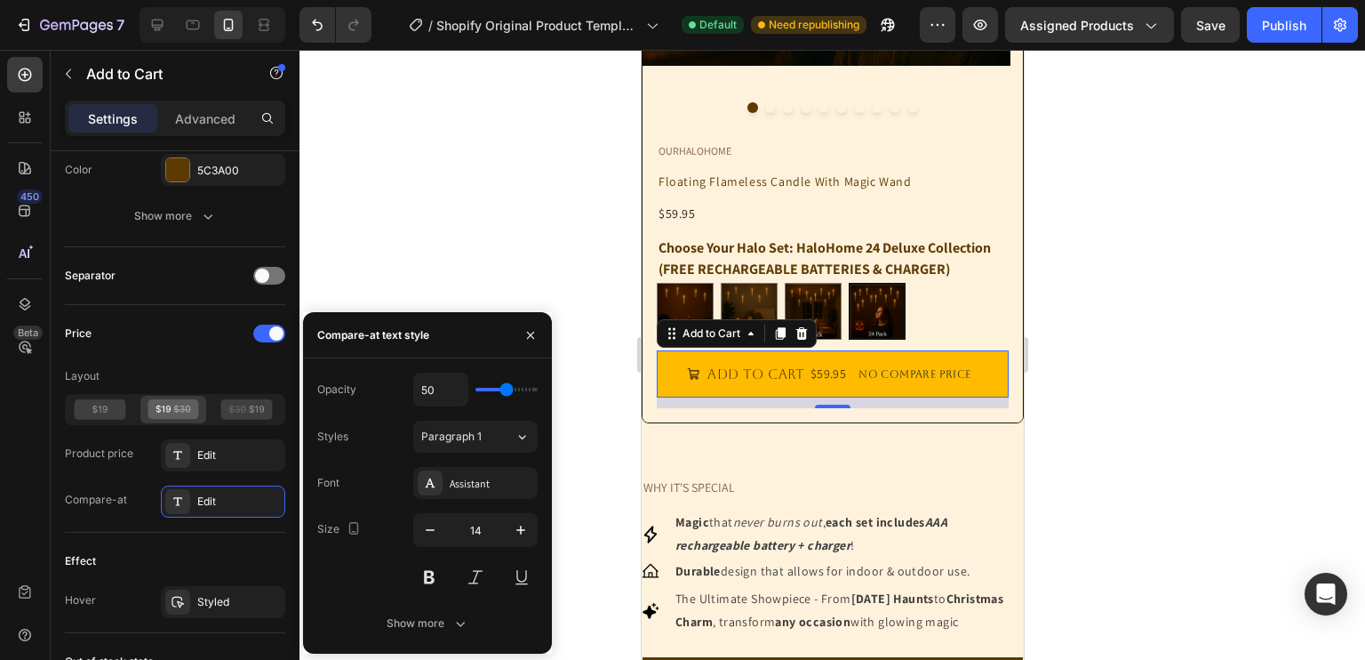
scroll to position [777, 0]
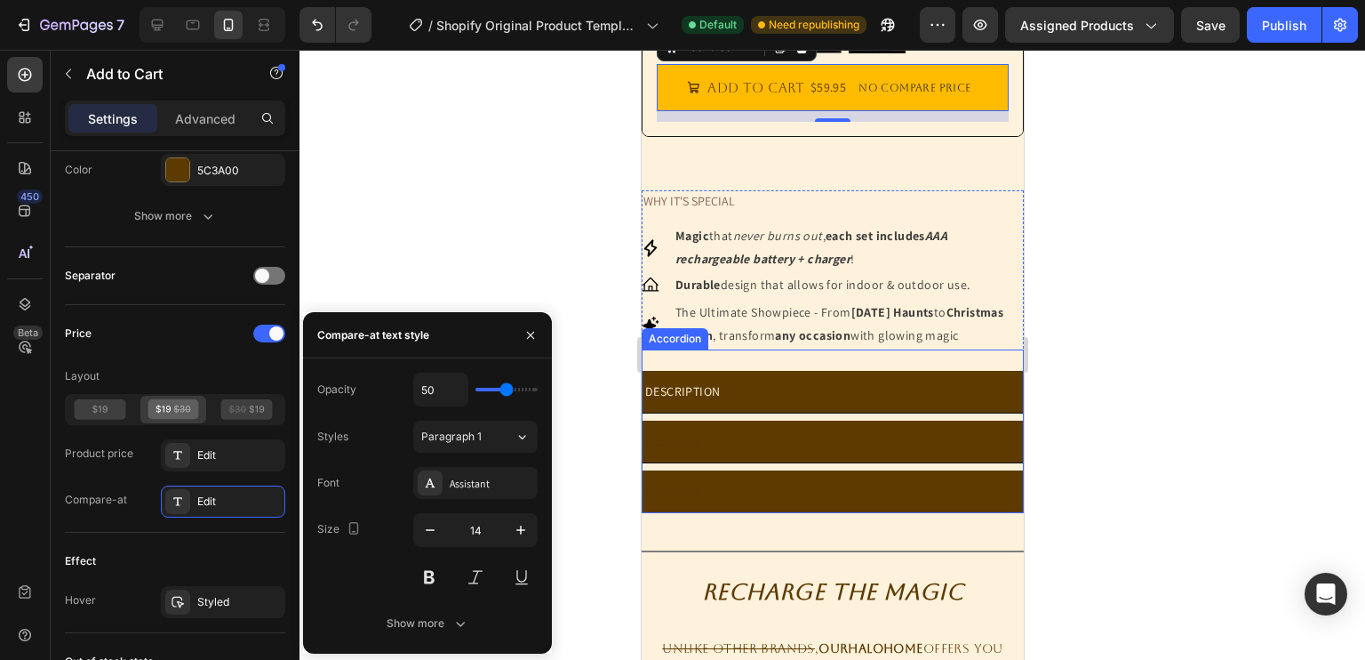
click at [782, 454] on div "Accordion 2" at bounding box center [818, 442] width 352 height 28
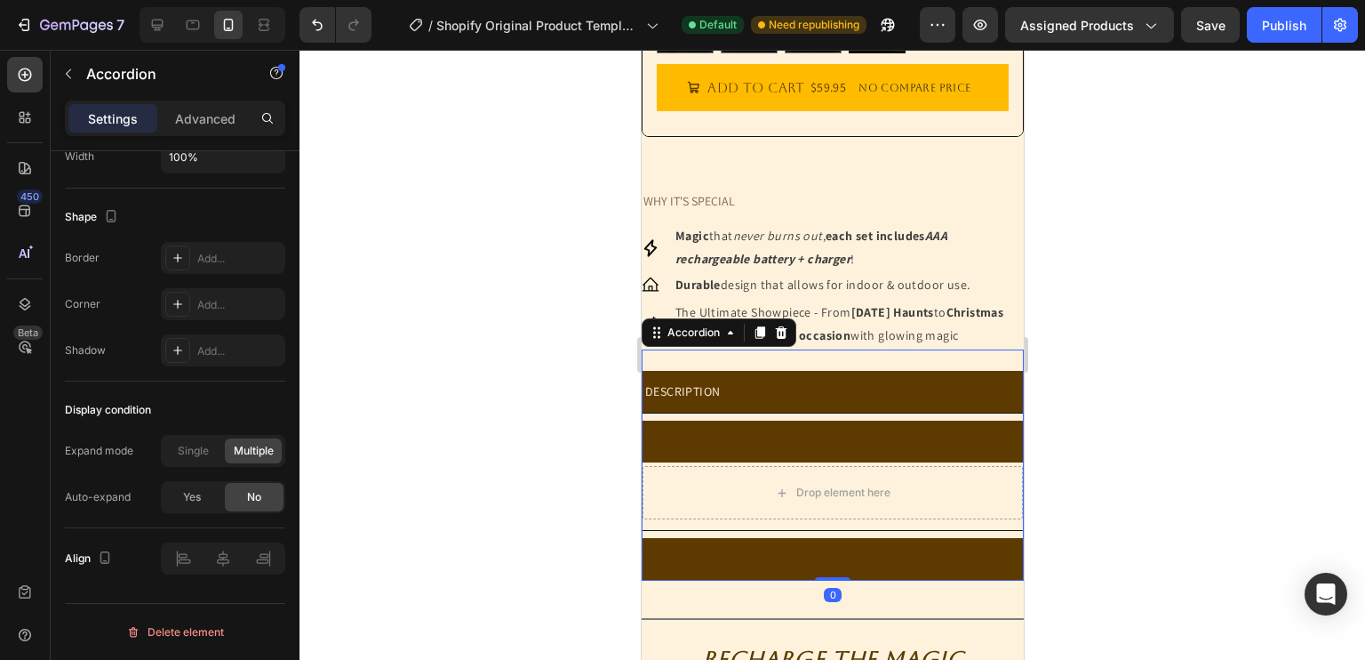
scroll to position [0, 0]
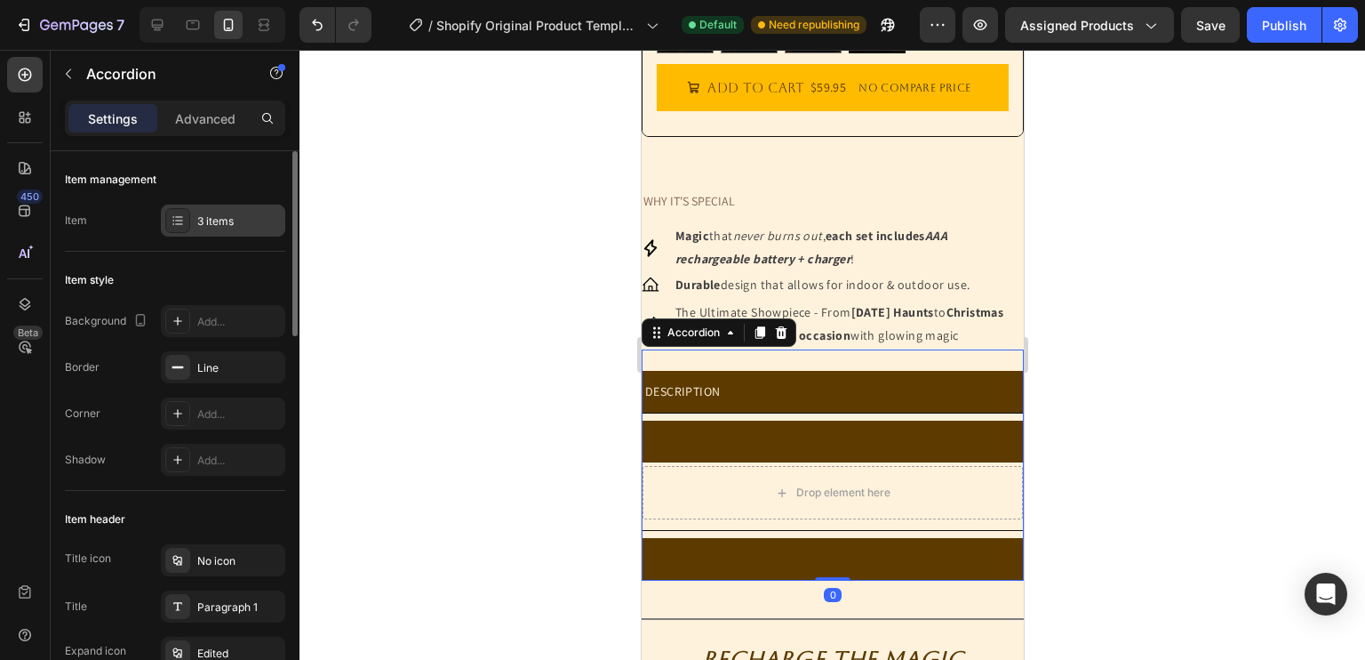
click at [222, 234] on div "3 items" at bounding box center [223, 220] width 124 height 32
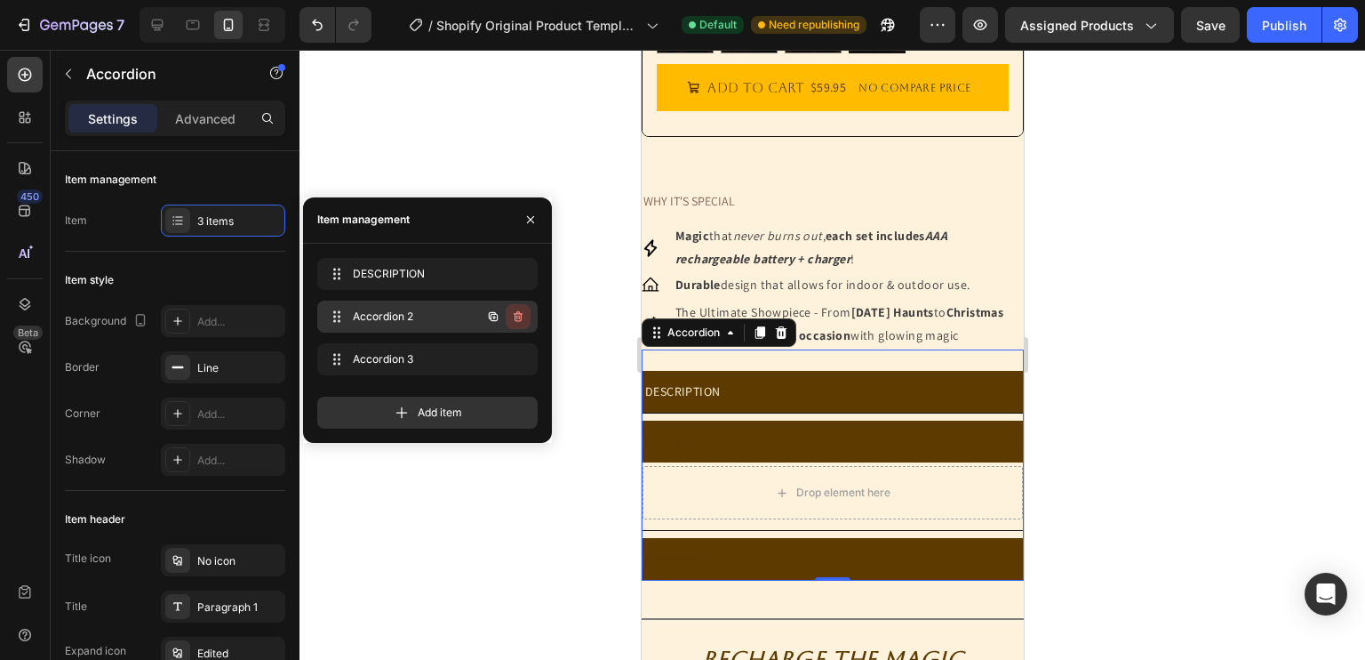
click at [508, 312] on button "button" at bounding box center [518, 316] width 25 height 25
click at [523, 320] on button "Delete" at bounding box center [506, 316] width 49 height 25
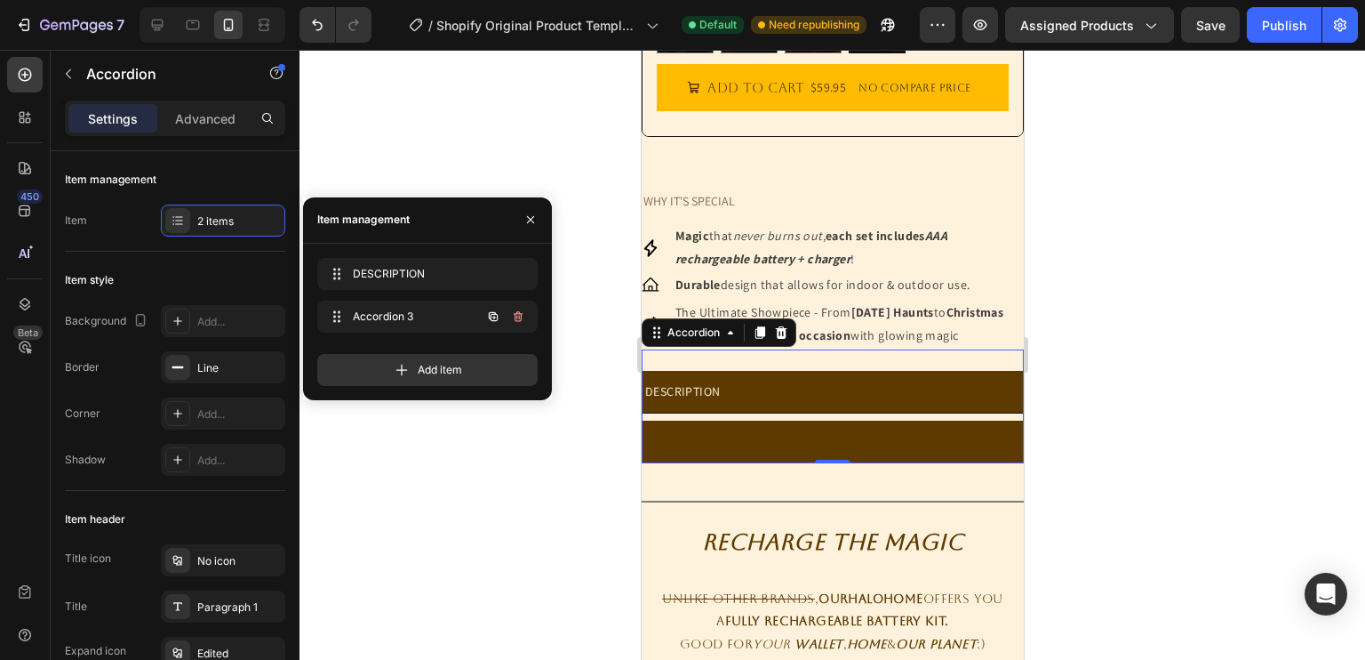
click at [523, 321] on icon "button" at bounding box center [518, 316] width 14 height 14
click at [523, 321] on button "Delete" at bounding box center [506, 316] width 49 height 25
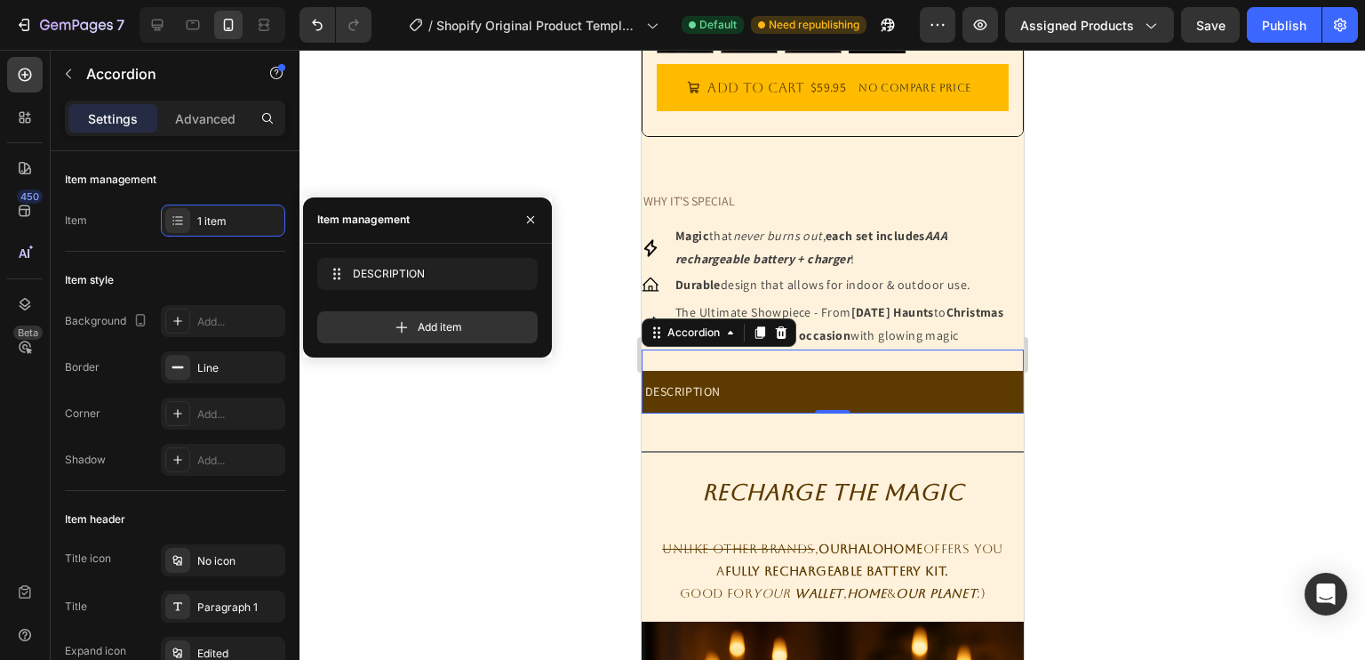
click at [562, 463] on div at bounding box center [833, 355] width 1066 height 610
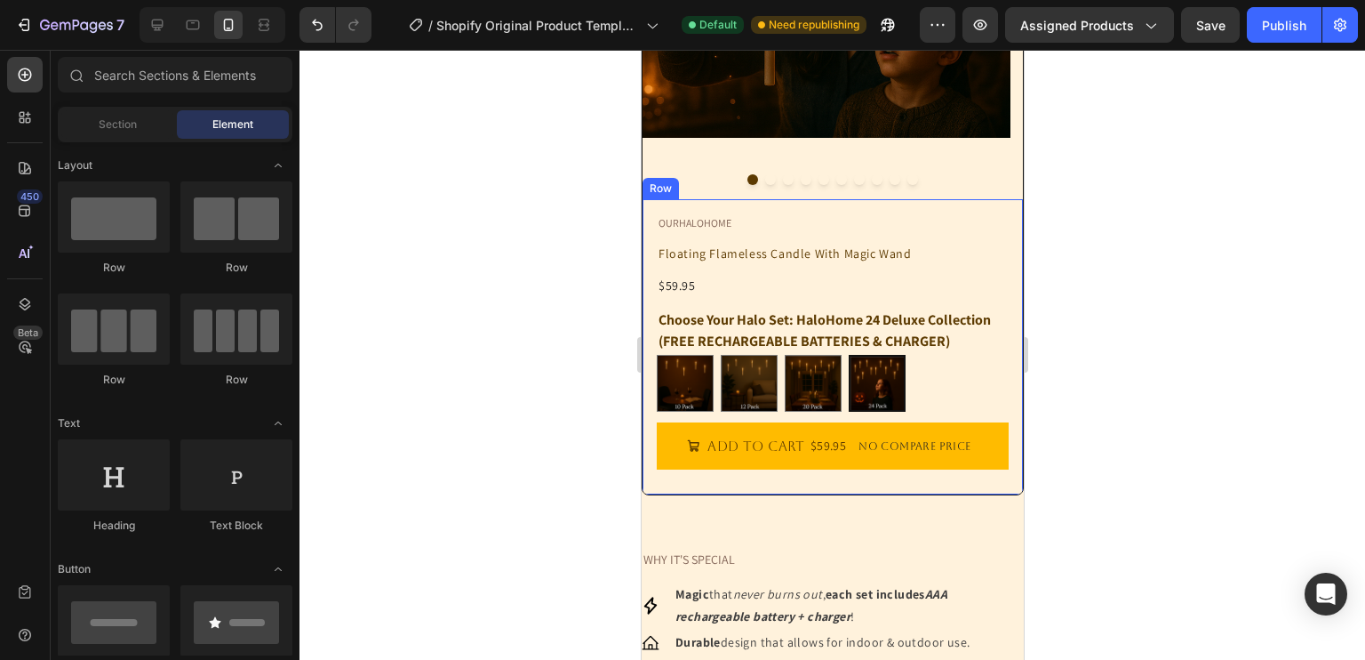
scroll to position [467, 0]
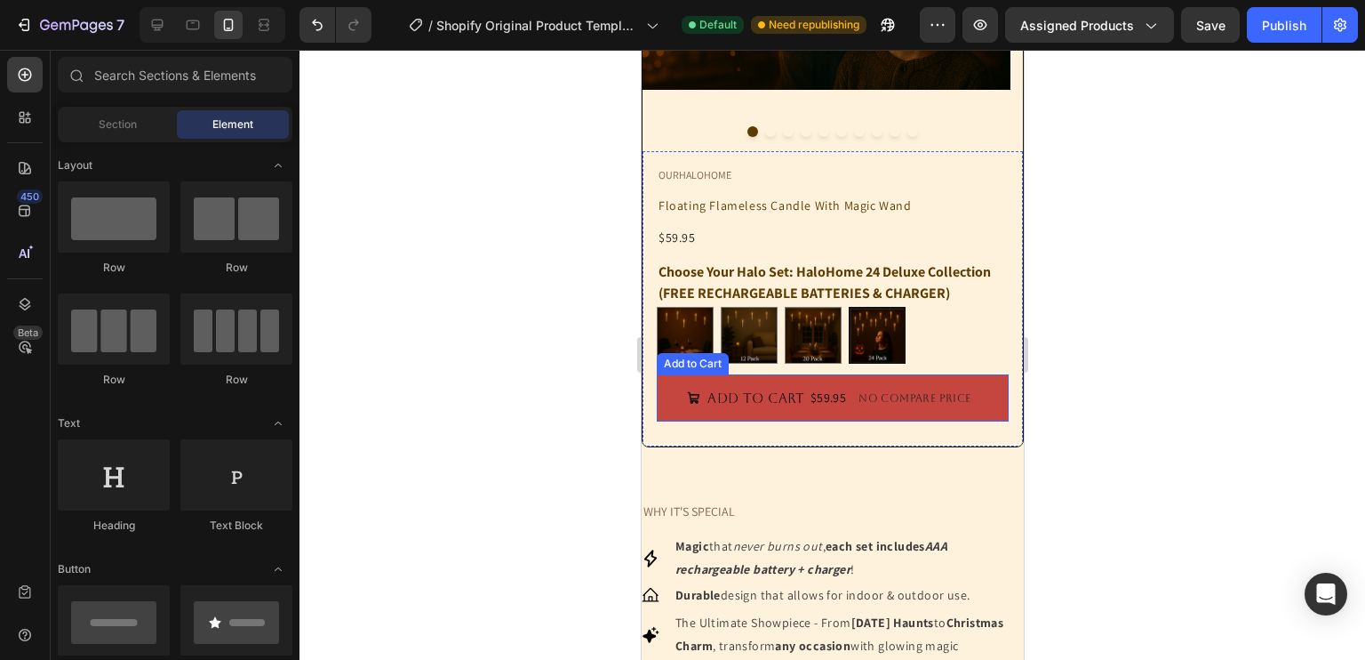
click at [893, 404] on div "No compare price" at bounding box center [914, 398] width 126 height 25
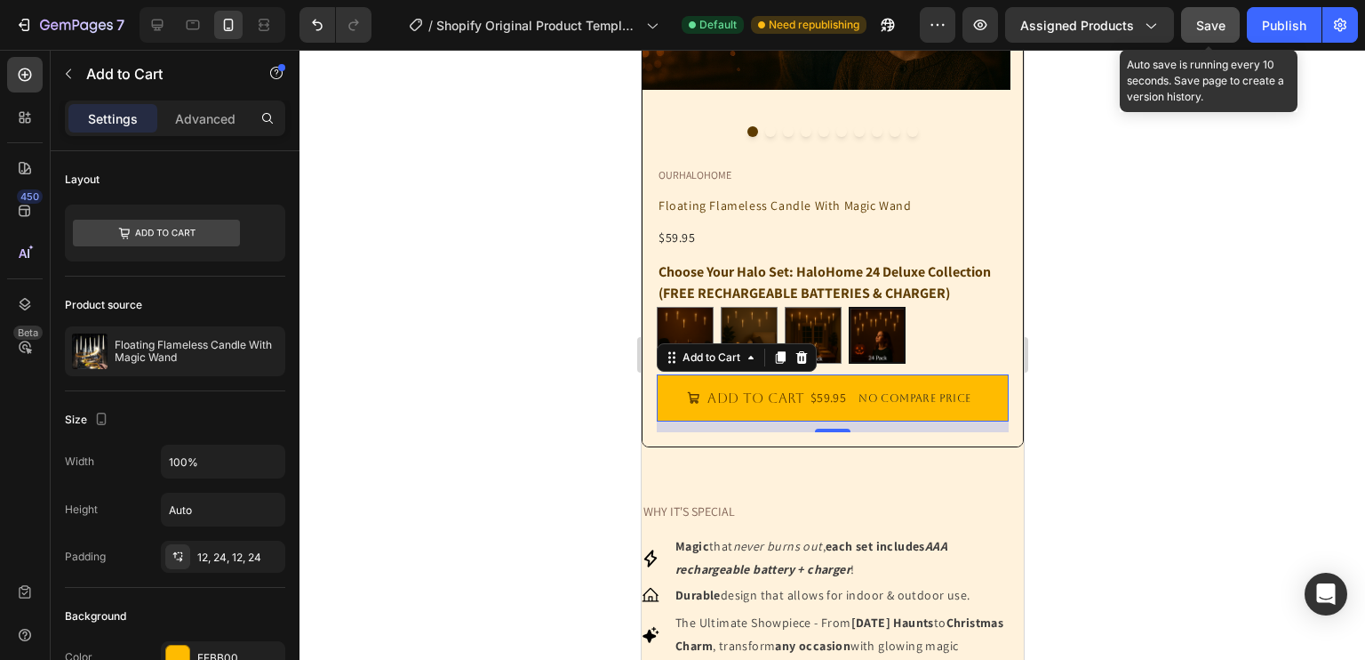
click at [1227, 21] on button "Save" at bounding box center [1210, 25] width 59 height 36
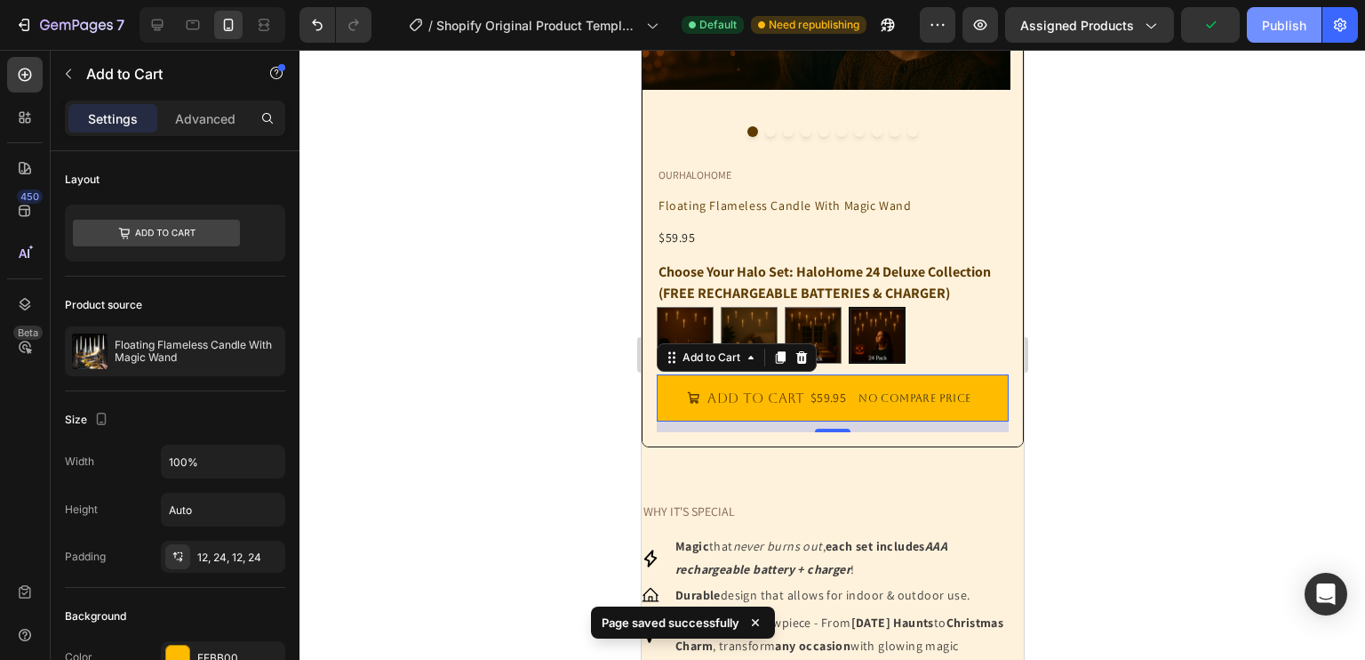
click at [1263, 28] on div "Publish" at bounding box center [1284, 25] width 44 height 19
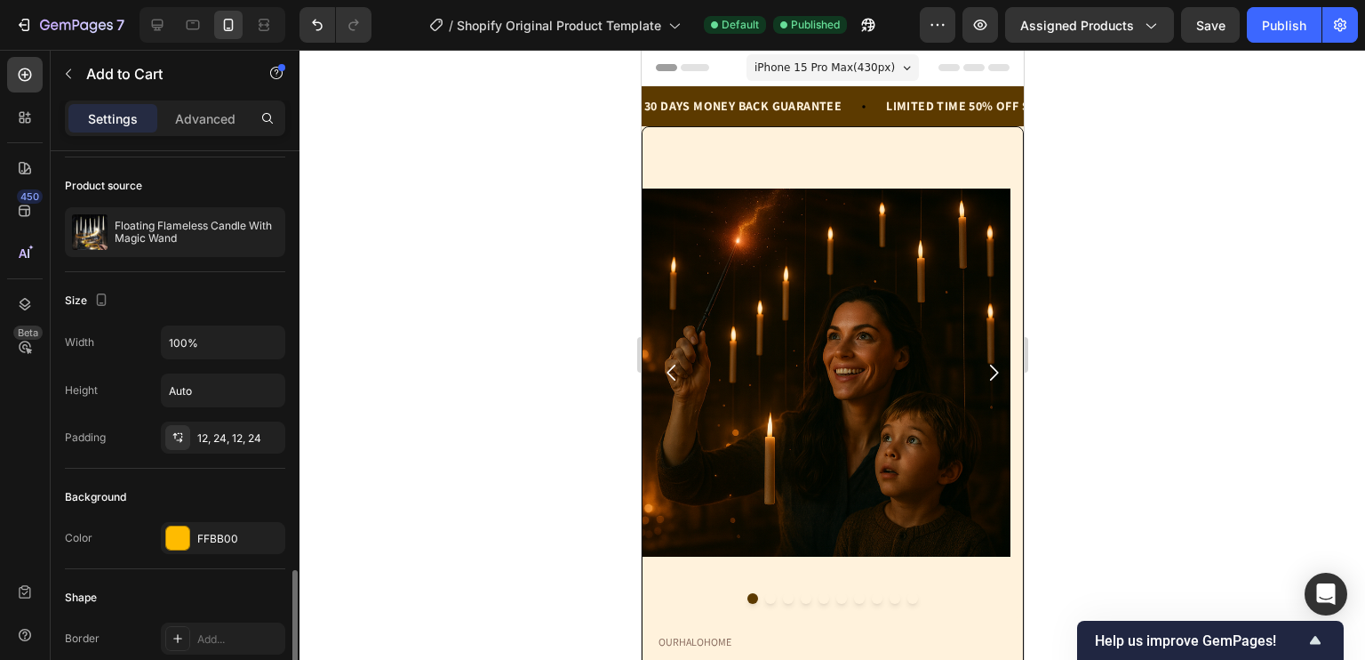
scroll to position [0, 0]
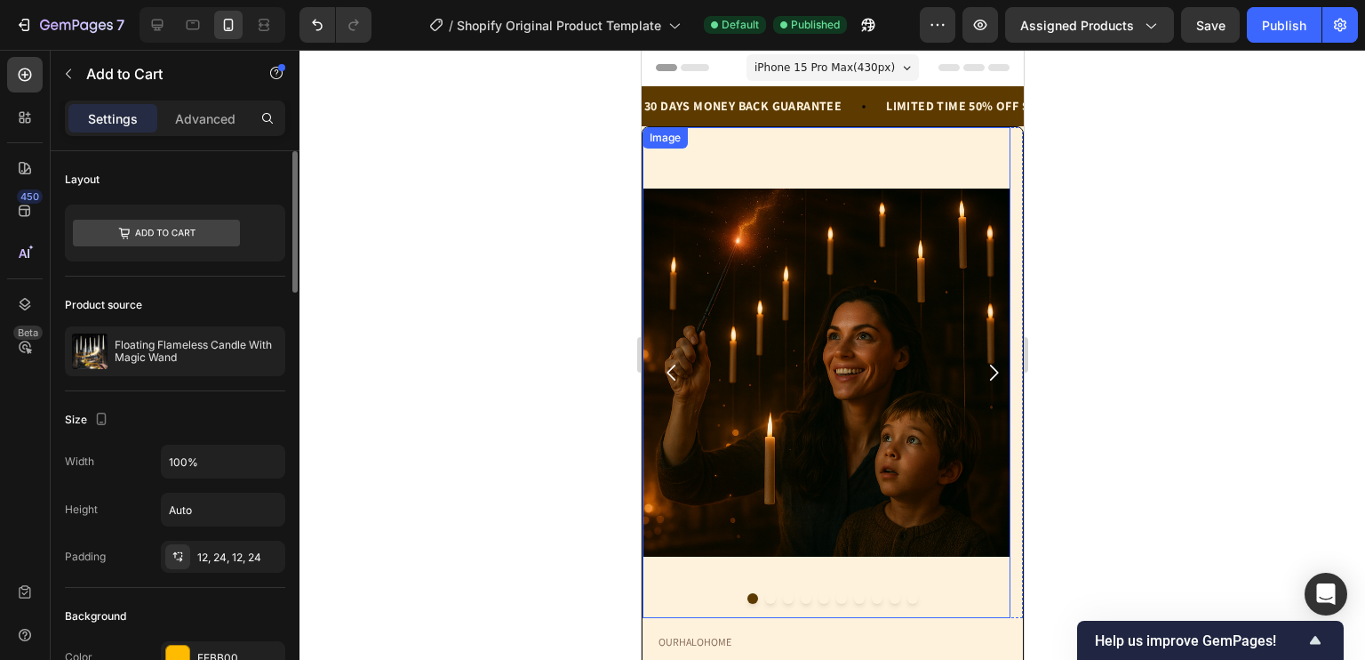
click at [723, 164] on img at bounding box center [826, 372] width 368 height 490
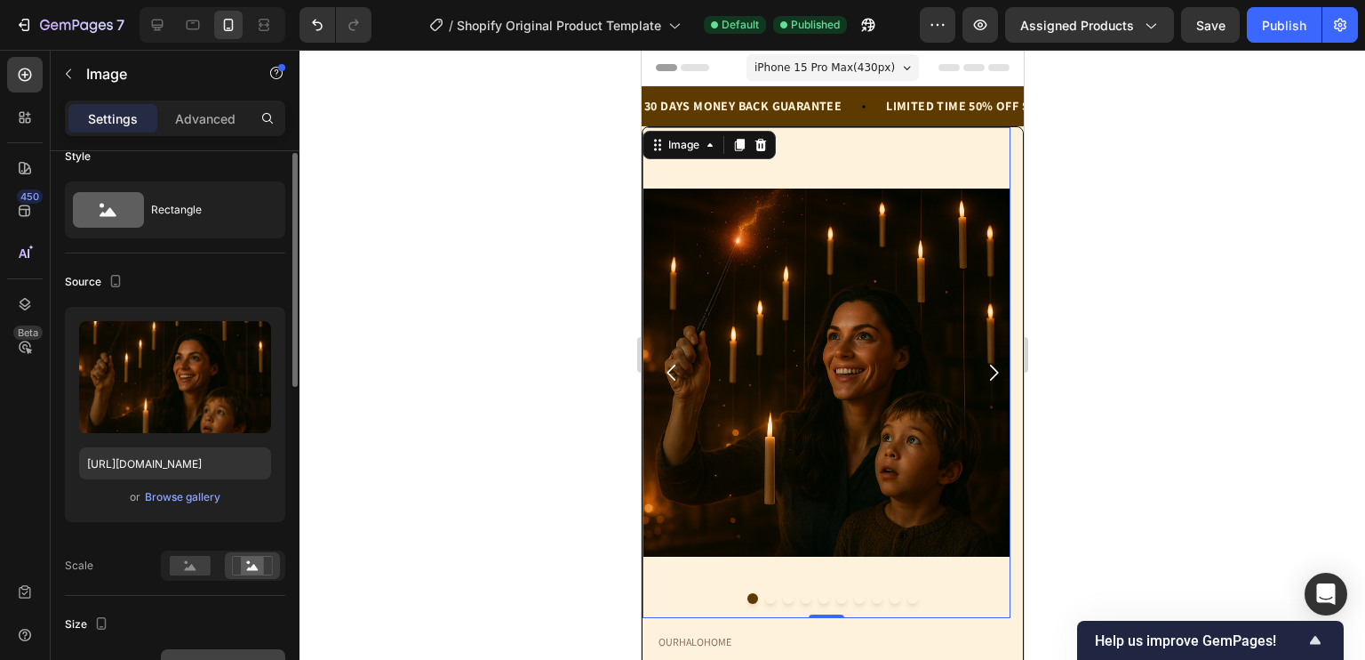
scroll to position [17, 0]
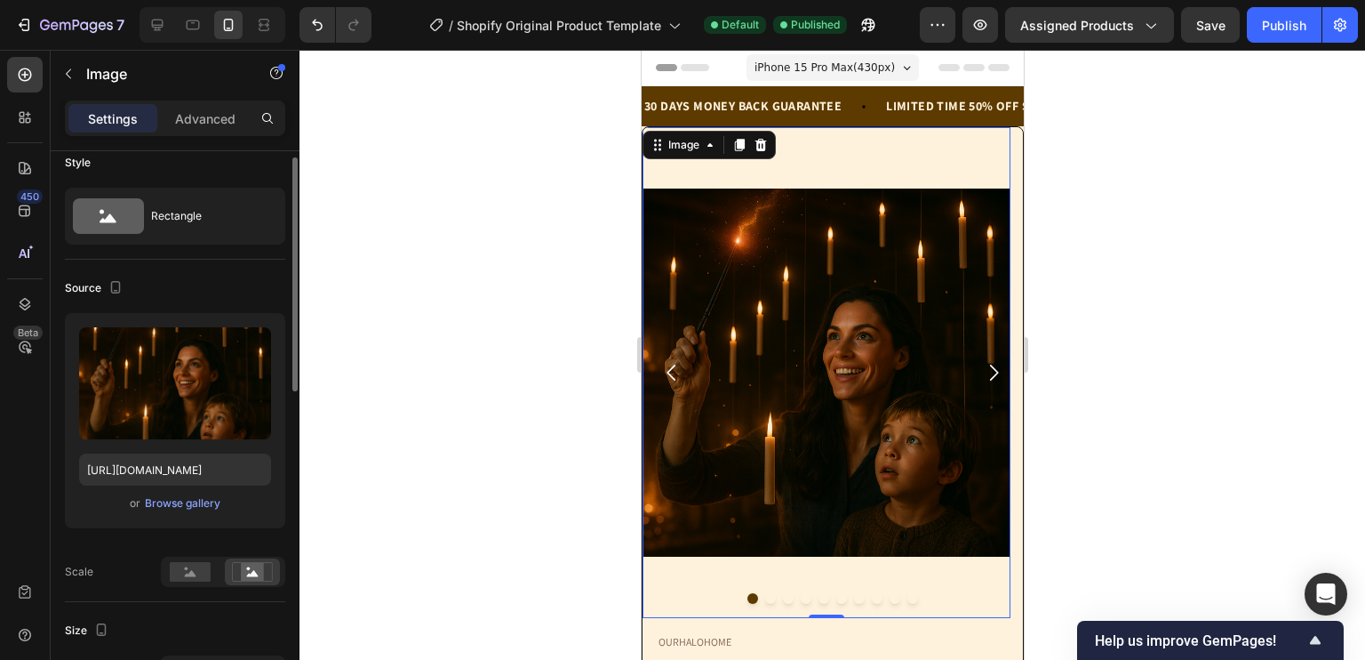
click at [845, 133] on img at bounding box center [826, 372] width 368 height 490
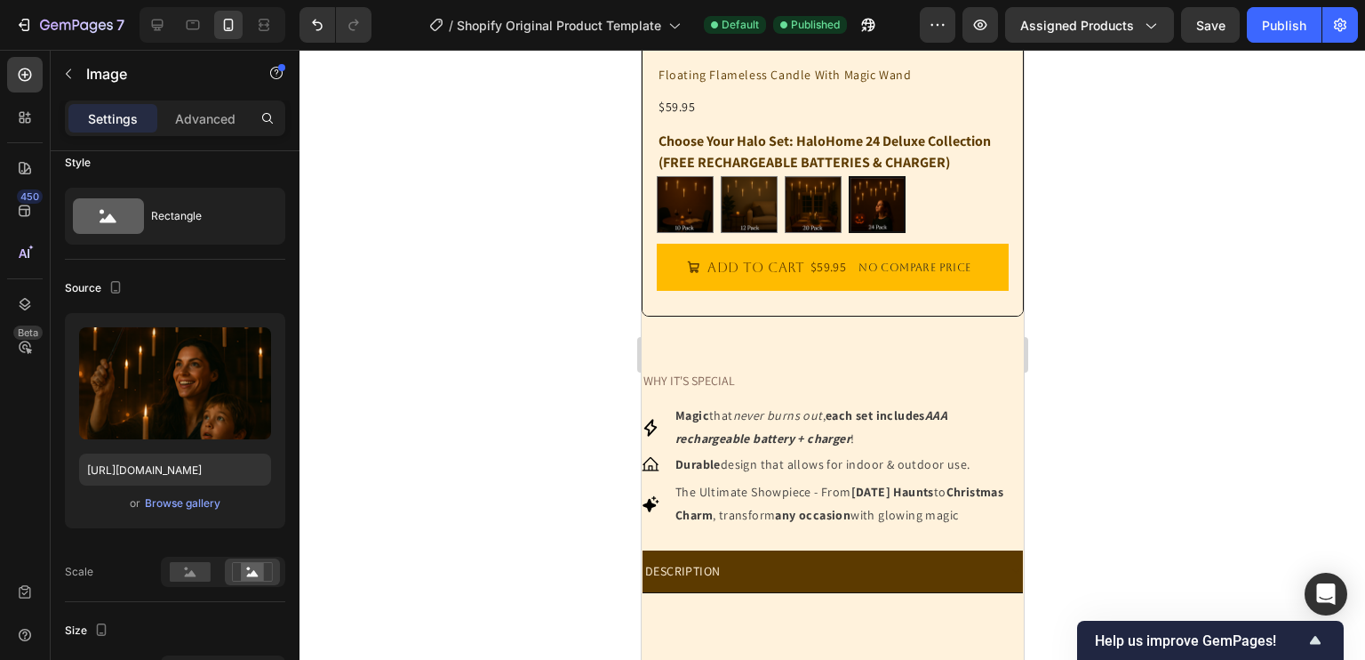
scroll to position [692, 0]
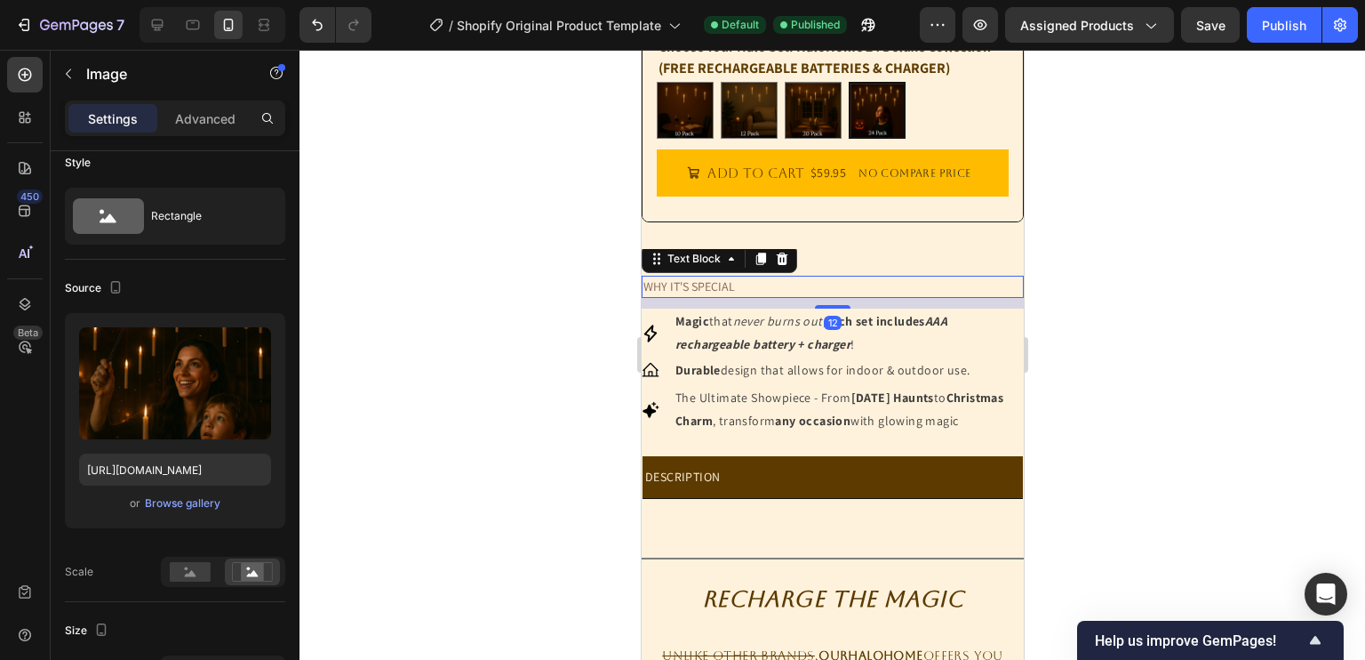
click at [918, 297] on div "WHY IT'S SPECIAL Text Block 12" at bounding box center [832, 287] width 382 height 22
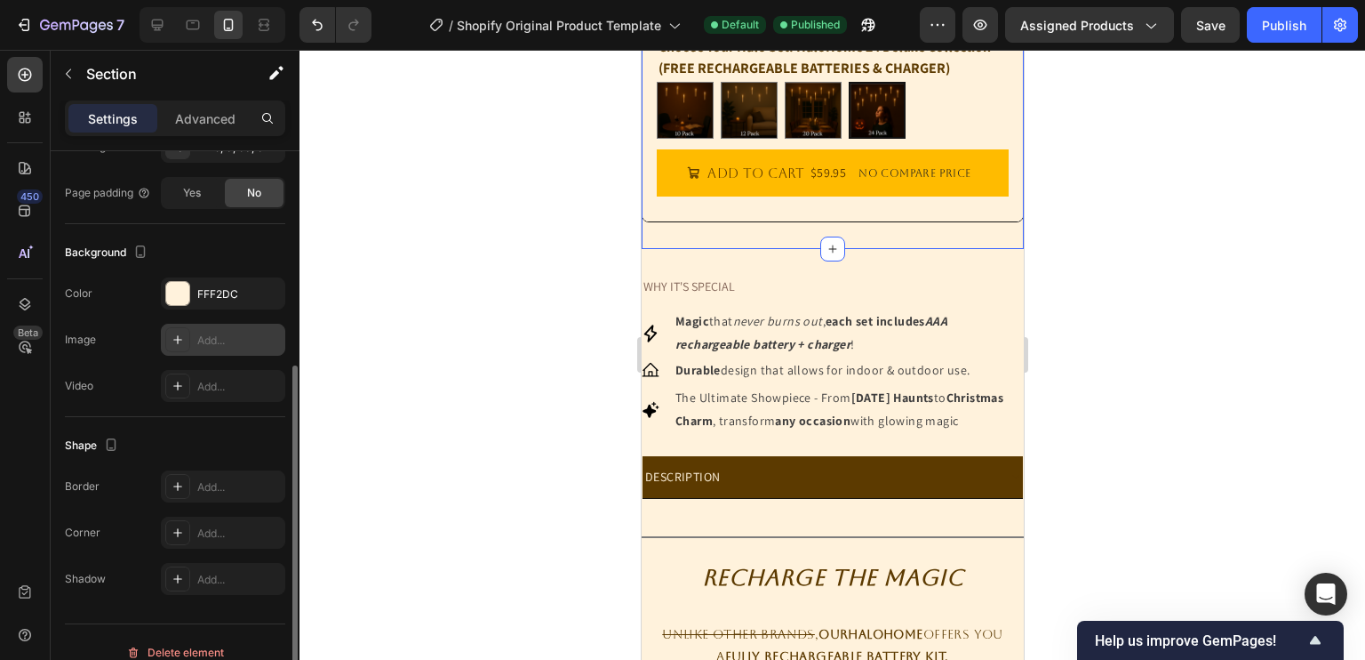
scroll to position [463, 0]
click at [217, 301] on div "FFF2DC" at bounding box center [223, 289] width 124 height 32
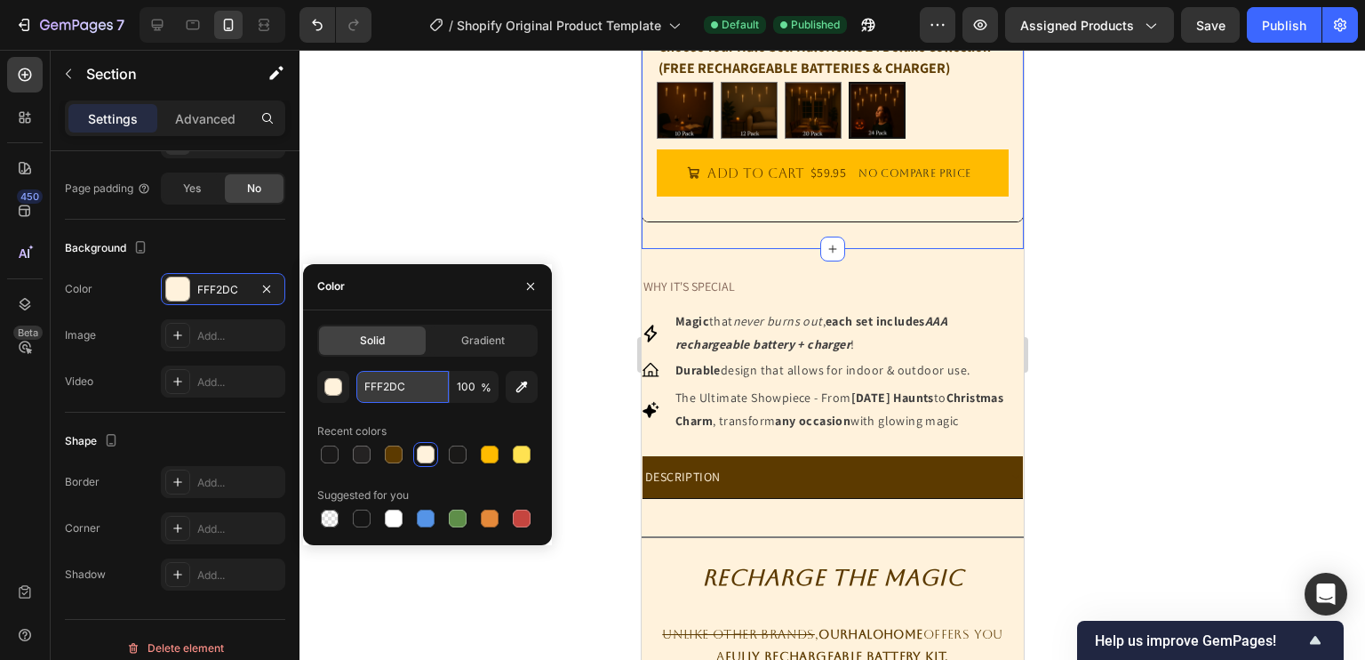
click at [397, 387] on input "FFF2DC" at bounding box center [402, 387] width 92 height 32
